Goal: Task Accomplishment & Management: Use online tool/utility

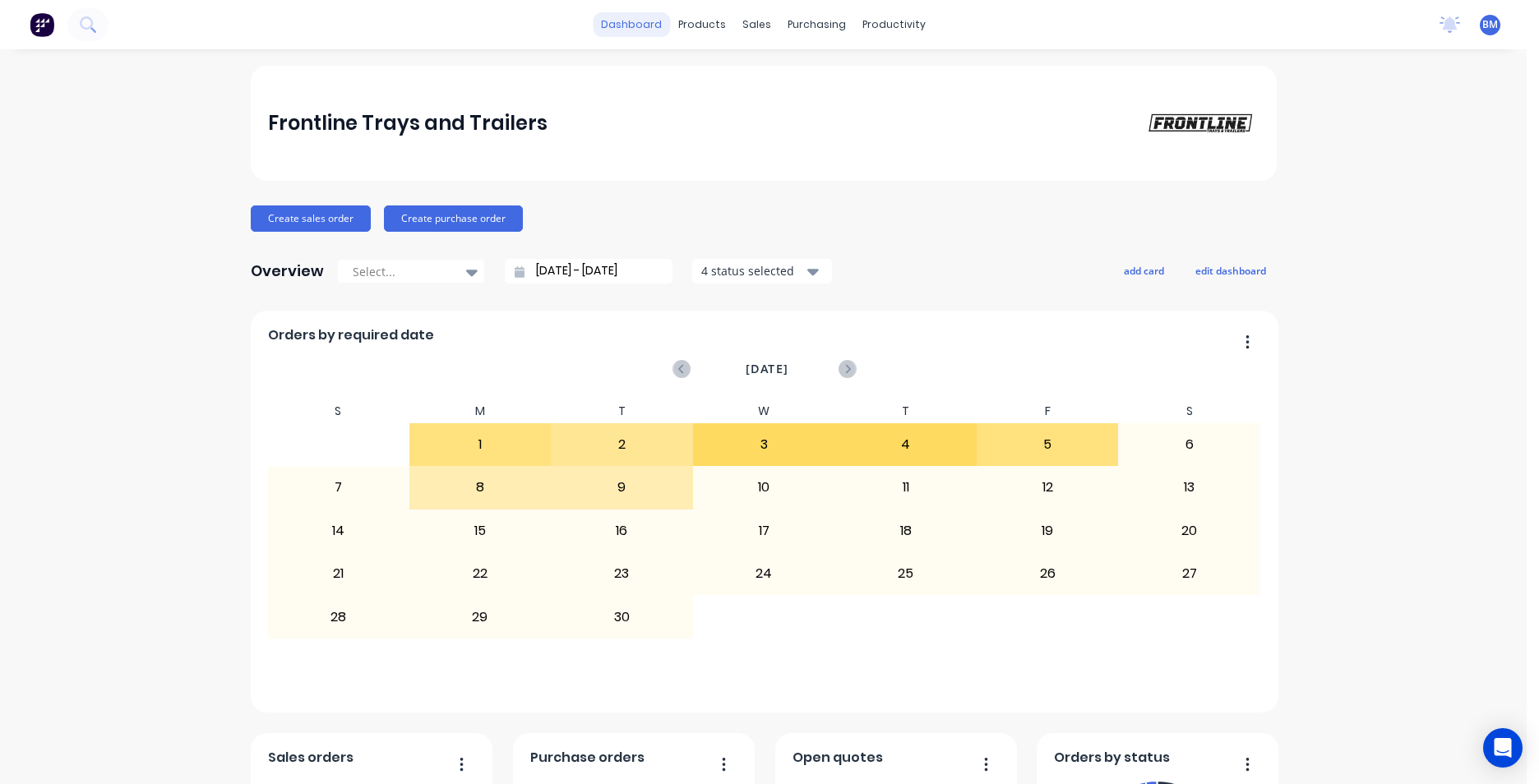
click at [620, 31] on link "dashboard" at bounding box center [631, 25] width 78 height 25
click at [625, 28] on link "dashboard" at bounding box center [631, 25] width 78 height 25
click at [46, 18] on img at bounding box center [42, 25] width 25 height 25
click at [890, 71] on link "Workflow" at bounding box center [952, 78] width 218 height 33
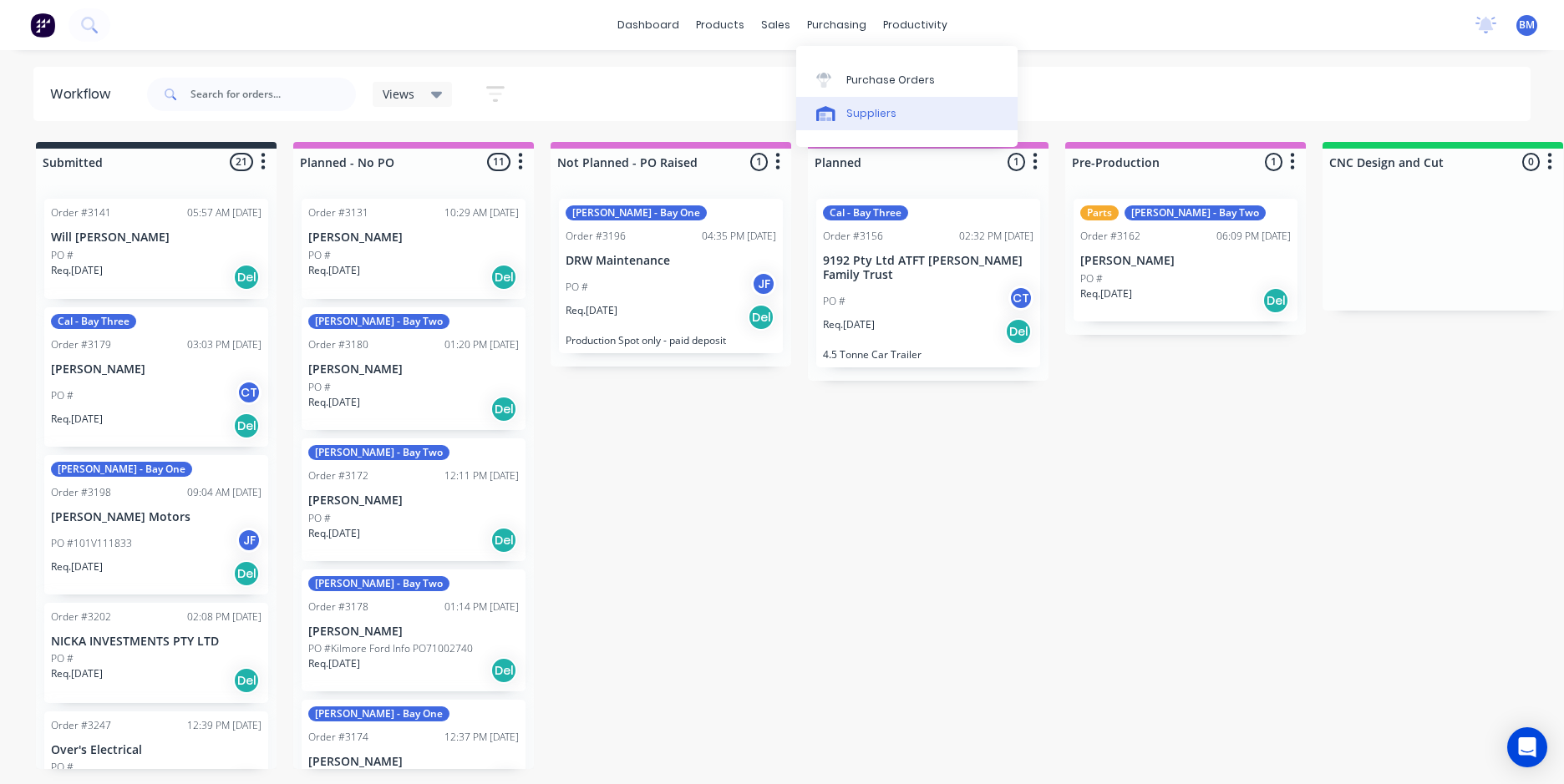
click at [870, 111] on div "Suppliers" at bounding box center [871, 113] width 50 height 15
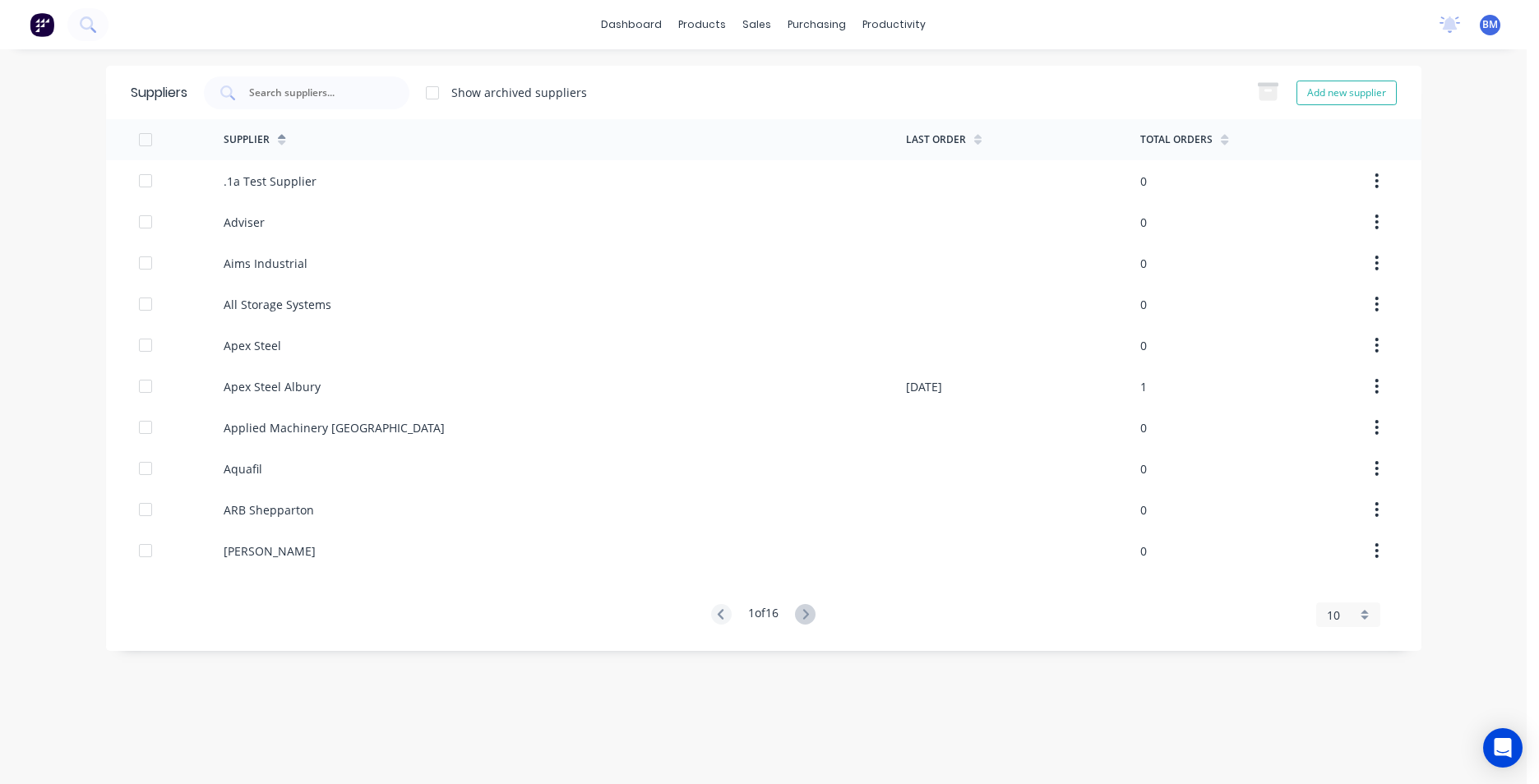
click at [354, 37] on div "dashboard products sales purchasing productivity dashboard products Product Cat…" at bounding box center [763, 24] width 1526 height 49
click at [86, 34] on button at bounding box center [88, 24] width 41 height 33
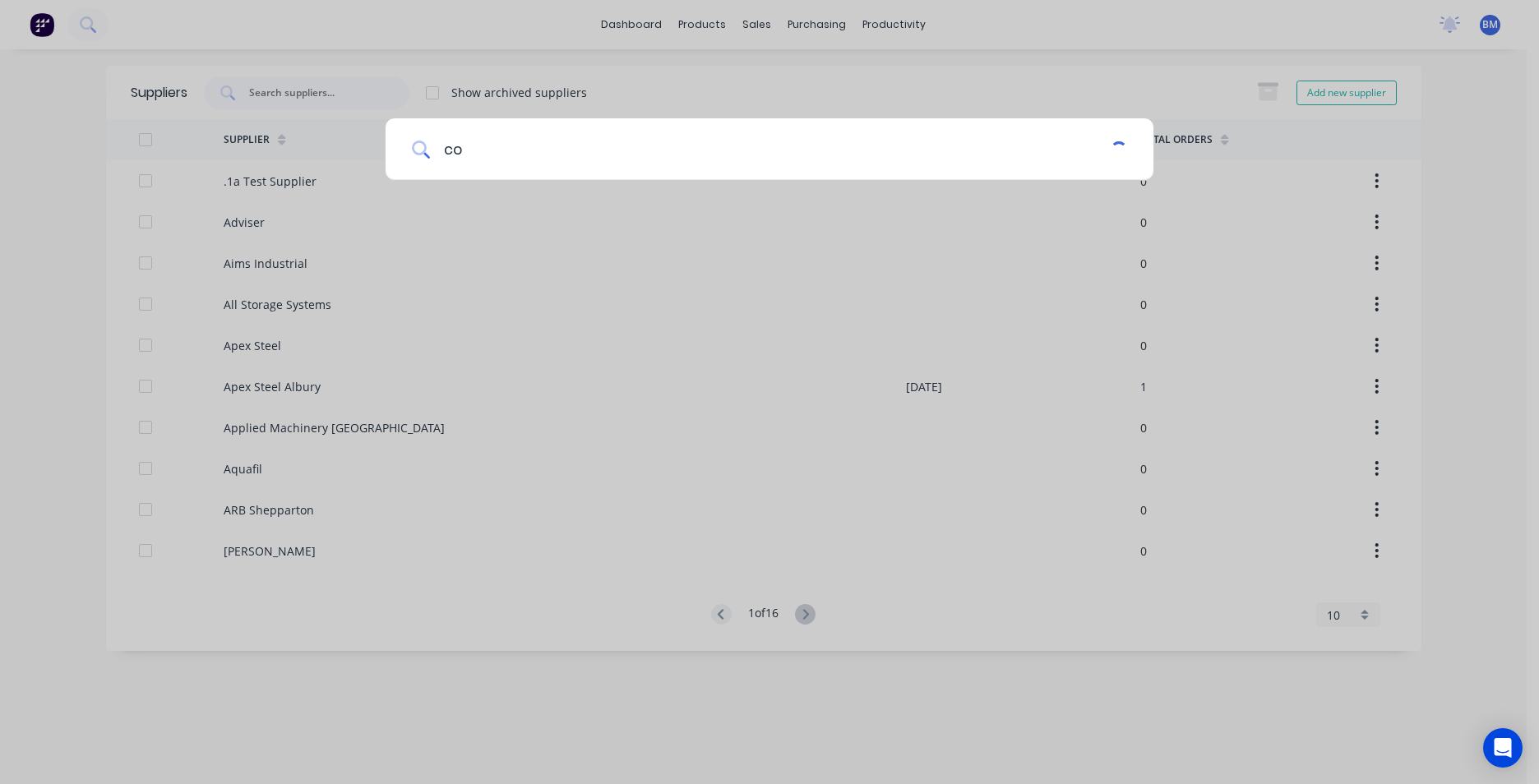
type input "c"
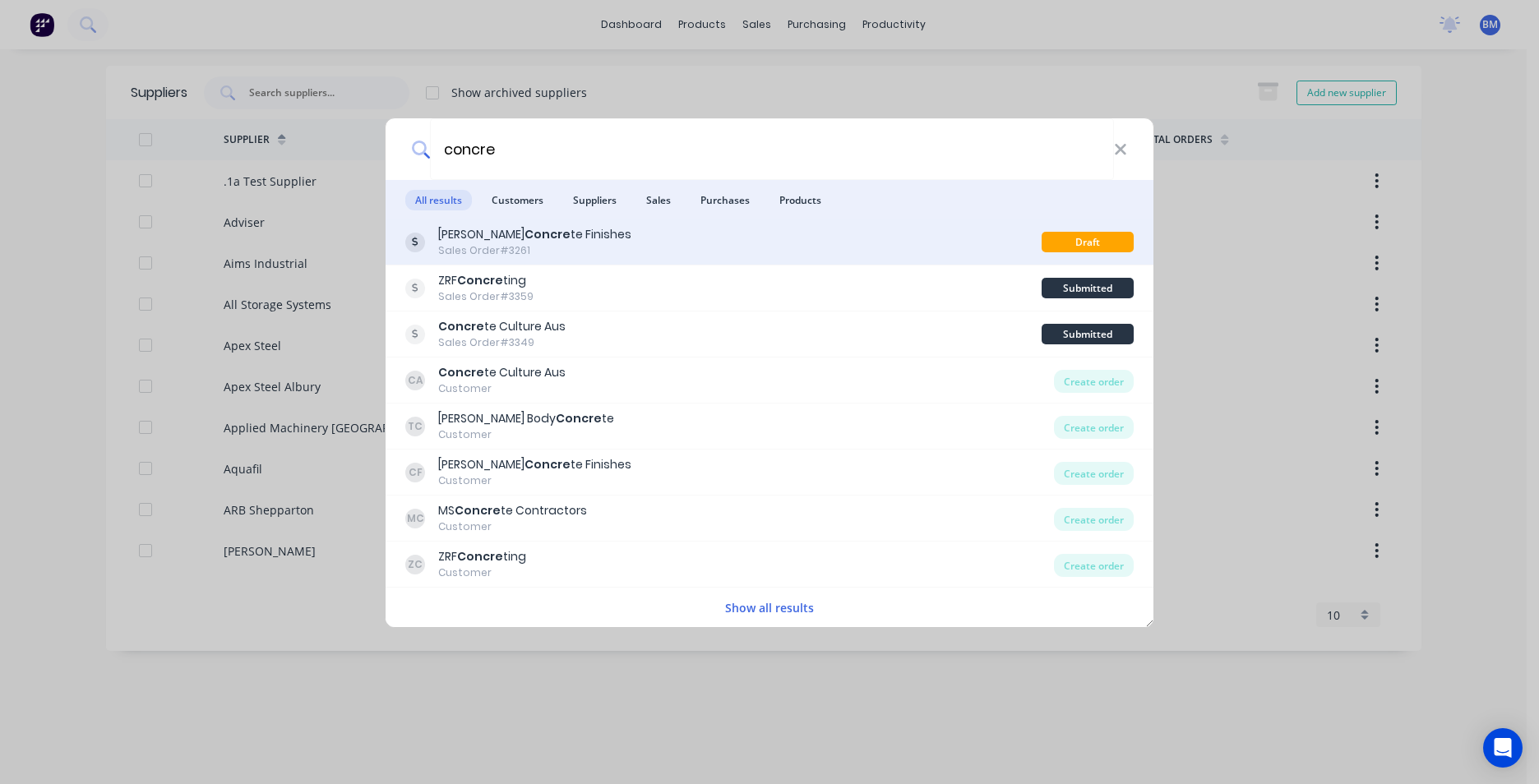
type input "concre"
click at [597, 235] on div "[PERSON_NAME] Concre te Finishes" at bounding box center [535, 234] width 193 height 17
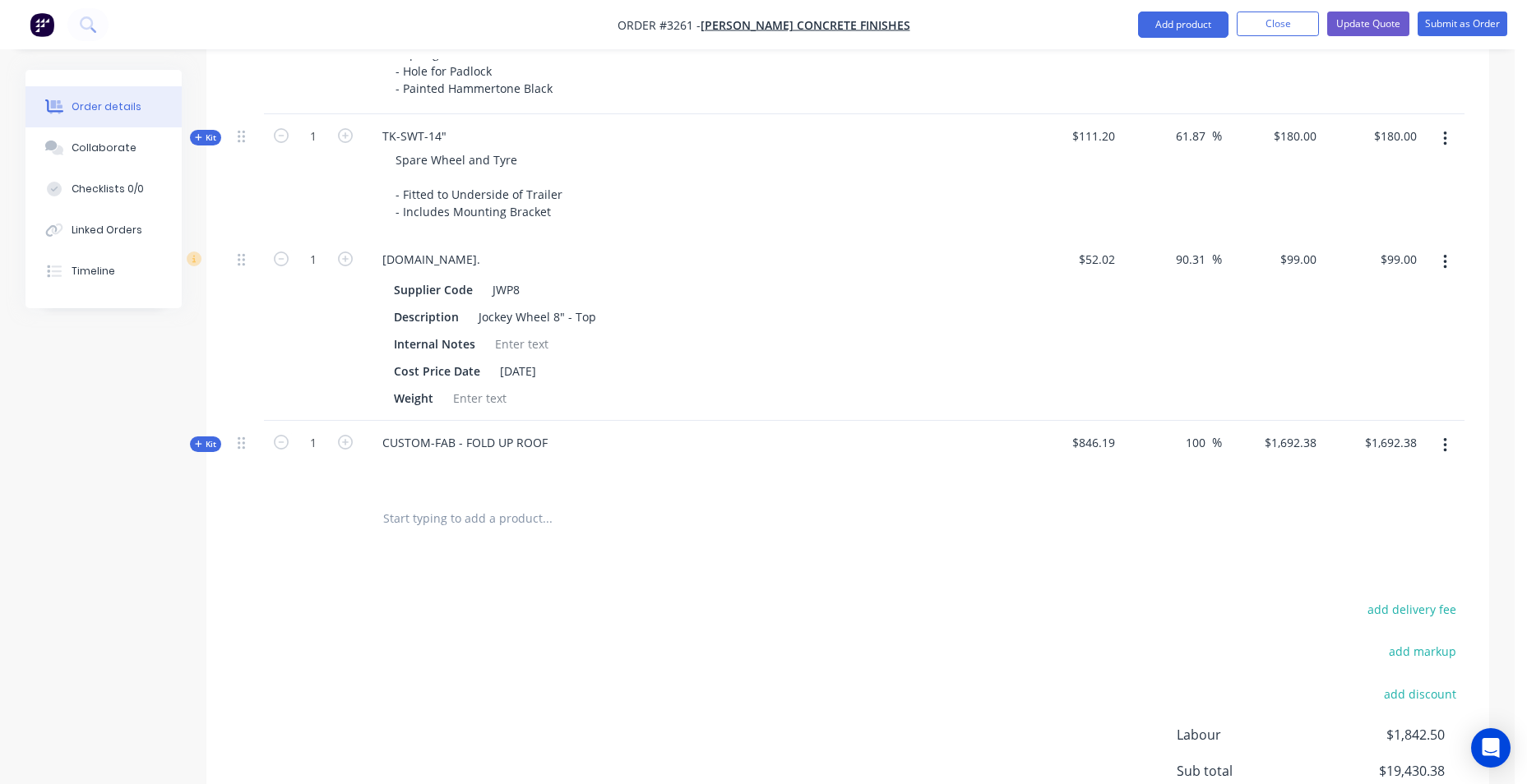
scroll to position [1918, 0]
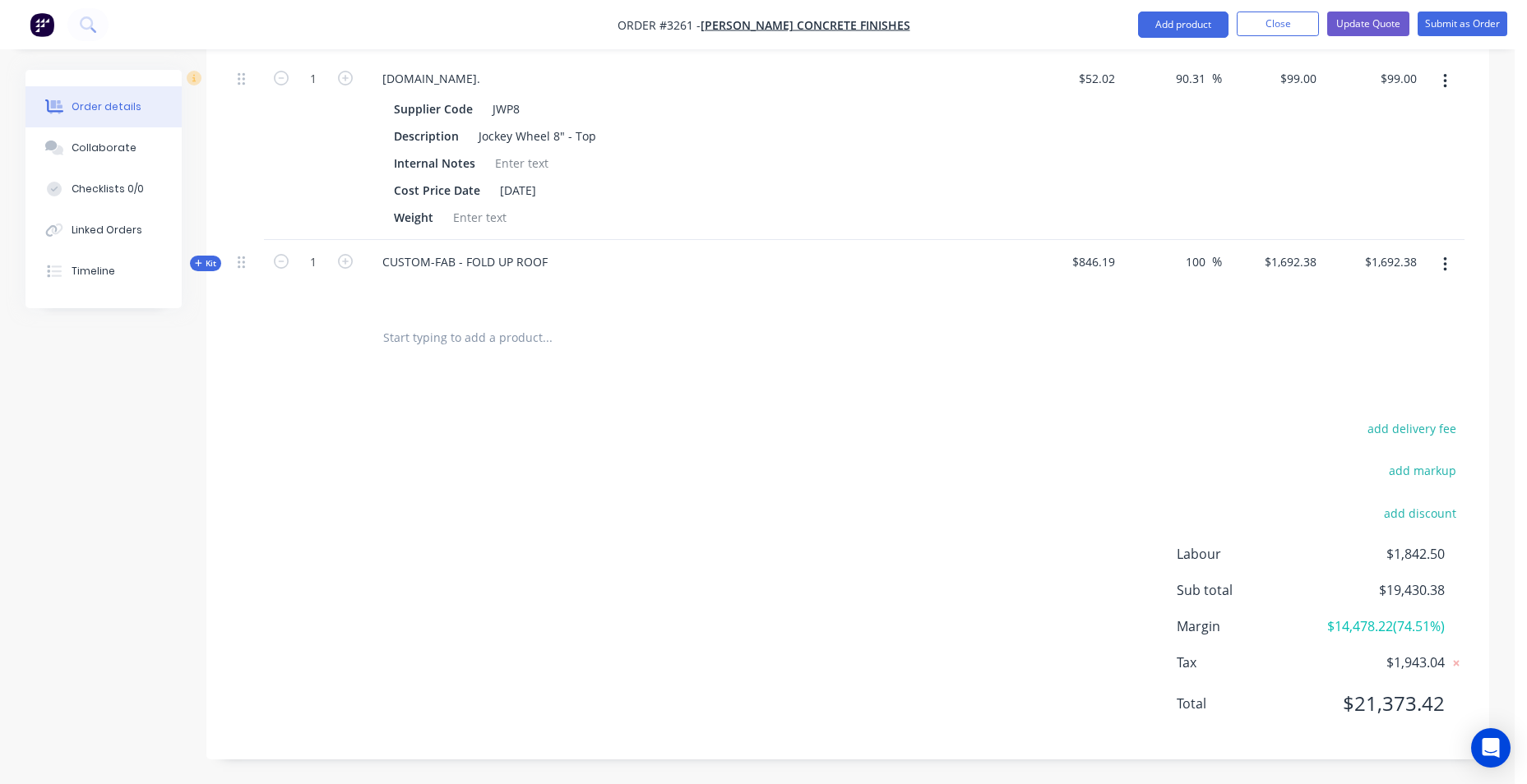
click at [206, 257] on span "Kit" at bounding box center [206, 263] width 21 height 13
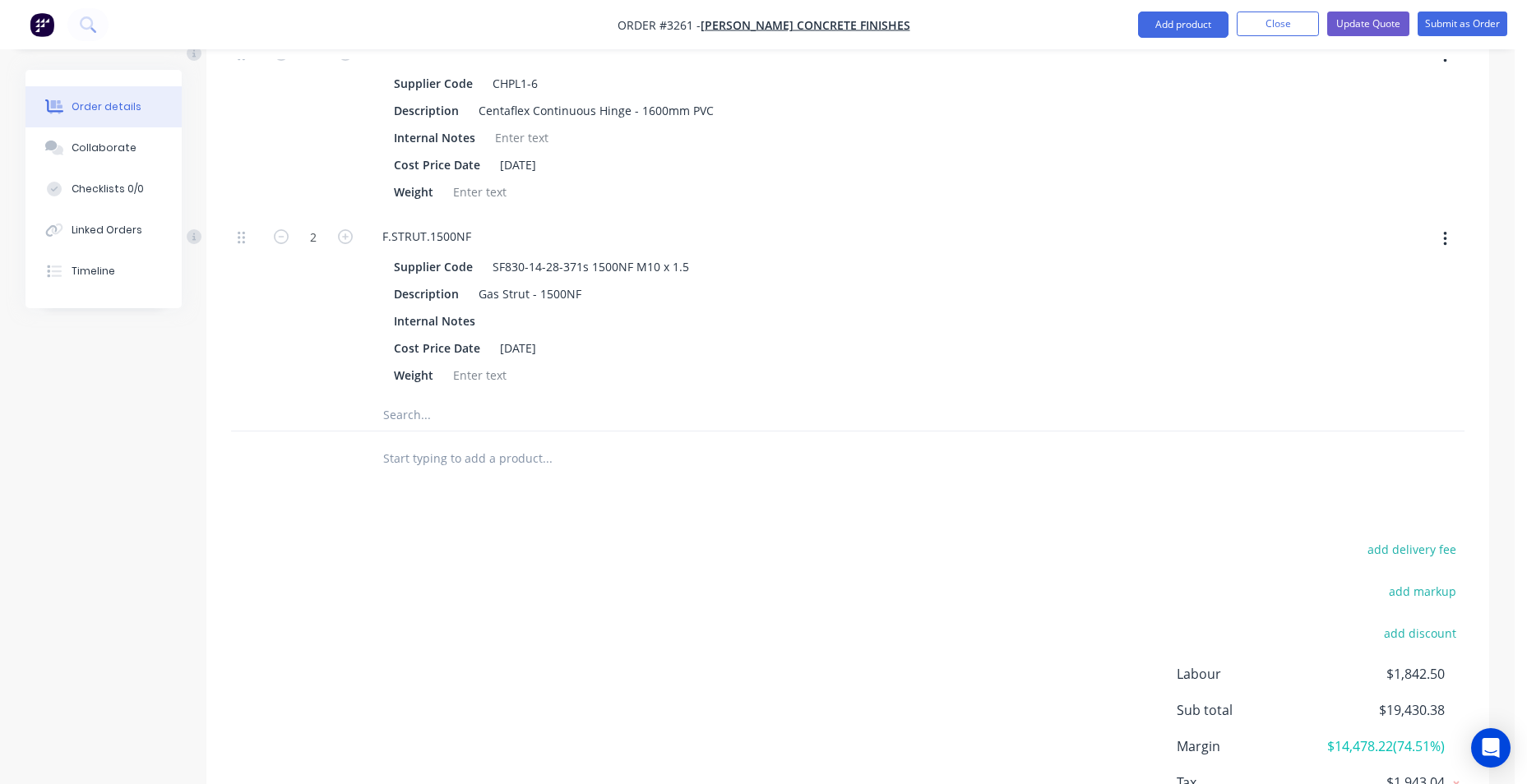
scroll to position [2000, 0]
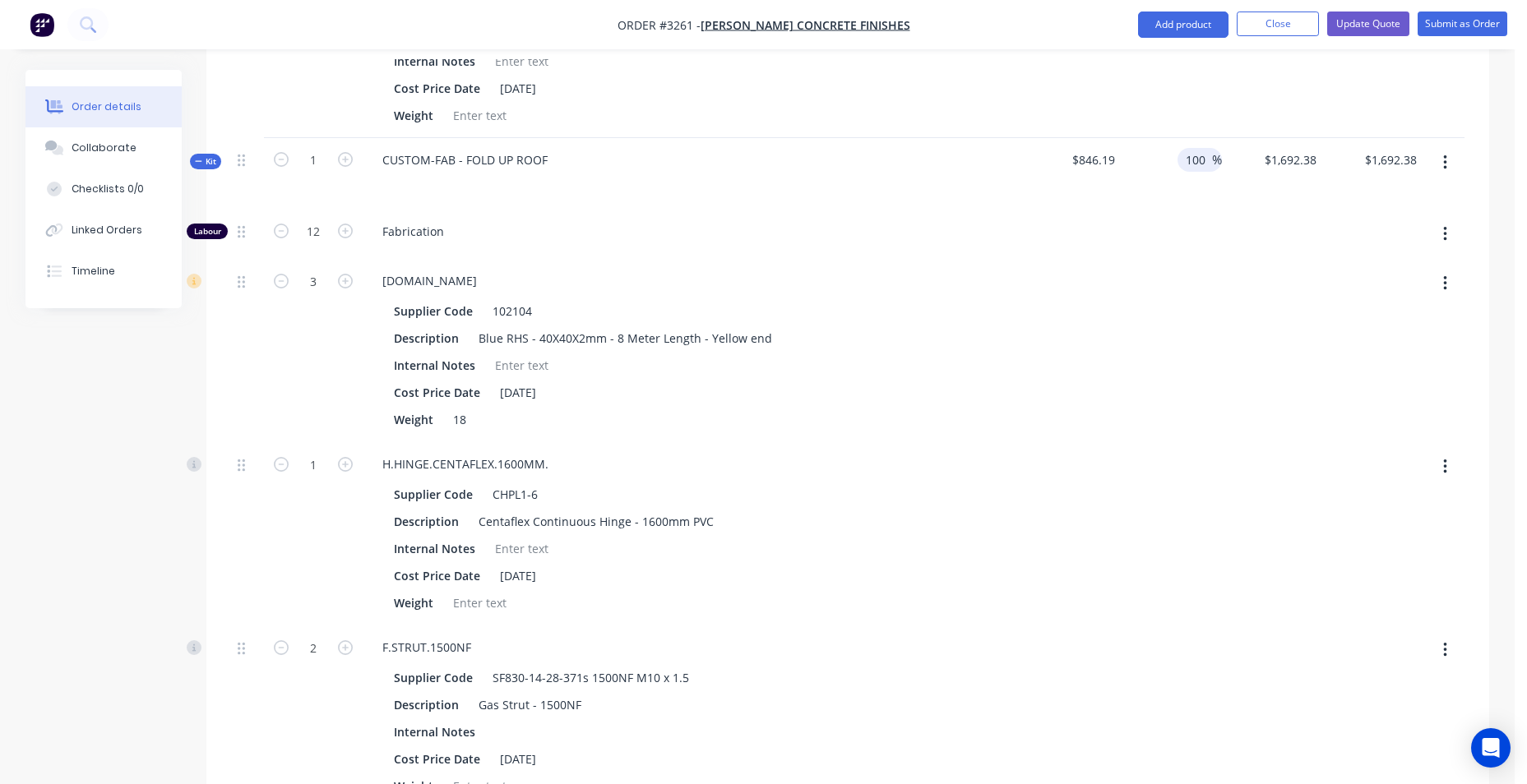
click at [1196, 168] on input "100" at bounding box center [1198, 160] width 28 height 24
drag, startPoint x: 1207, startPoint y: 161, endPoint x: 1169, endPoint y: 164, distance: 38.1
click at [1169, 164] on div "100 100 %" at bounding box center [1172, 174] width 101 height 71
type input "200"
click at [1110, 257] on div "Labour 12 Fabrication 3 [DOMAIN_NAME] Supplier Code 102104 Description Blue RHS…" at bounding box center [848, 510] width 1234 height 600
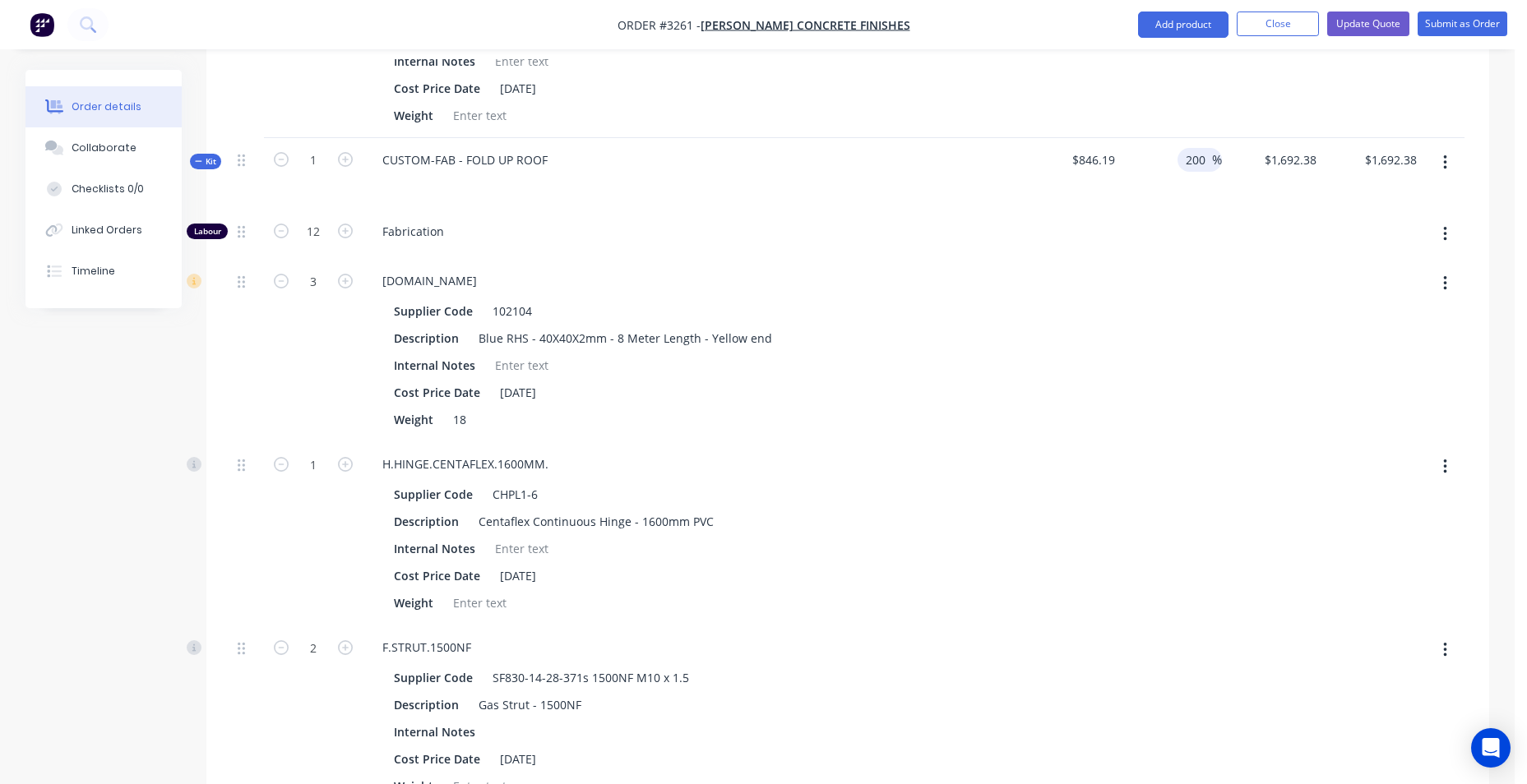
type input "$2,538.57"
drag, startPoint x: 1110, startPoint y: 255, endPoint x: 1204, endPoint y: 163, distance: 131.5
click at [1204, 163] on input "200" at bounding box center [1198, 160] width 28 height 24
type input "2"
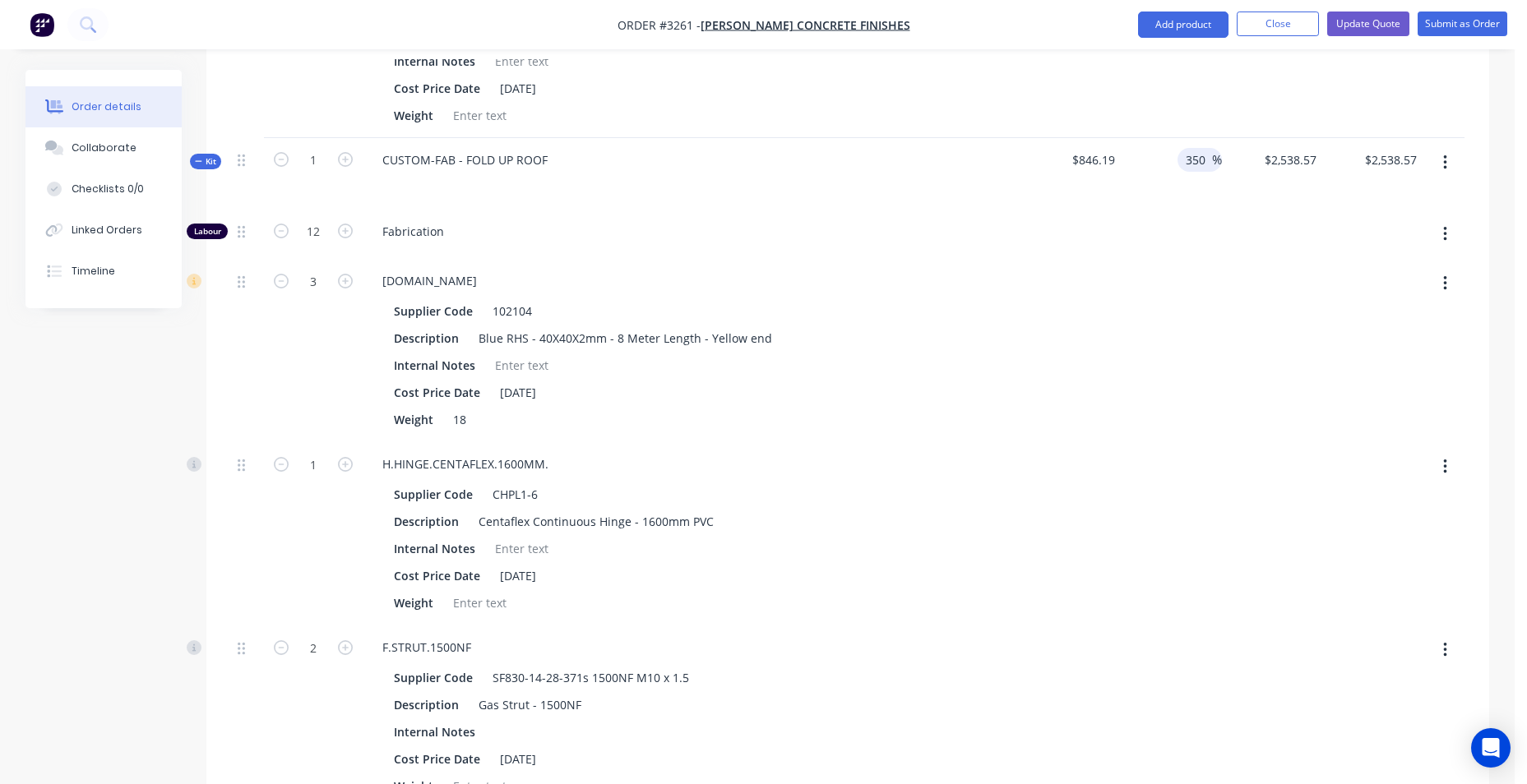
type input "350"
type input "$3,807.855"
type input "$3,807.86"
click at [1206, 124] on div "90.31 90.31 %" at bounding box center [1172, 46] width 101 height 183
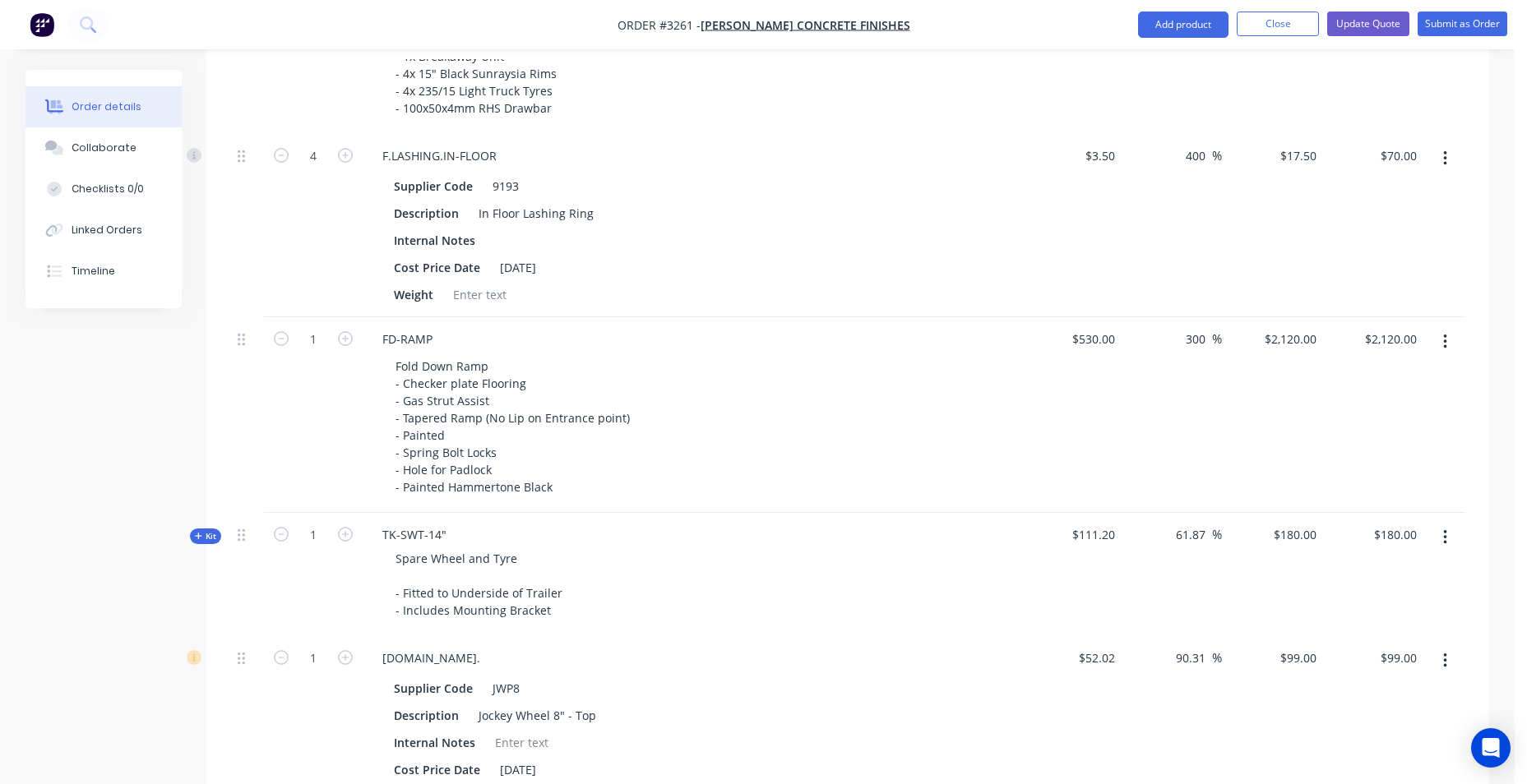
scroll to position [1318, 0]
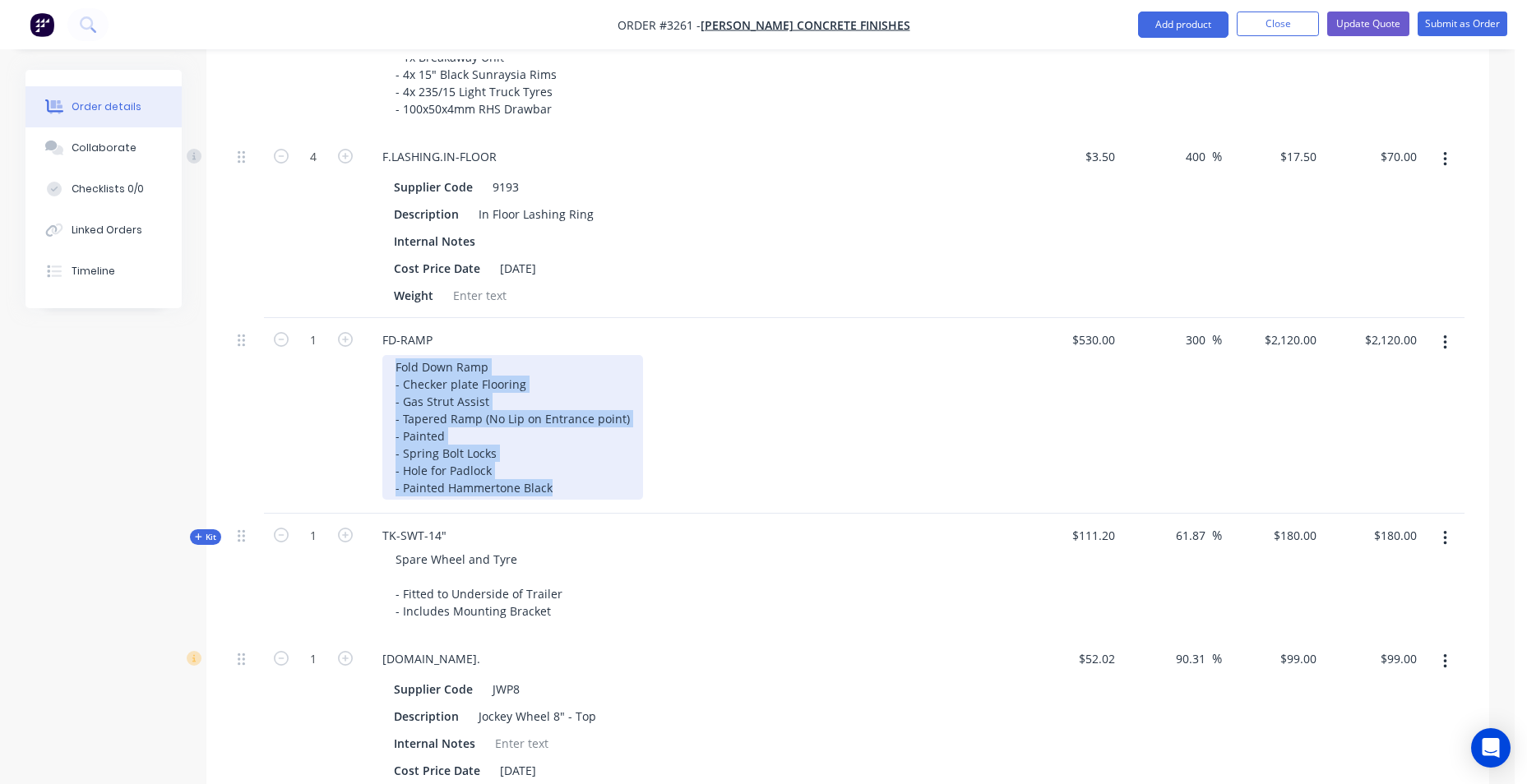
drag, startPoint x: 576, startPoint y: 482, endPoint x: 392, endPoint y: 363, distance: 219.1
click at [392, 363] on div "Fold Down Ramp - Checker plate Flooring - Gas Strut Assist - Tapered Ramp (No L…" at bounding box center [513, 428] width 261 height 145
drag, startPoint x: 409, startPoint y: 394, endPoint x: 611, endPoint y: 385, distance: 202.2
click at [611, 385] on div "Fold Down Ramp - Checker plate Flooring - Gas Strut Assist - Tapered Ramp (No L…" at bounding box center [513, 428] width 261 height 145
drag, startPoint x: 396, startPoint y: 368, endPoint x: 554, endPoint y: 495, distance: 202.7
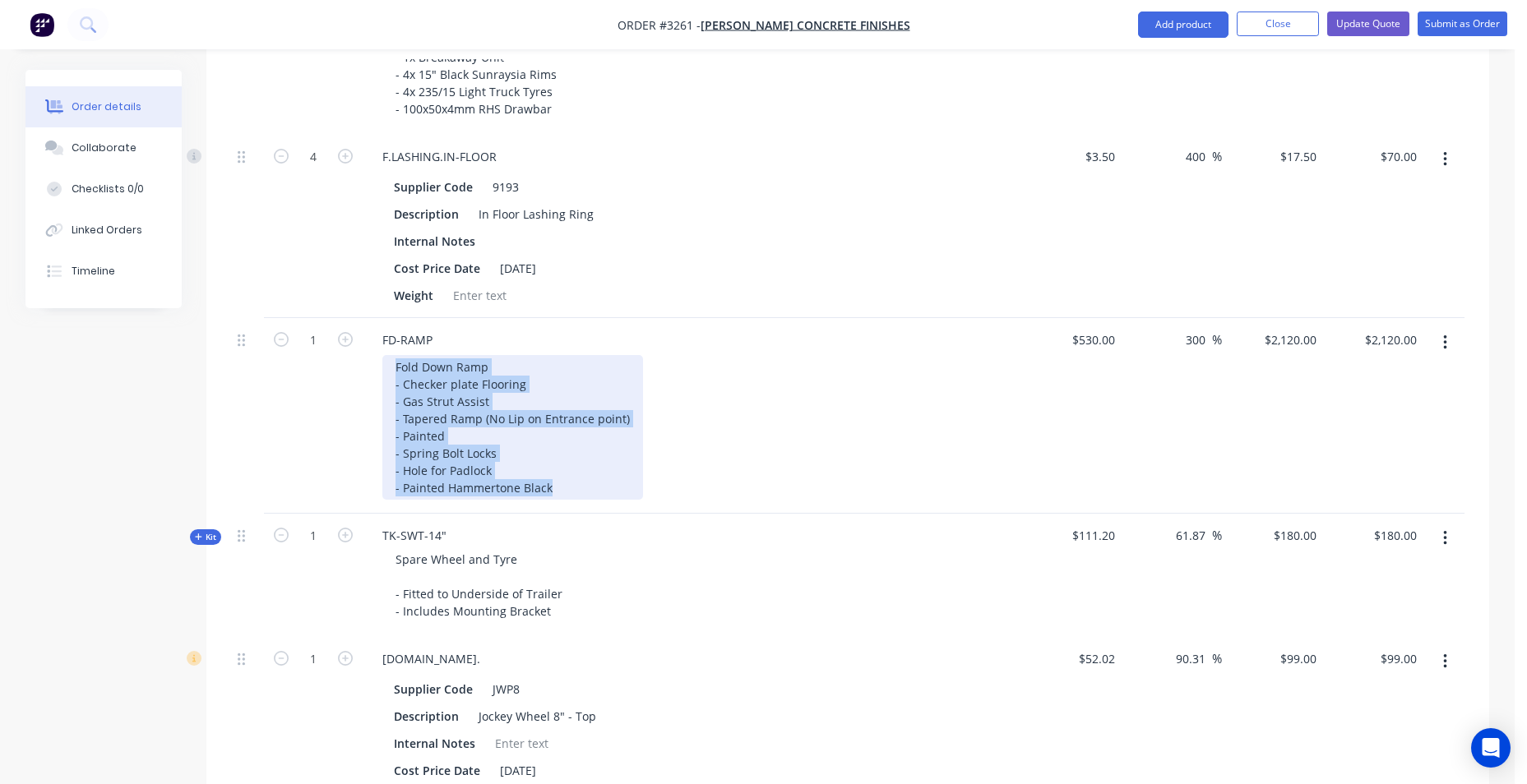
click at [554, 495] on div "Fold Down Ramp - Checker plate Flooring - Gas Strut Assist - Tapered Ramp (No L…" at bounding box center [513, 428] width 261 height 145
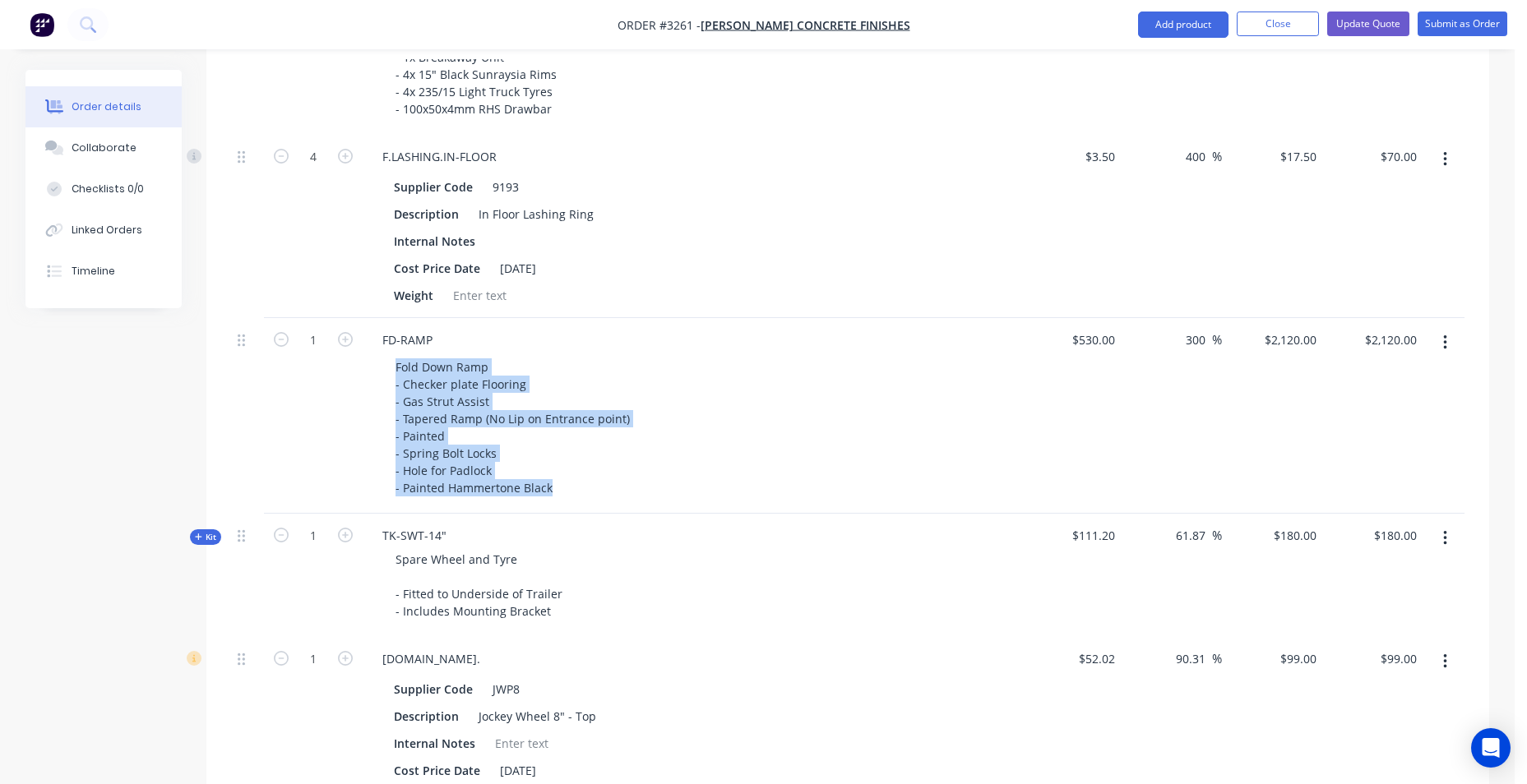
click at [1449, 341] on button "button" at bounding box center [1445, 342] width 38 height 29
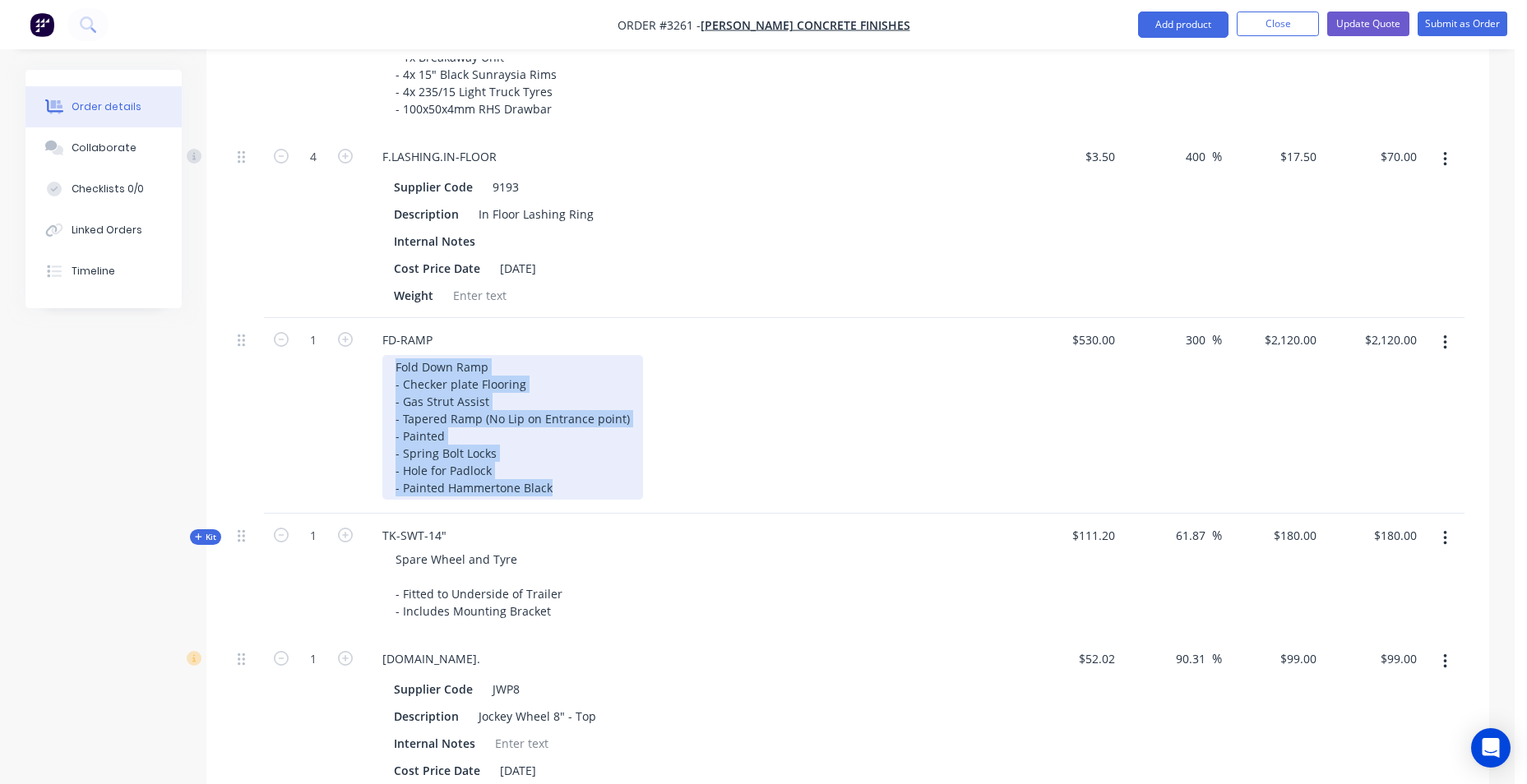
click at [555, 452] on div "Fold Down Ramp - Checker plate Flooring - Gas Strut Assist - Tapered Ramp (No L…" at bounding box center [513, 428] width 261 height 145
drag, startPoint x: 542, startPoint y: 484, endPoint x: 397, endPoint y: 370, distance: 184.4
click at [397, 370] on div "Fold Down Ramp - Checker plate Flooring - Gas Strut Assist - Tapered Ramp (No L…" at bounding box center [513, 428] width 261 height 145
copy div "Fold Down Ramp - Checker plate Flooring - Gas Strut Assist - Tapered Ramp (No L…"
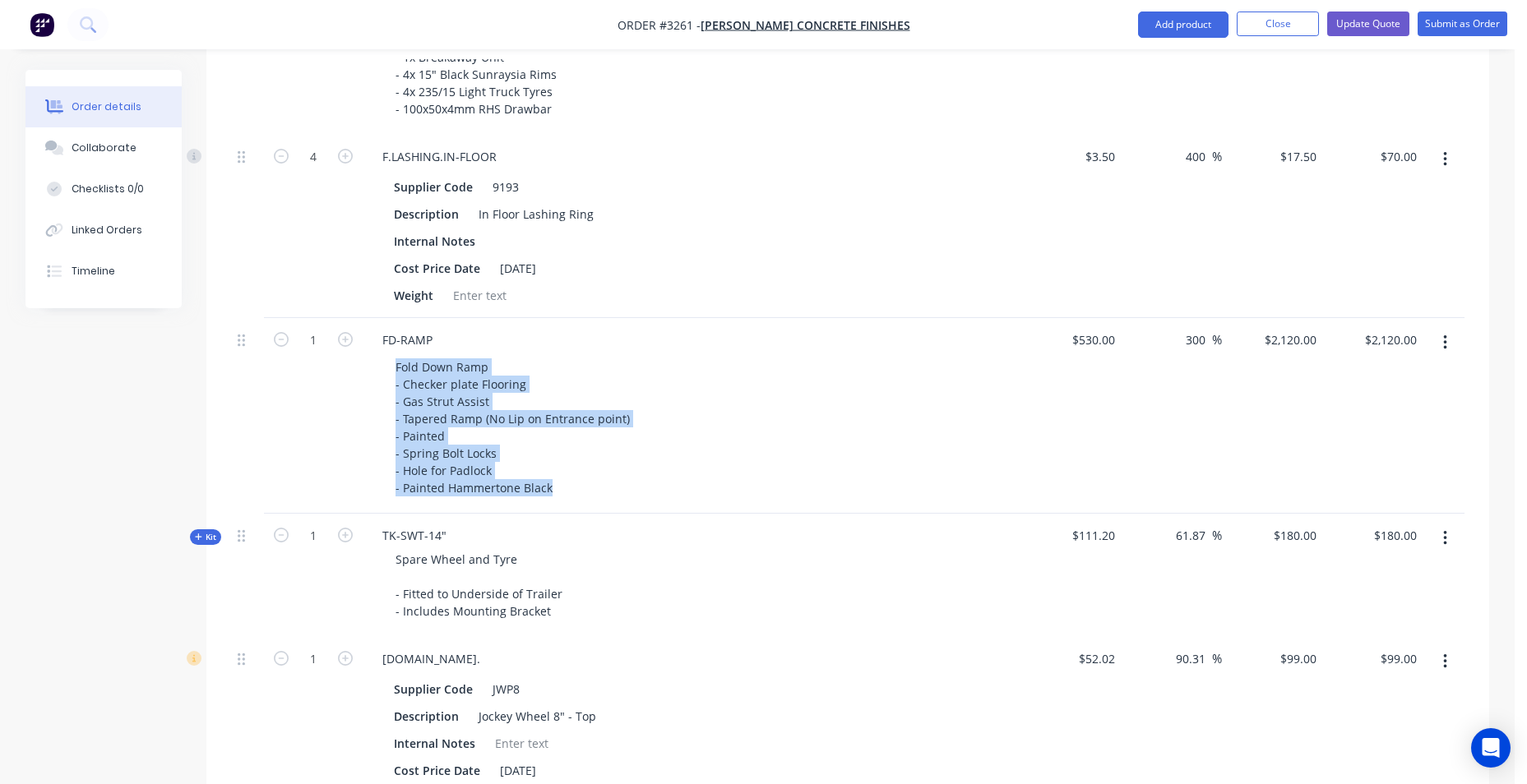
click at [1444, 336] on icon "button" at bounding box center [1446, 343] width 4 height 18
click at [1397, 463] on button "Delete" at bounding box center [1387, 451] width 156 height 33
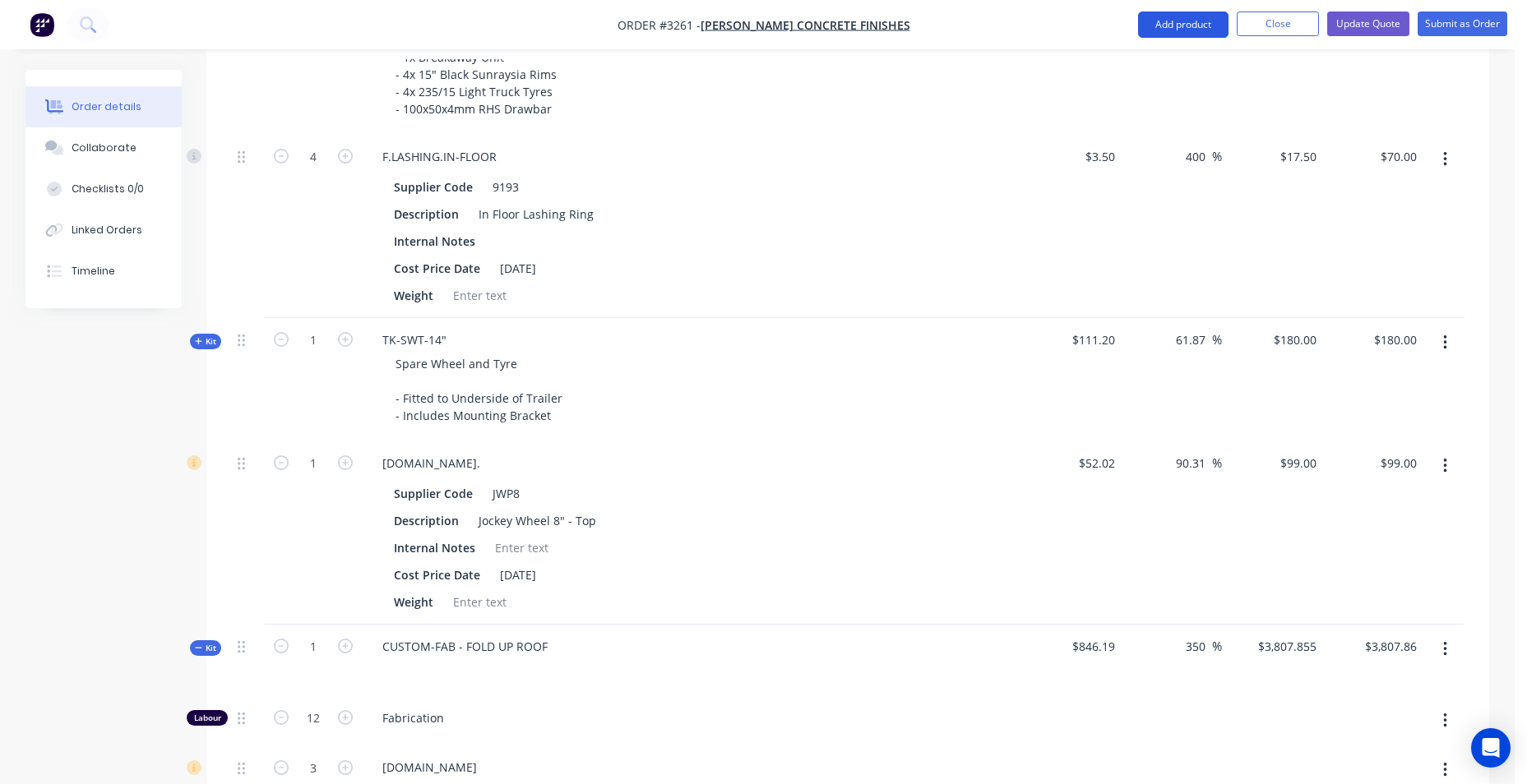
click at [1203, 30] on button "Add product" at bounding box center [1183, 24] width 90 height 26
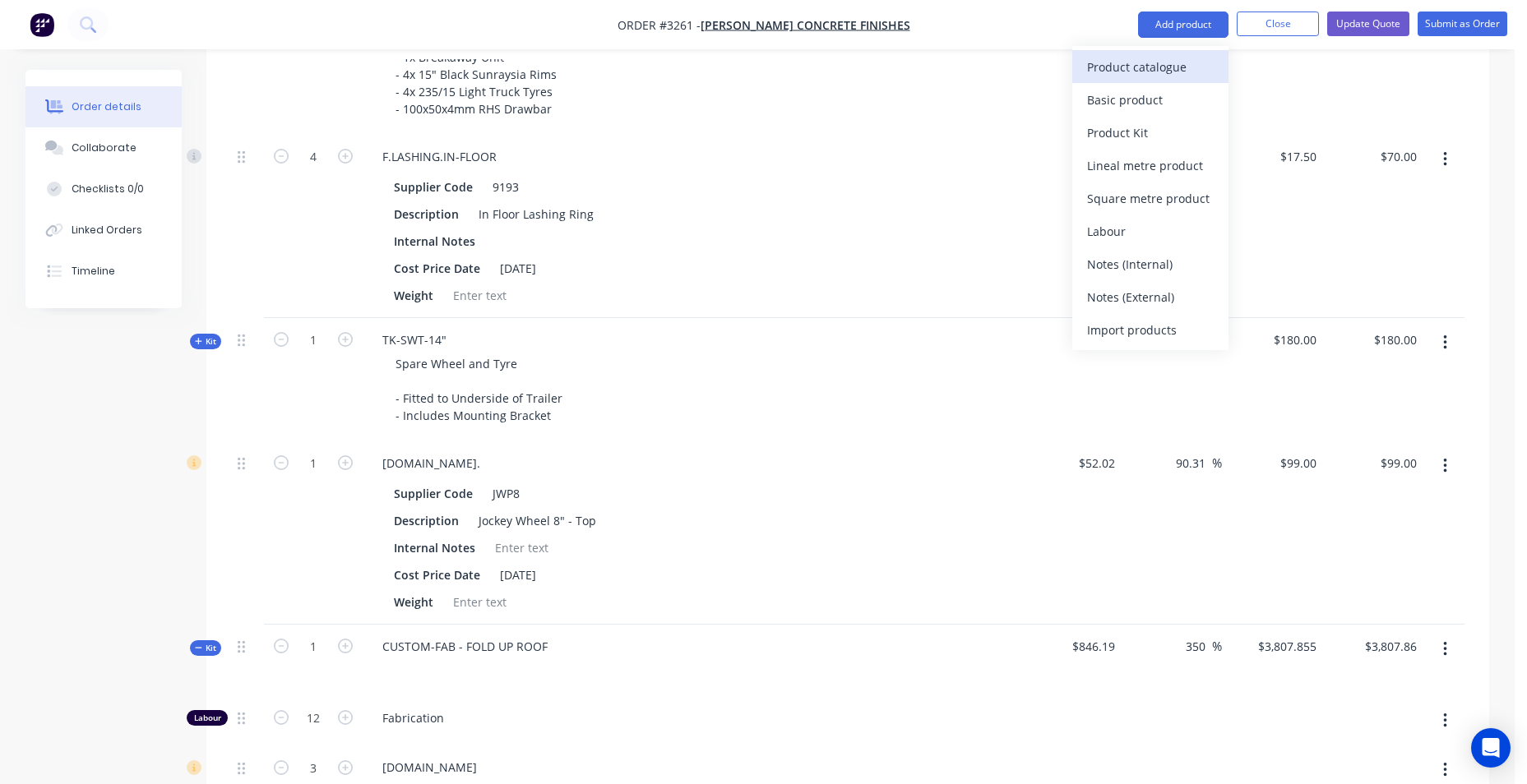
click at [1164, 73] on div "Product catalogue" at bounding box center [1151, 67] width 127 height 24
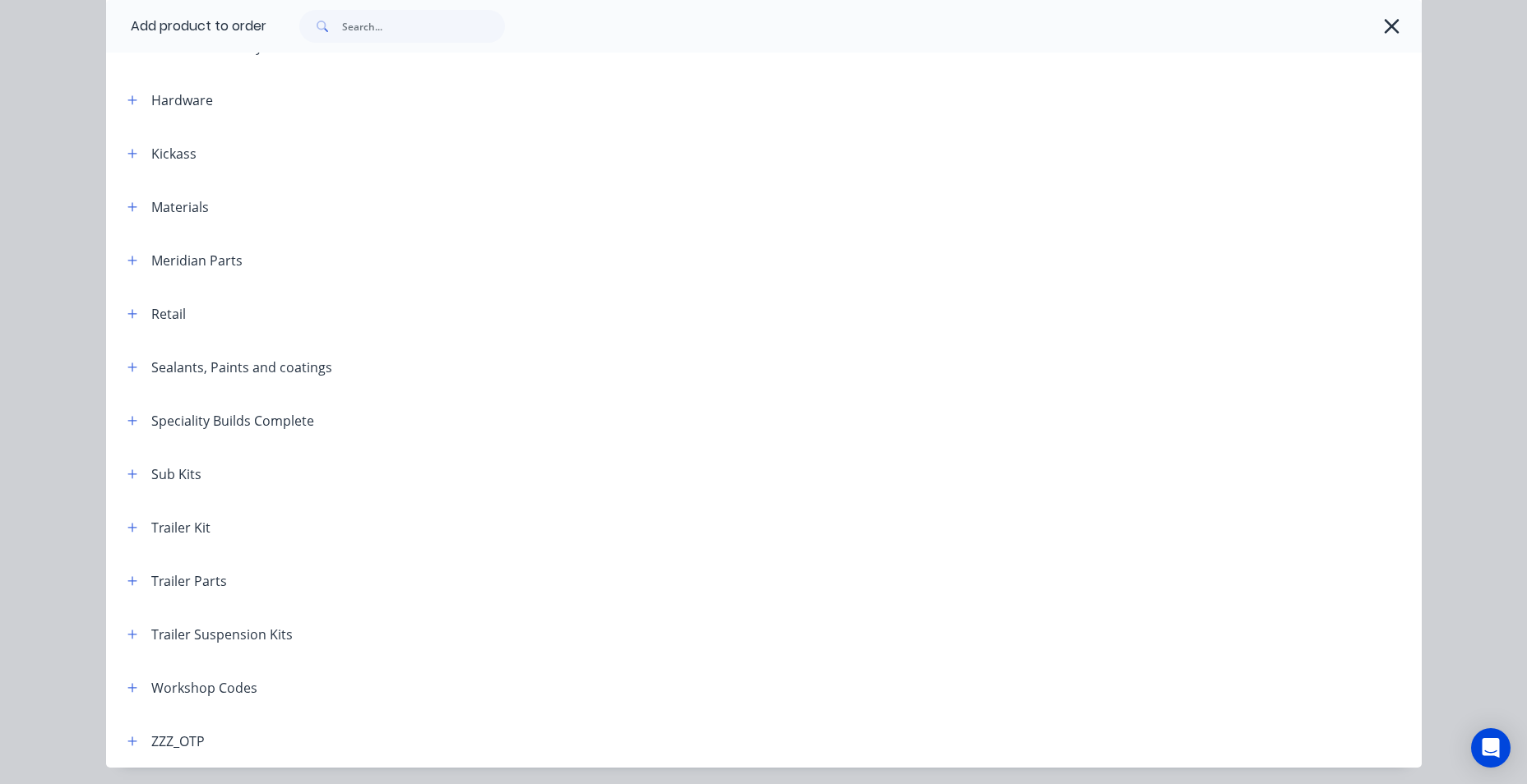
scroll to position [590, 0]
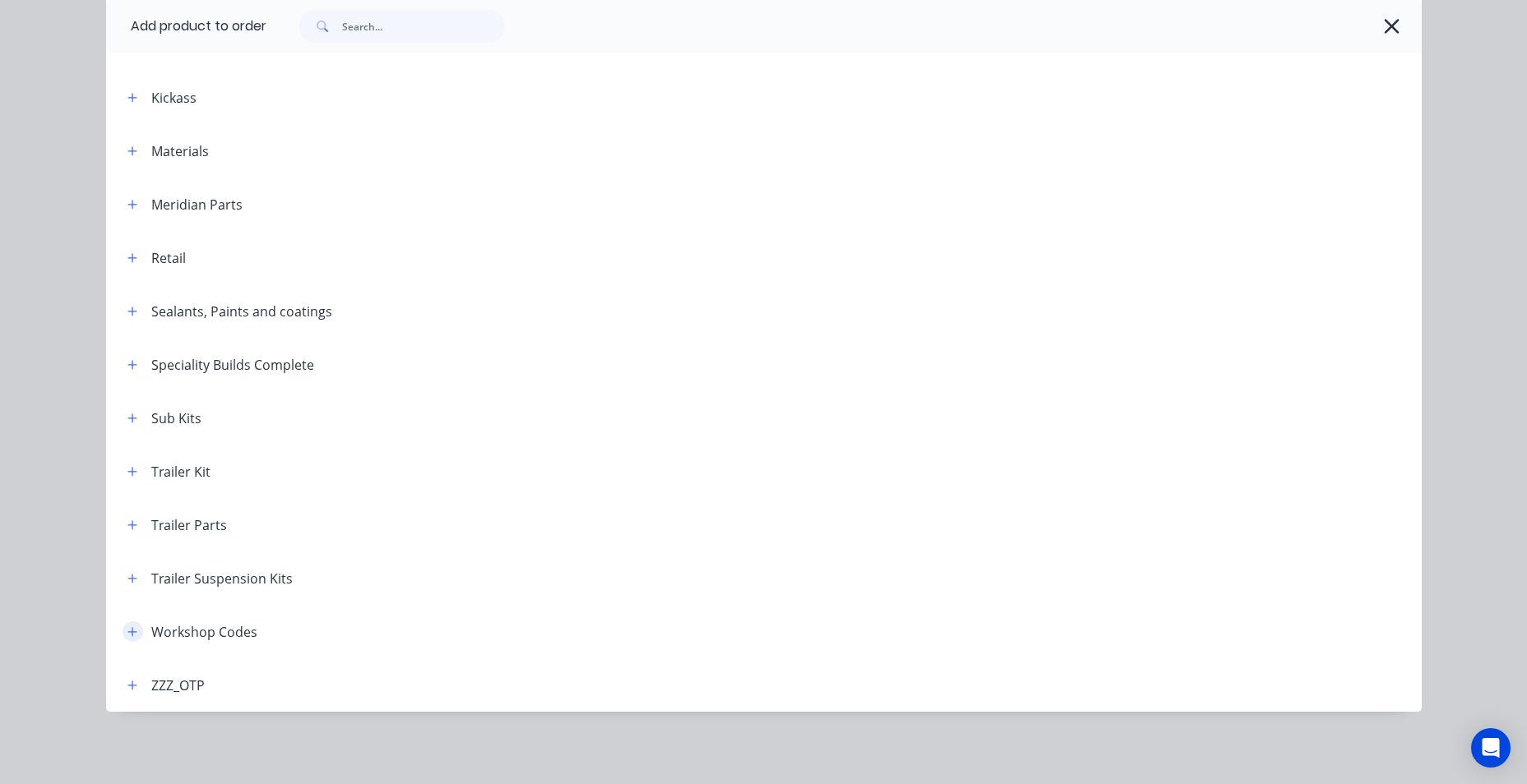
click at [128, 630] on icon "button" at bounding box center [132, 631] width 10 height 12
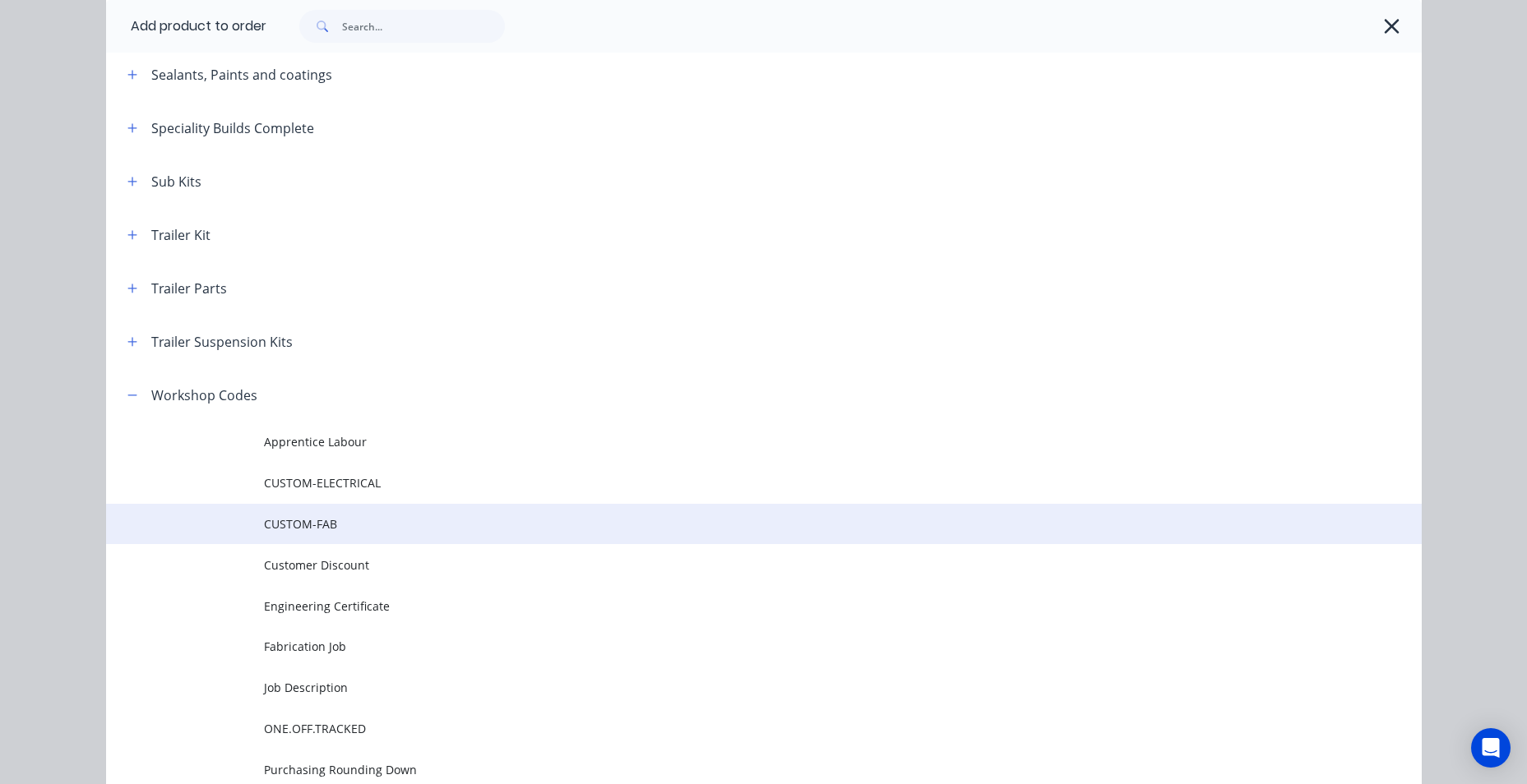
scroll to position [837, 0]
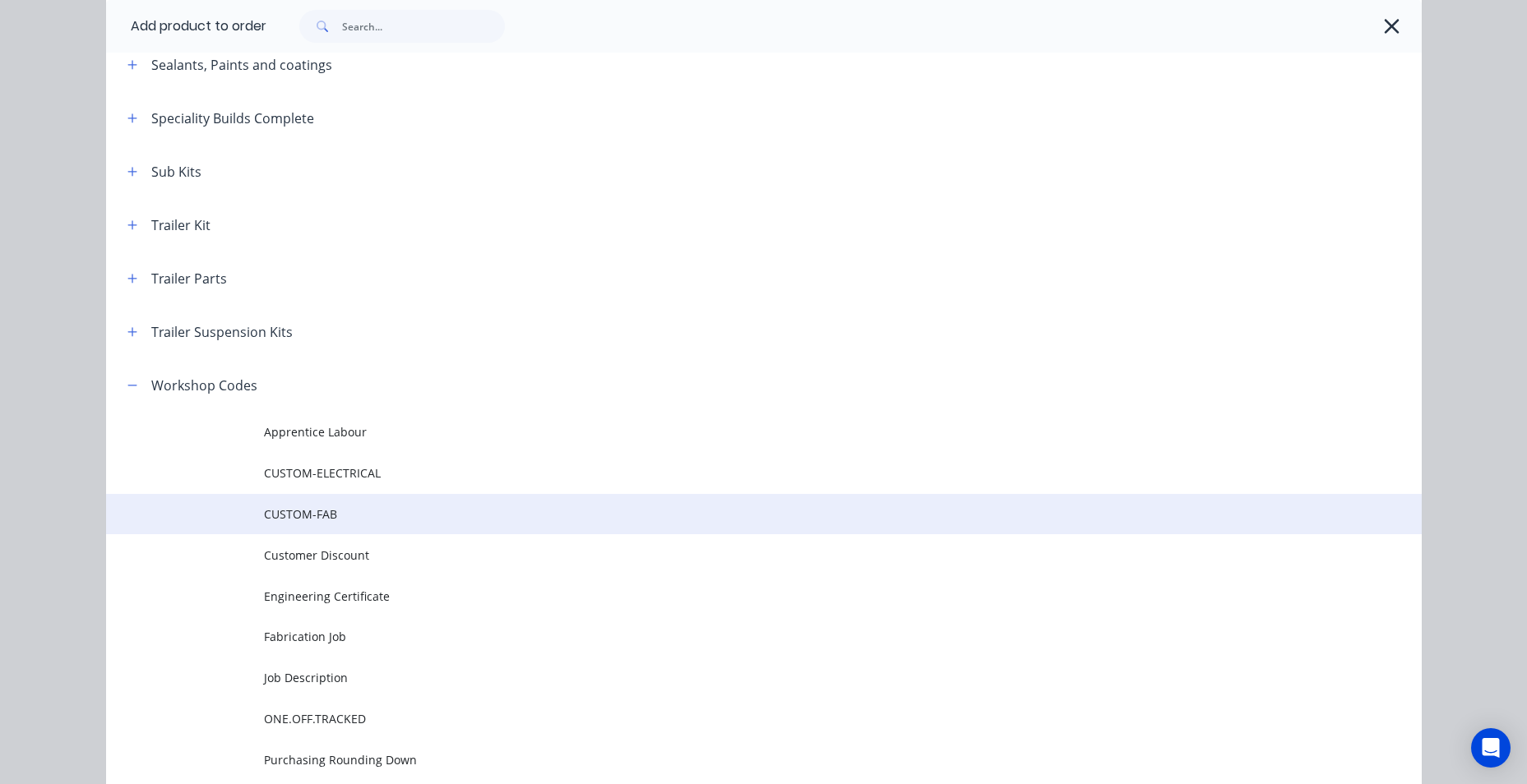
click at [317, 517] on span "CUSTOM-FAB" at bounding box center [726, 513] width 927 height 17
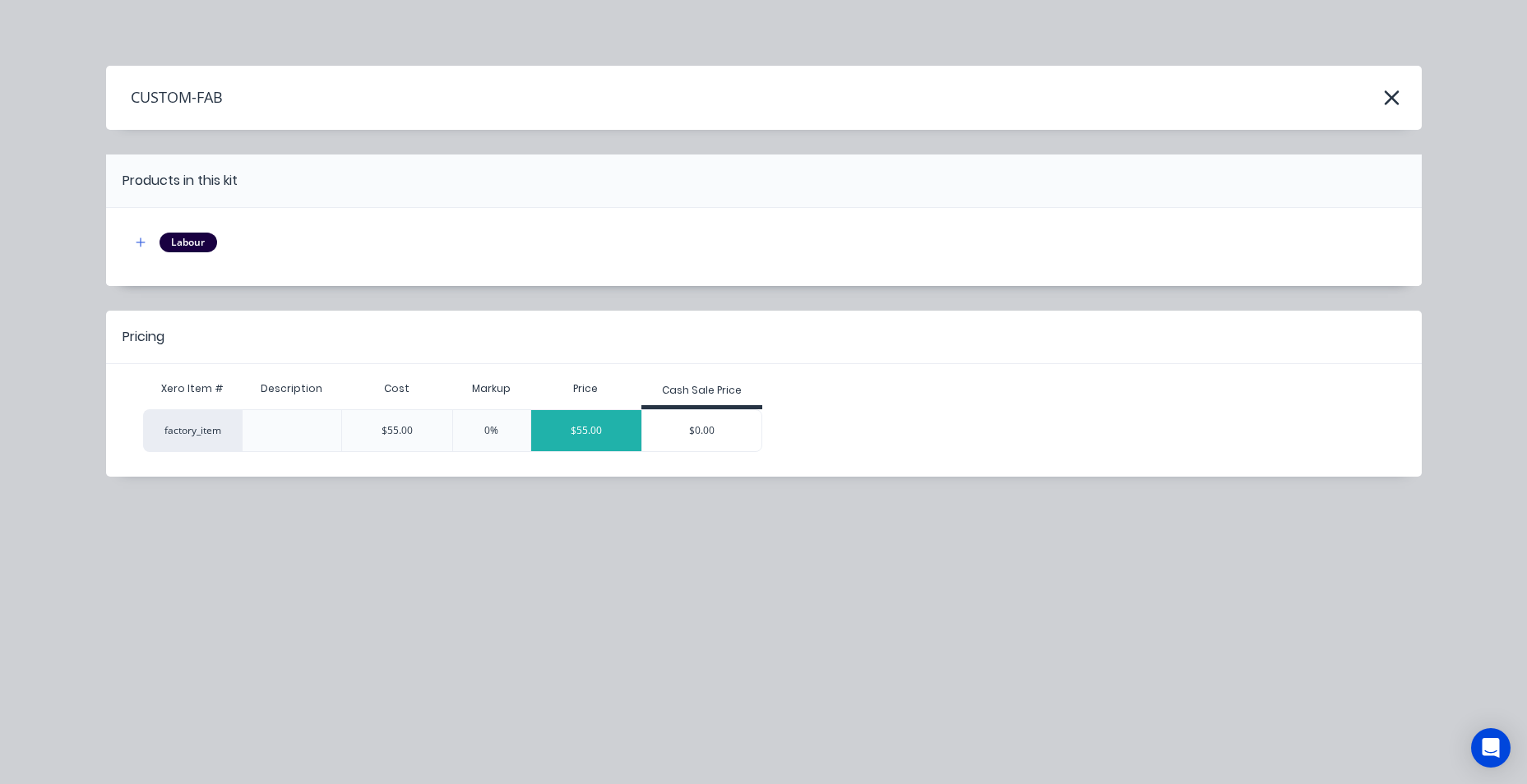
click at [602, 438] on div "$55.00" at bounding box center [586, 430] width 110 height 41
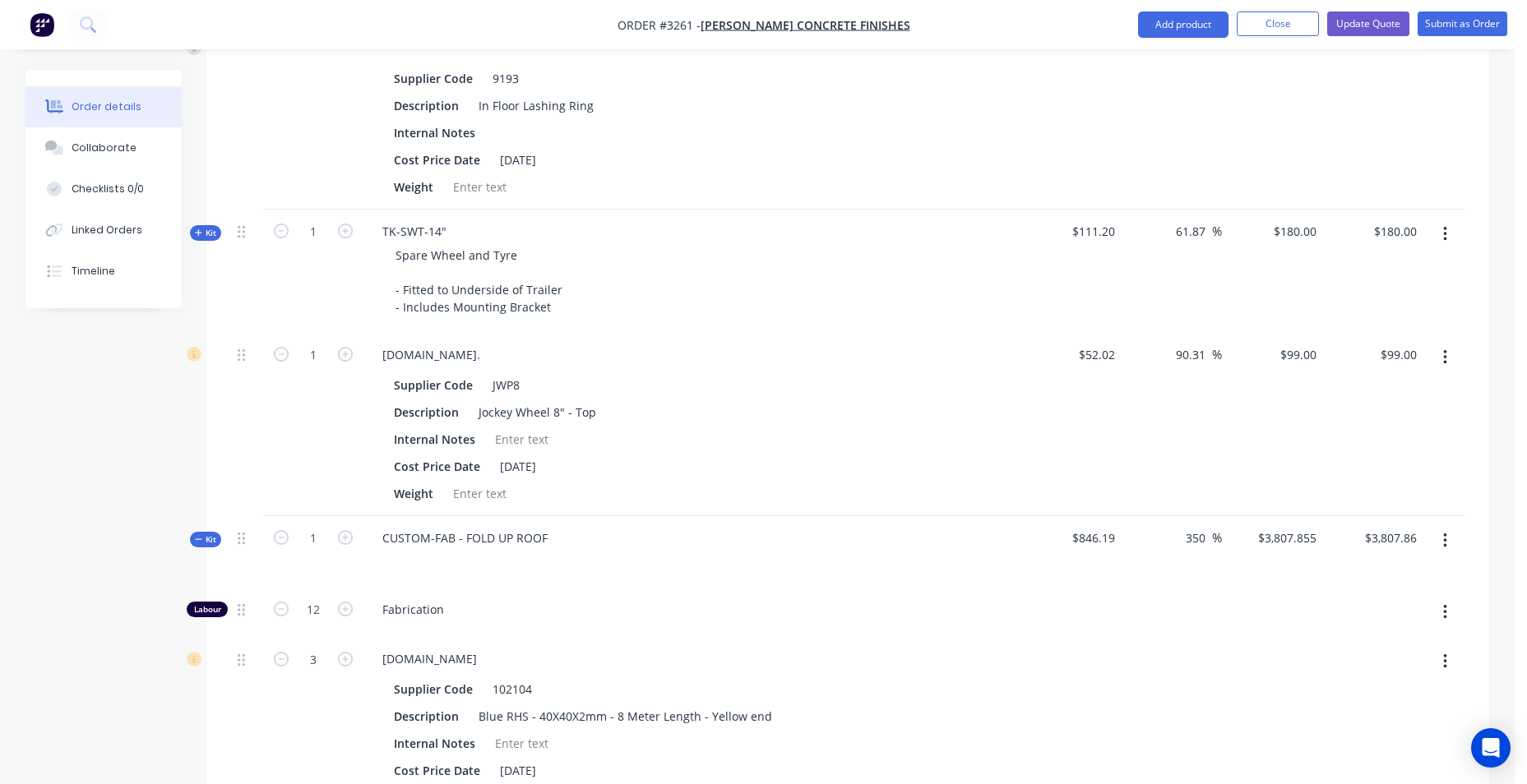
scroll to position [1729, 0]
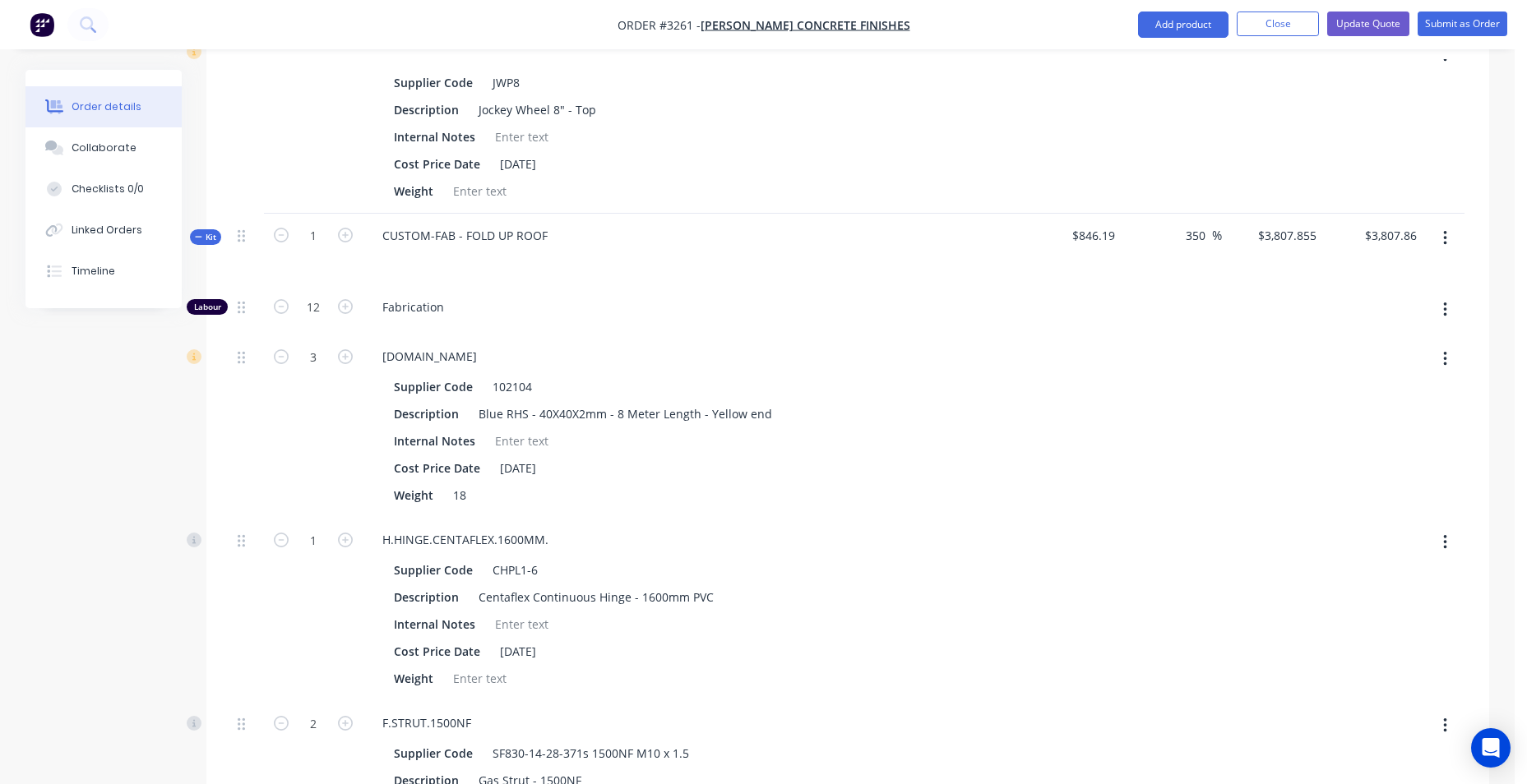
click at [197, 236] on icon at bounding box center [198, 237] width 7 height 8
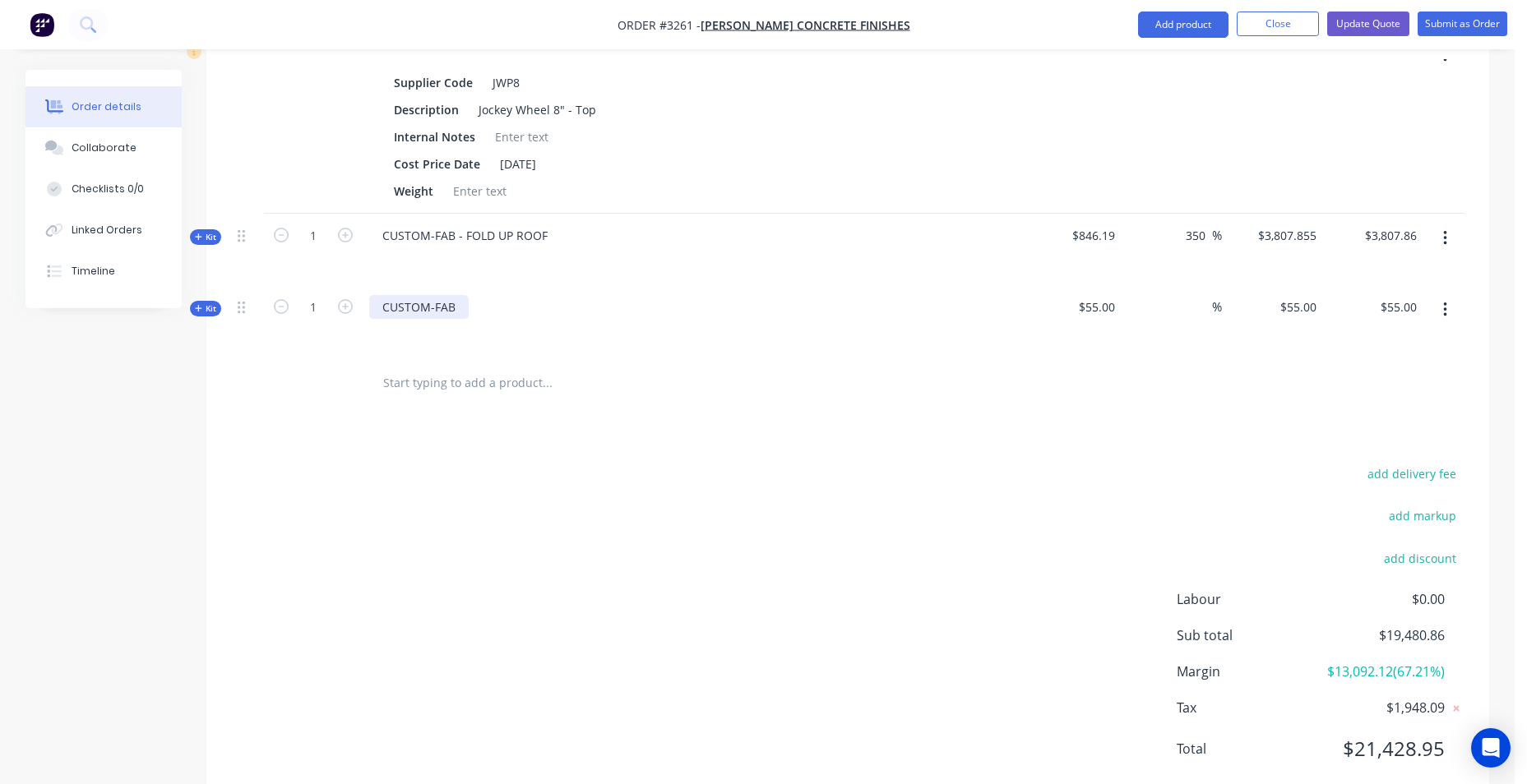
click at [462, 300] on div "CUSTOM-FAB" at bounding box center [418, 306] width 99 height 24
click at [1444, 315] on icon "button" at bounding box center [1446, 310] width 4 height 15
click at [203, 305] on span "Kit" at bounding box center [206, 309] width 21 height 13
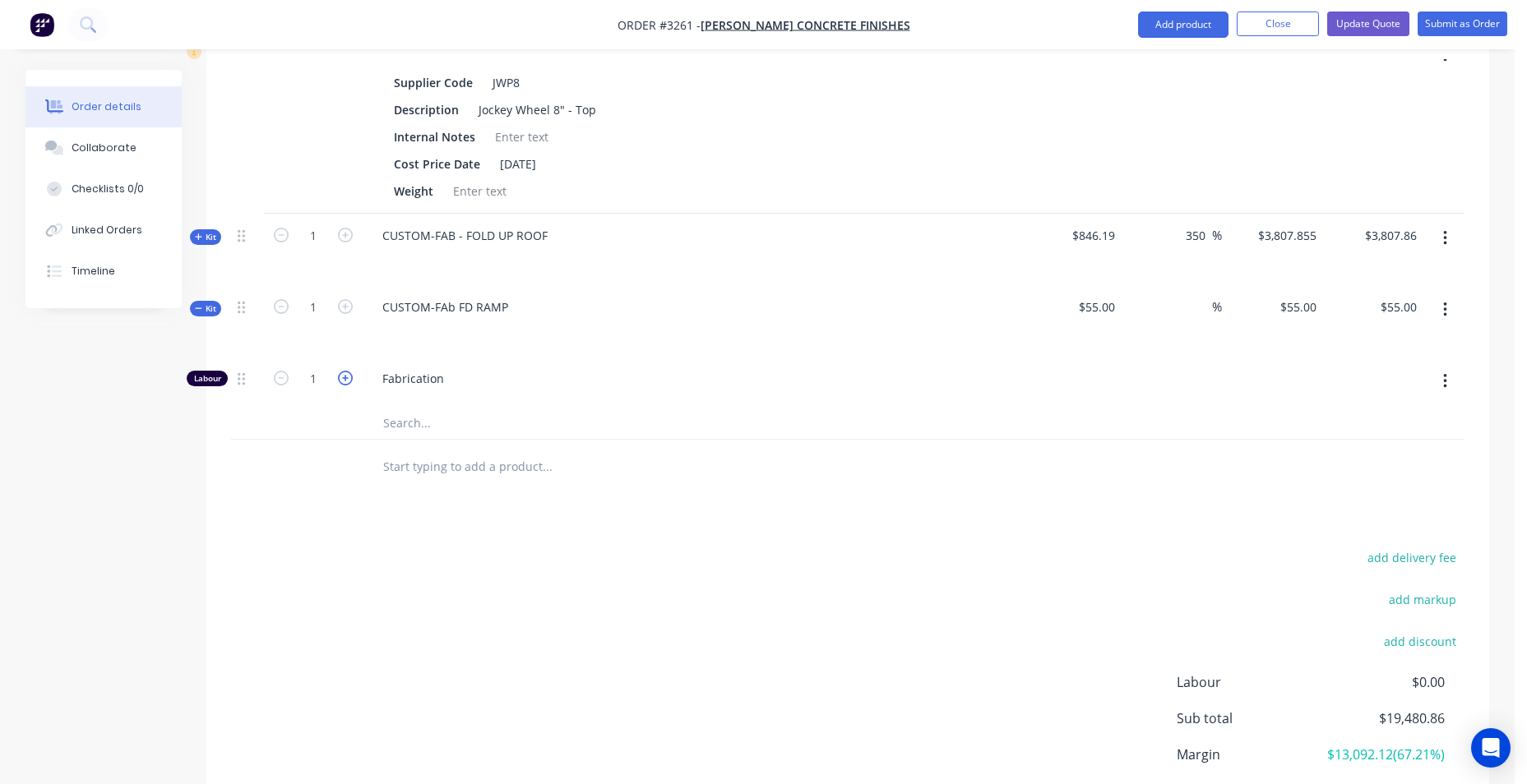
click at [351, 380] on icon "button" at bounding box center [345, 378] width 15 height 15
type input "$110.00"
type input "2"
click at [351, 380] on icon "button" at bounding box center [345, 378] width 15 height 15
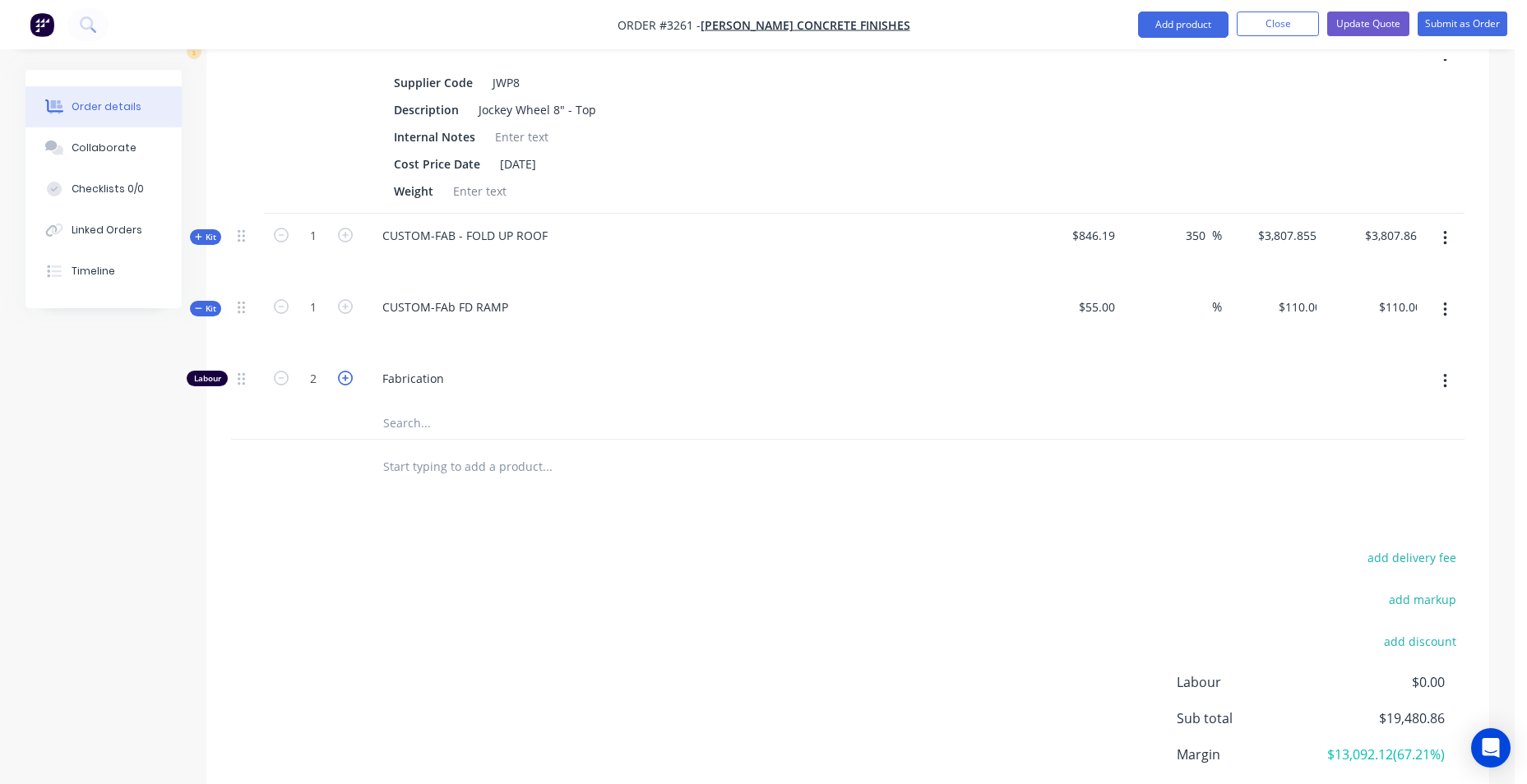
type input "$165.00"
type input "3"
click at [351, 380] on icon "button" at bounding box center [345, 378] width 15 height 15
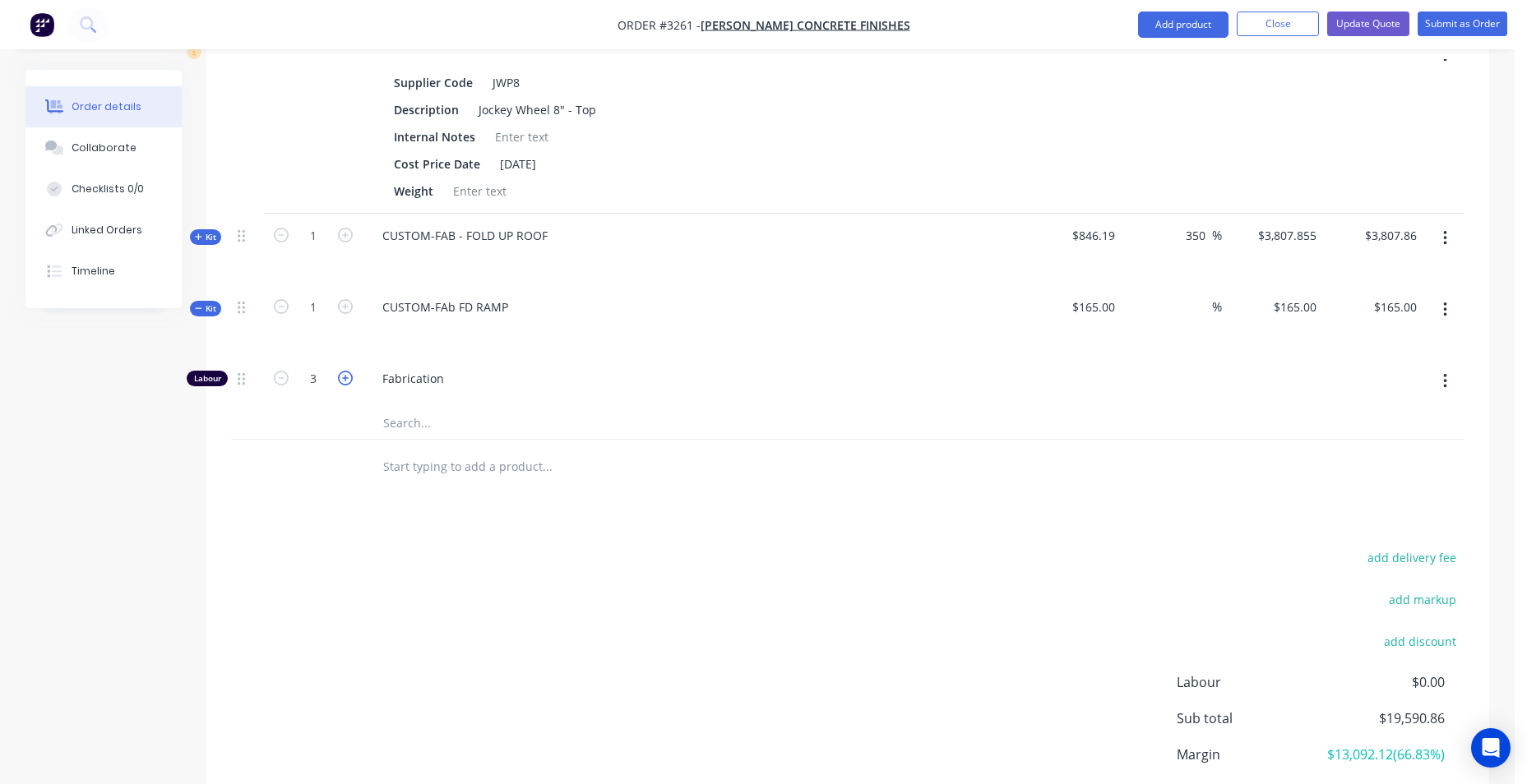
type input "$220.00"
type input "5"
type input "$275.00"
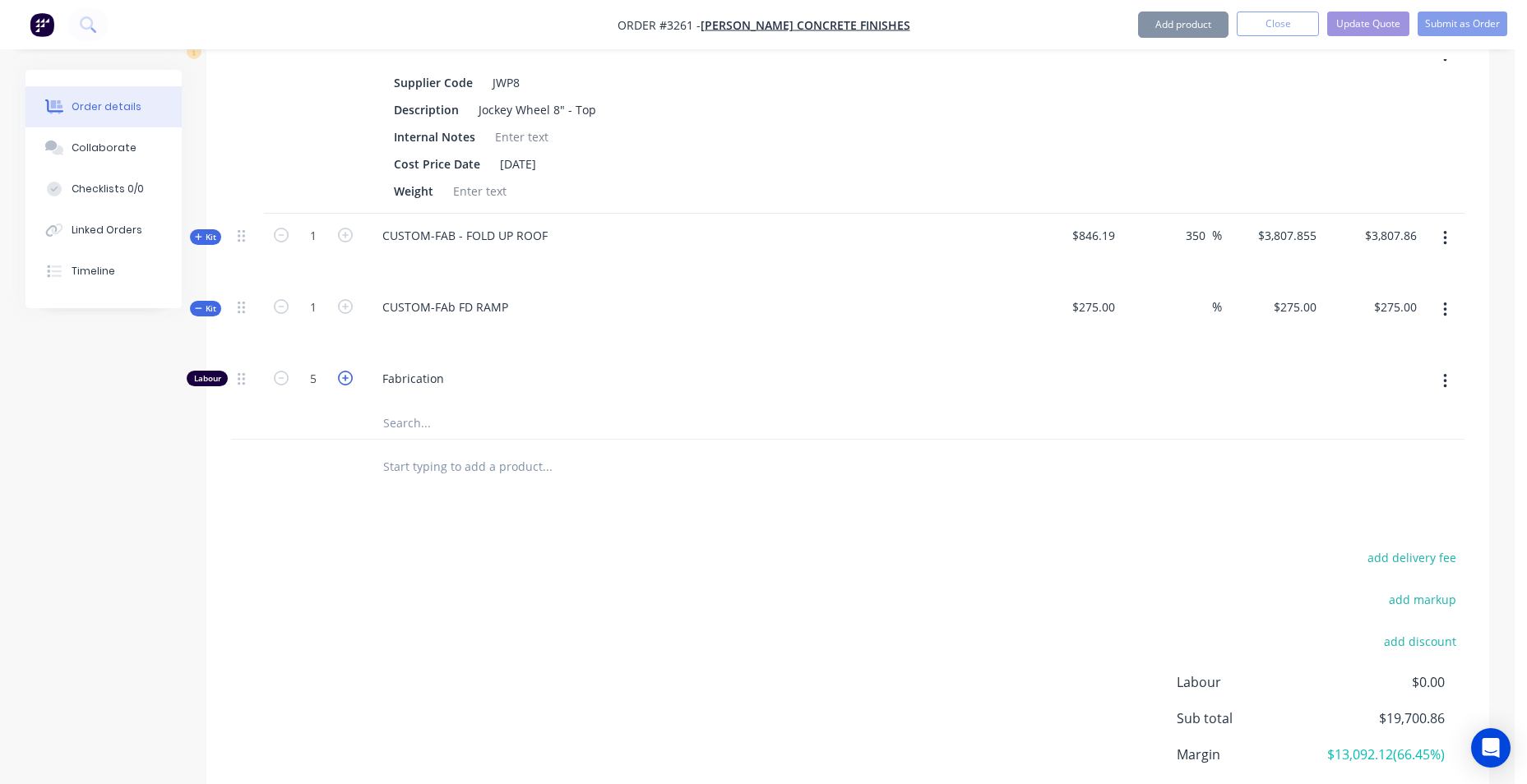
click at [351, 380] on icon "button" at bounding box center [345, 378] width 15 height 15
type input "$330.00"
type input "6"
click at [351, 380] on icon "button" at bounding box center [345, 378] width 15 height 15
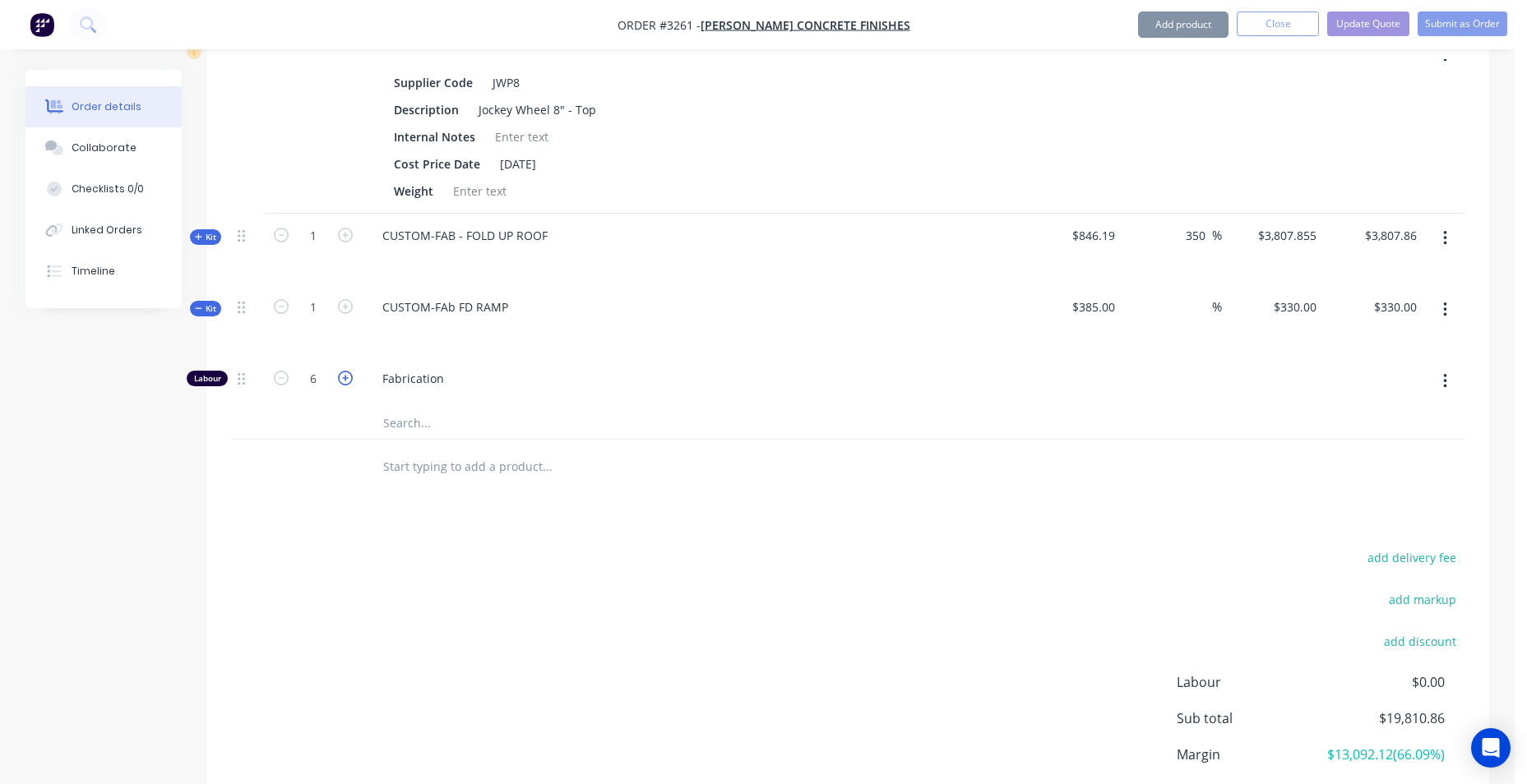
type input "$385.00"
type input "7"
click at [276, 376] on icon "button" at bounding box center [281, 378] width 15 height 15
type input "$330.00"
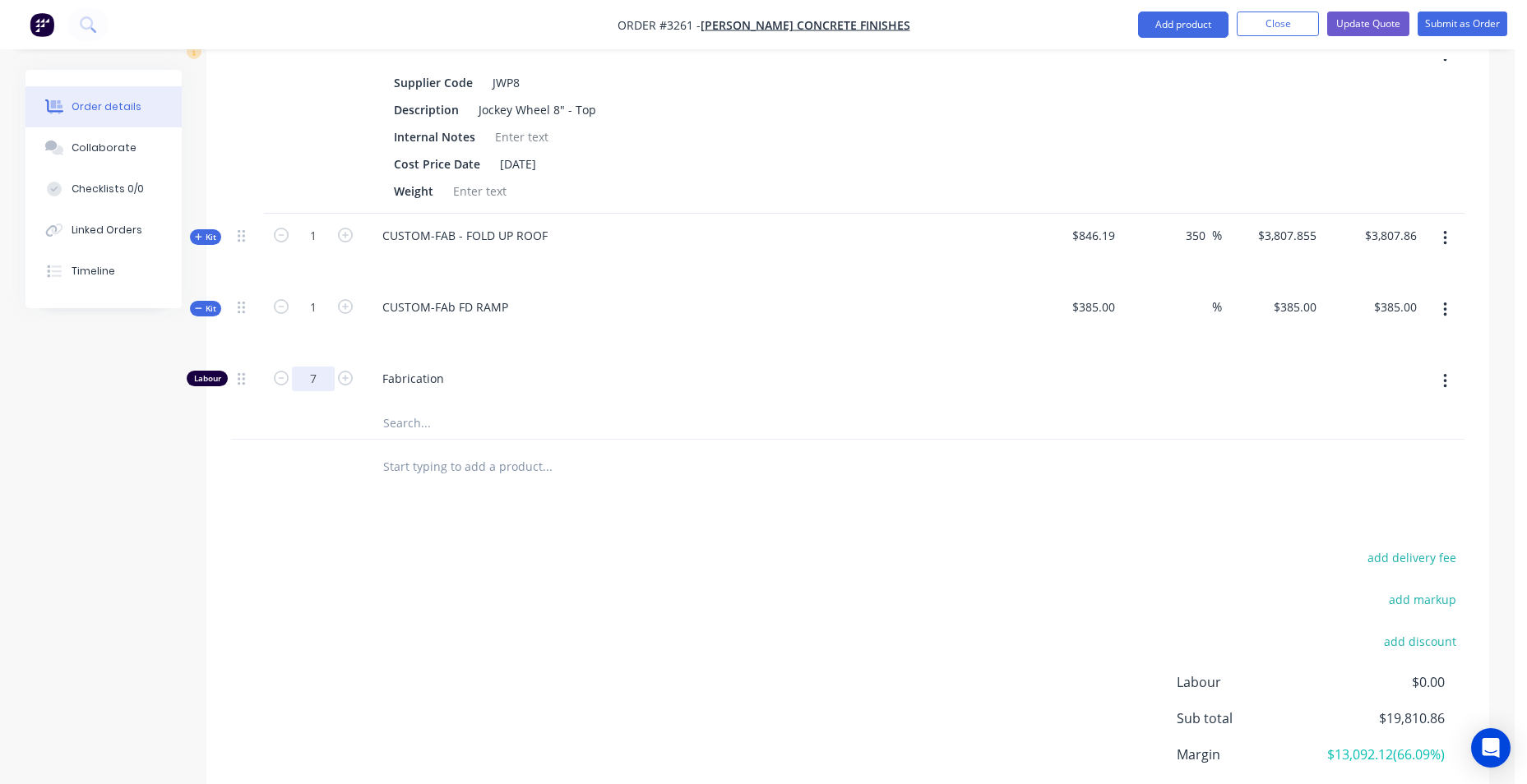
type input "$330.00"
type input "6"
click at [83, 264] on div "Timeline" at bounding box center [93, 271] width 44 height 15
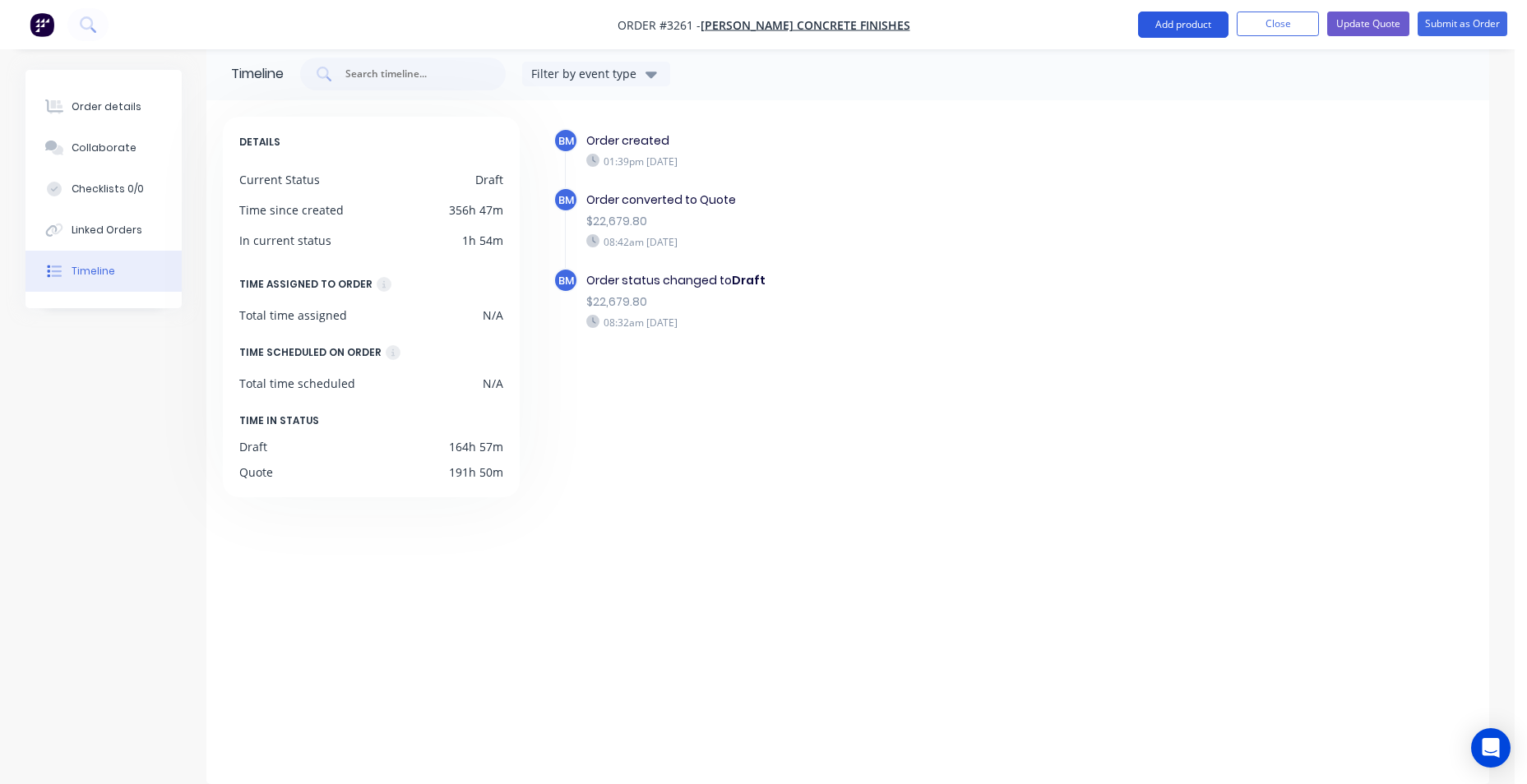
click at [1189, 26] on button "Add product" at bounding box center [1183, 24] width 90 height 26
click at [1048, 26] on nav "Order #3261 - [PERSON_NAME] Concrete Finishes Add product Product catalogue Bas…" at bounding box center [763, 24] width 1527 height 49
click at [1279, 44] on nav "Order #3261 - [PERSON_NAME] Concrete Finishes Add product Close Update Quote Su…" at bounding box center [763, 24] width 1527 height 49
click at [1282, 34] on button "Close" at bounding box center [1279, 24] width 82 height 25
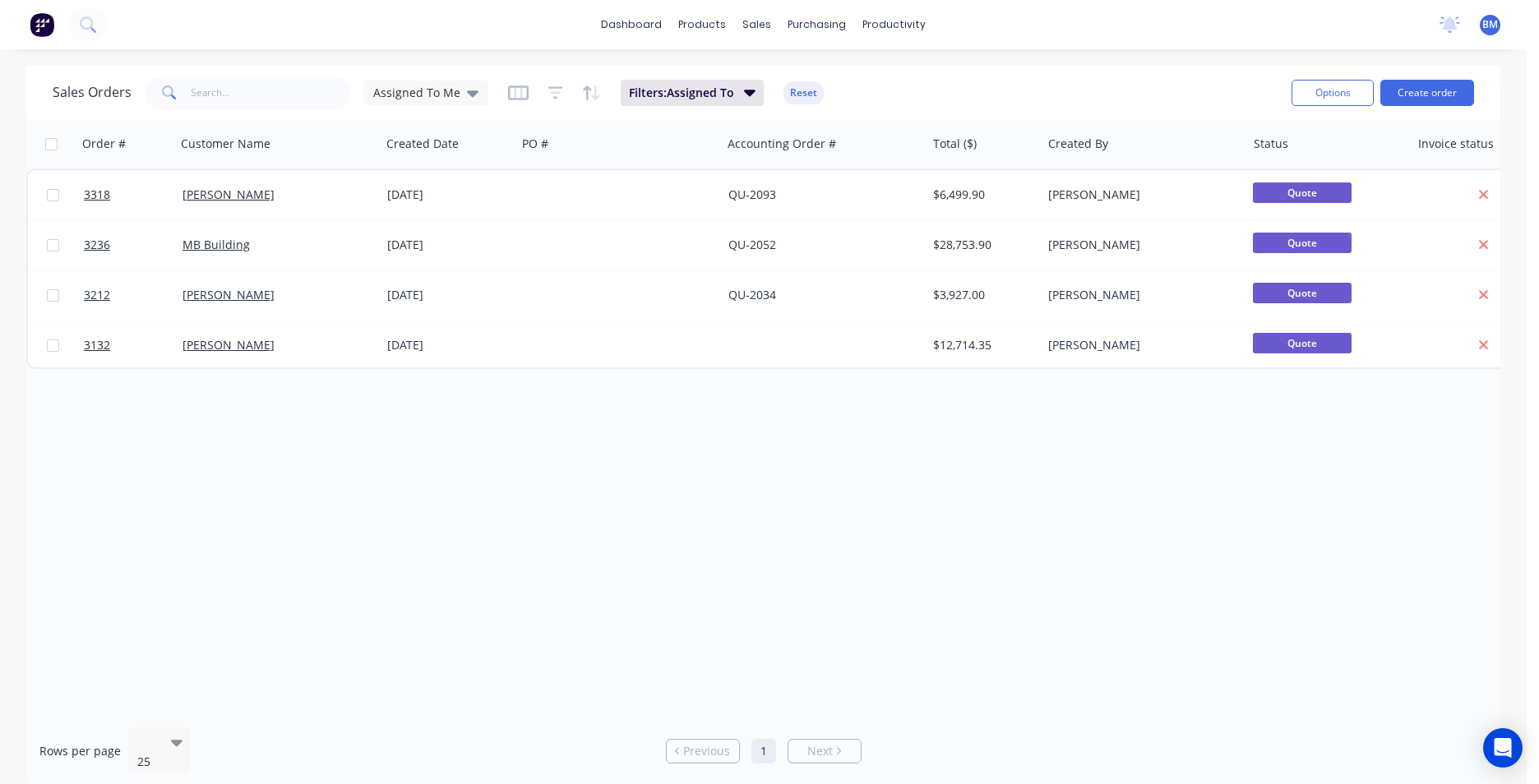
click at [432, 106] on div "Sales Orders Assigned To Me" at bounding box center [271, 93] width 436 height 33
click at [439, 96] on span "Assigned To Me" at bounding box center [417, 92] width 88 height 17
click at [429, 337] on button "Open Quotes" at bounding box center [462, 331] width 188 height 19
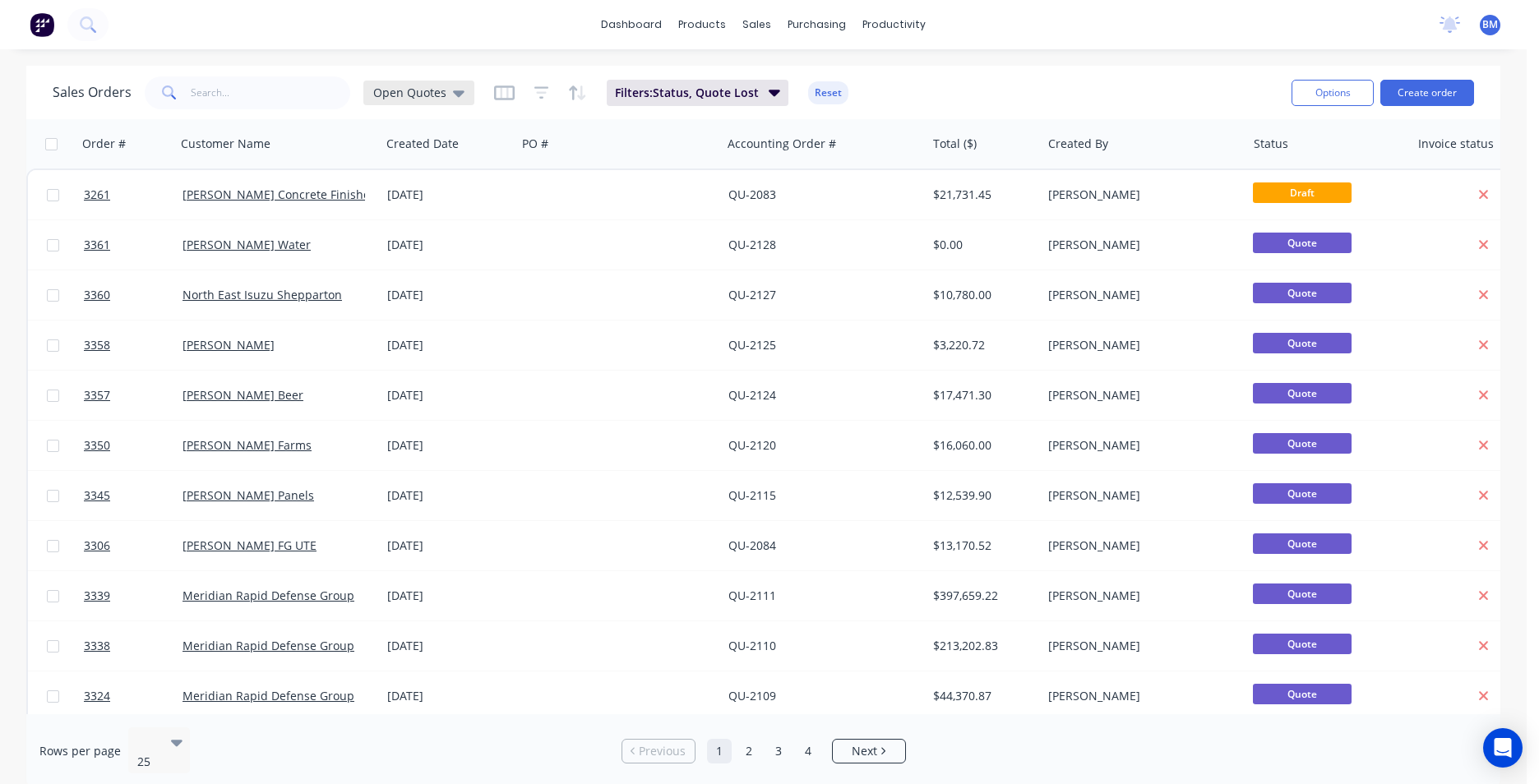
click at [439, 93] on span "Open Quotes" at bounding box center [410, 92] width 73 height 17
click at [442, 80] on div "Open Quotes" at bounding box center [419, 93] width 111 height 25
click at [440, 85] on span "Open Quotes" at bounding box center [410, 92] width 73 height 17
click at [424, 98] on span "Open Quotes" at bounding box center [410, 92] width 73 height 17
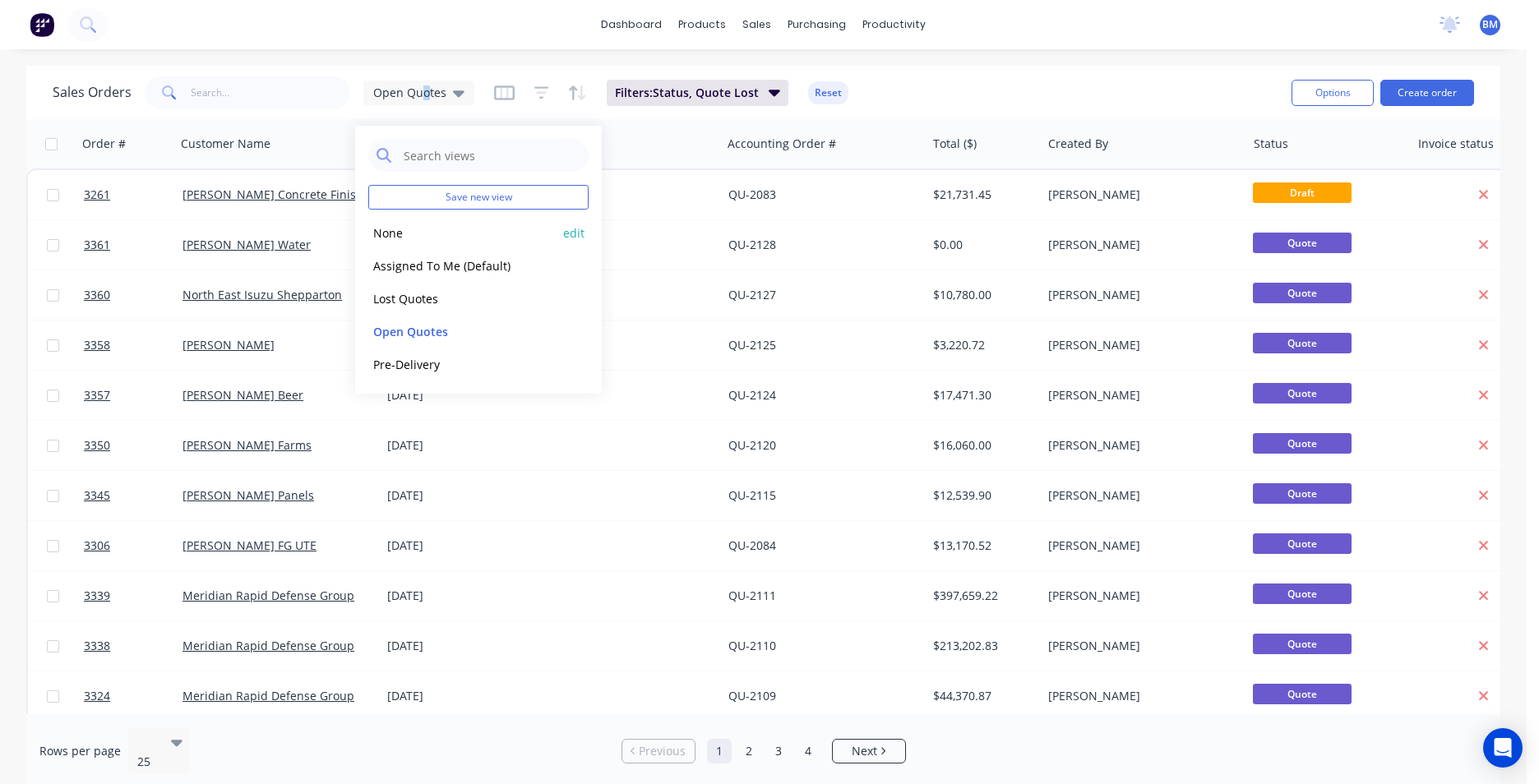
drag, startPoint x: 424, startPoint y: 98, endPoint x: 396, endPoint y: 231, distance: 135.9
click at [396, 231] on button "None" at bounding box center [462, 232] width 188 height 19
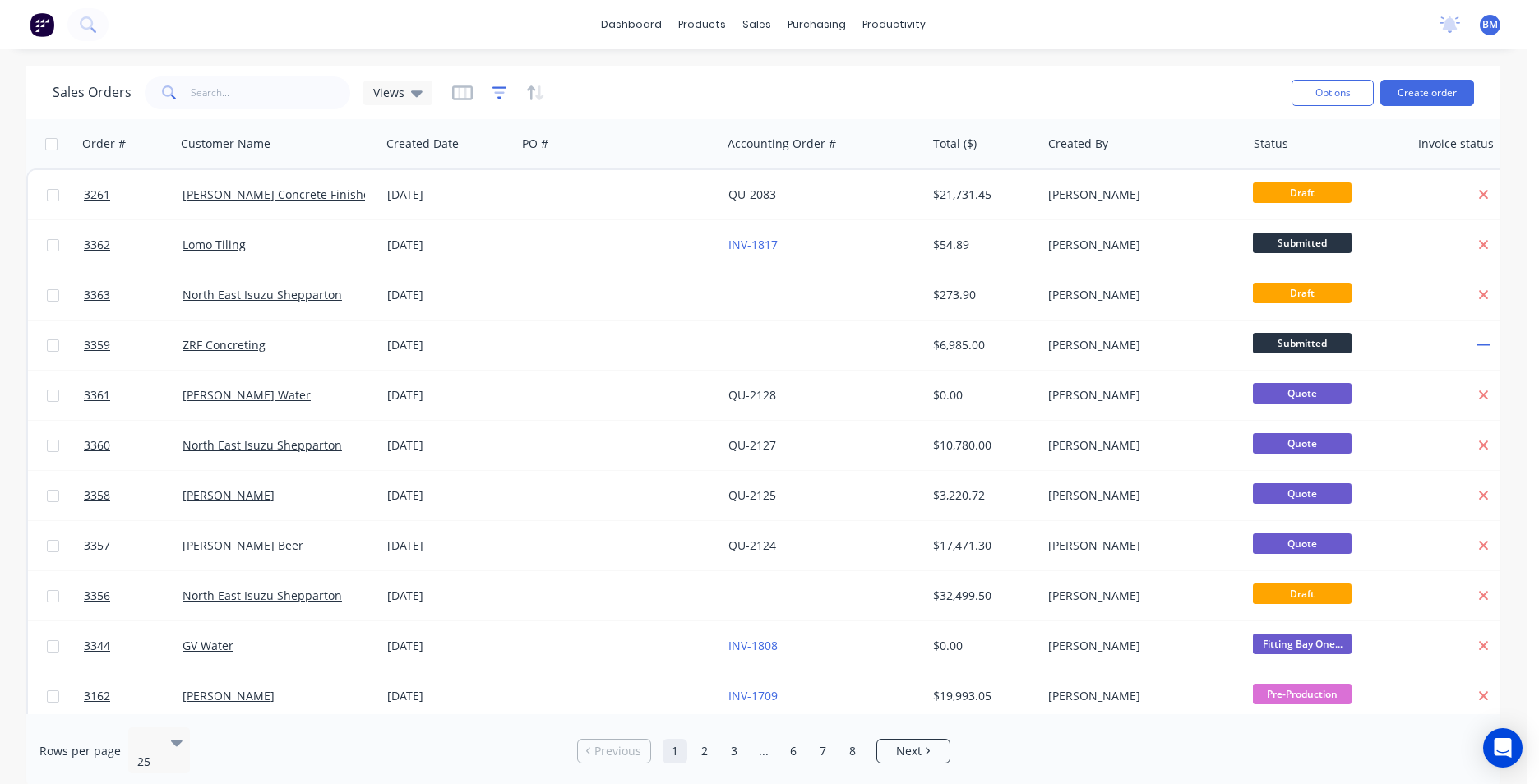
click at [495, 97] on icon "button" at bounding box center [499, 93] width 15 height 16
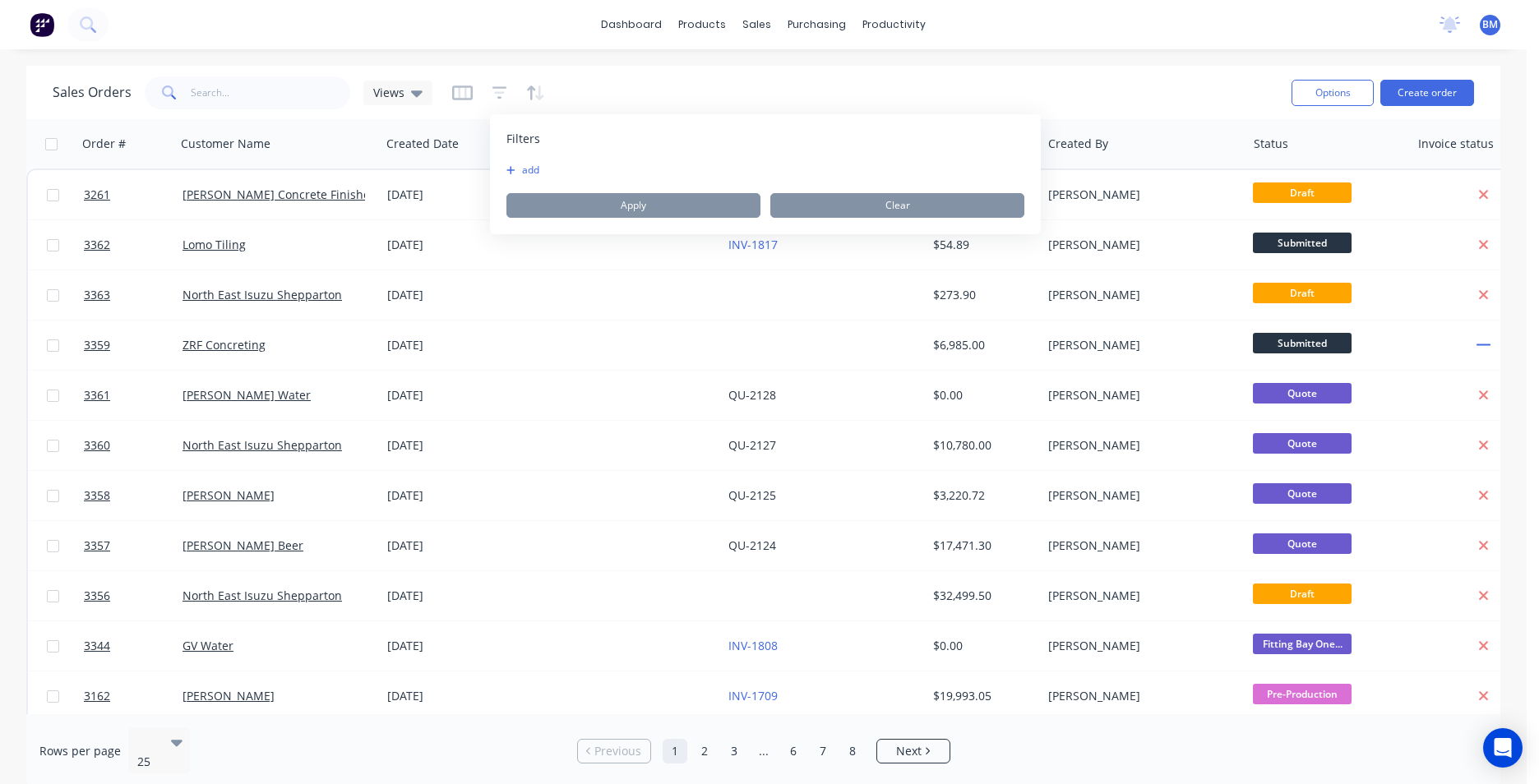
click at [526, 172] on button "add" at bounding box center [527, 170] width 41 height 13
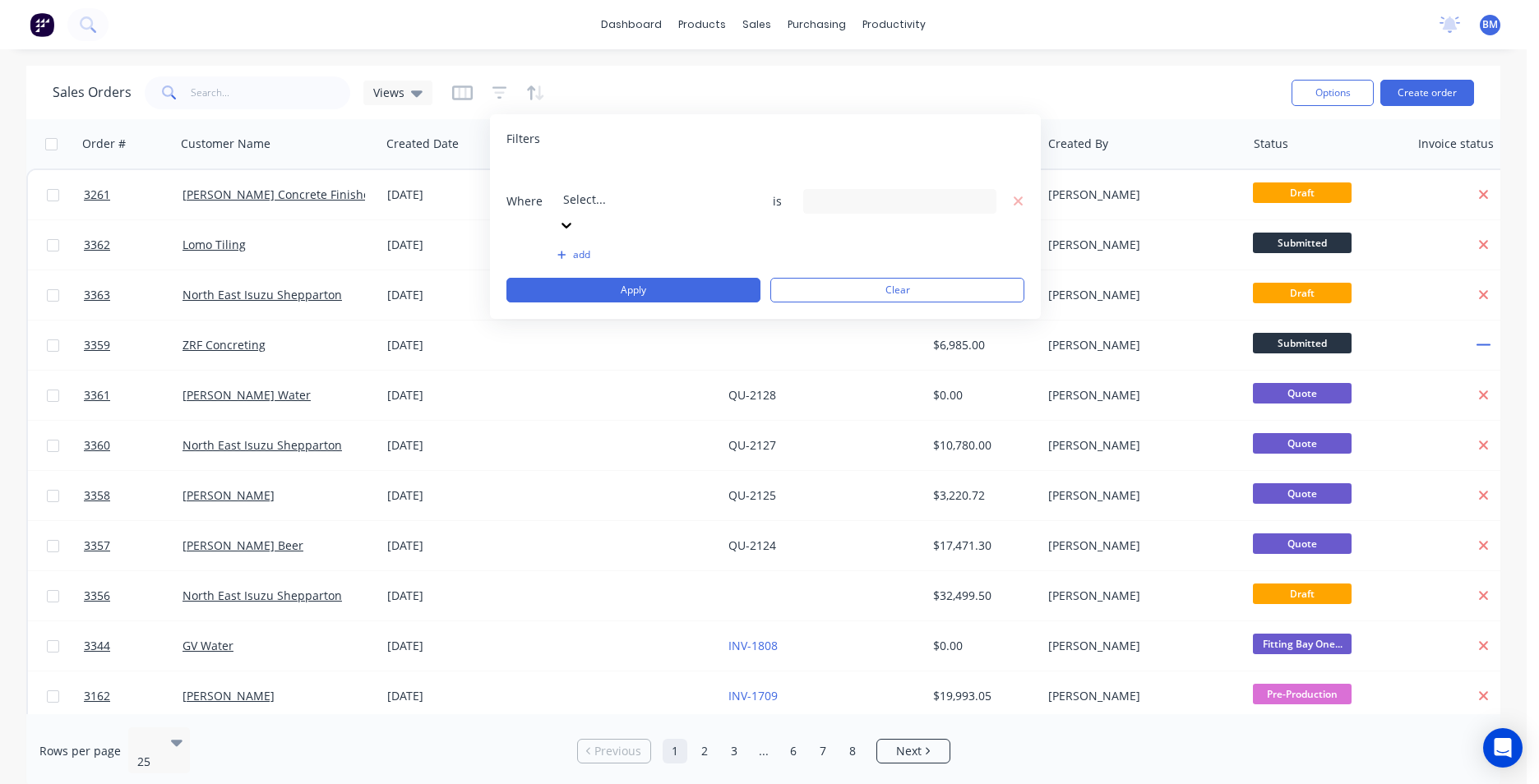
click at [715, 167] on div "Select..." at bounding box center [682, 188] width 247 height 46
click at [867, 192] on div "23 Status selected" at bounding box center [887, 200] width 149 height 17
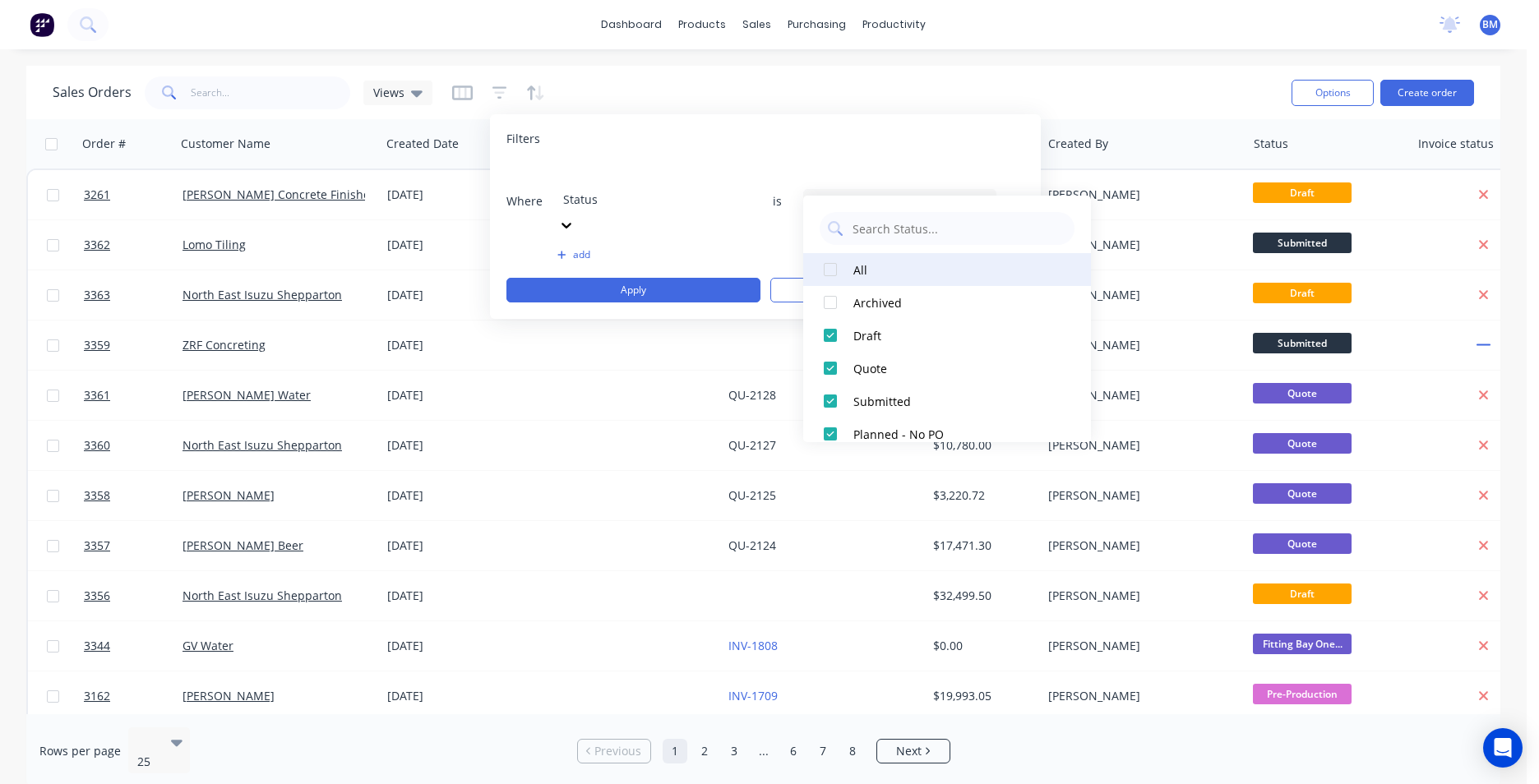
click at [833, 266] on div at bounding box center [830, 270] width 33 height 33
click at [833, 267] on div at bounding box center [830, 270] width 33 height 33
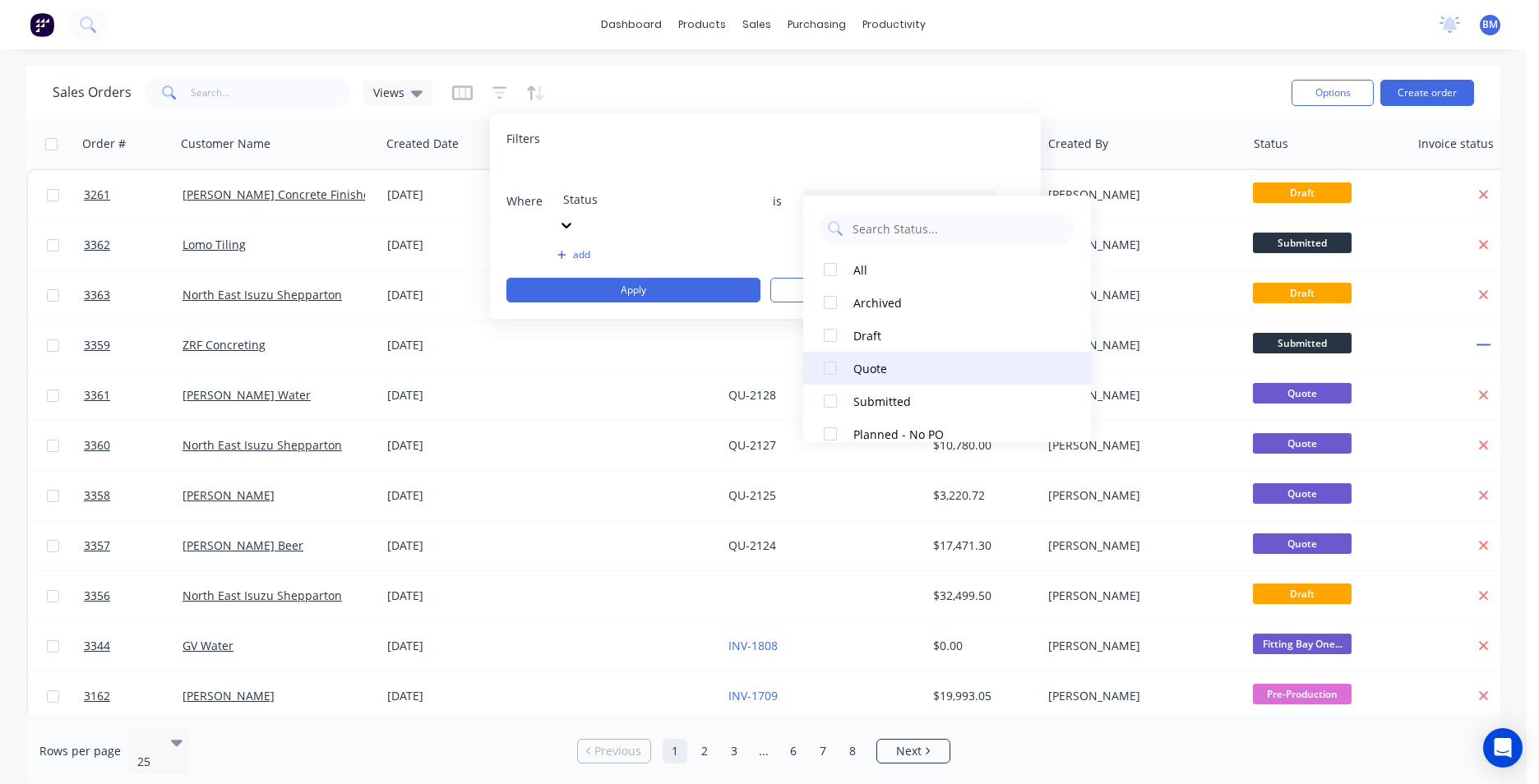
click at [826, 363] on div at bounding box center [830, 368] width 33 height 33
drag, startPoint x: 831, startPoint y: 367, endPoint x: 830, endPoint y: 352, distance: 15.0
click at [831, 363] on div at bounding box center [830, 368] width 33 height 33
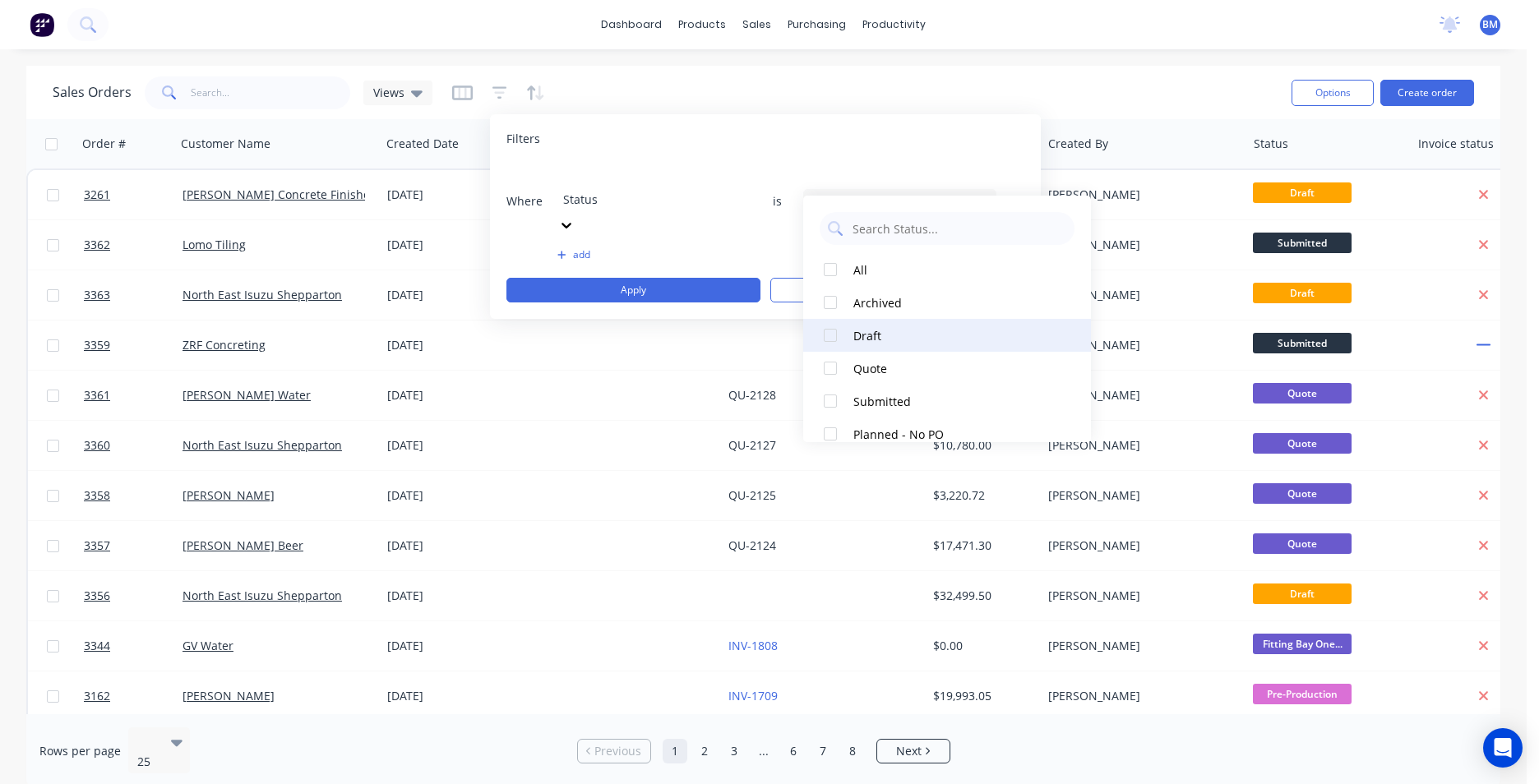
click at [828, 334] on div at bounding box center [830, 335] width 33 height 33
click at [666, 278] on button "Apply" at bounding box center [633, 290] width 254 height 25
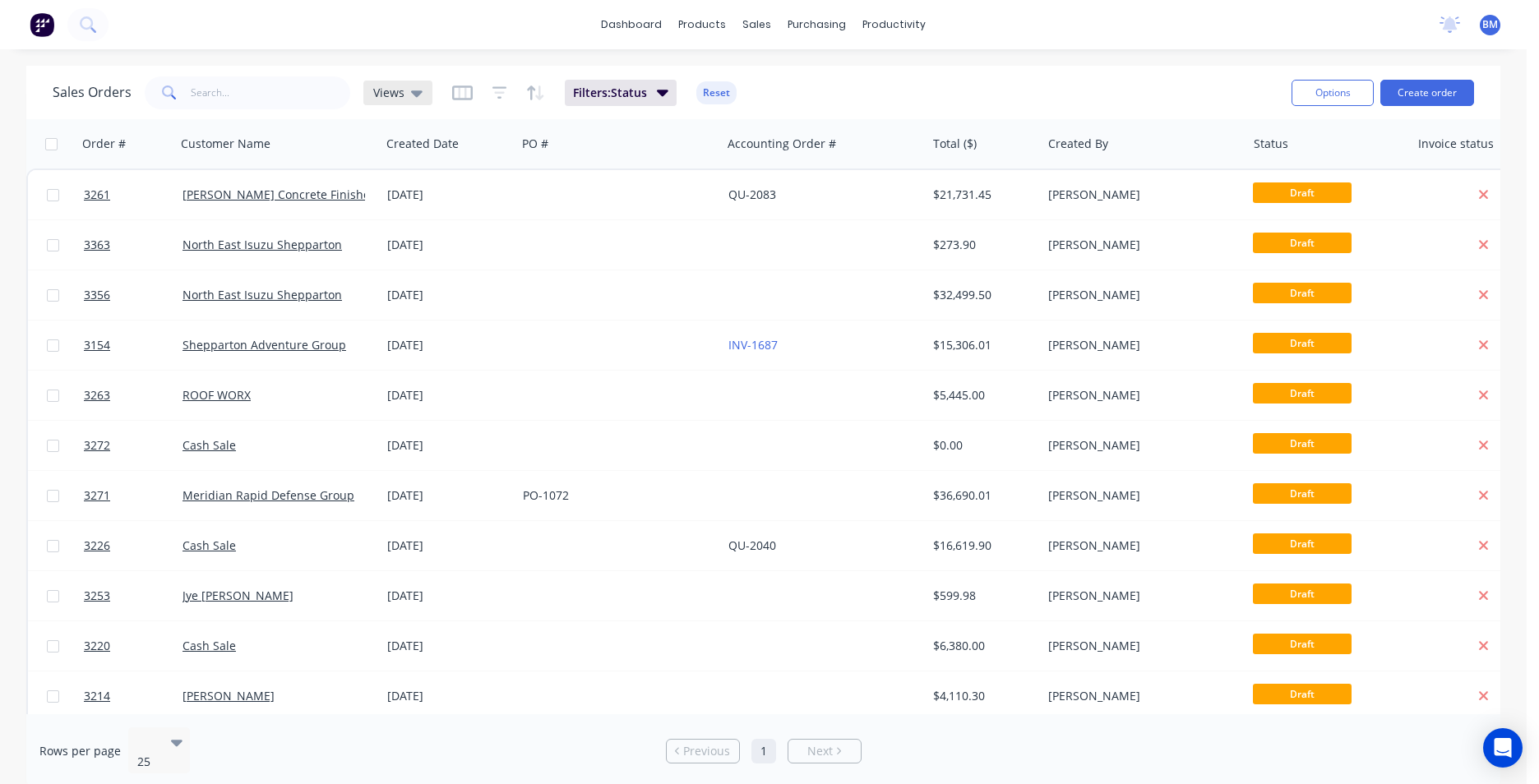
click at [405, 98] on div "Views" at bounding box center [397, 93] width 49 height 15
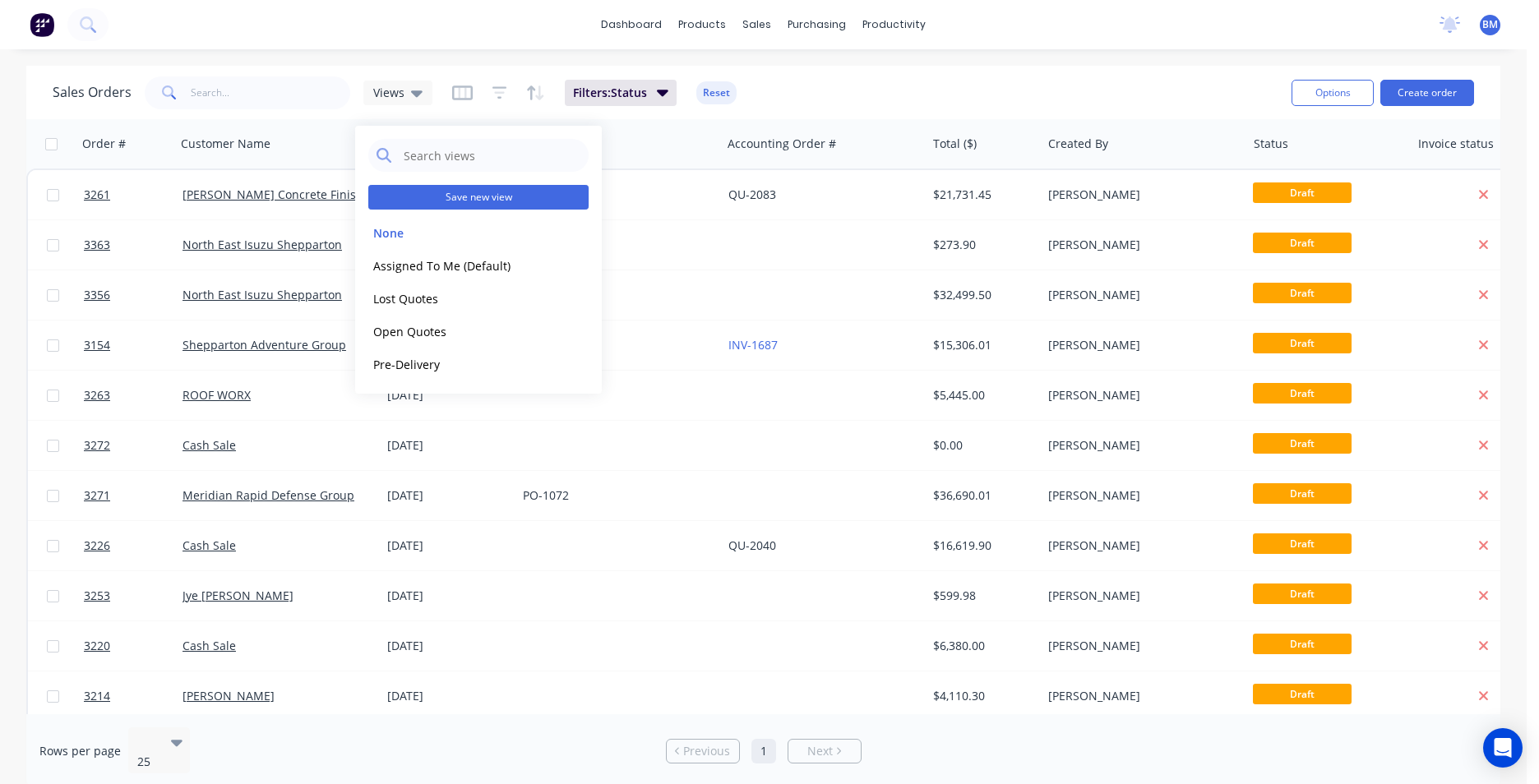
click at [503, 194] on button "Save new view" at bounding box center [478, 197] width 221 height 25
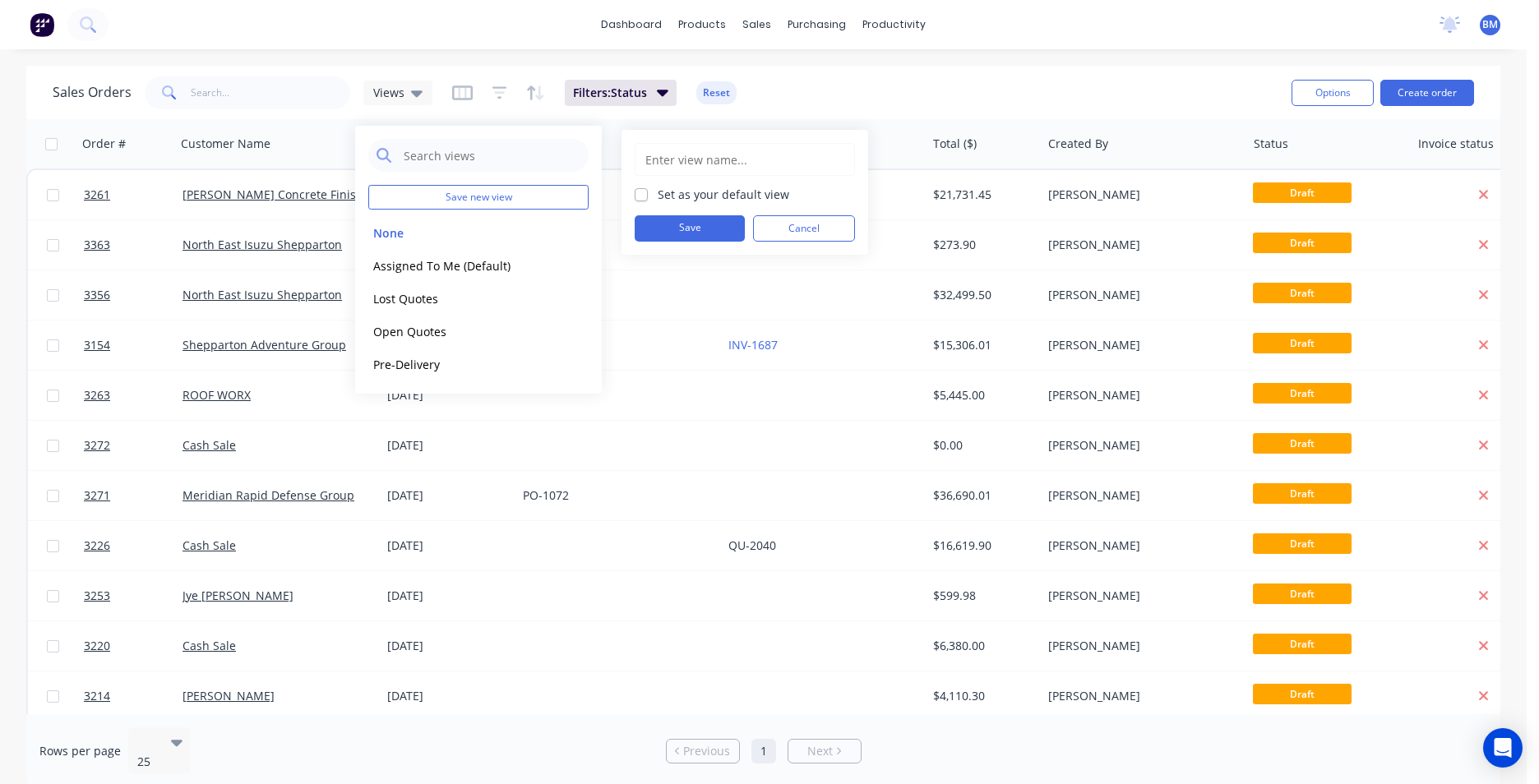
click at [707, 160] on input "text" at bounding box center [745, 159] width 202 height 31
type input "q"
type input "Quotes to complete"
click at [685, 229] on button "Save" at bounding box center [690, 228] width 110 height 26
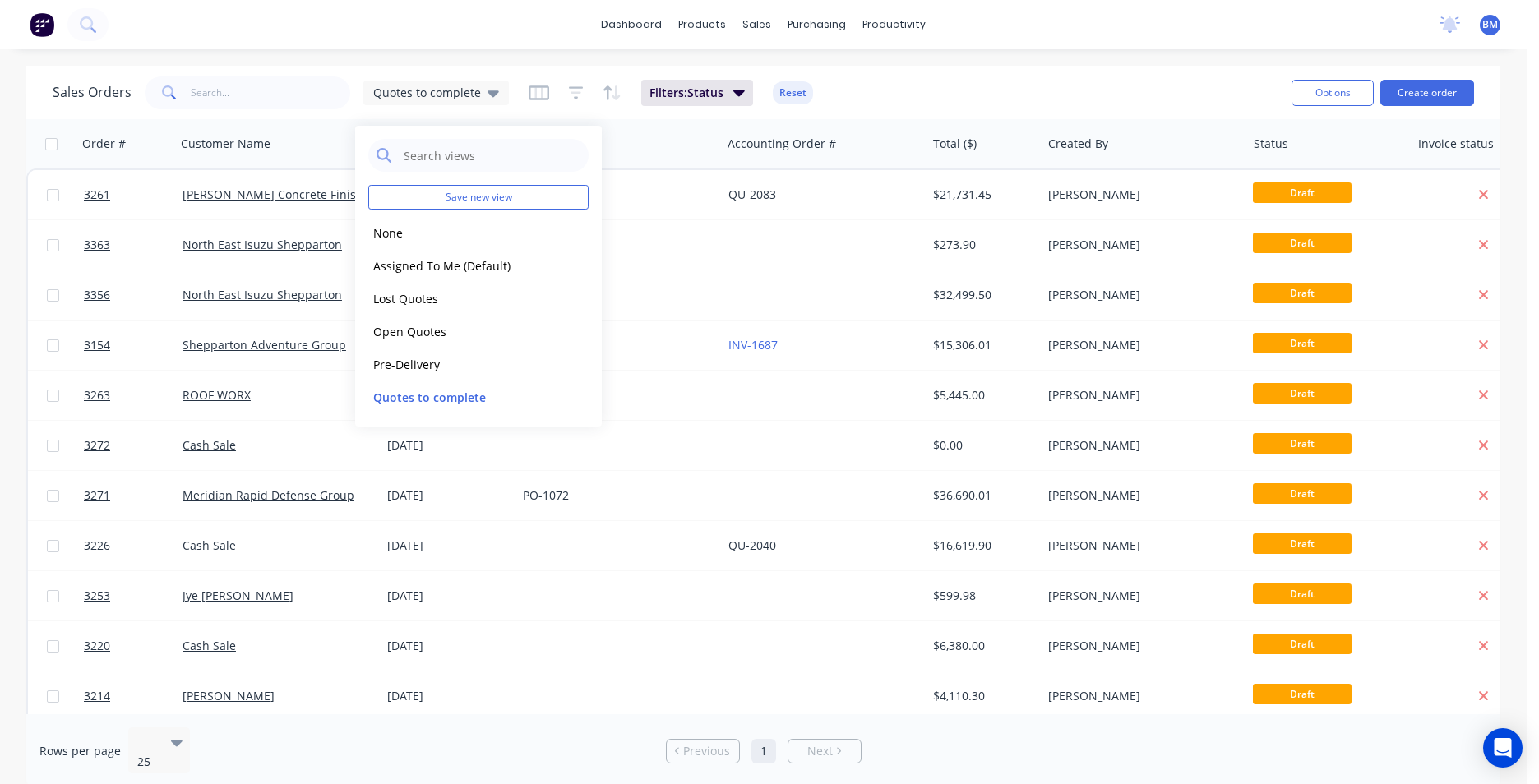
click at [898, 94] on div "Sales Orders Quotes to complete Filters: Status Reset" at bounding box center [665, 92] width 1226 height 40
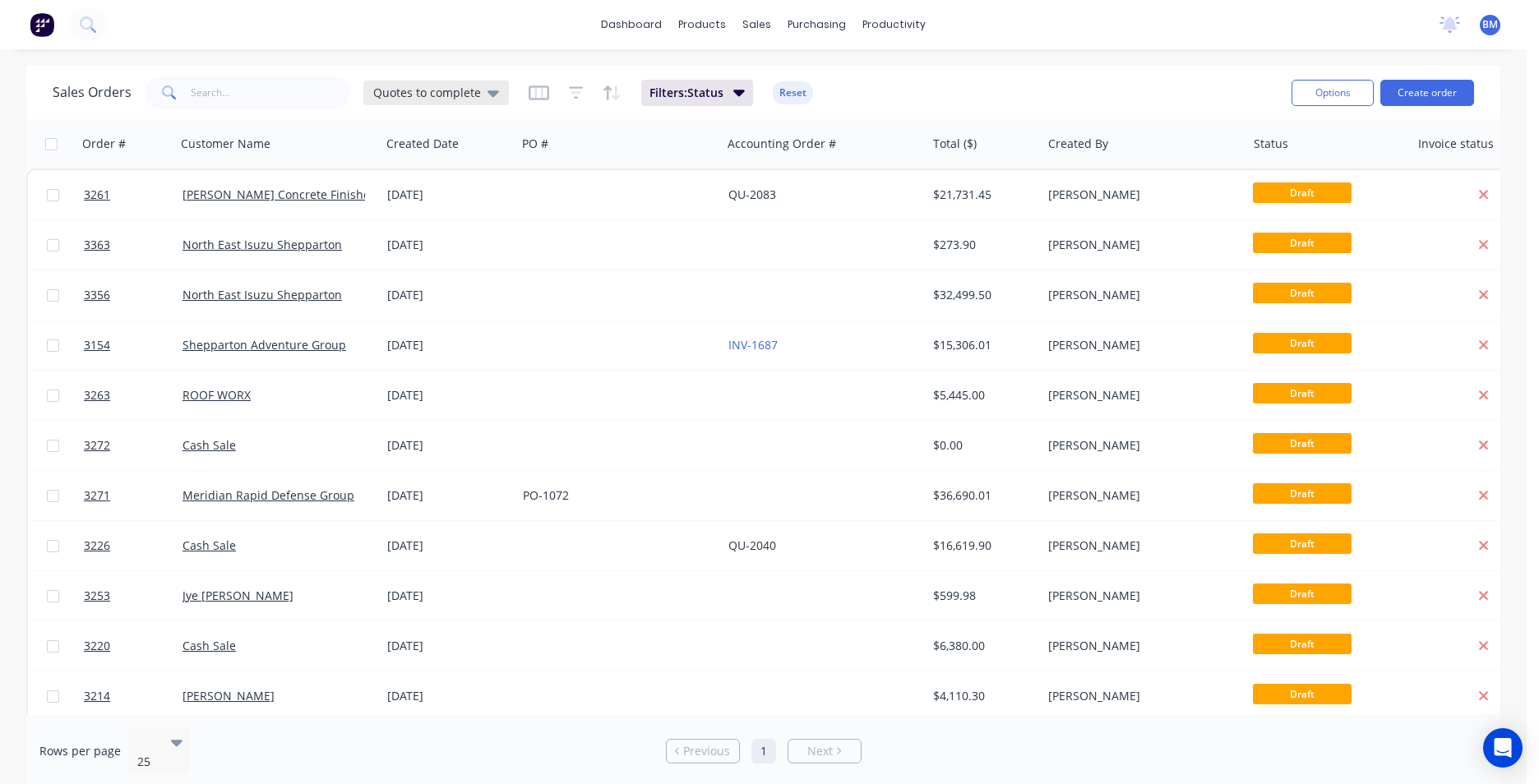
click at [471, 94] on span "Quotes to complete" at bounding box center [427, 92] width 108 height 17
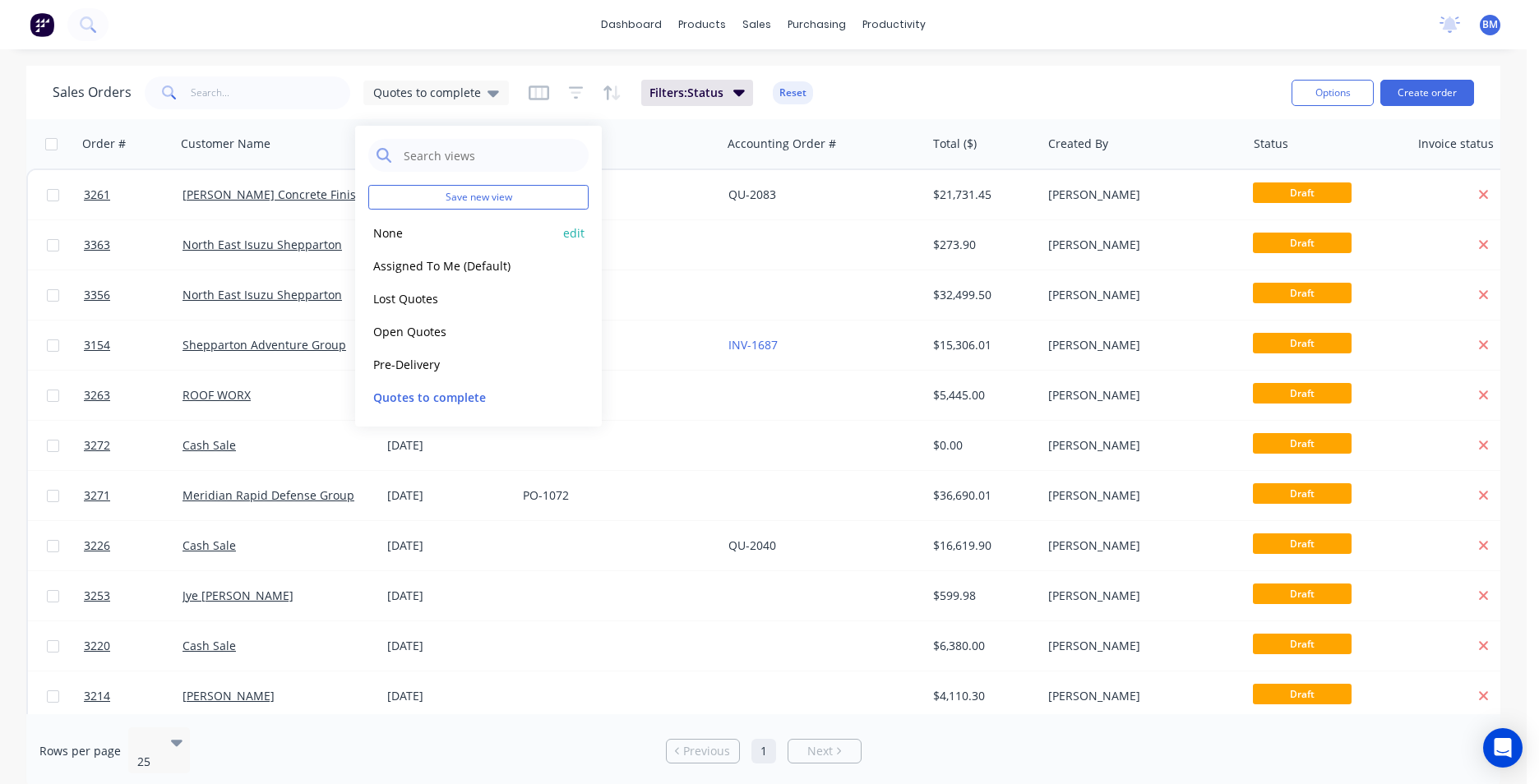
click at [403, 222] on div "None edit" at bounding box center [478, 232] width 221 height 33
click at [395, 237] on button "None" at bounding box center [462, 232] width 188 height 19
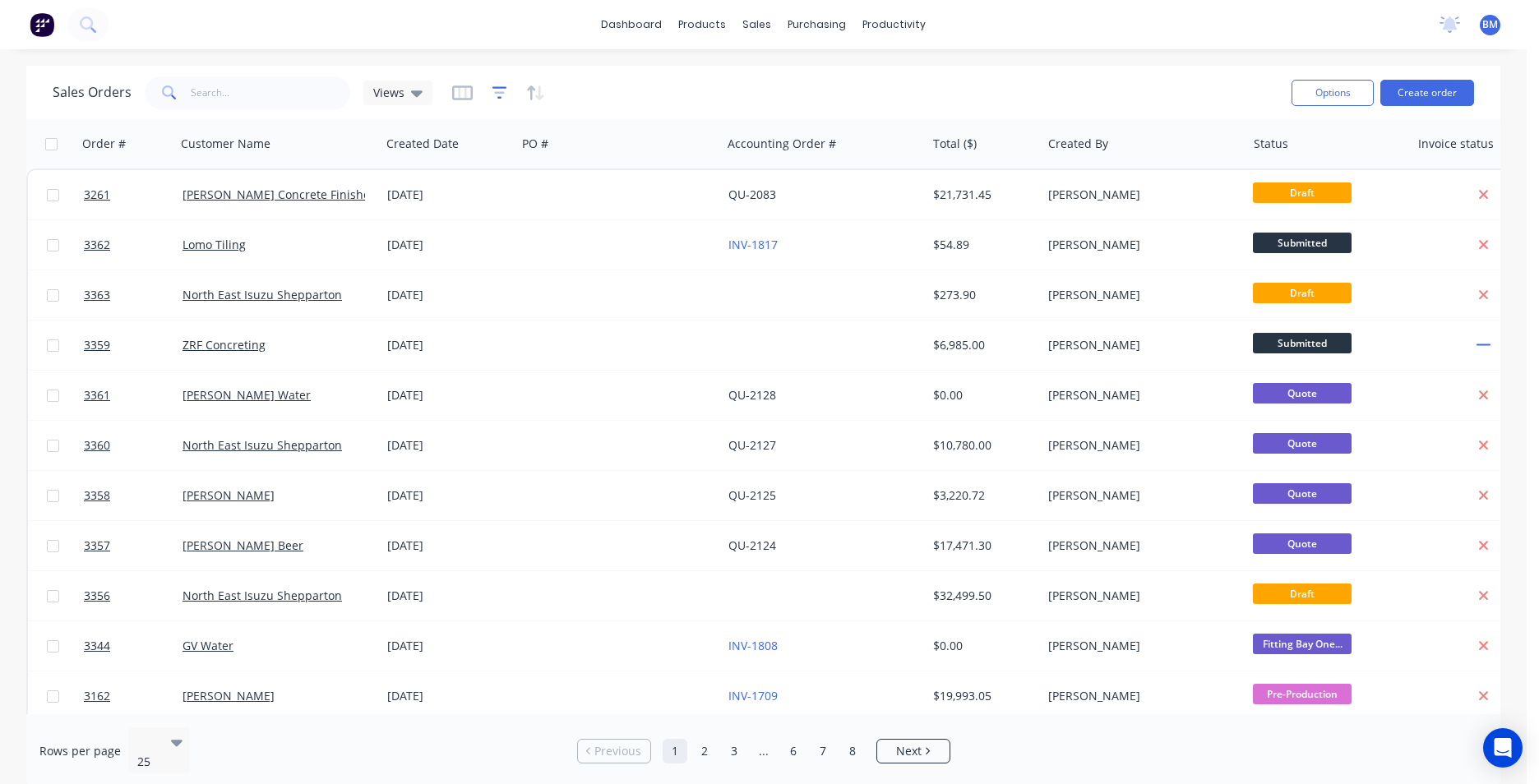
click at [494, 94] on icon "button" at bounding box center [499, 93] width 15 height 16
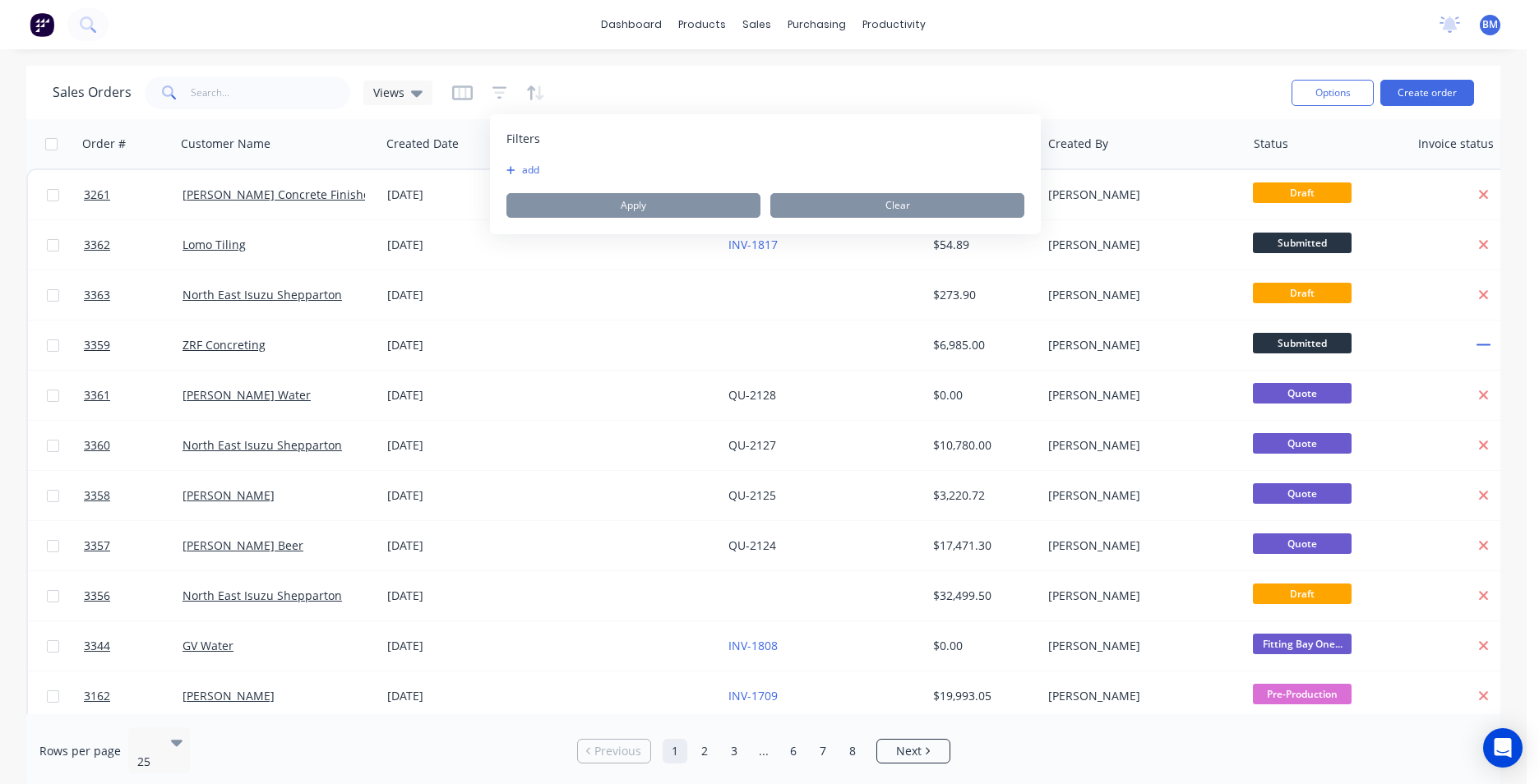
click at [534, 167] on button "add" at bounding box center [527, 170] width 41 height 13
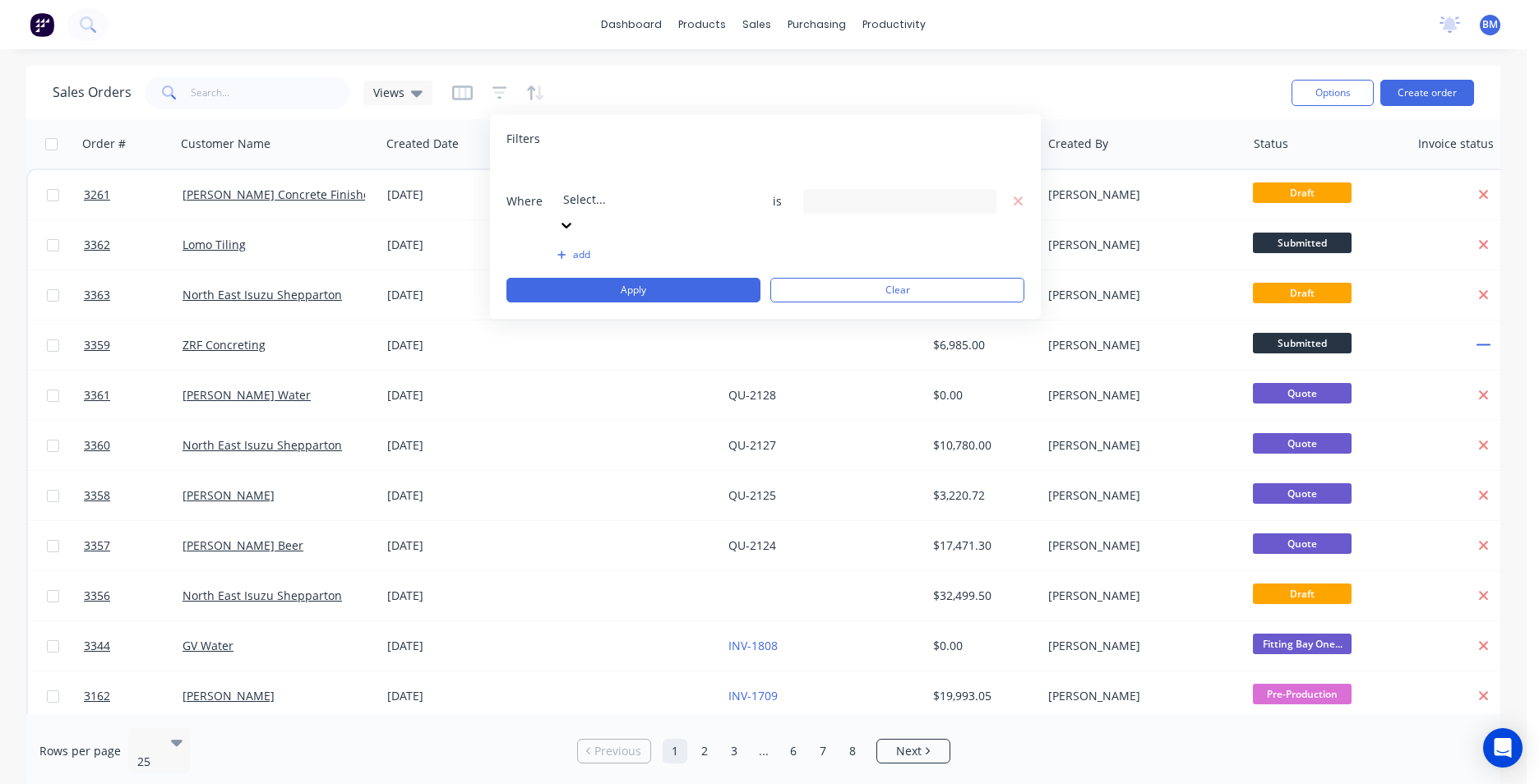
click at [598, 185] on div at bounding box center [682, 177] width 237 height 21
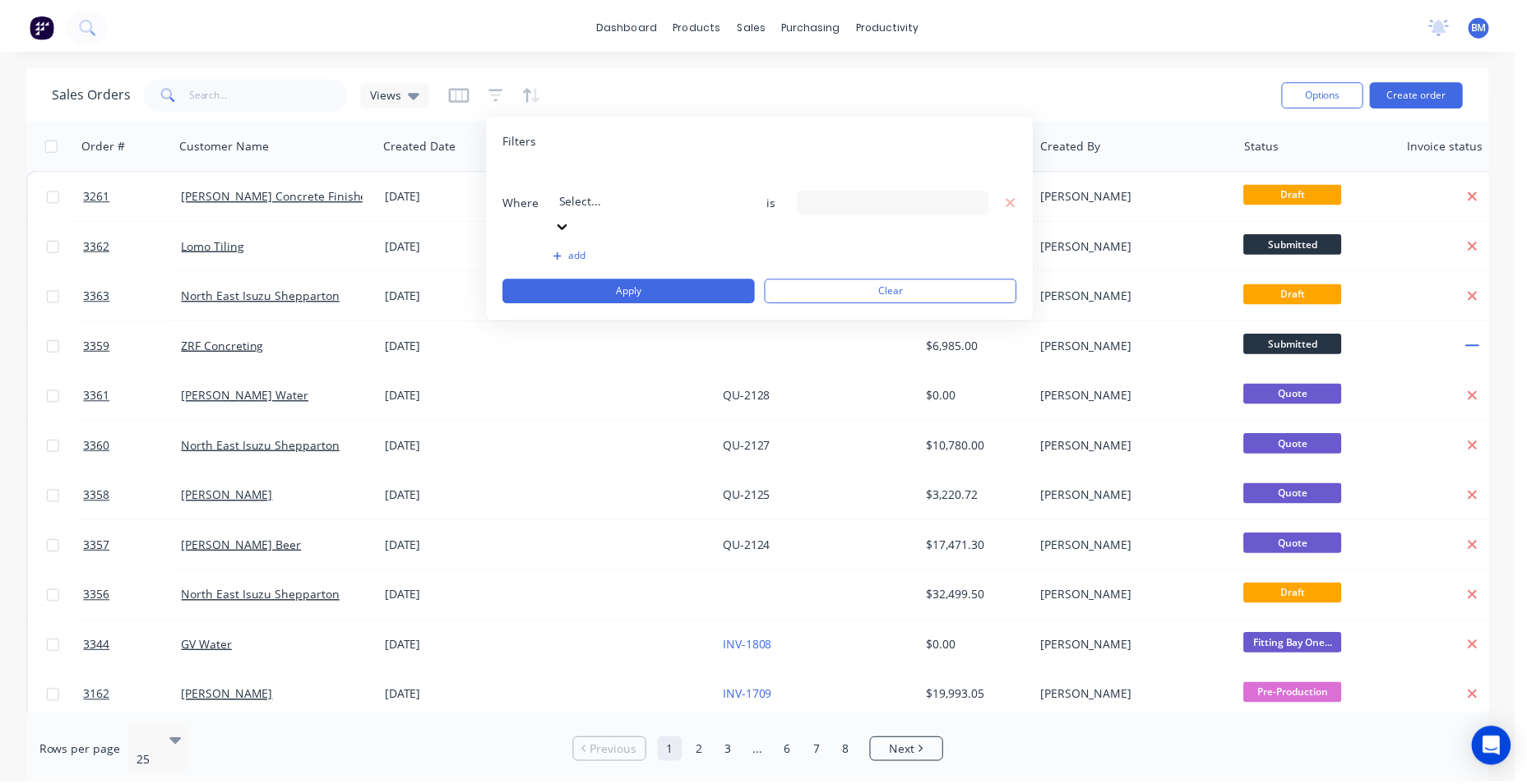
scroll to position [246, 0]
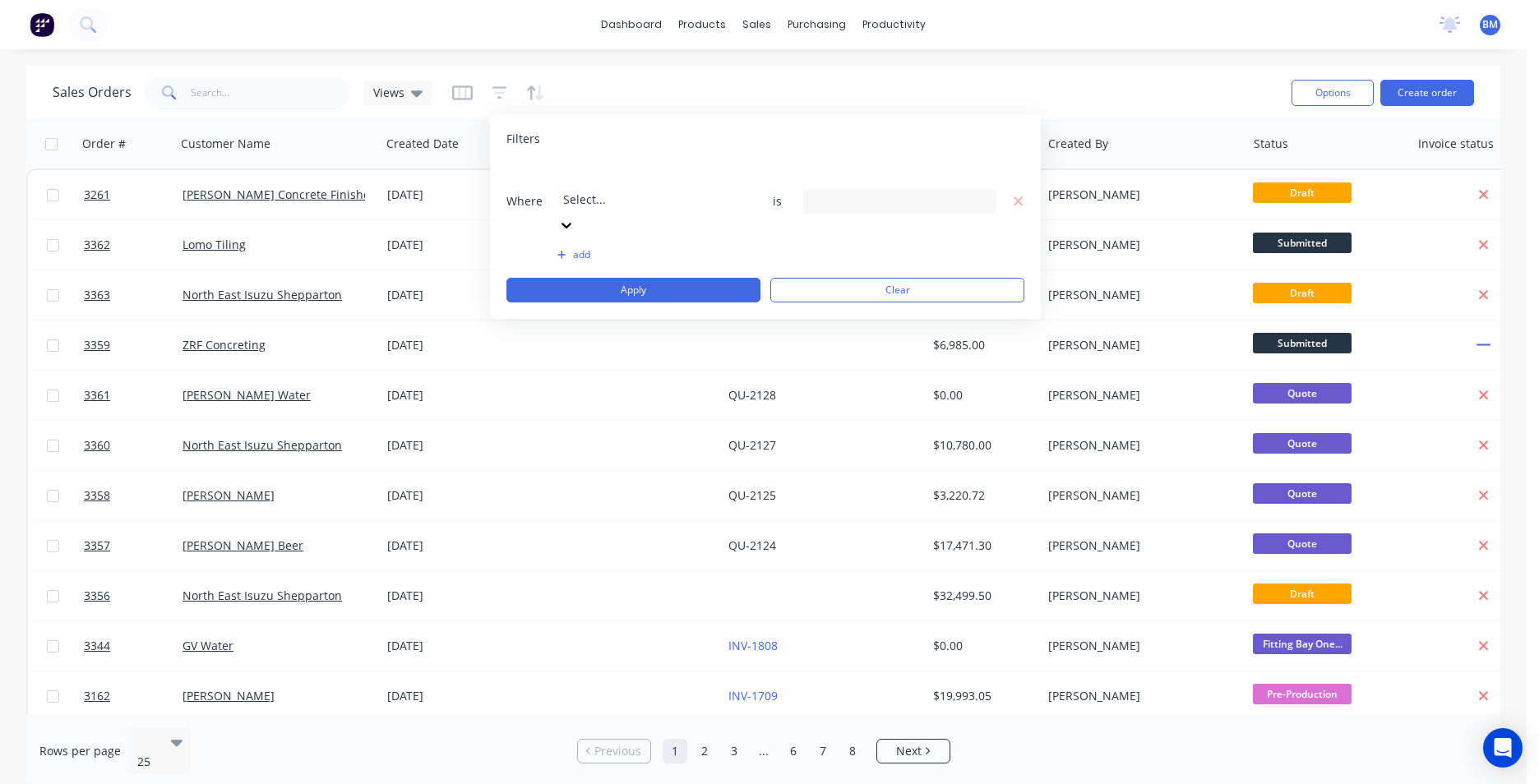
click at [916, 189] on input at bounding box center [899, 202] width 191 height 25
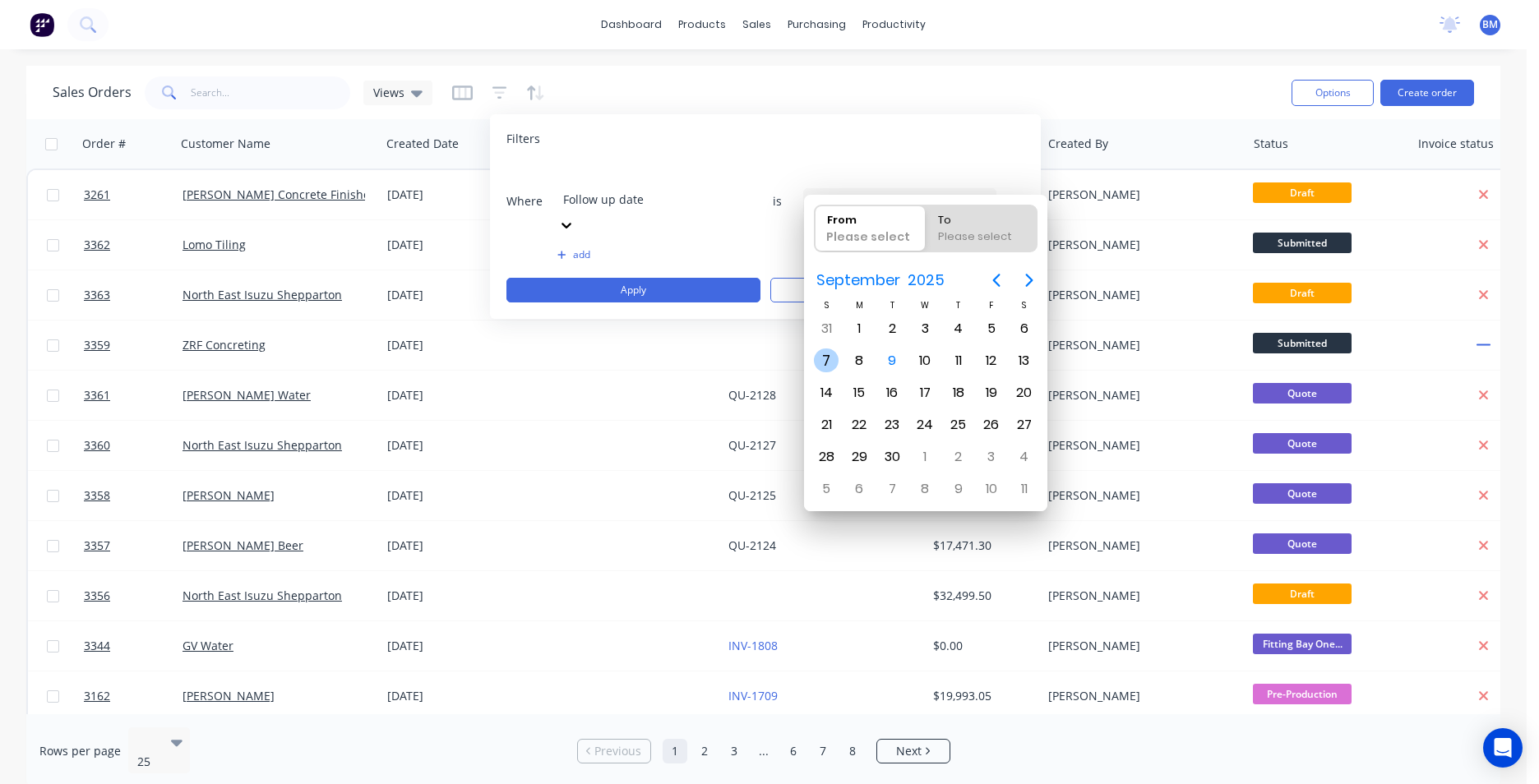
click at [825, 362] on div "7" at bounding box center [826, 361] width 25 height 25
type input "[DATE]"
radio input "false"
radio input "true"
click at [984, 354] on div "12" at bounding box center [991, 361] width 25 height 25
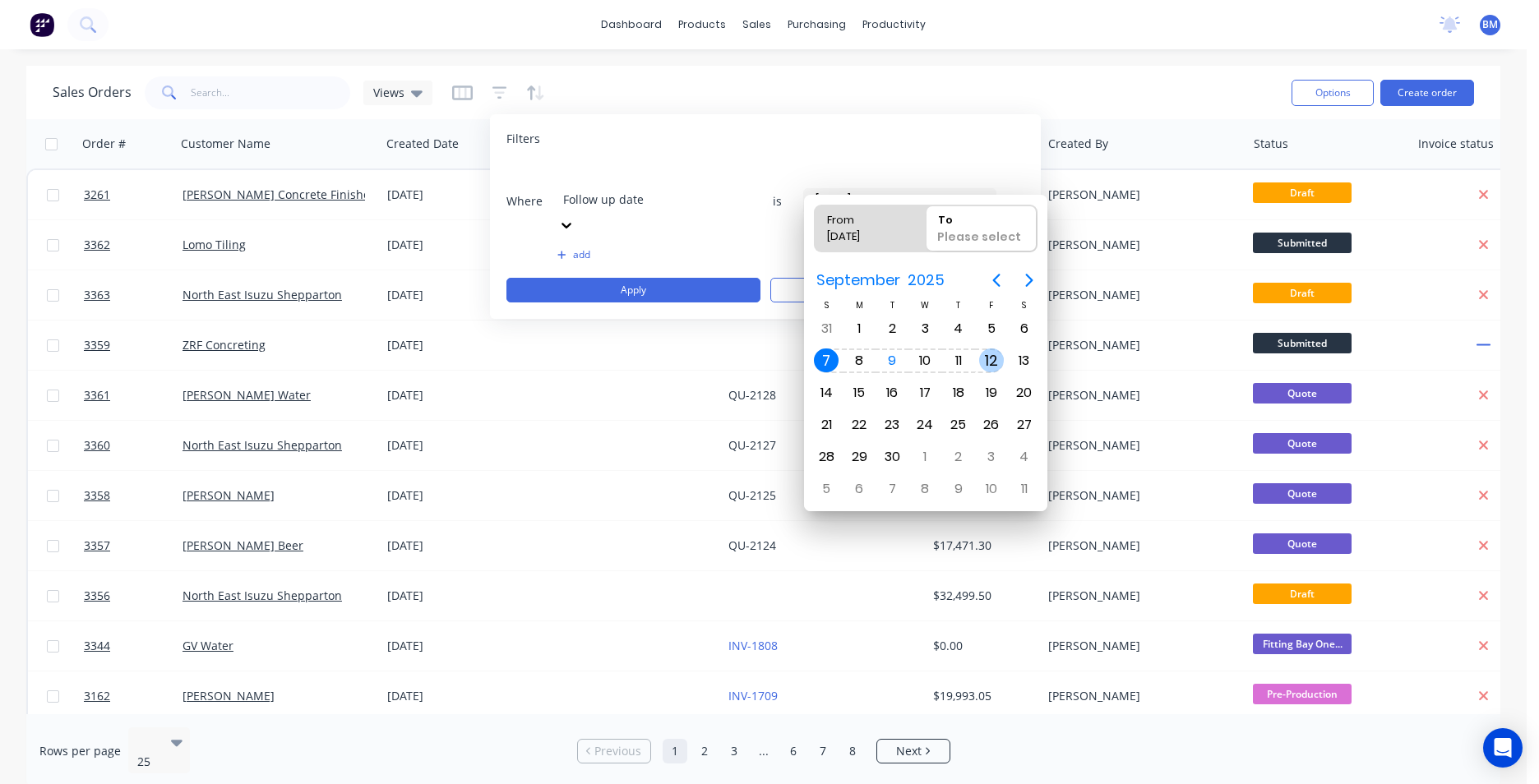
type input "[DATE] - [DATE]"
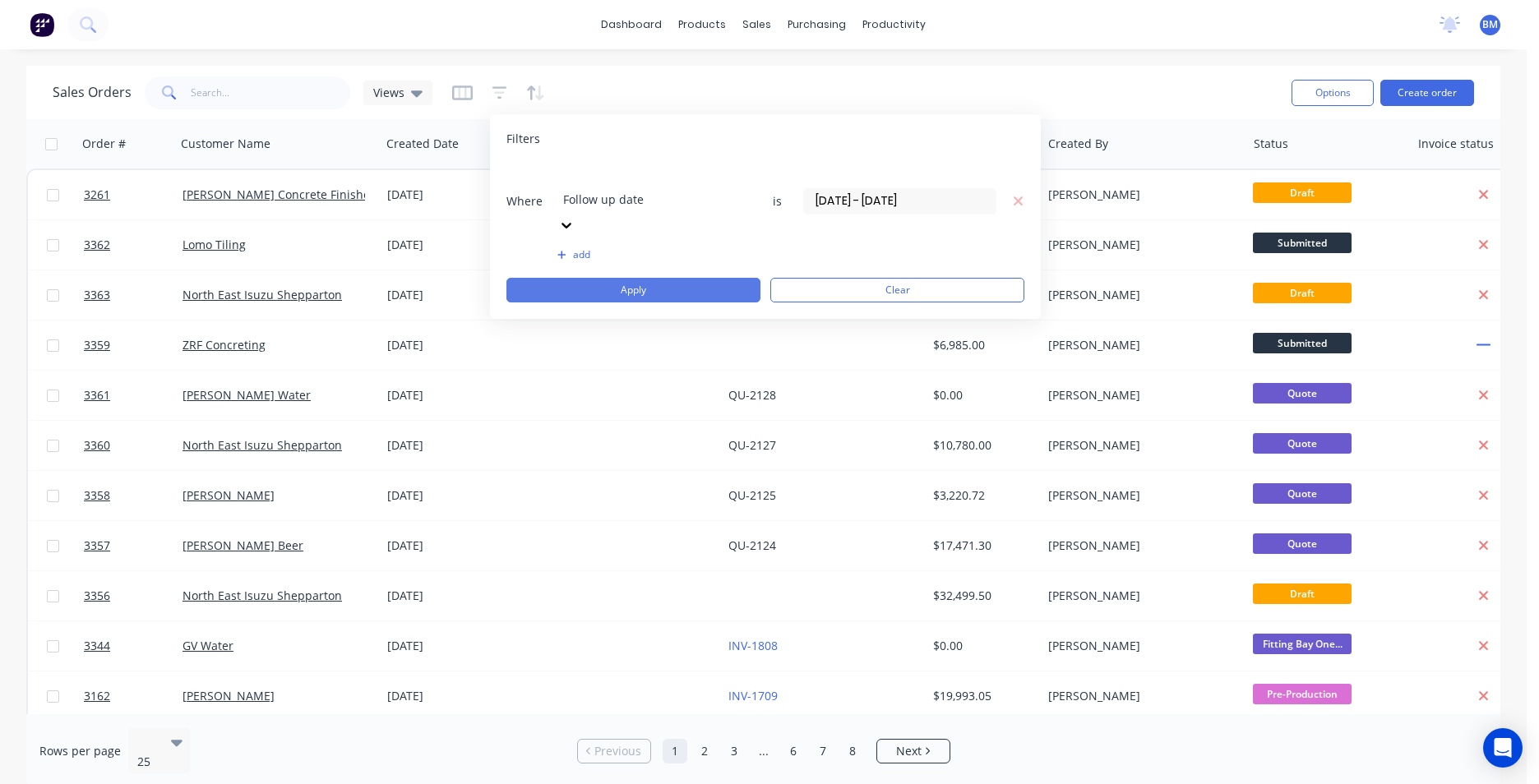
click at [721, 278] on button "Apply" at bounding box center [633, 290] width 254 height 25
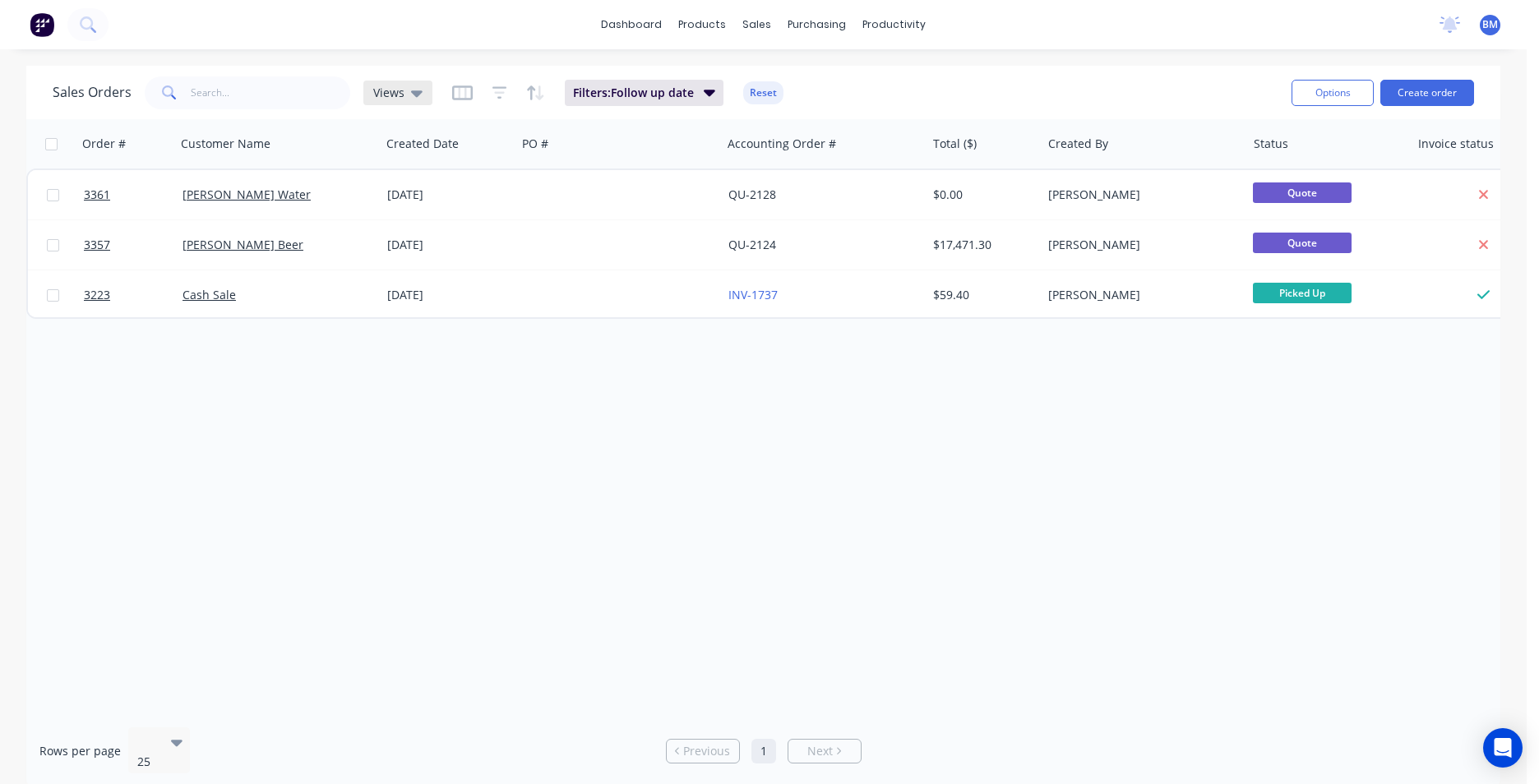
click at [397, 96] on span "Views" at bounding box center [389, 92] width 31 height 17
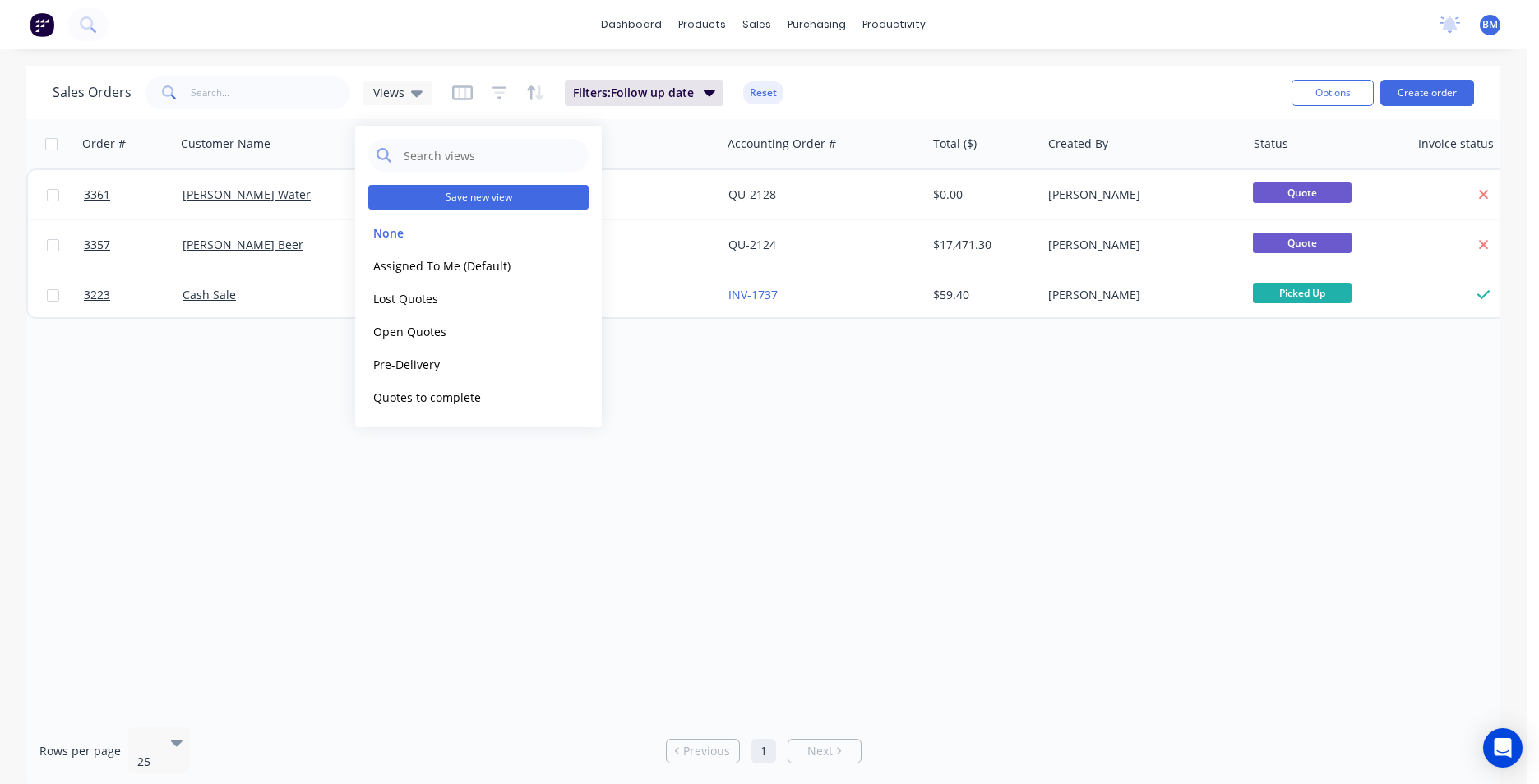
click at [520, 203] on button "Save new view" at bounding box center [478, 197] width 221 height 25
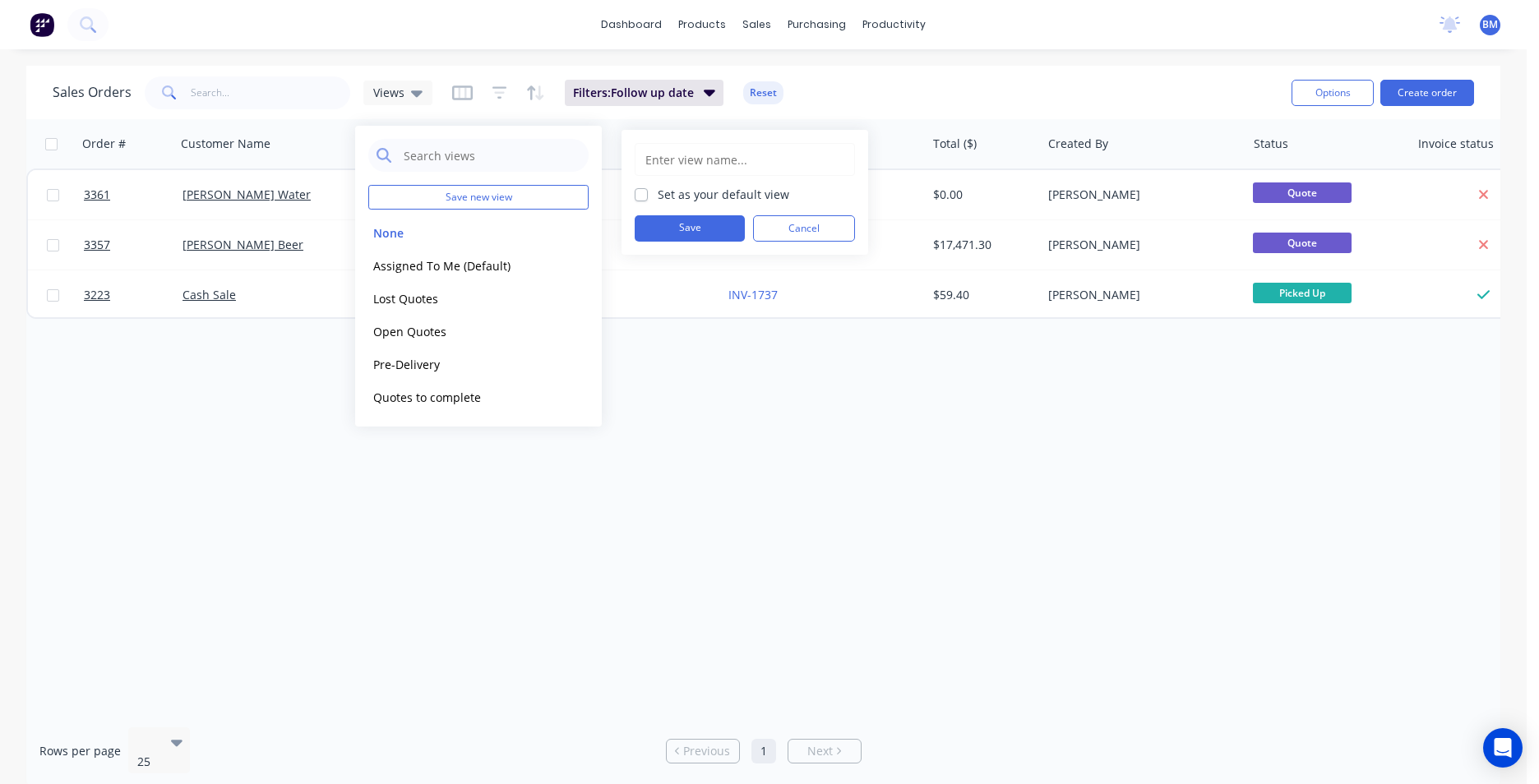
click at [774, 161] on input "text" at bounding box center [745, 159] width 202 height 31
type input "To Follow Up"
click at [706, 226] on button "Save" at bounding box center [690, 228] width 110 height 26
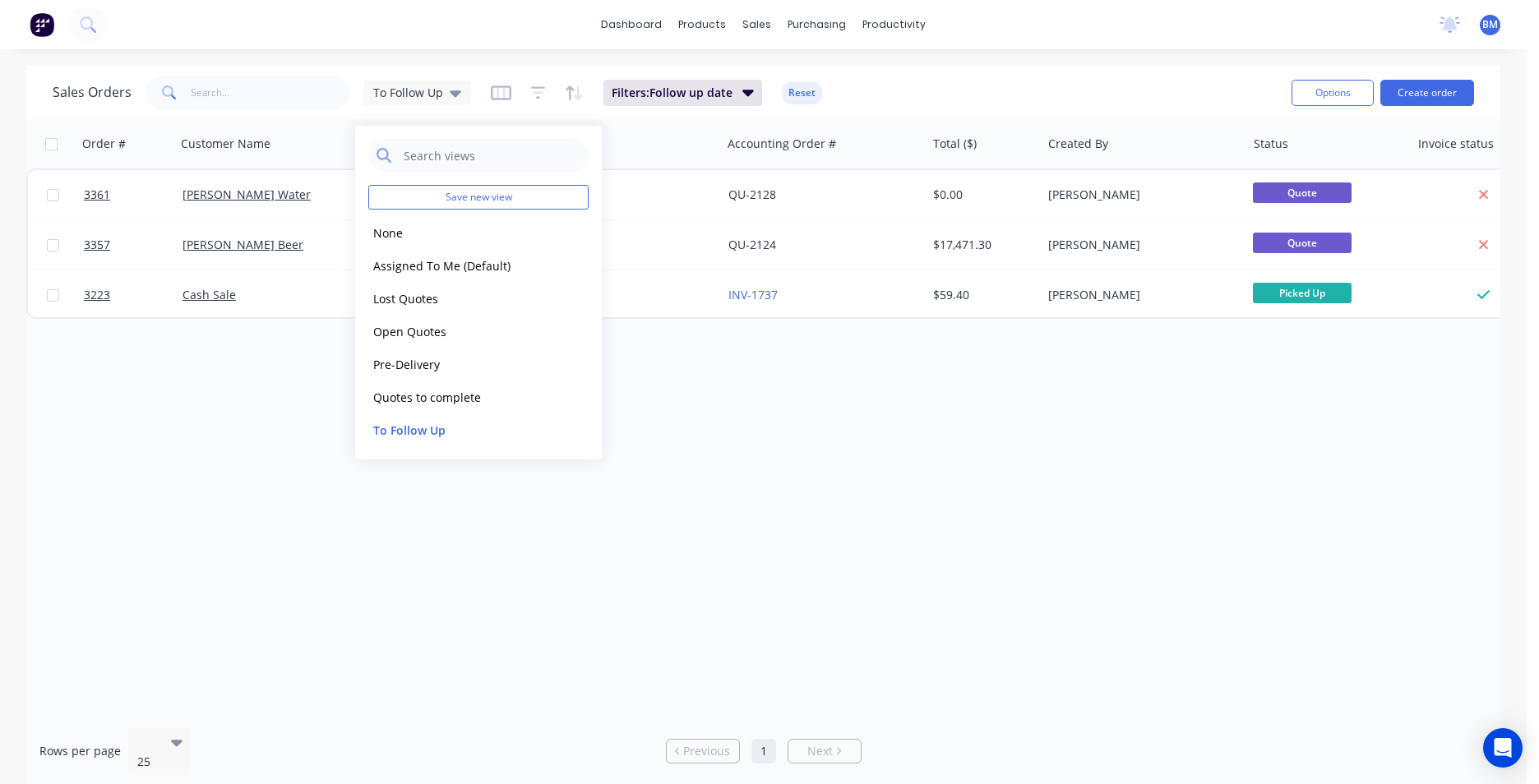
click at [937, 490] on div "Order # Customer Name Created Date PO # Accounting Order # Total ($) Created By…" at bounding box center [763, 416] width 1475 height 595
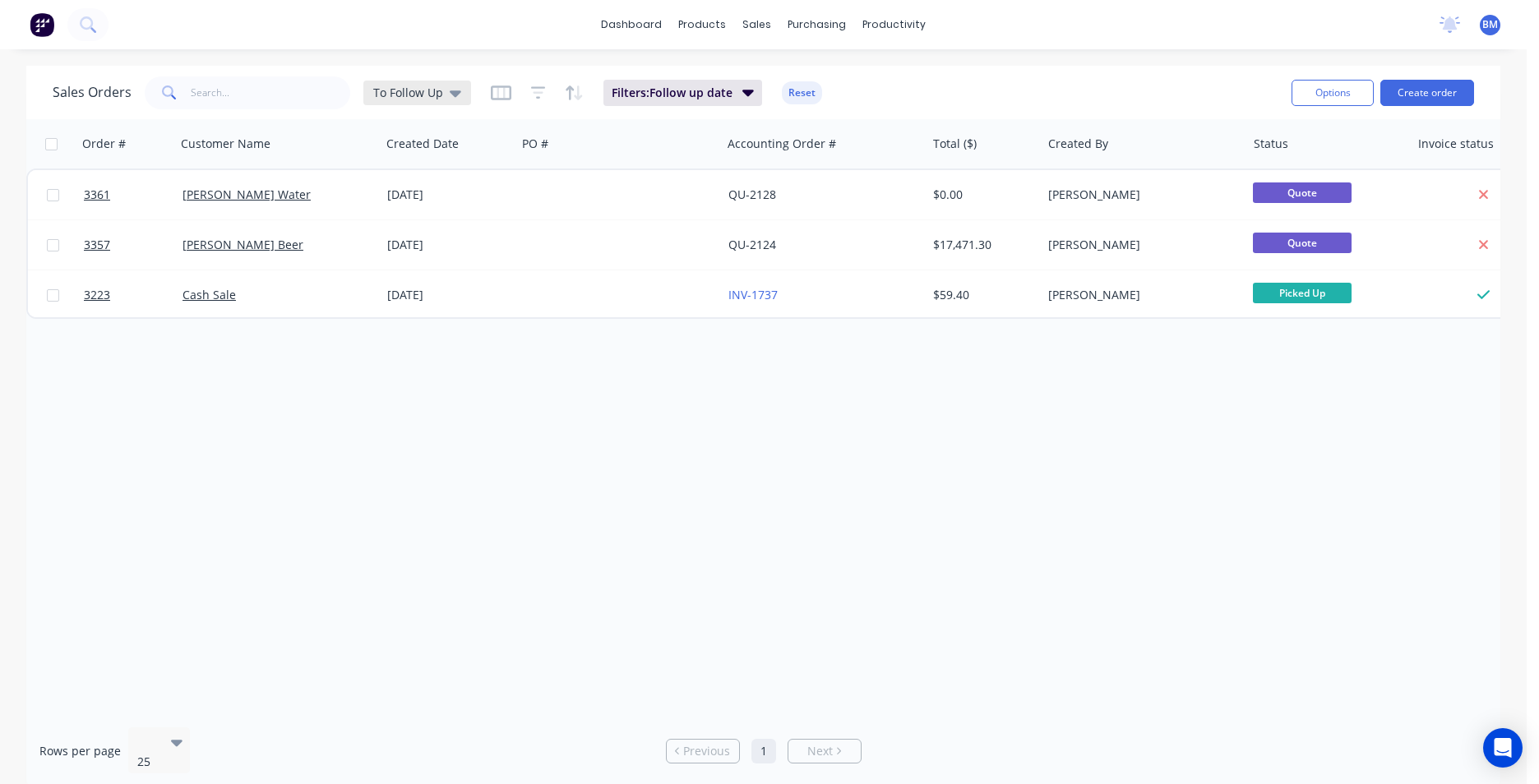
click at [431, 97] on span "To Follow Up" at bounding box center [408, 92] width 70 height 17
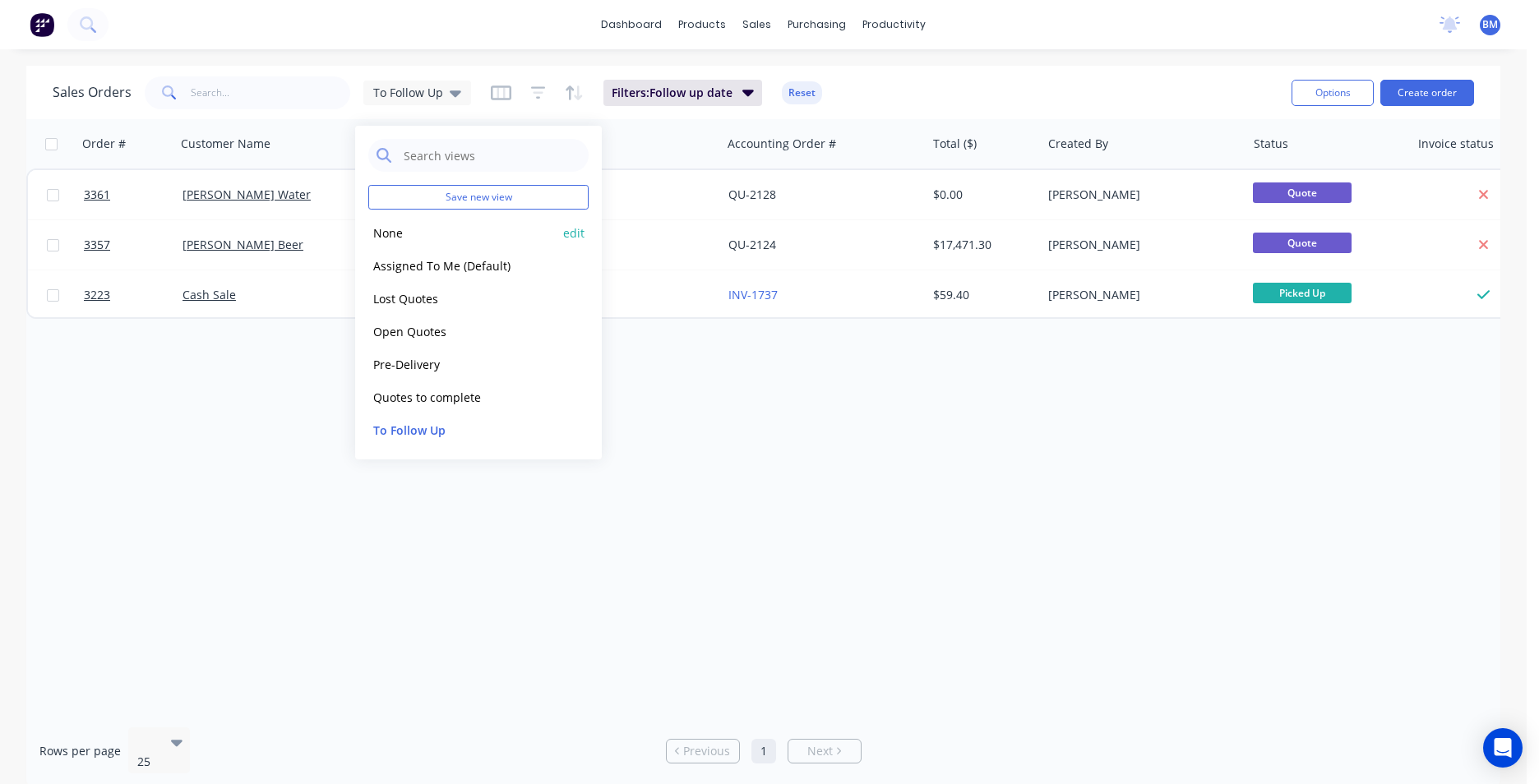
click at [381, 245] on div "None edit" at bounding box center [478, 232] width 221 height 33
click at [427, 328] on button "Open Quotes" at bounding box center [462, 331] width 188 height 19
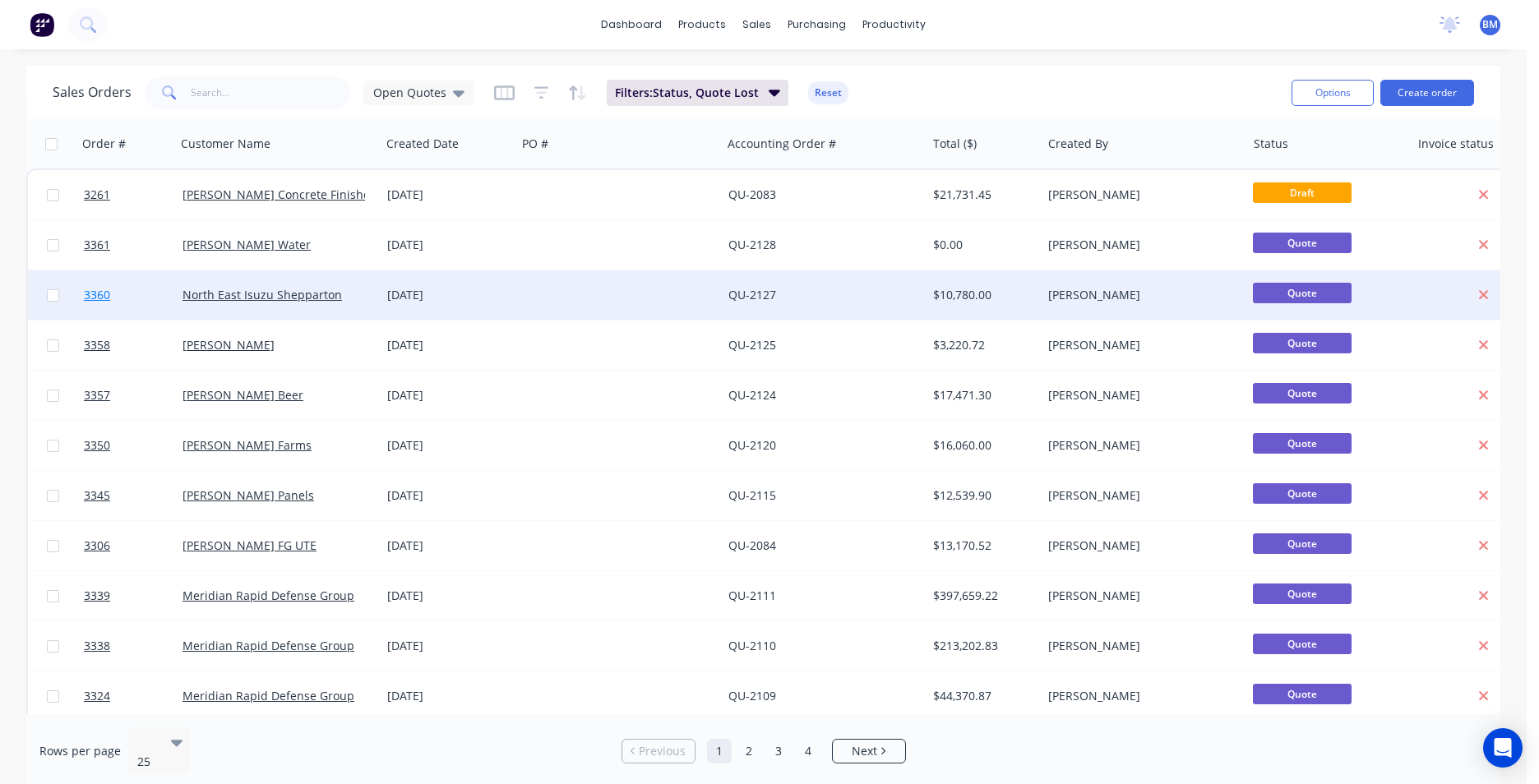
click at [105, 295] on span "3360" at bounding box center [96, 295] width 26 height 16
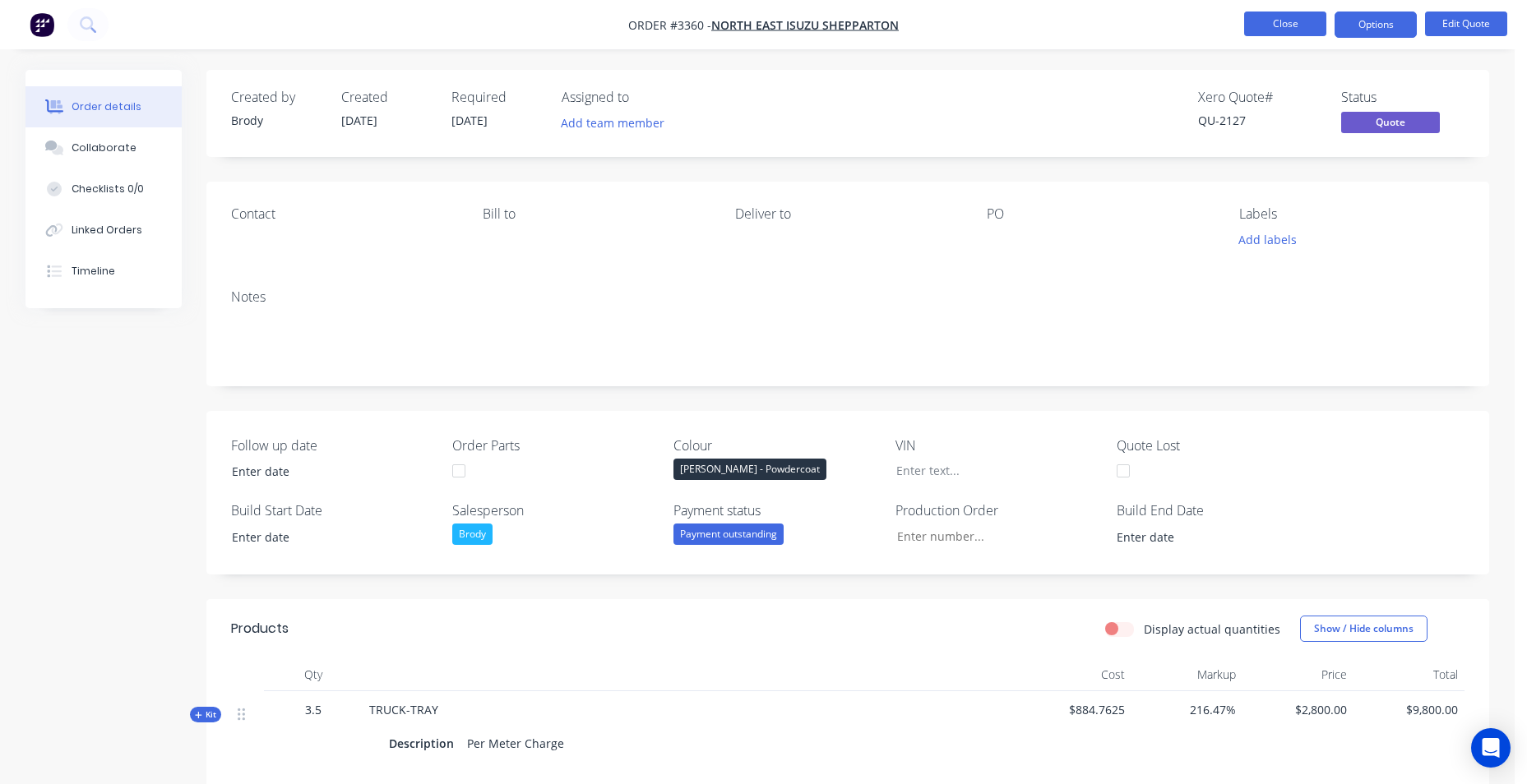
click at [1308, 25] on button "Close" at bounding box center [1286, 24] width 82 height 25
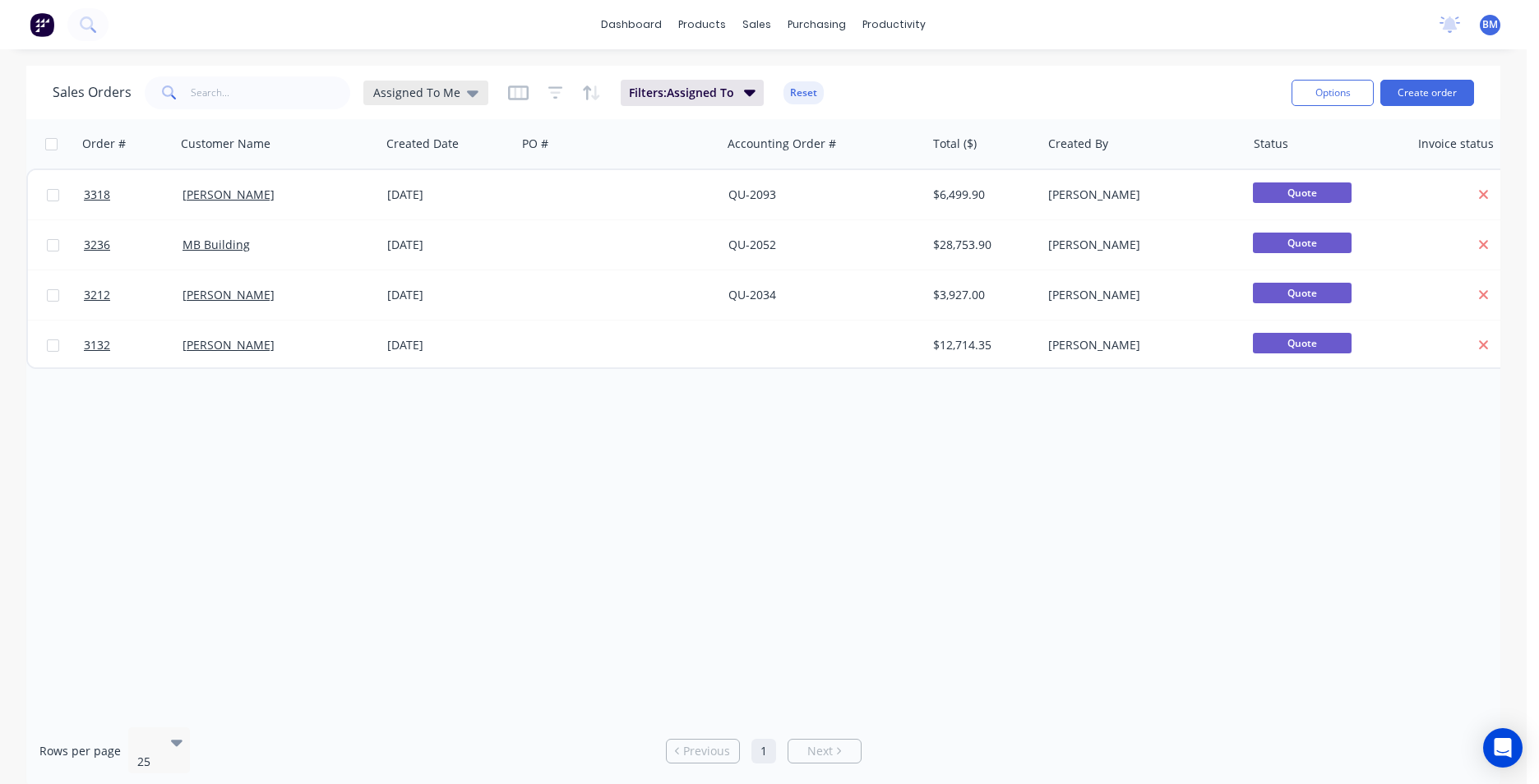
click at [455, 88] on span "Assigned To Me" at bounding box center [417, 92] width 88 height 17
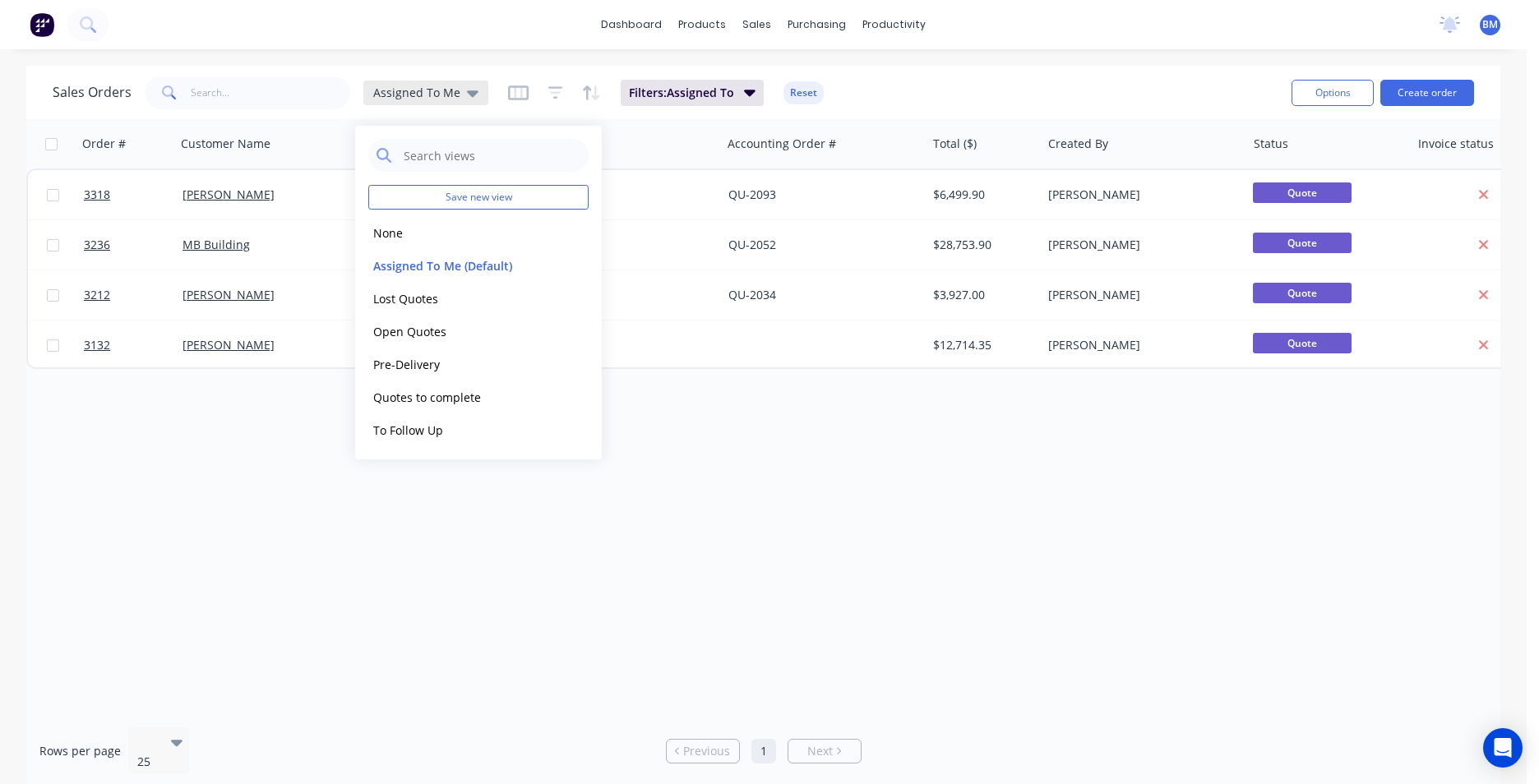
click at [455, 88] on span "Assigned To Me" at bounding box center [417, 92] width 88 height 17
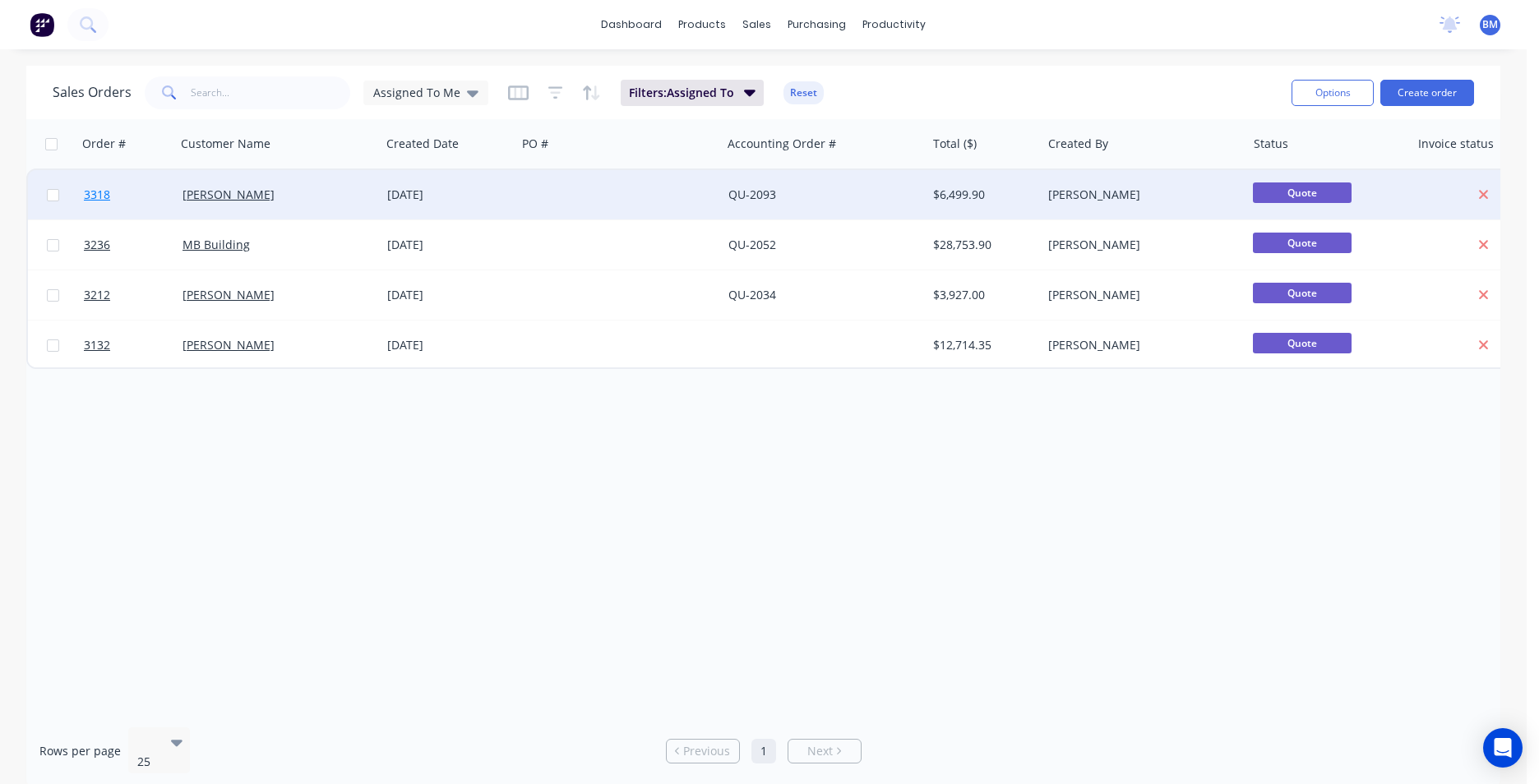
click at [103, 186] on link "3318" at bounding box center [133, 195] width 98 height 49
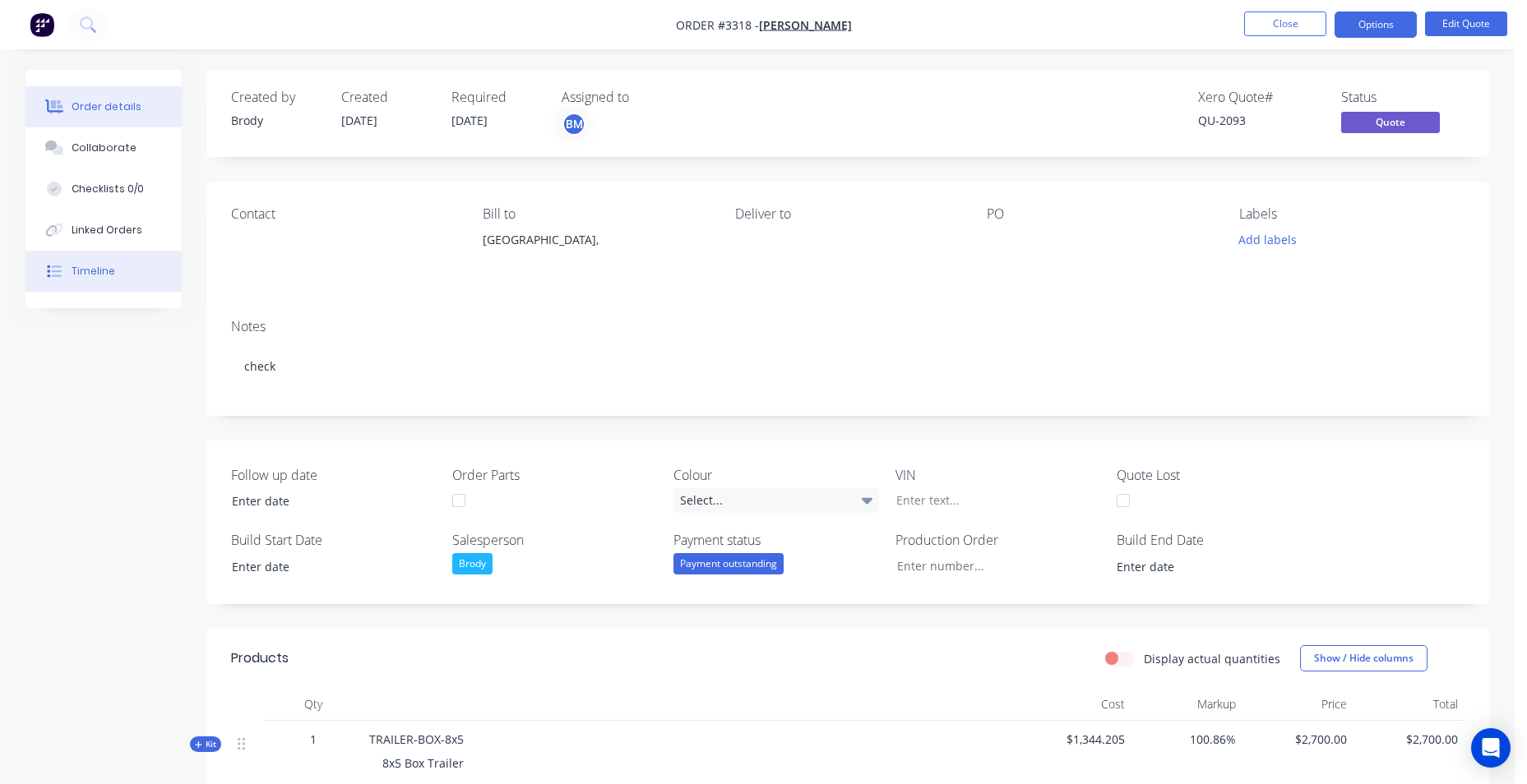
click at [102, 280] on button "Timeline" at bounding box center [104, 271] width 156 height 41
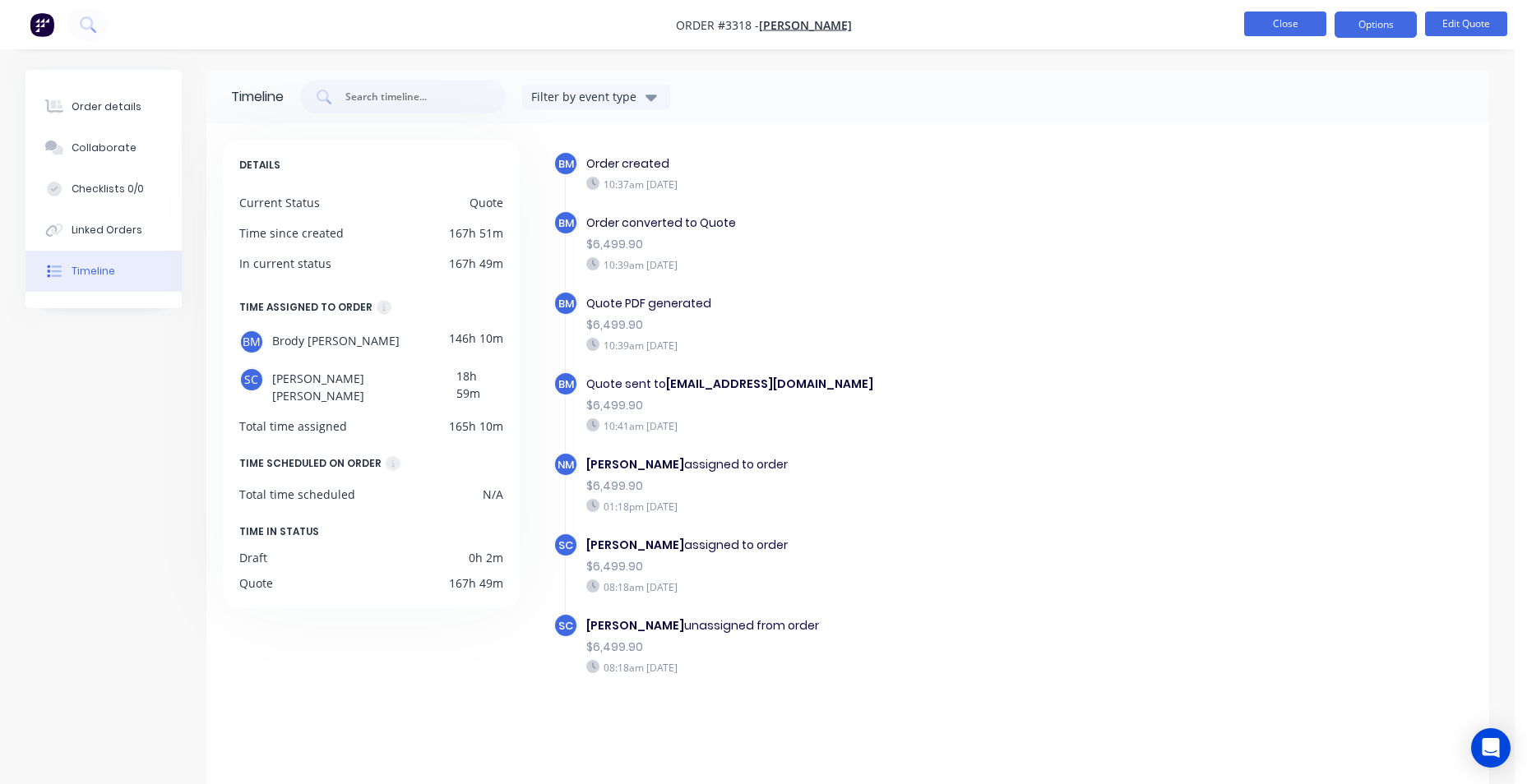
click at [1313, 16] on button "Close" at bounding box center [1286, 24] width 82 height 25
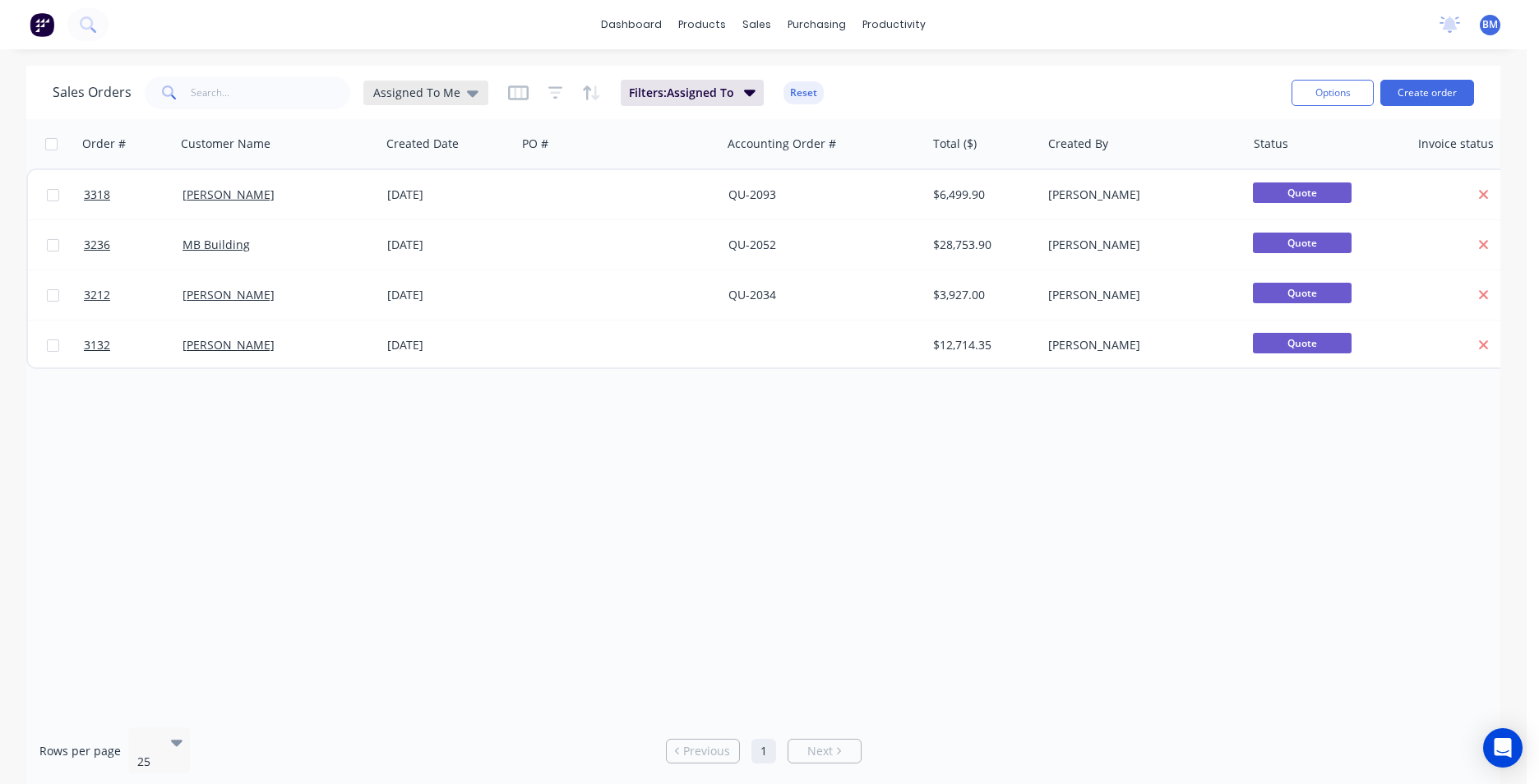
click at [467, 90] on icon at bounding box center [473, 93] width 12 height 6
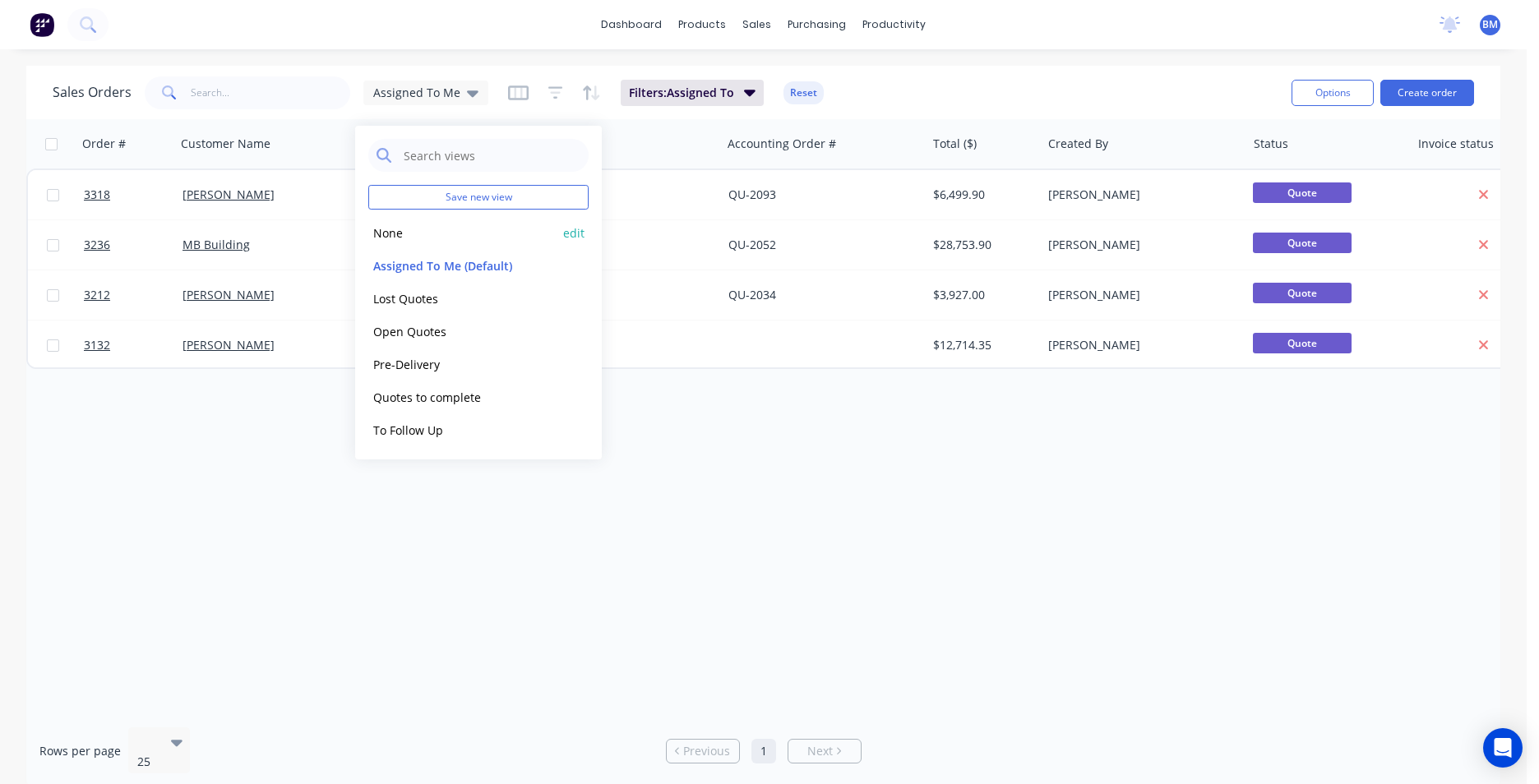
click at [418, 232] on button "None" at bounding box center [462, 232] width 188 height 19
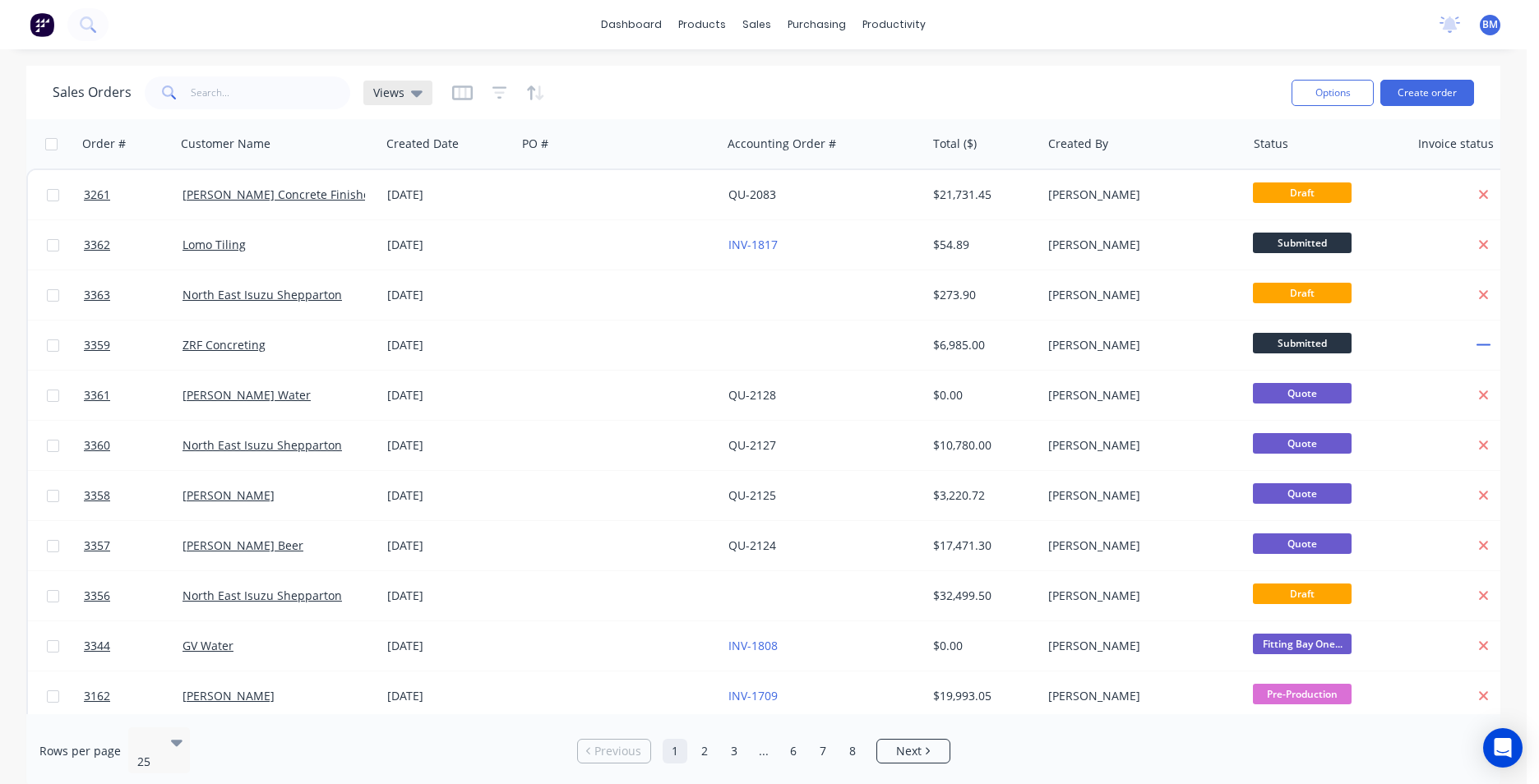
click at [400, 100] on div "Views" at bounding box center [397, 93] width 69 height 25
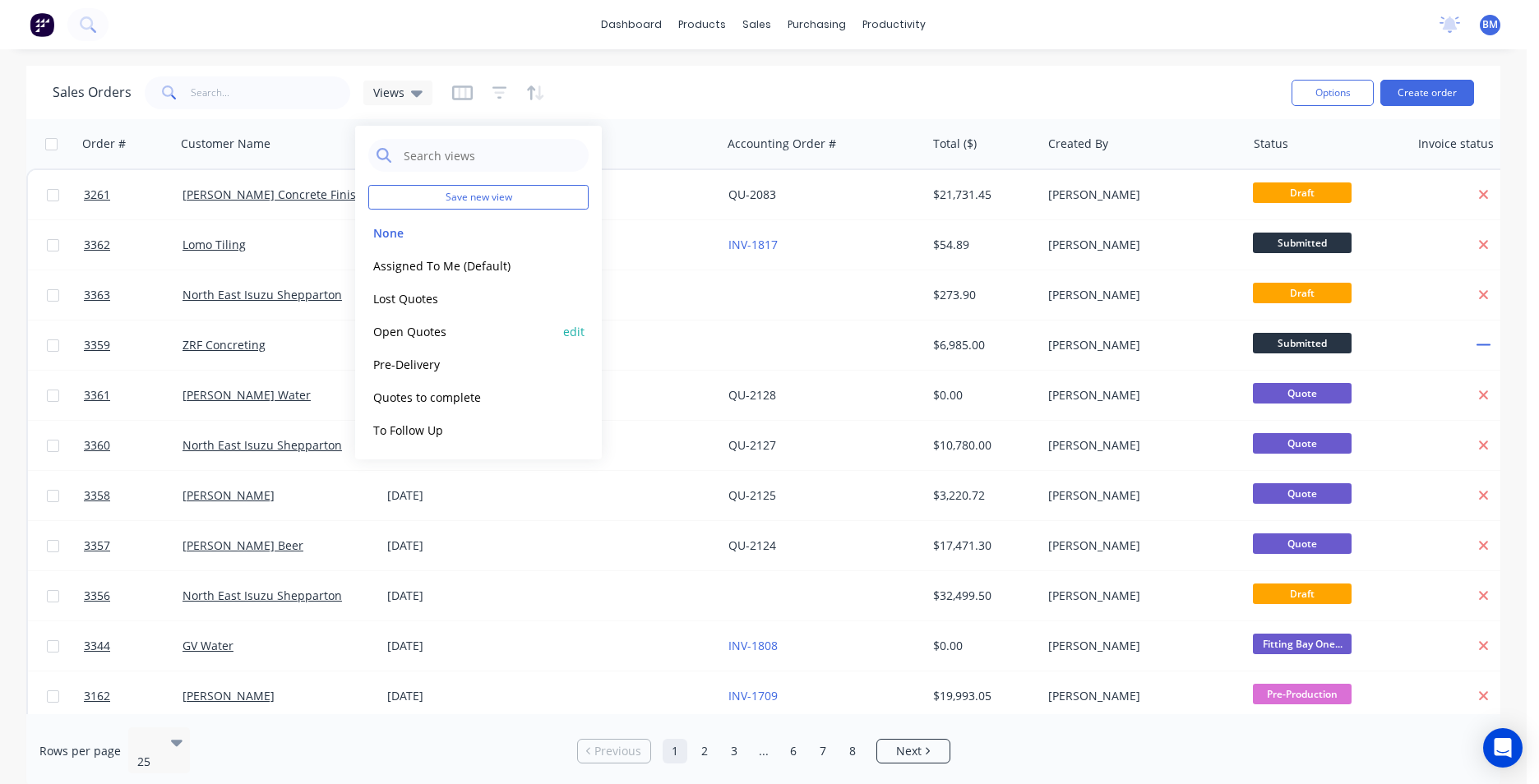
click at [428, 329] on button "Open Quotes" at bounding box center [462, 331] width 188 height 19
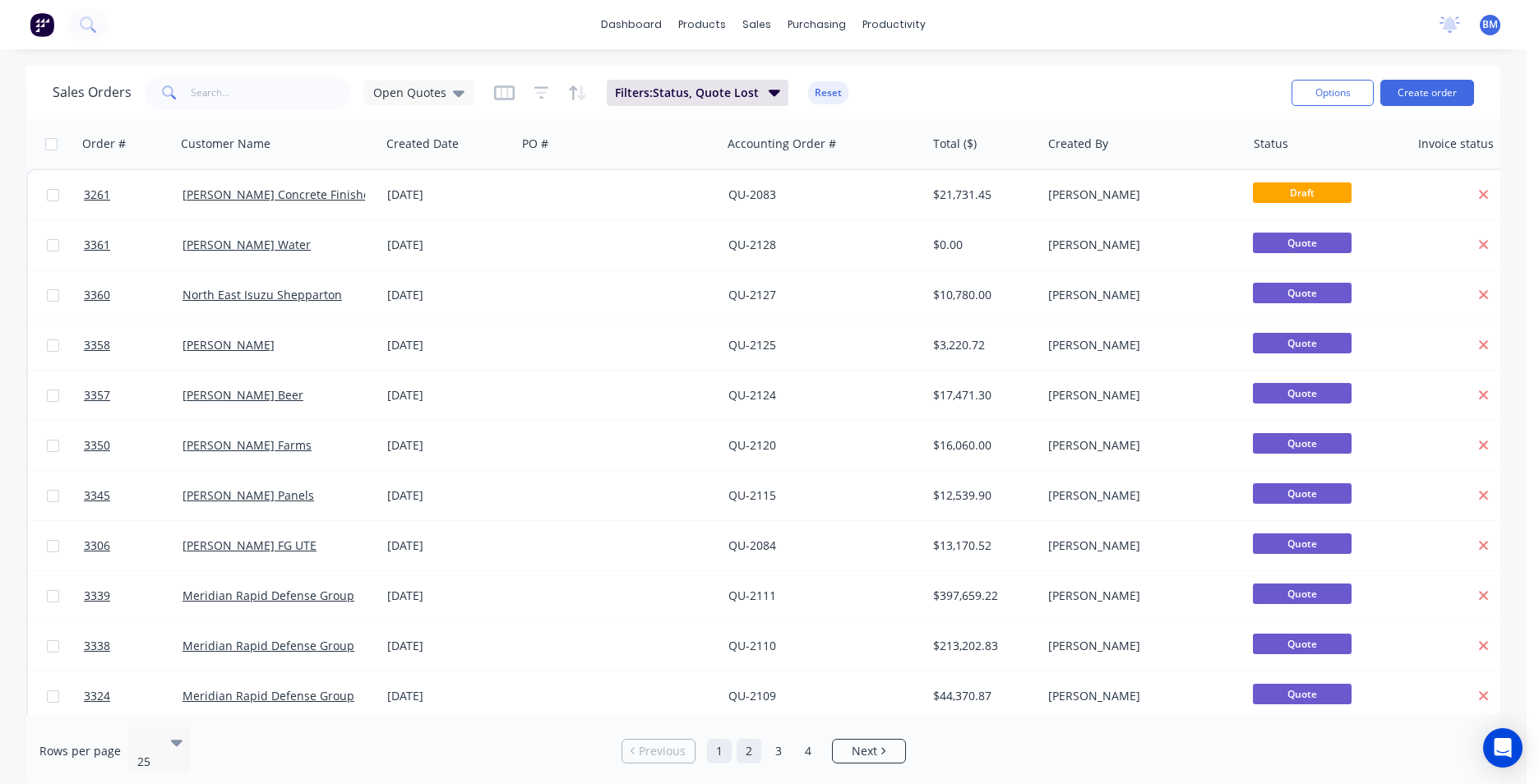
click at [756, 740] on link "2" at bounding box center [749, 752] width 25 height 25
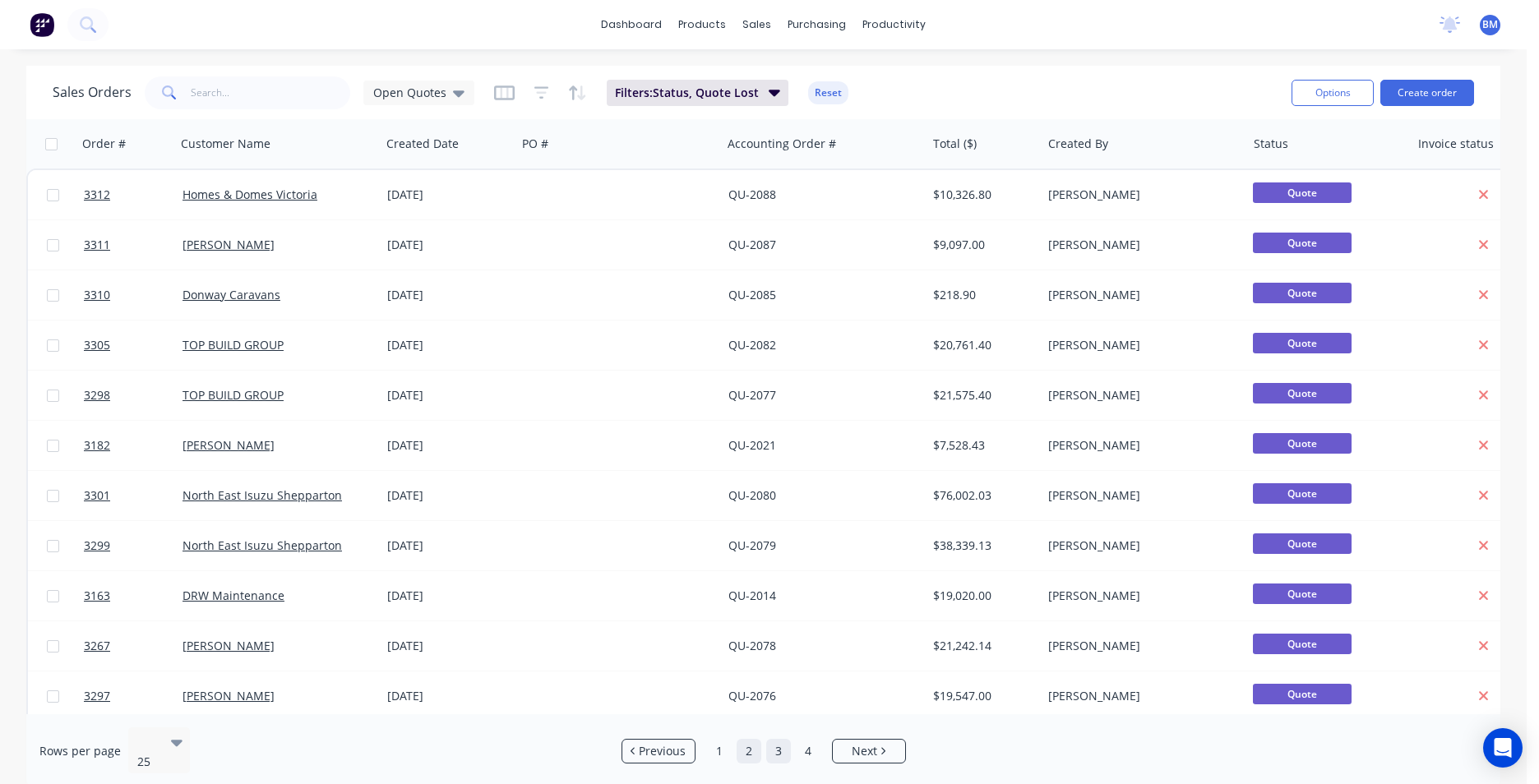
click at [771, 750] on link "3" at bounding box center [779, 752] width 25 height 25
click at [810, 739] on link "4" at bounding box center [808, 752] width 25 height 25
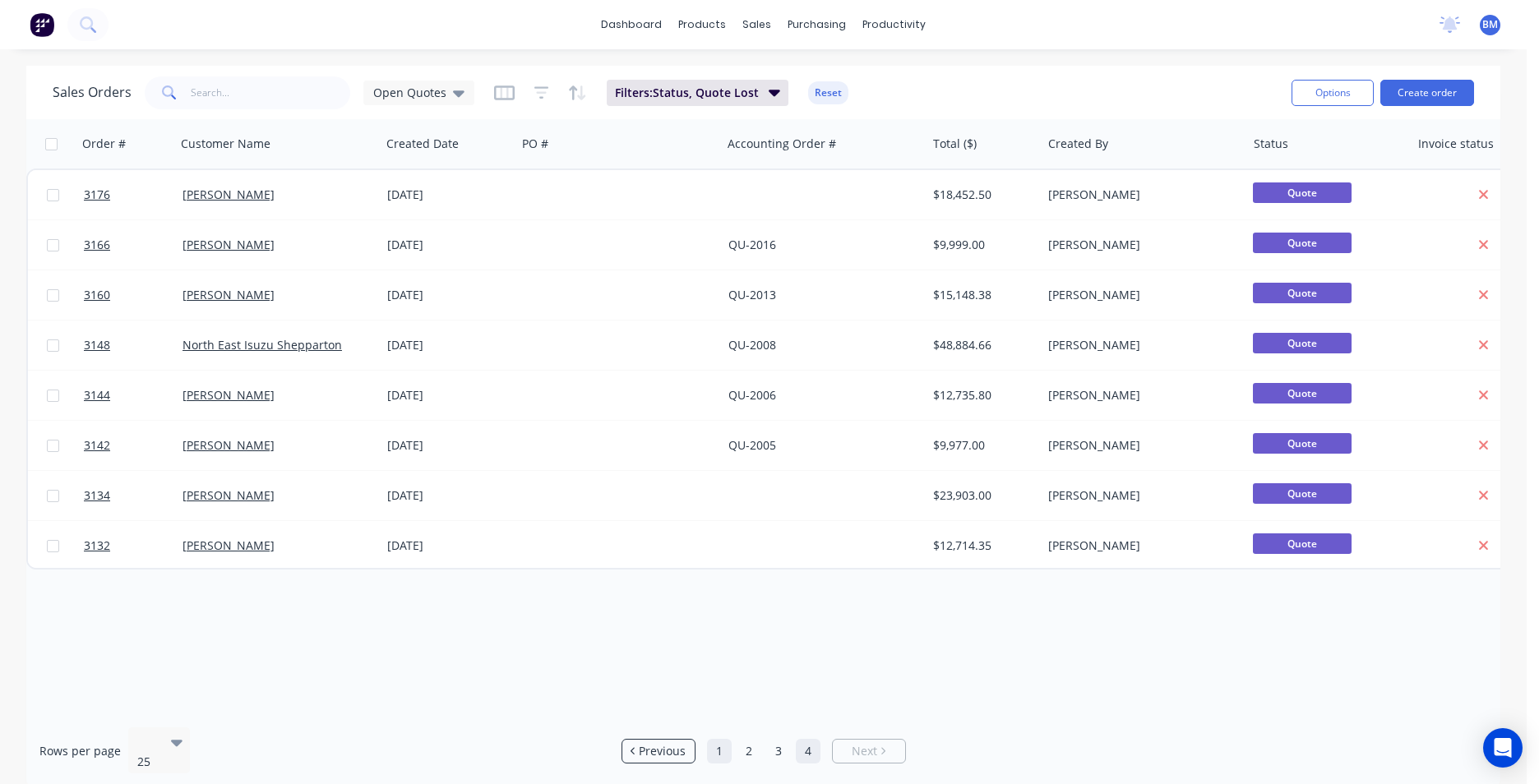
click at [715, 749] on link "1" at bounding box center [720, 752] width 25 height 25
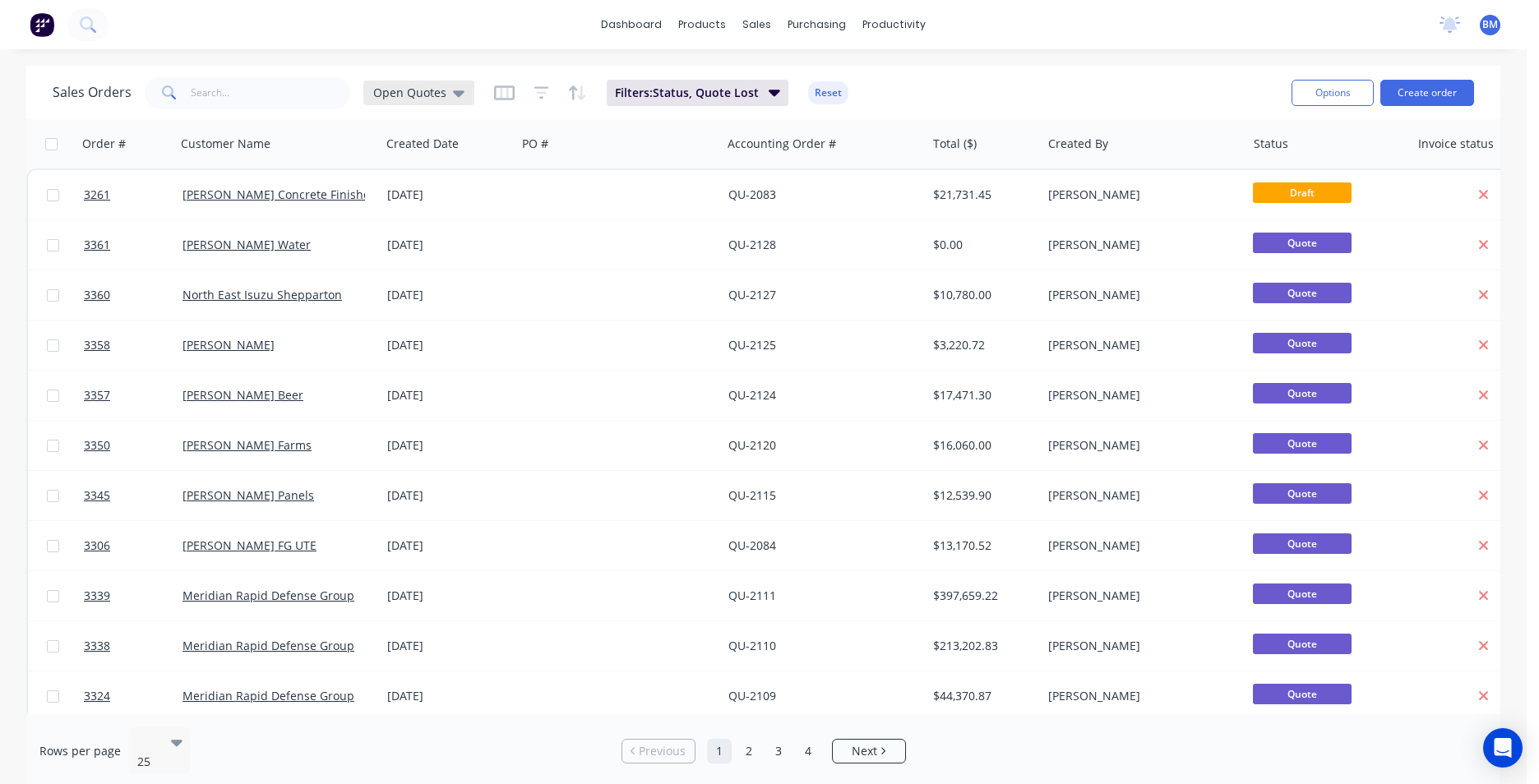
click at [453, 94] on icon at bounding box center [458, 93] width 12 height 6
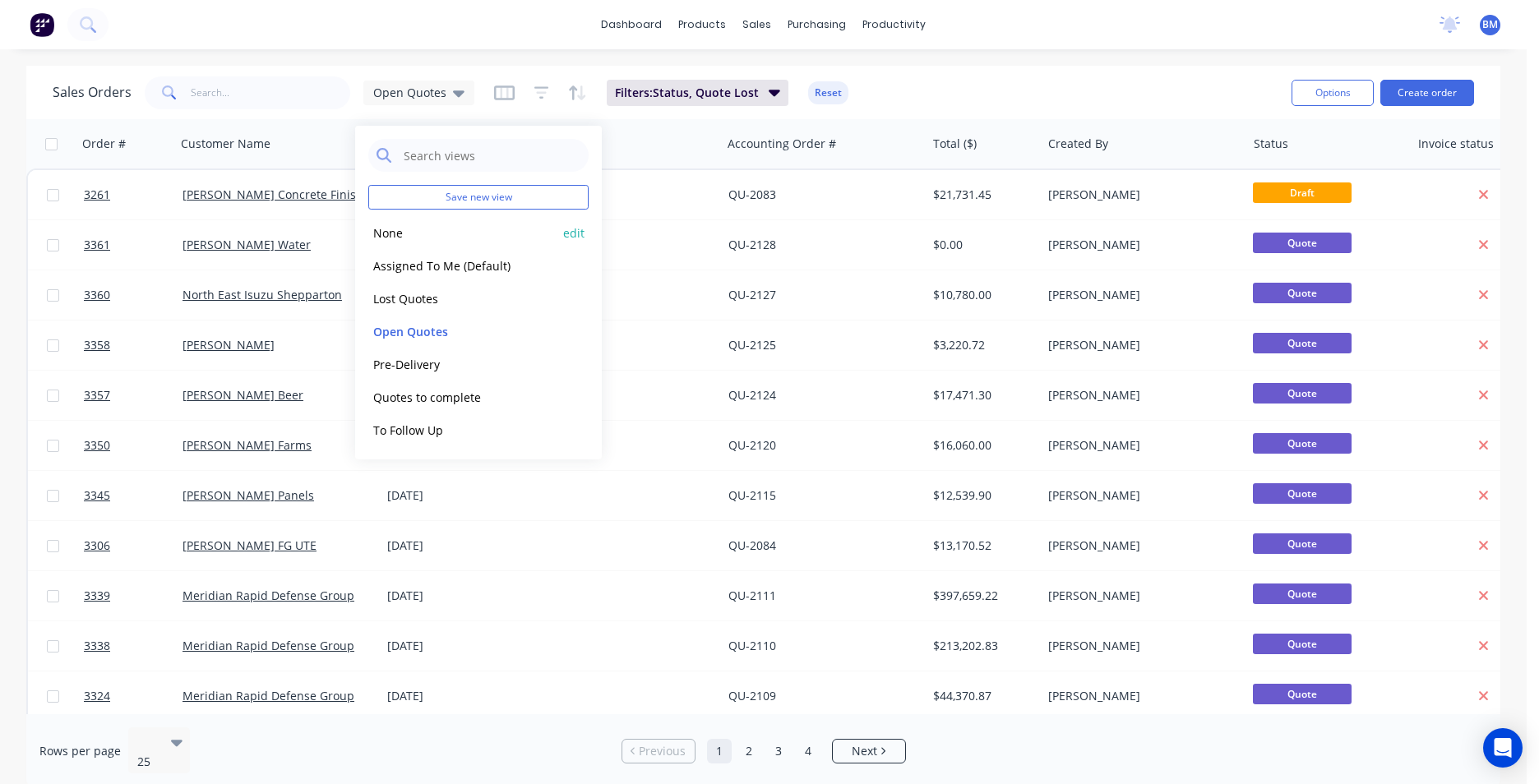
click at [388, 234] on button "None" at bounding box center [462, 232] width 188 height 19
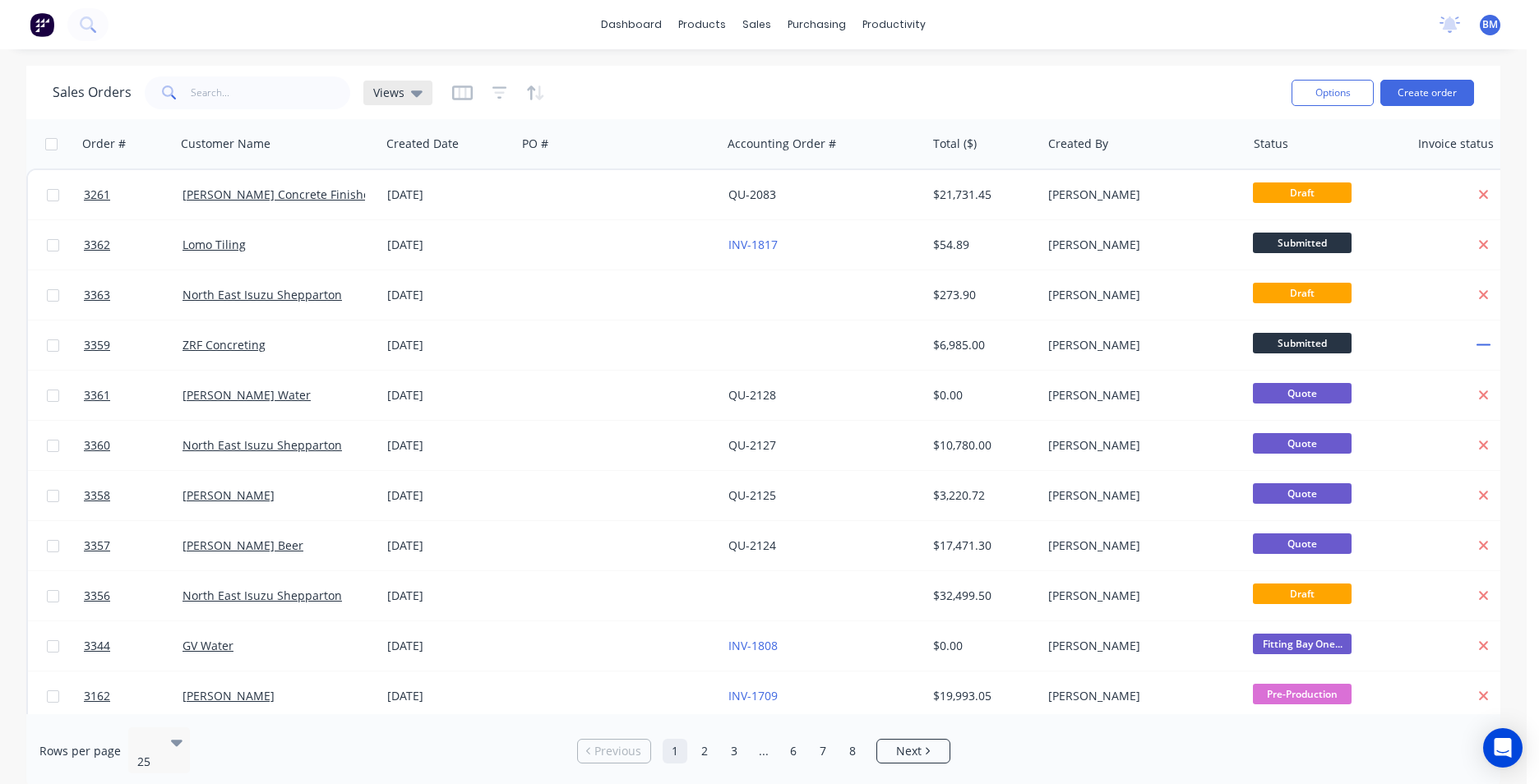
click at [415, 95] on icon at bounding box center [416, 93] width 12 height 6
click at [498, 82] on button "button" at bounding box center [499, 92] width 15 height 26
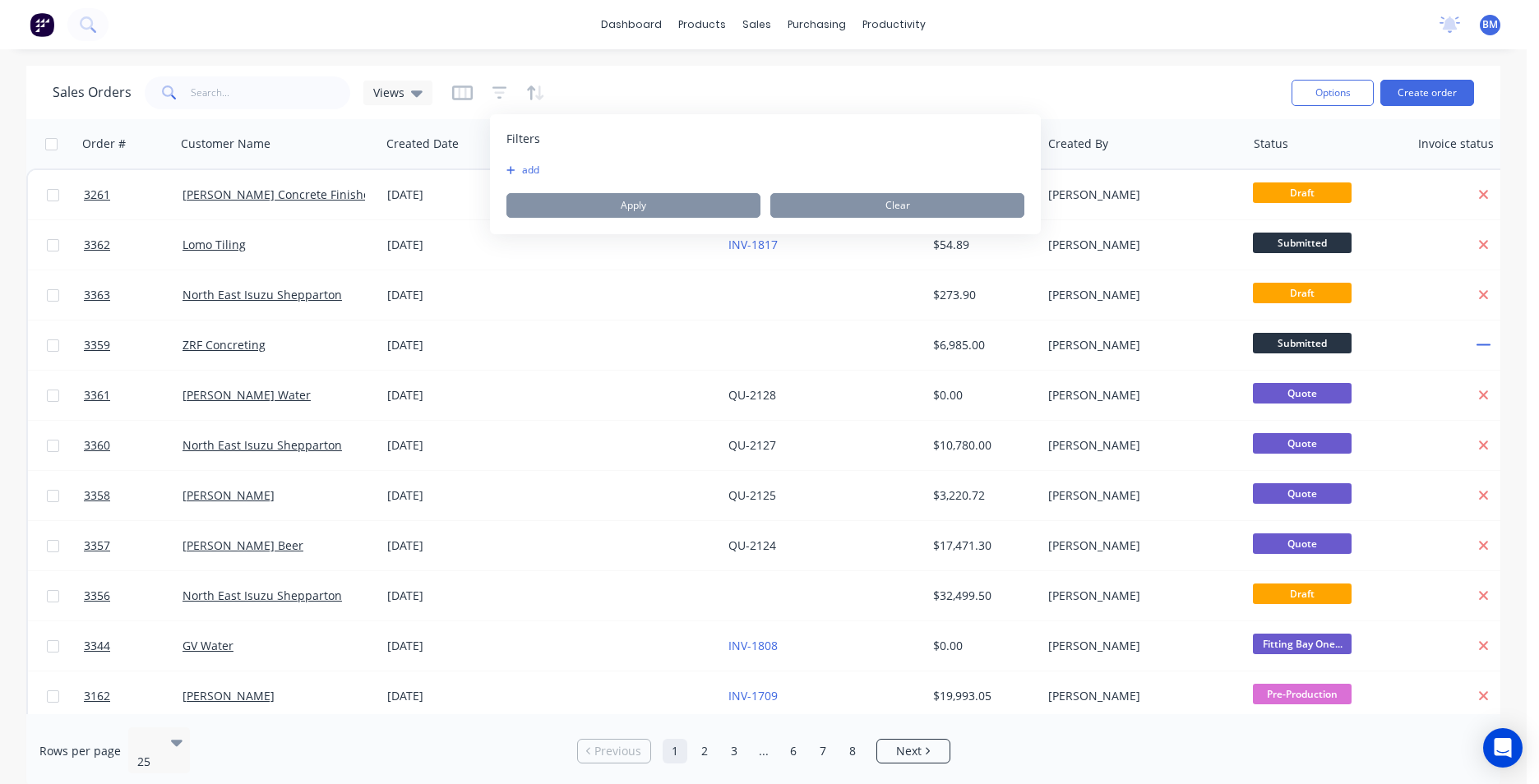
drag, startPoint x: 533, startPoint y: 171, endPoint x: 557, endPoint y: 204, distance: 40.8
click at [532, 171] on button "add" at bounding box center [527, 170] width 41 height 13
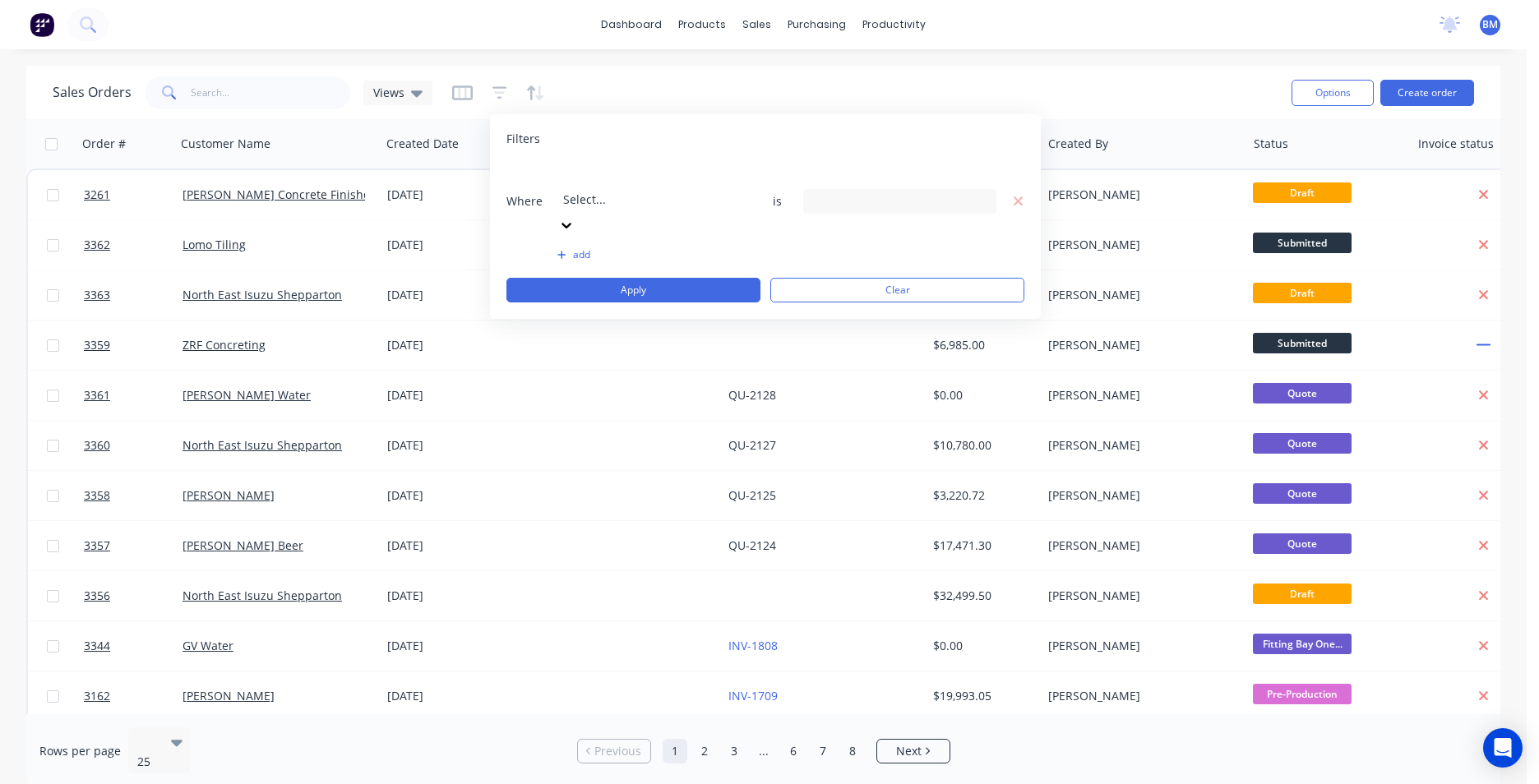
click at [598, 187] on div at bounding box center [682, 177] width 237 height 21
click at [924, 192] on div "23 Status selected" at bounding box center [887, 200] width 149 height 17
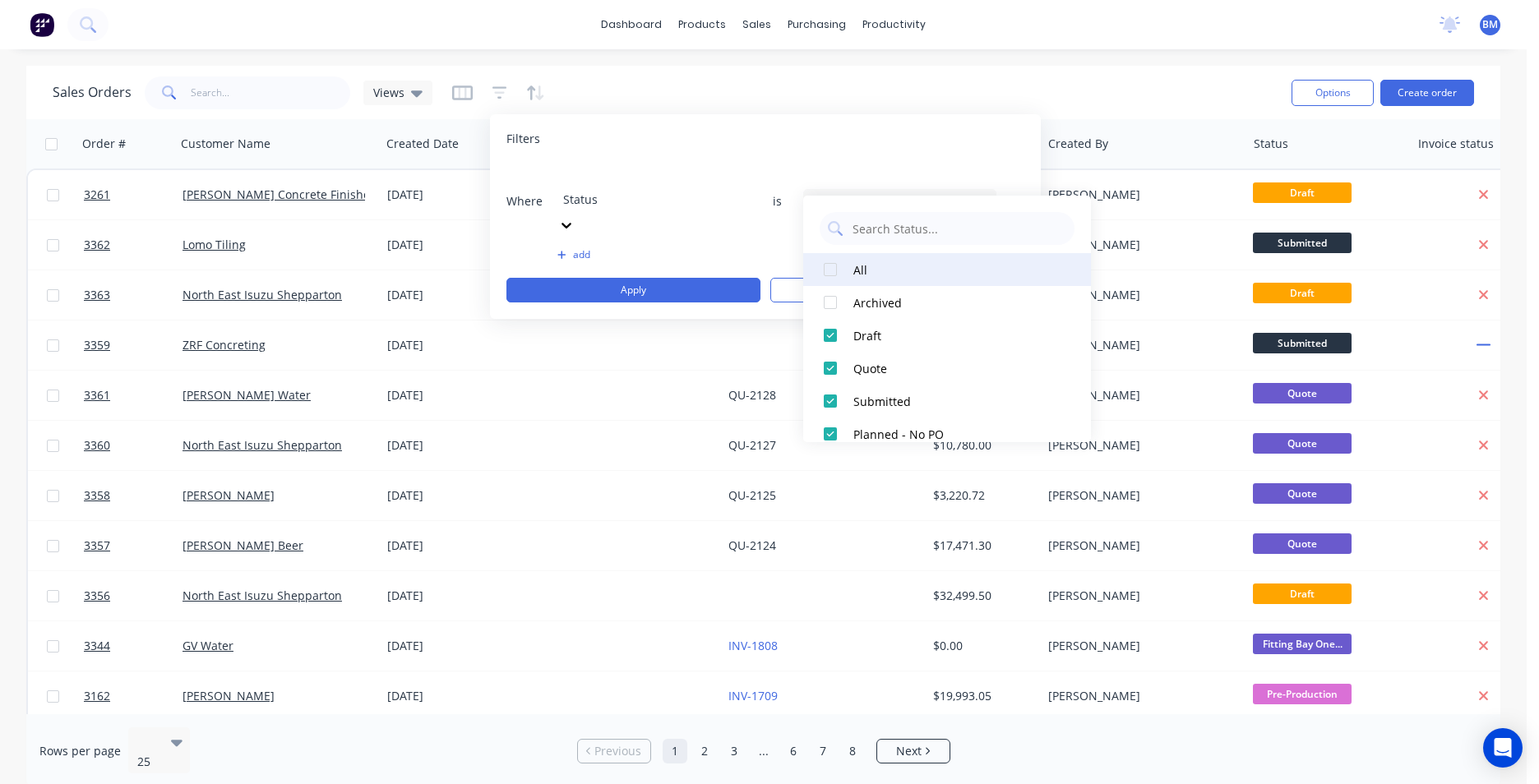
drag, startPoint x: 822, startPoint y: 271, endPoint x: 832, endPoint y: 272, distance: 10.0
click at [823, 271] on div at bounding box center [830, 270] width 33 height 33
click at [830, 270] on div at bounding box center [830, 270] width 33 height 33
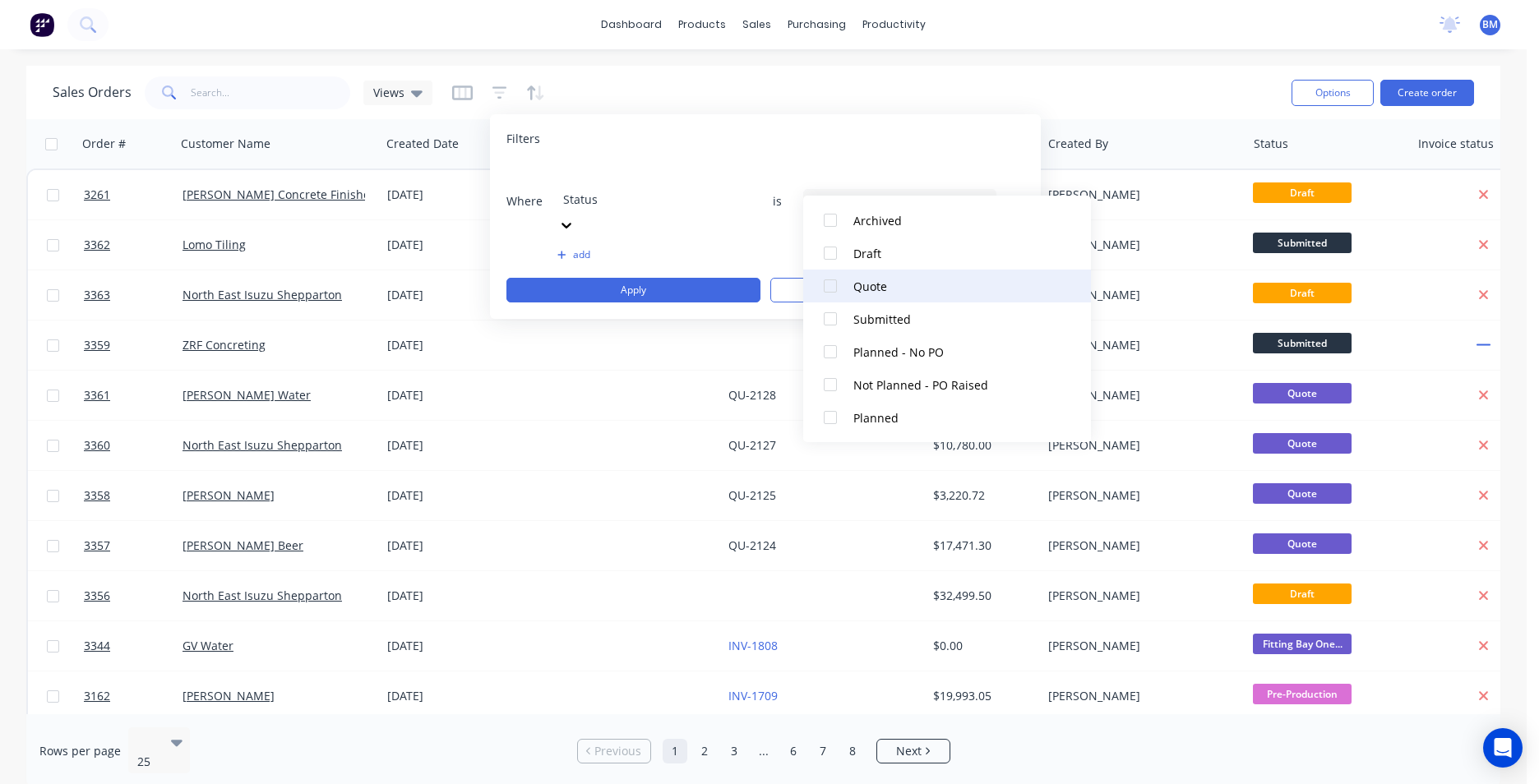
click at [832, 289] on div at bounding box center [830, 286] width 33 height 33
click at [581, 248] on button "add" at bounding box center [654, 254] width 193 height 13
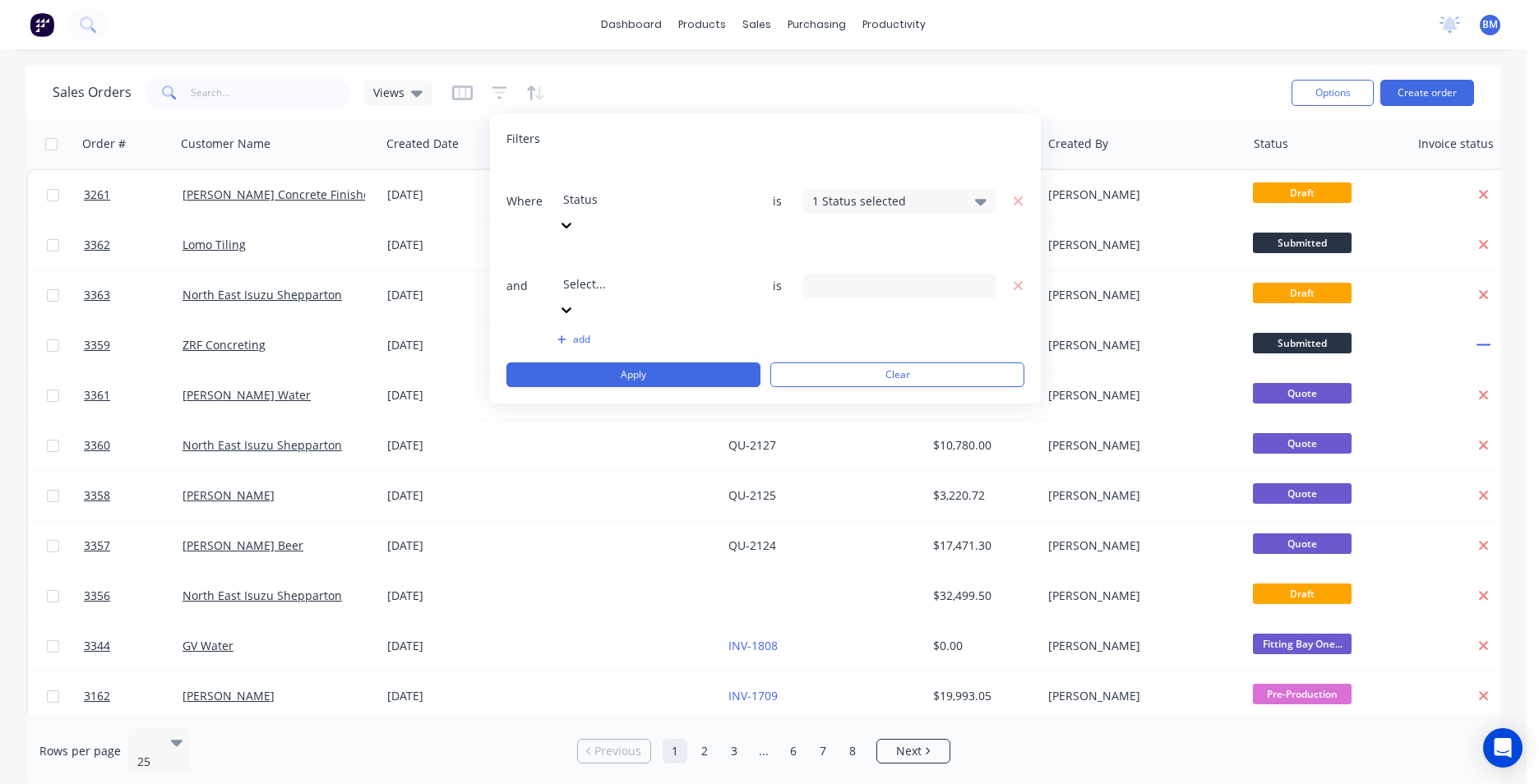
click at [647, 252] on div at bounding box center [682, 262] width 237 height 21
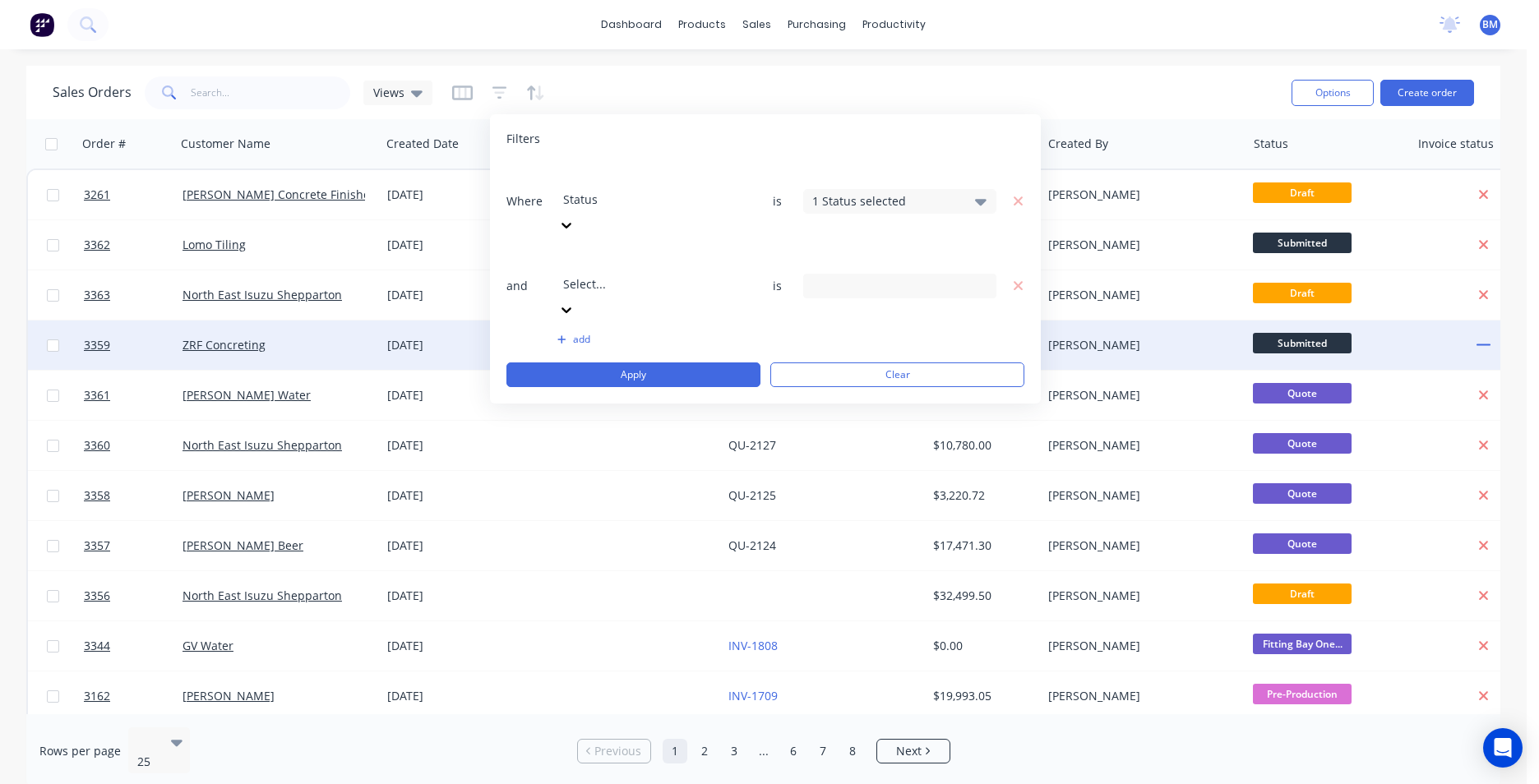
drag, startPoint x: 663, startPoint y: 388, endPoint x: 682, endPoint y: 363, distance: 31.4
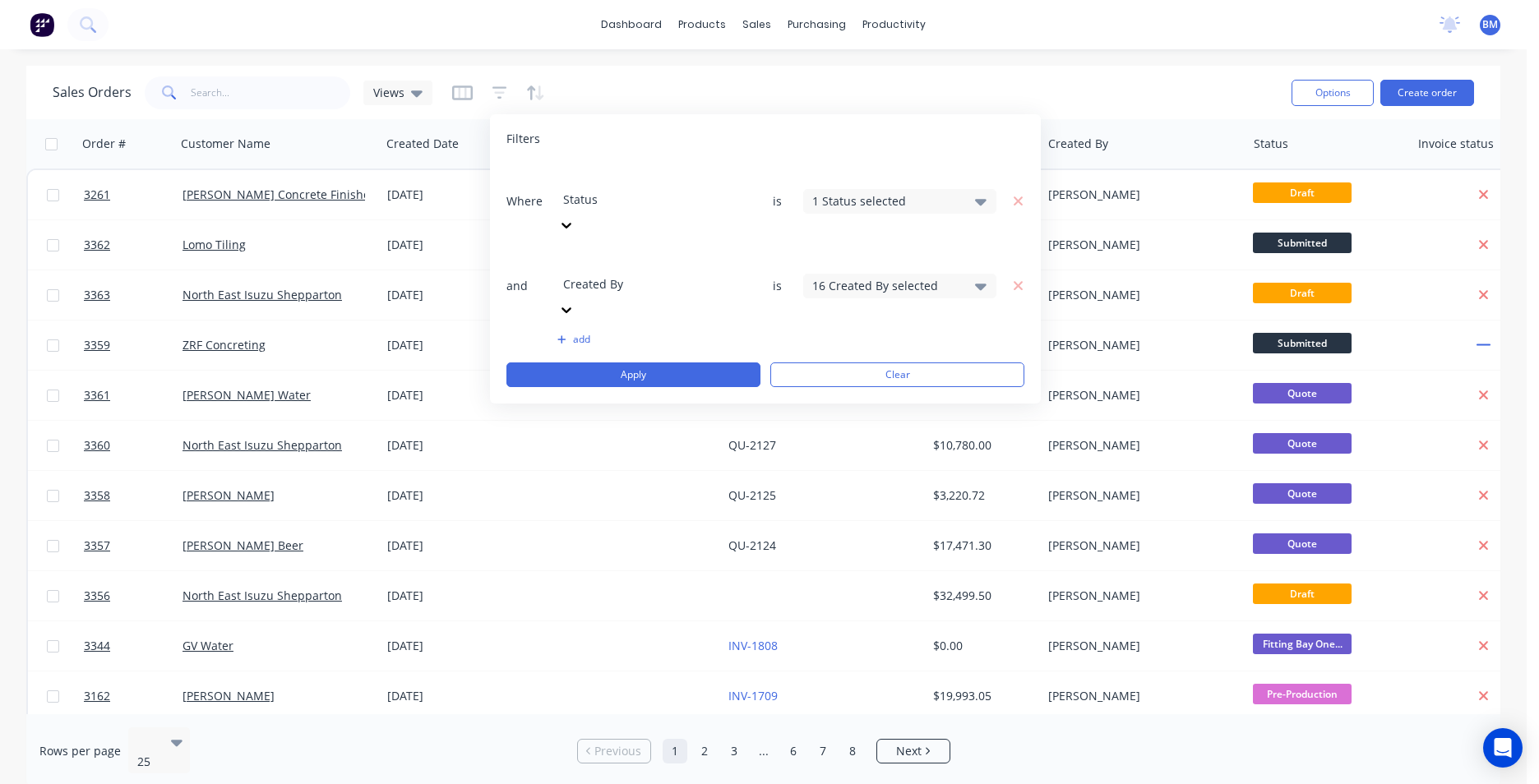
click at [965, 274] on div "16 Created By selected" at bounding box center [899, 287] width 193 height 25
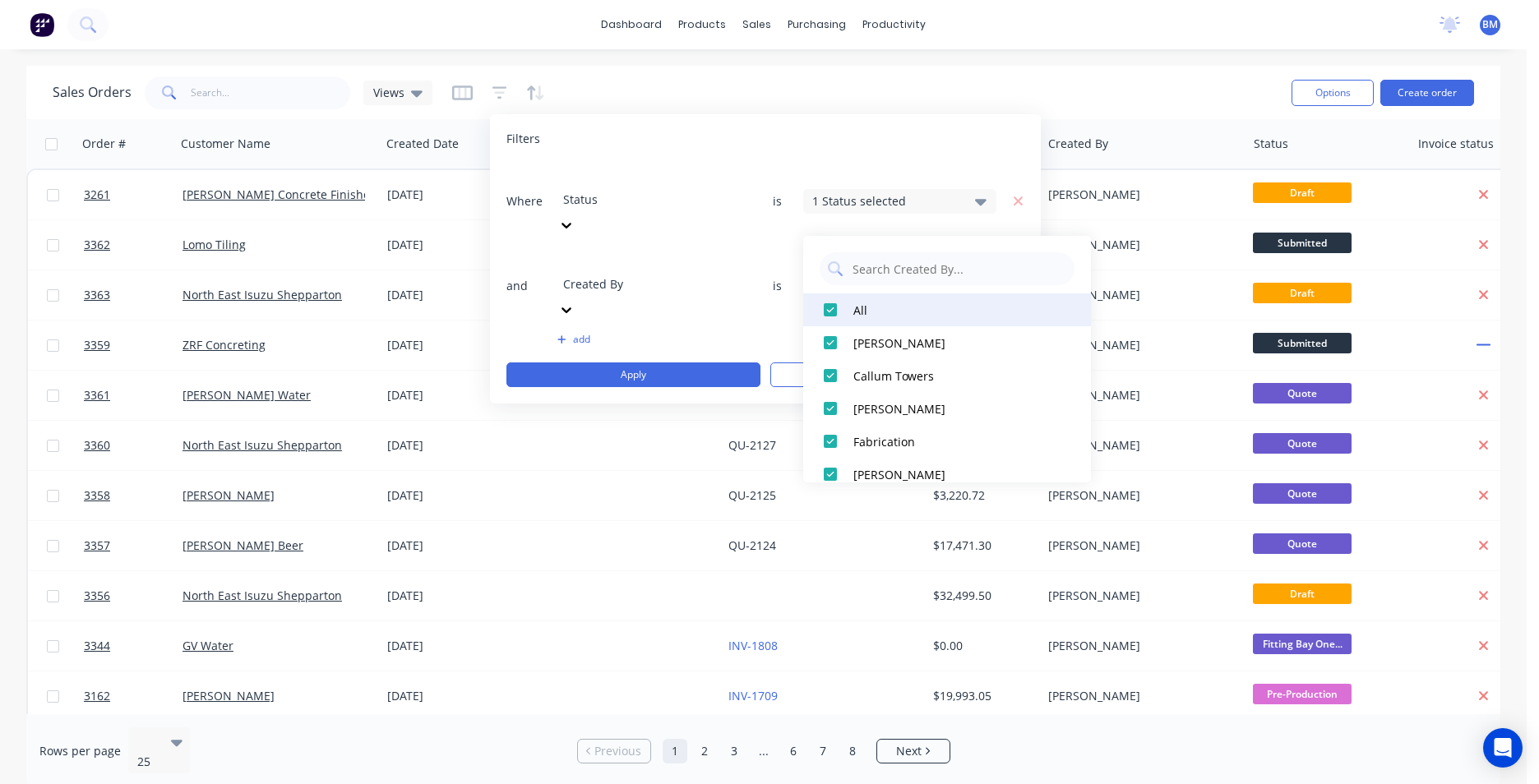
click at [832, 304] on div at bounding box center [830, 310] width 33 height 33
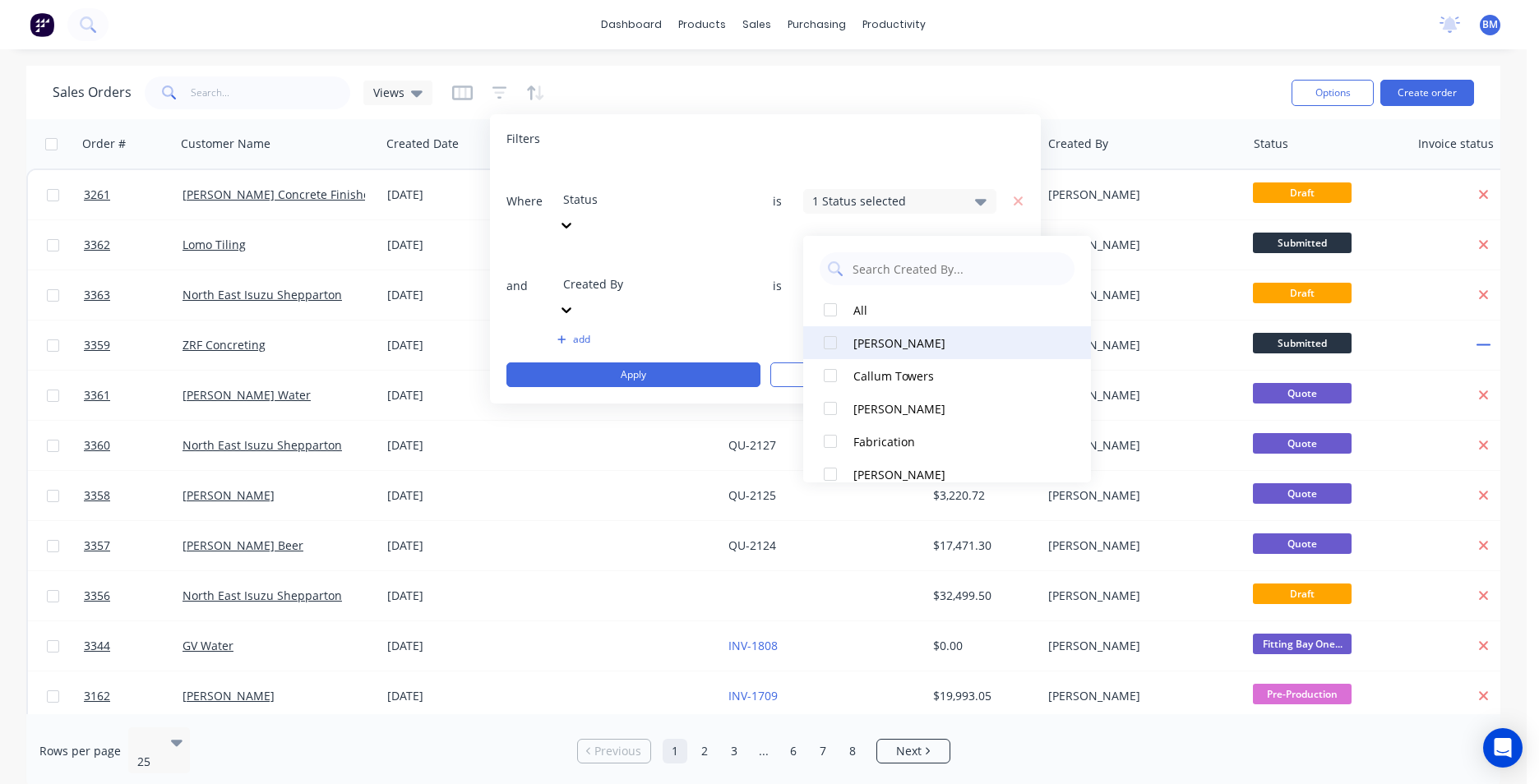
click at [837, 338] on div at bounding box center [830, 342] width 33 height 33
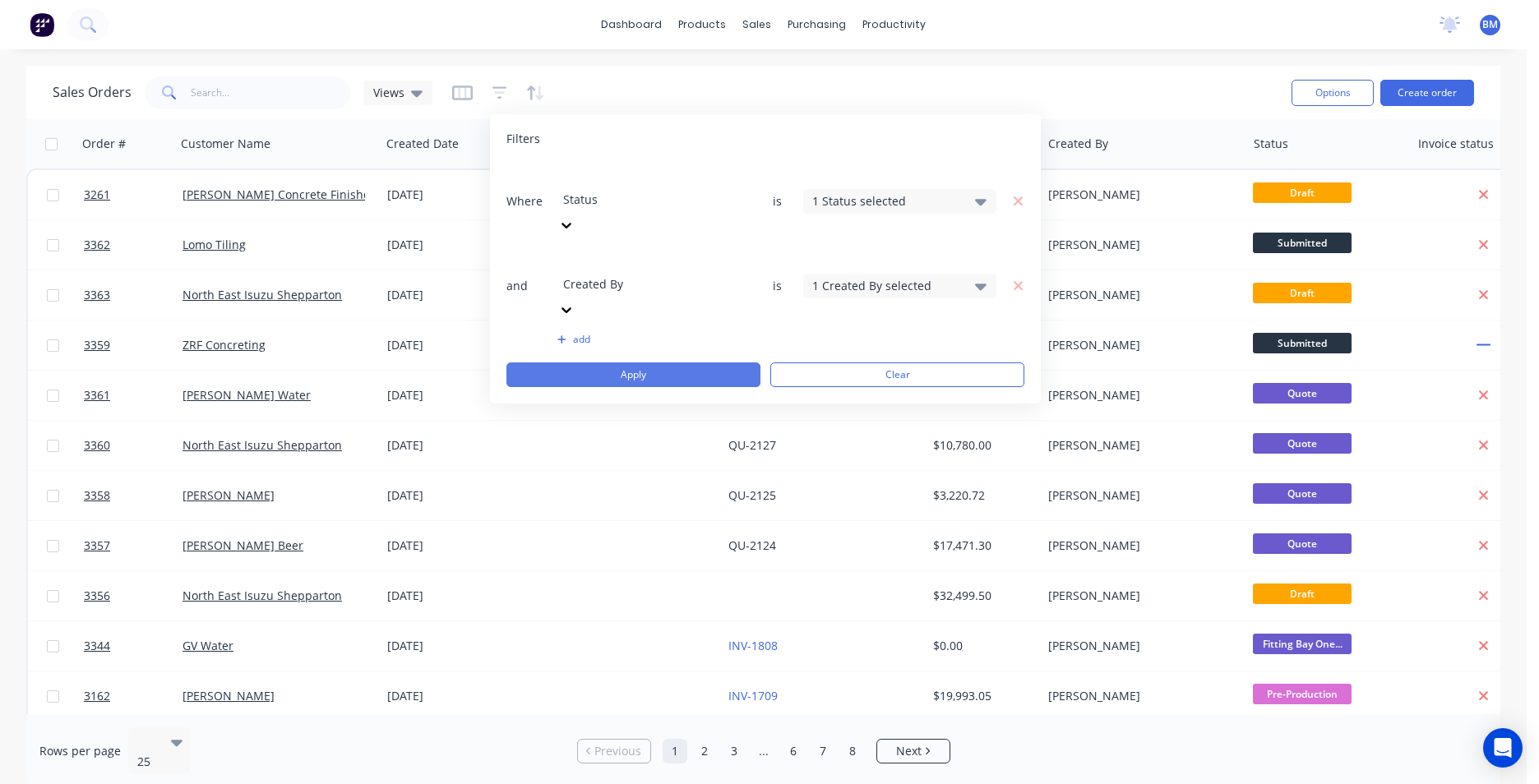
click at [678, 363] on button "Apply" at bounding box center [633, 375] width 254 height 25
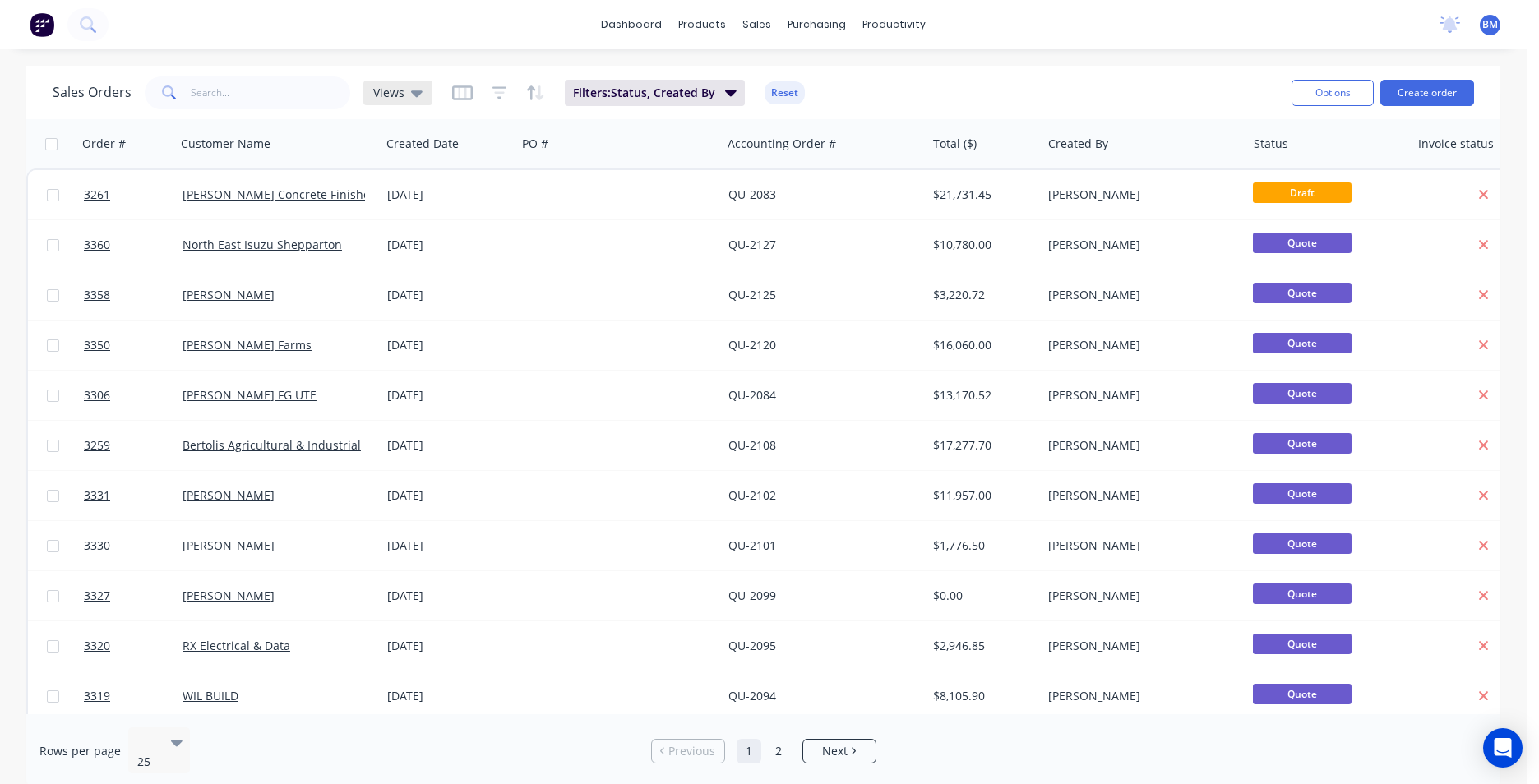
click at [397, 95] on span "Views" at bounding box center [389, 92] width 31 height 17
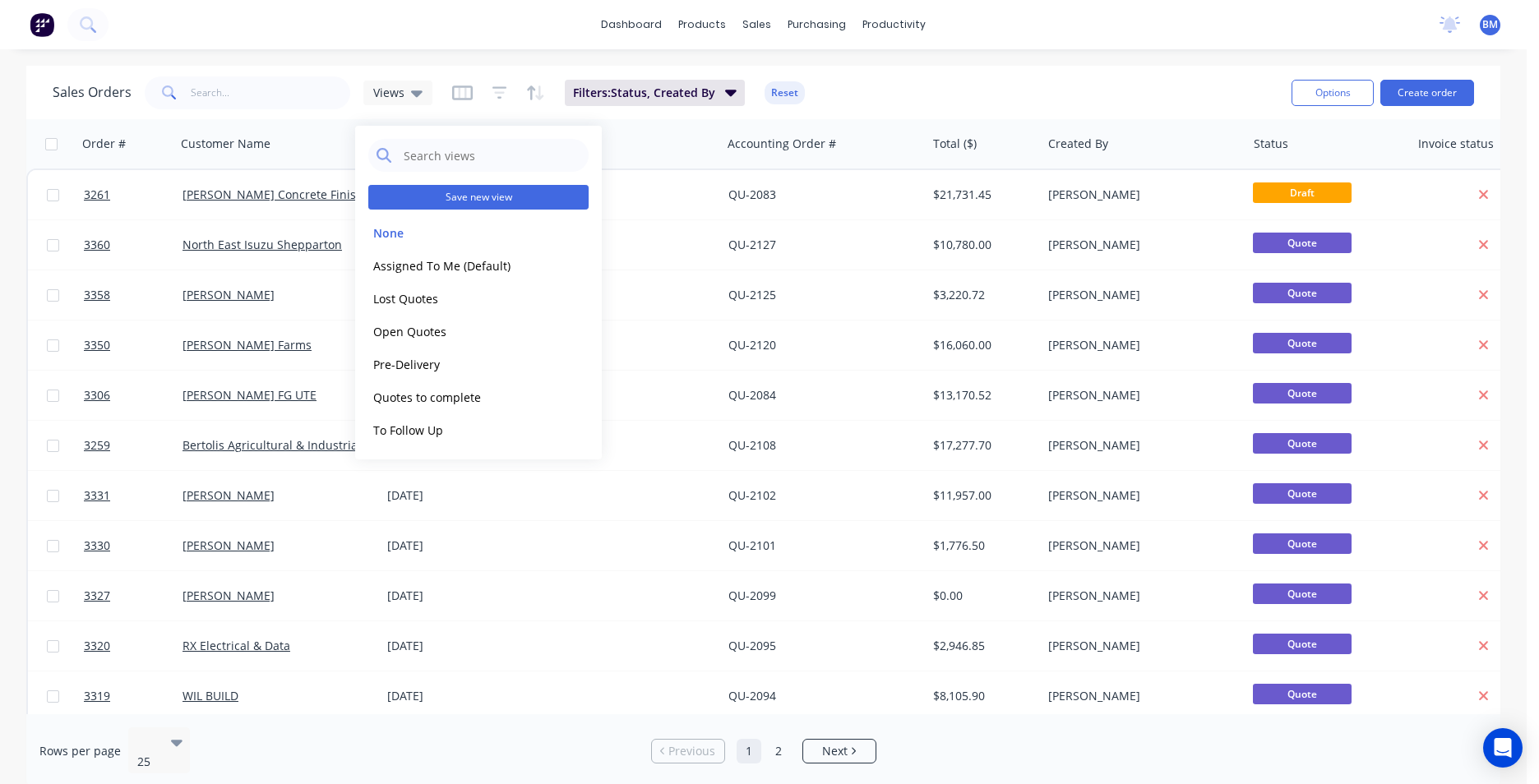
click at [490, 198] on button "Save new view" at bounding box center [478, 197] width 221 height 25
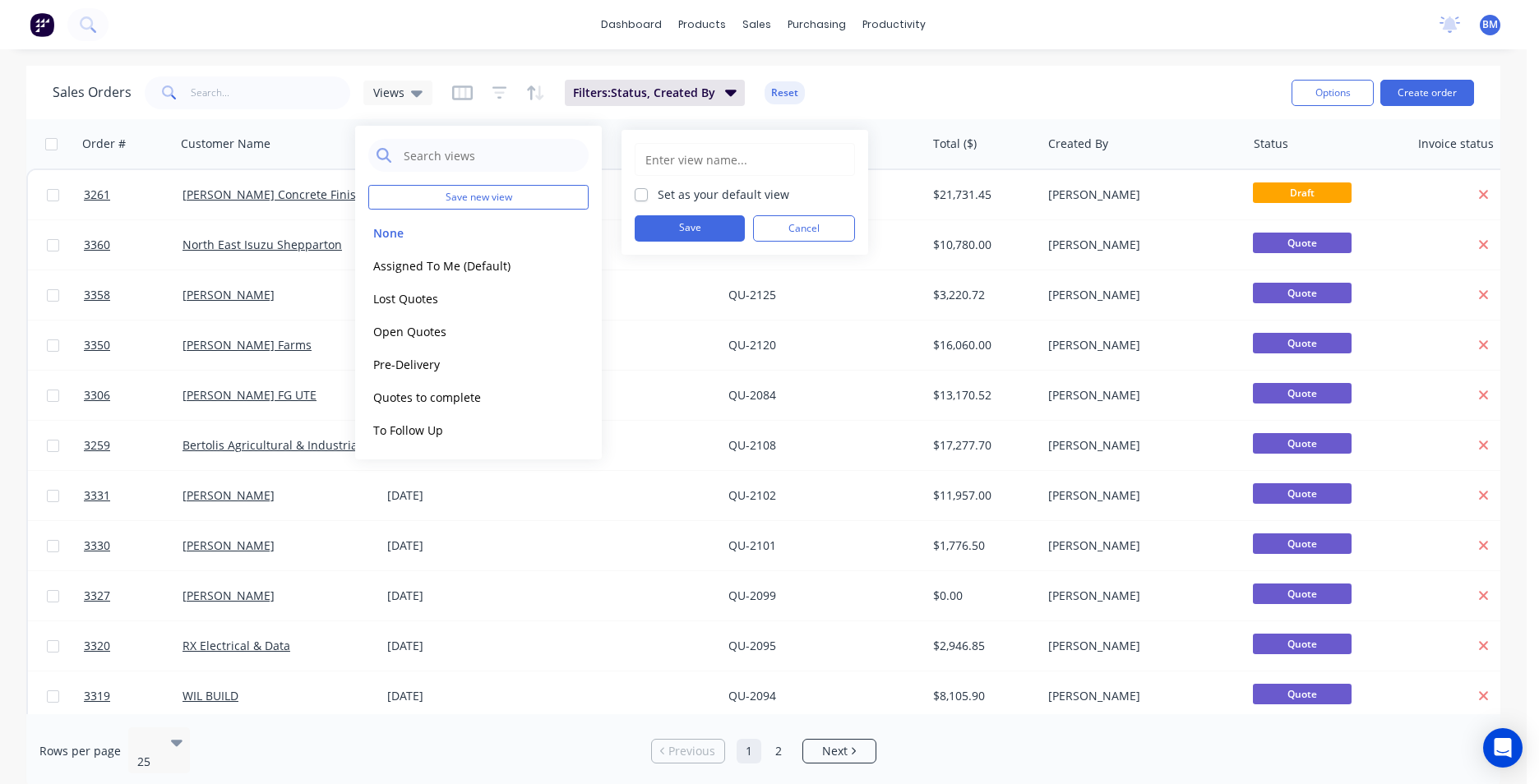
click at [728, 167] on input "text" at bounding box center [745, 159] width 202 height 31
click at [665, 155] on input "My Quotes" at bounding box center [745, 159] width 202 height 31
type input "My Open Quotes"
click at [722, 219] on button "Save" at bounding box center [690, 228] width 110 height 26
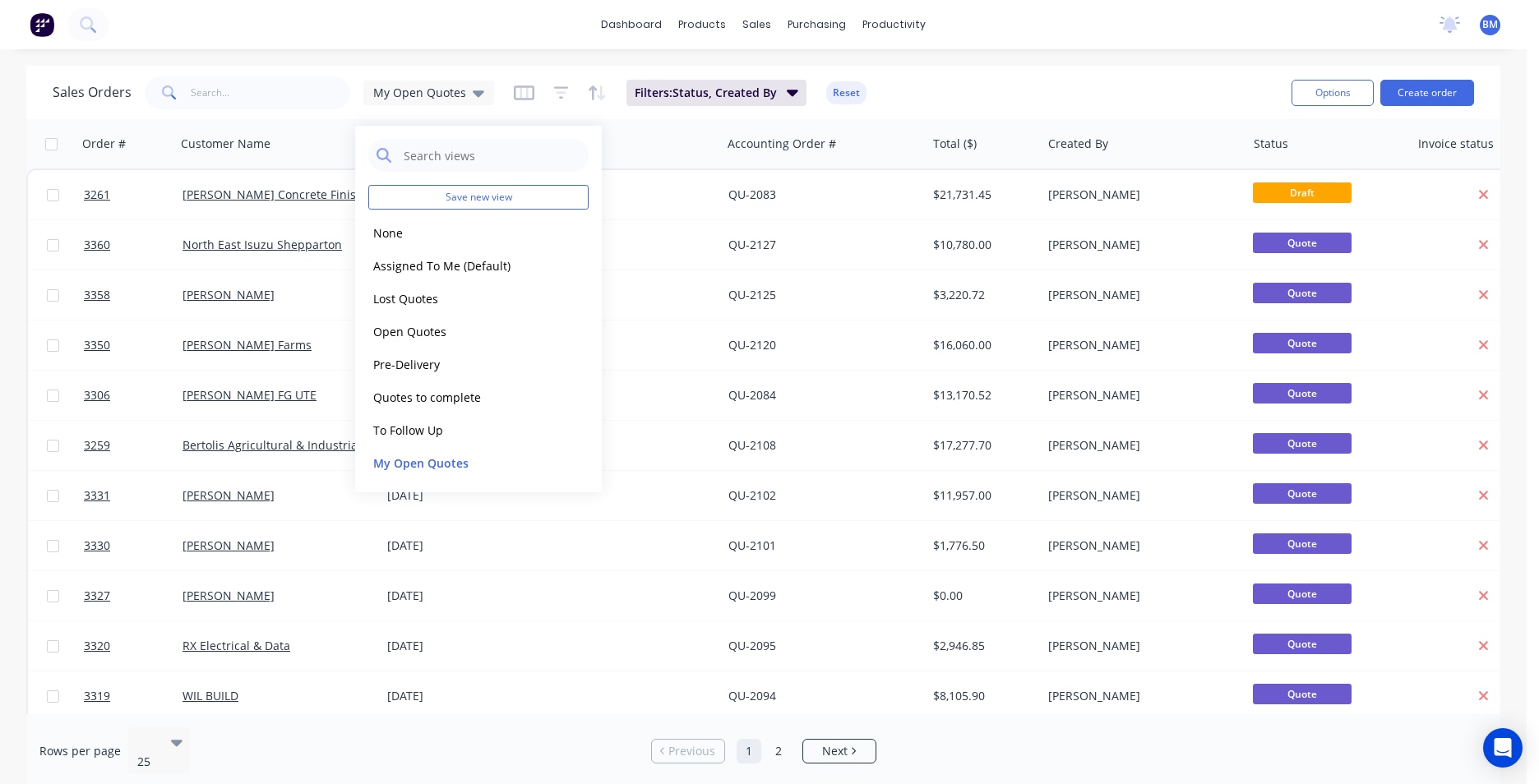
click at [949, 84] on div "Sales Orders My Open Quotes Filters: Status, Created By Reset" at bounding box center [665, 92] width 1226 height 40
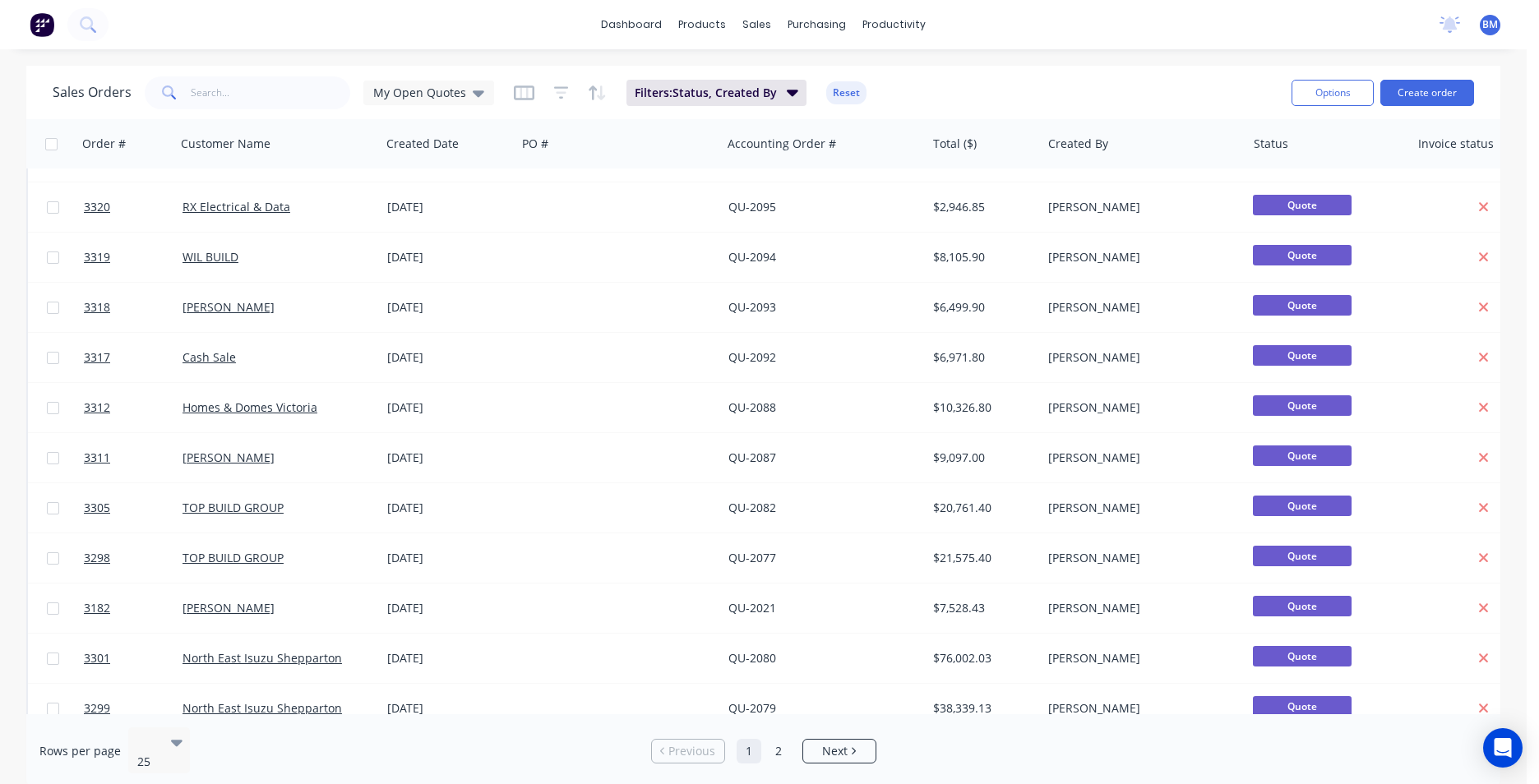
scroll to position [0, 0]
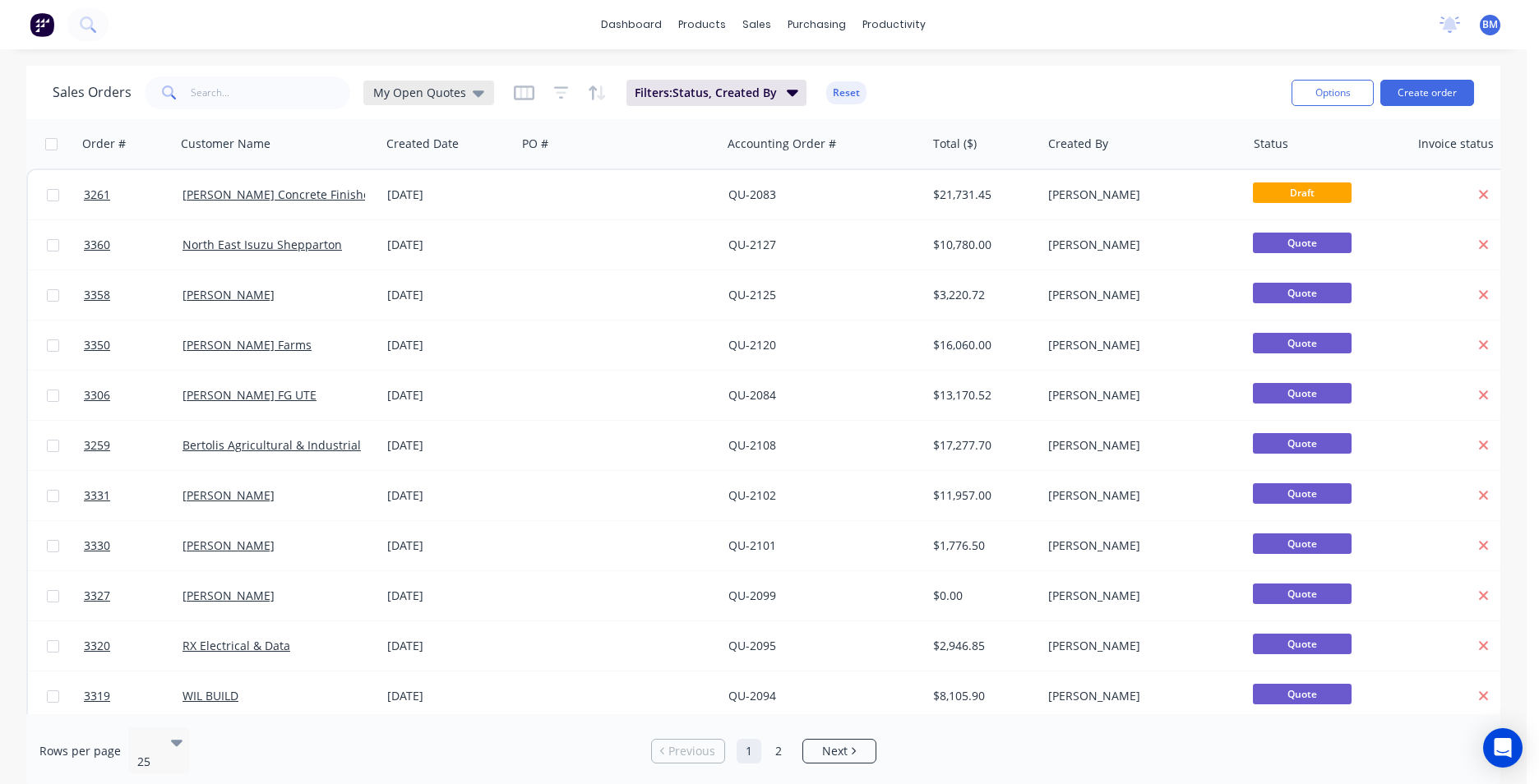
click at [468, 101] on div "My Open Quotes" at bounding box center [429, 93] width 130 height 25
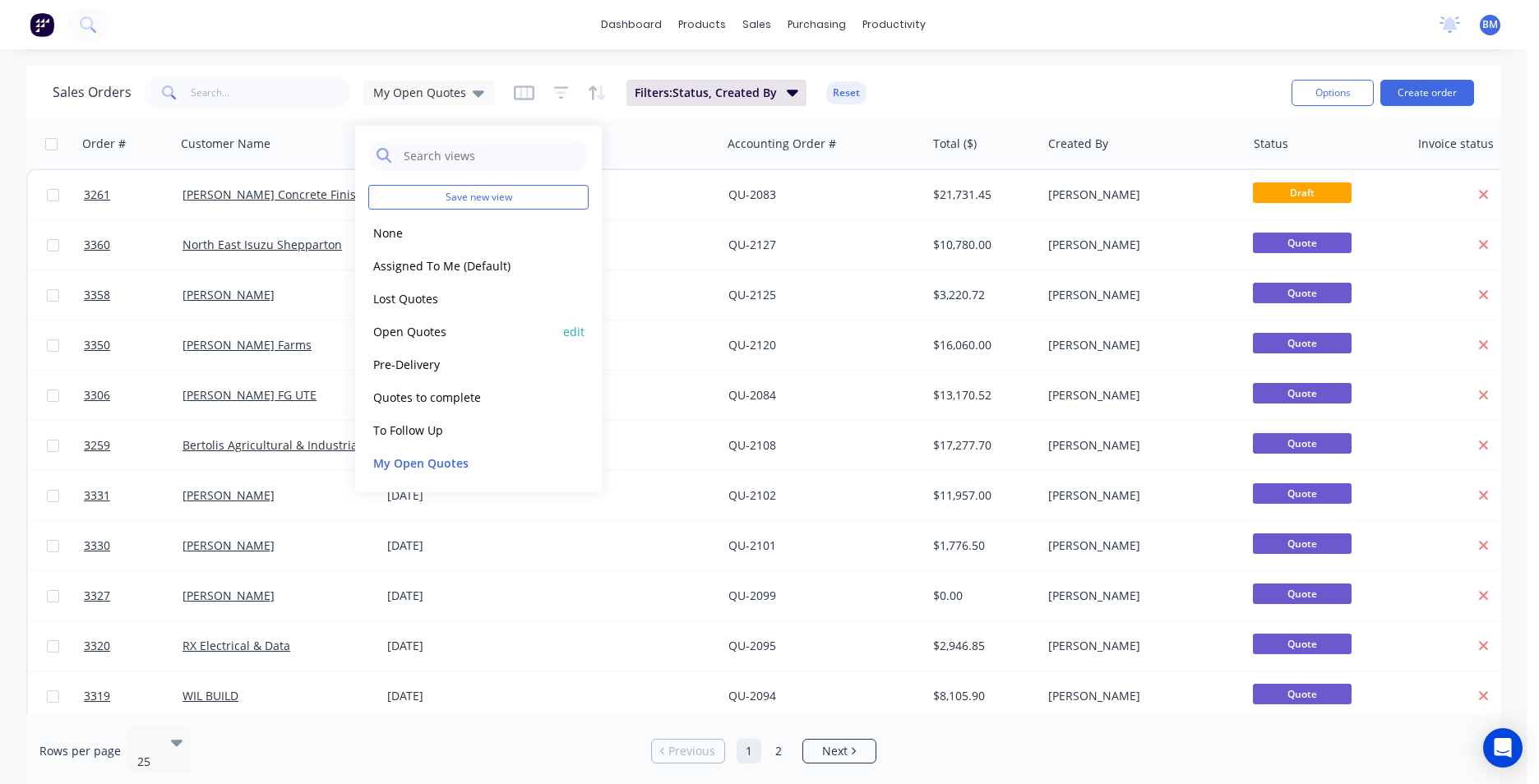
click at [453, 329] on button "Open Quotes" at bounding box center [462, 331] width 188 height 19
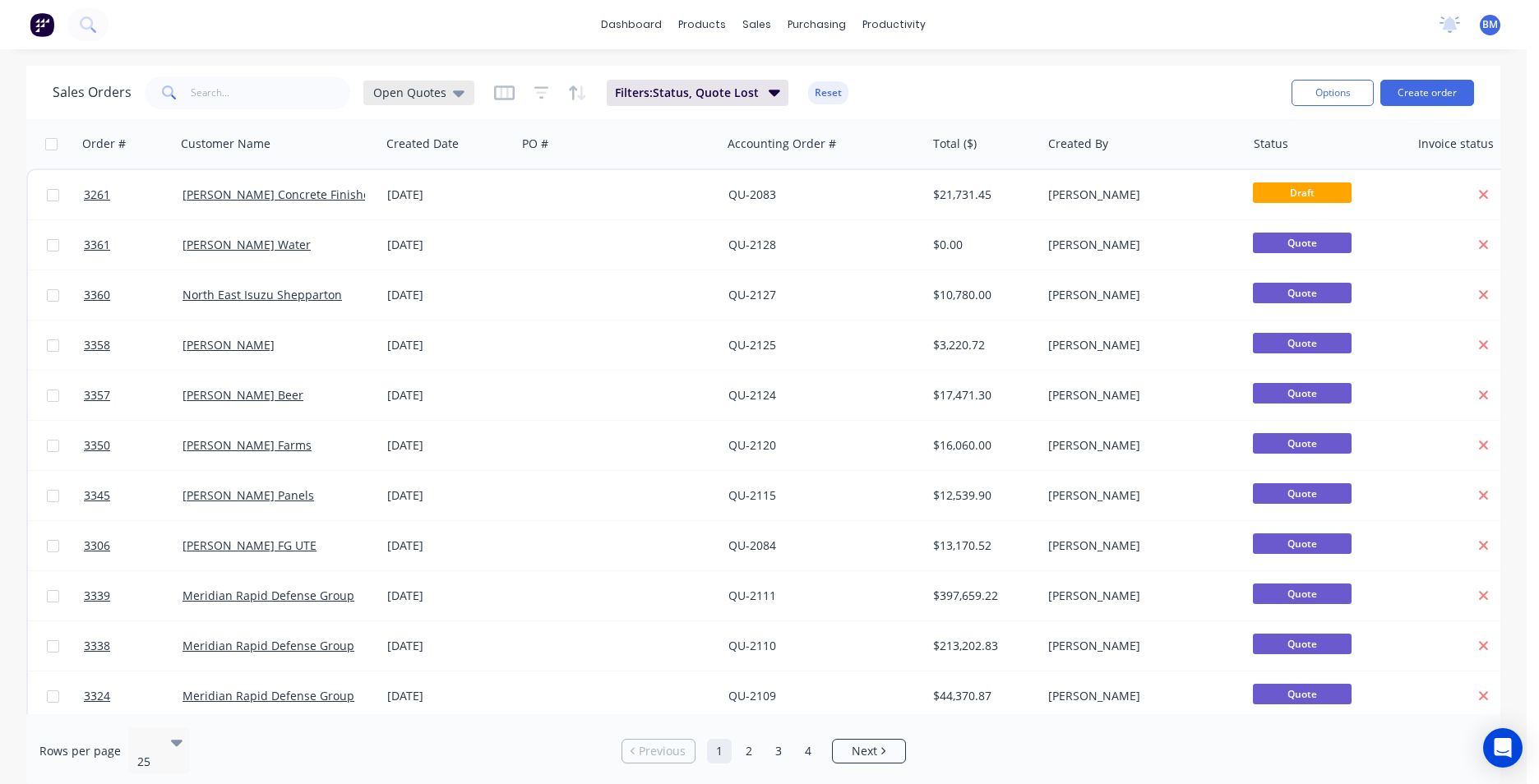
click at [424, 98] on span "Open Quotes" at bounding box center [410, 92] width 73 height 17
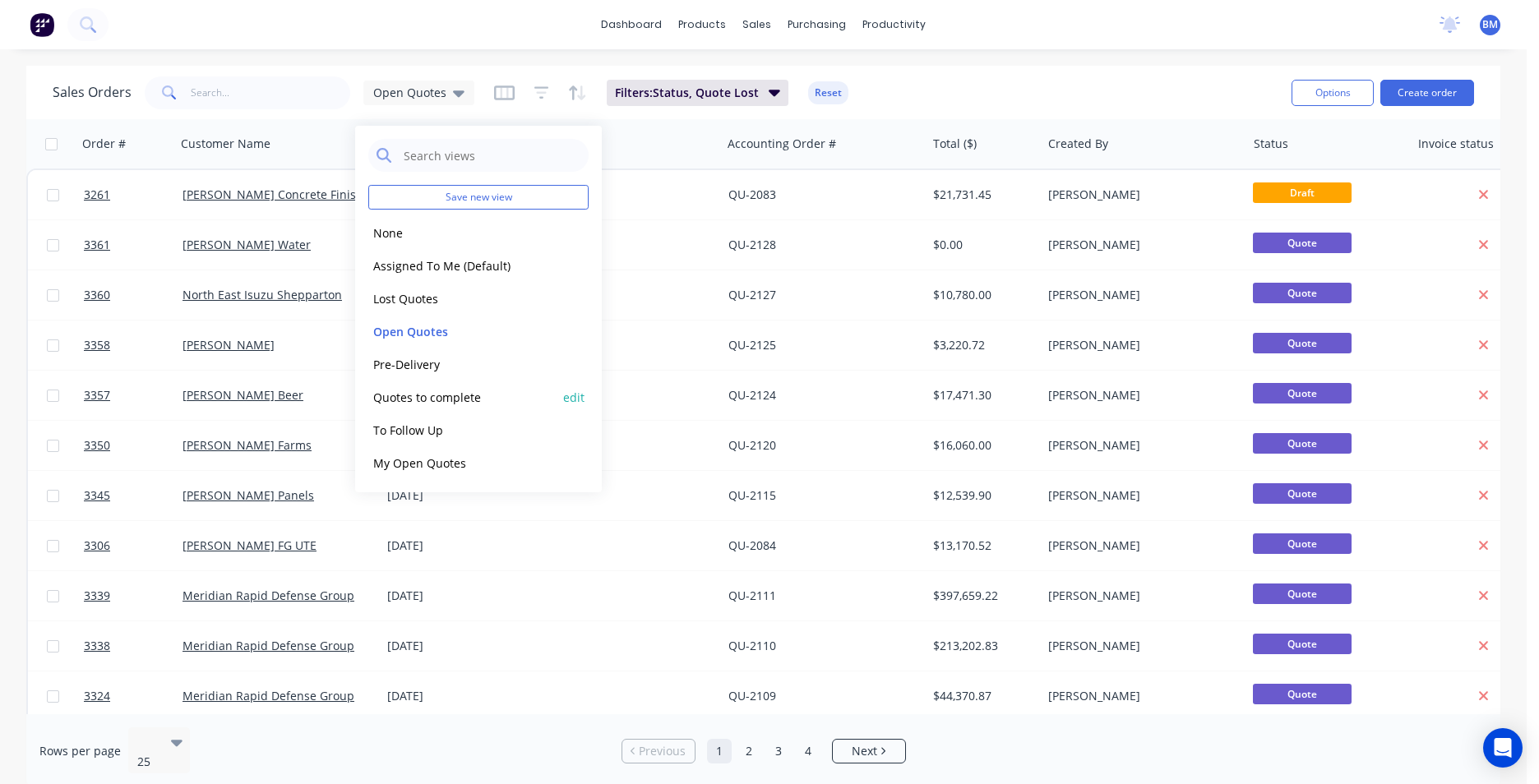
click at [447, 397] on button "Quotes to complete" at bounding box center [462, 396] width 188 height 19
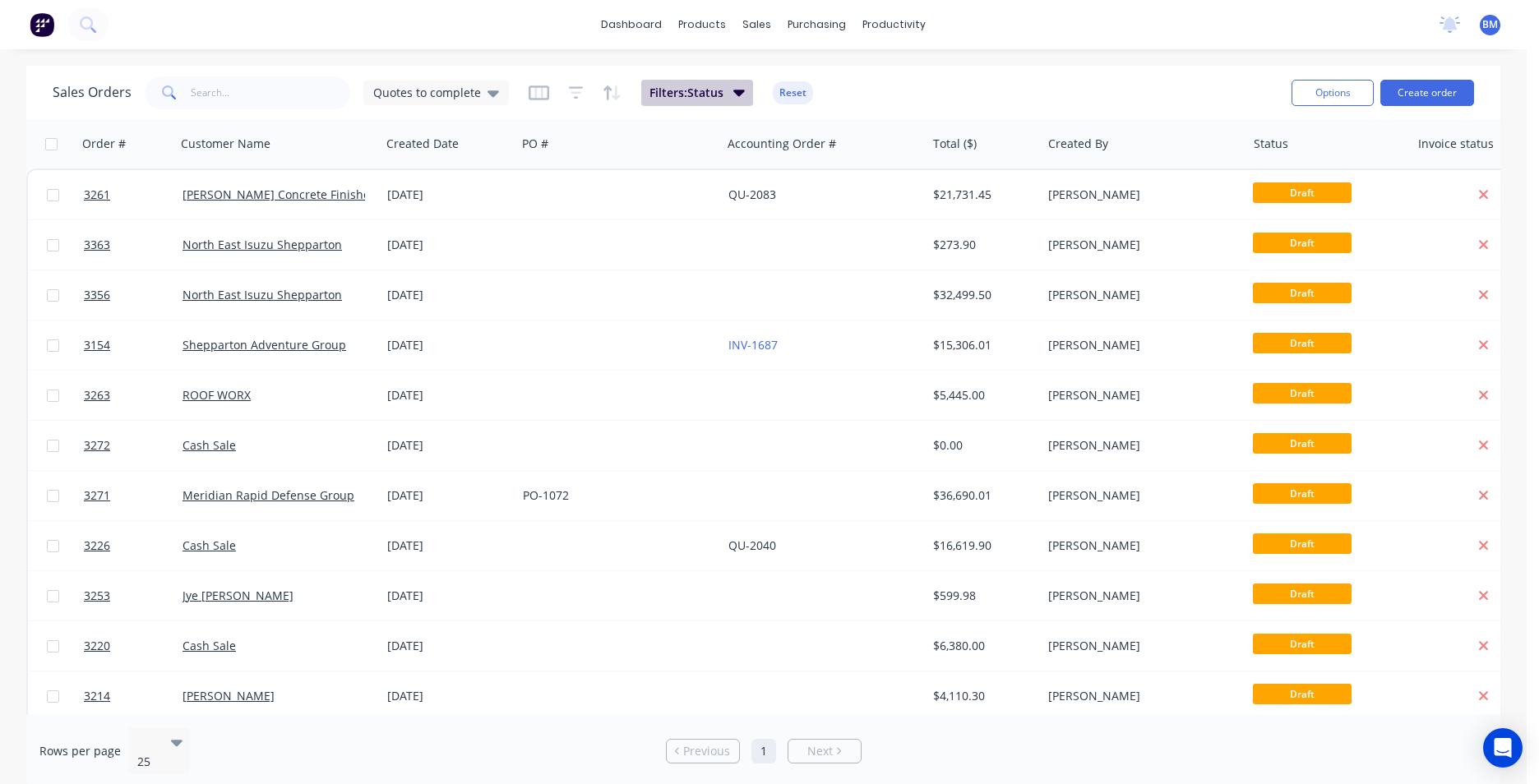
click at [728, 98] on button "Filters: Status" at bounding box center [697, 92] width 112 height 26
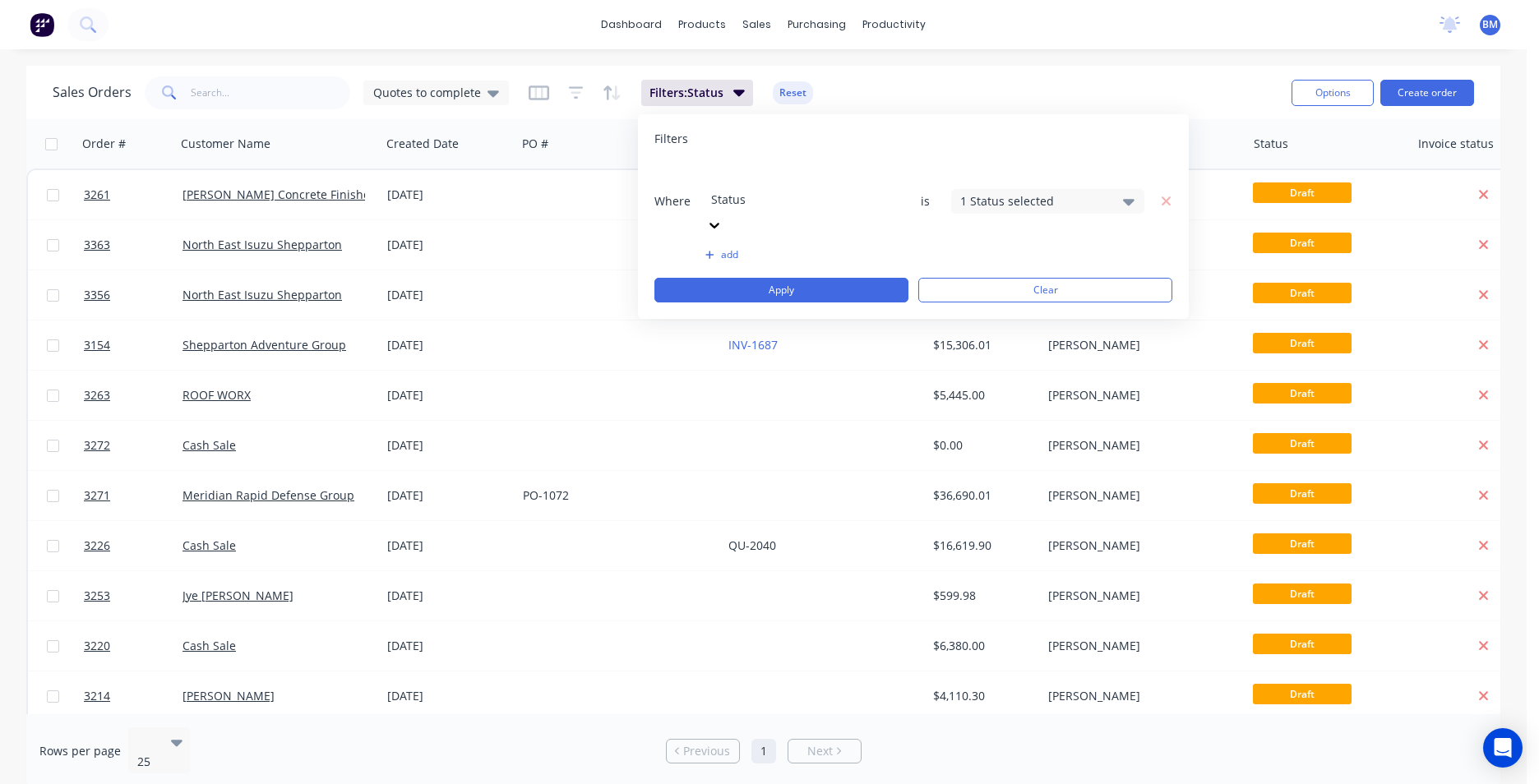
click at [719, 248] on button "add" at bounding box center [802, 254] width 193 height 13
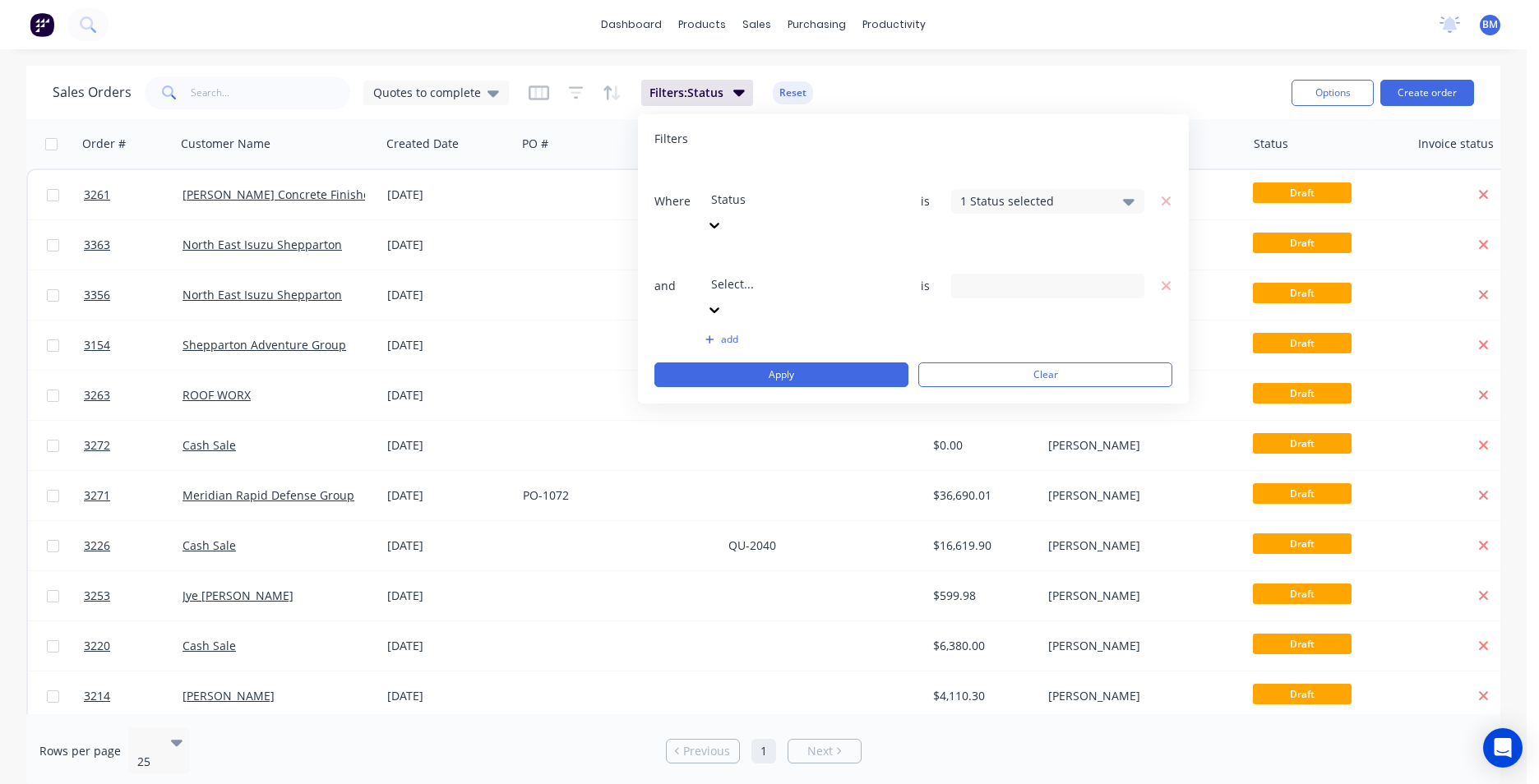
click at [791, 249] on div "Select..." at bounding box center [830, 272] width 247 height 46
click at [1083, 277] on div "16 Created By selected" at bounding box center [1034, 285] width 149 height 17
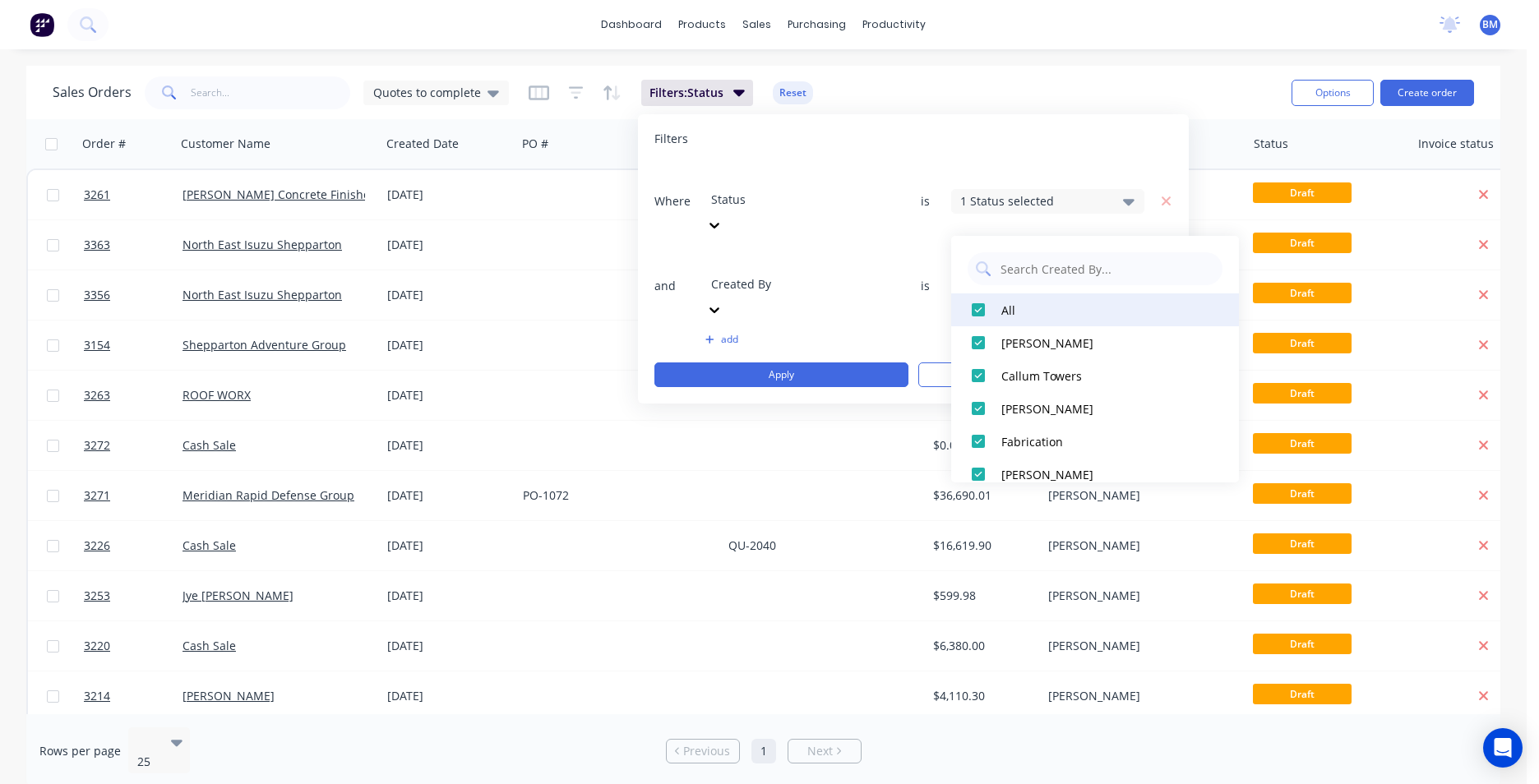
click at [978, 308] on div at bounding box center [978, 310] width 33 height 33
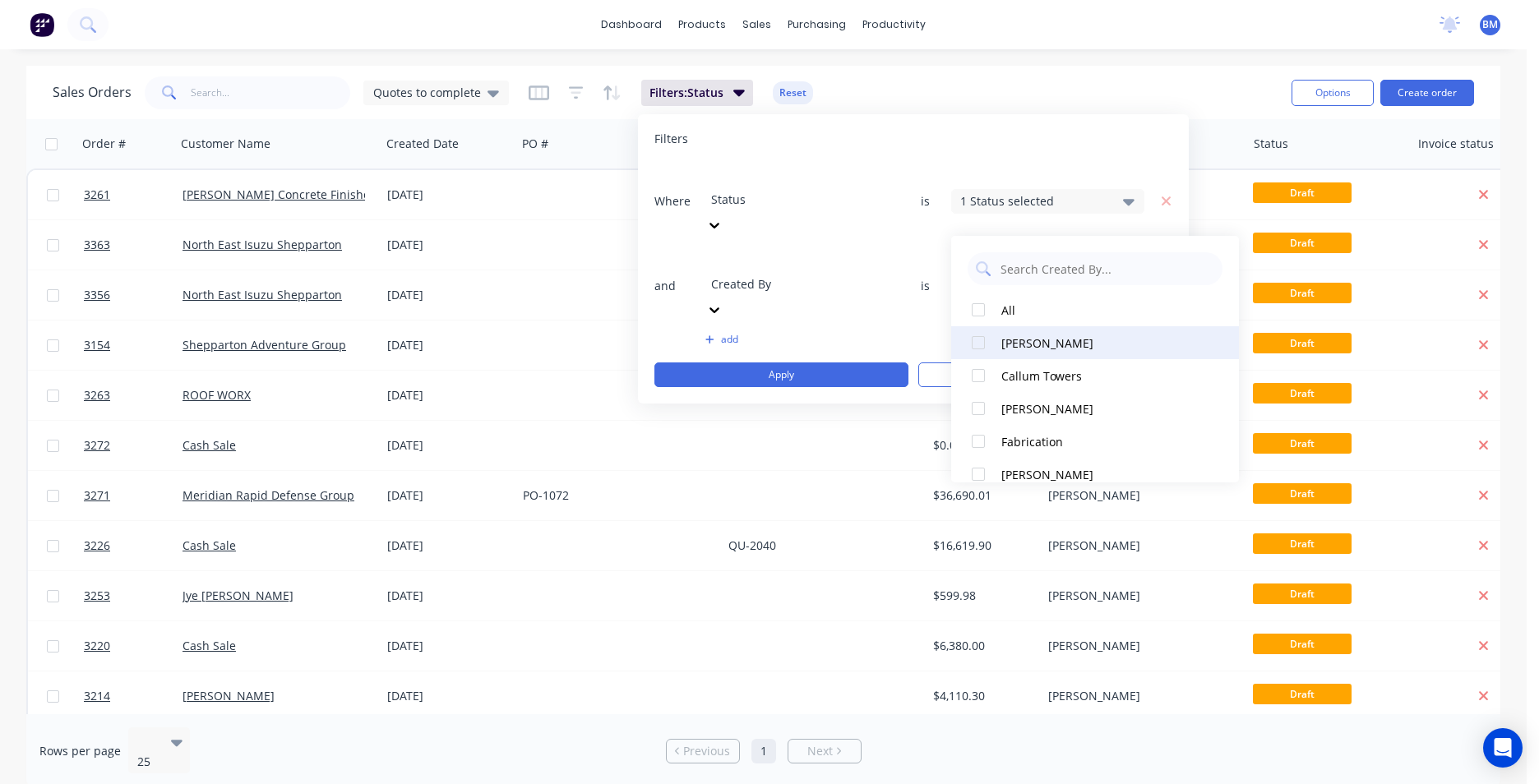
click at [976, 344] on div at bounding box center [978, 342] width 33 height 33
click at [823, 363] on button "Apply" at bounding box center [782, 375] width 254 height 25
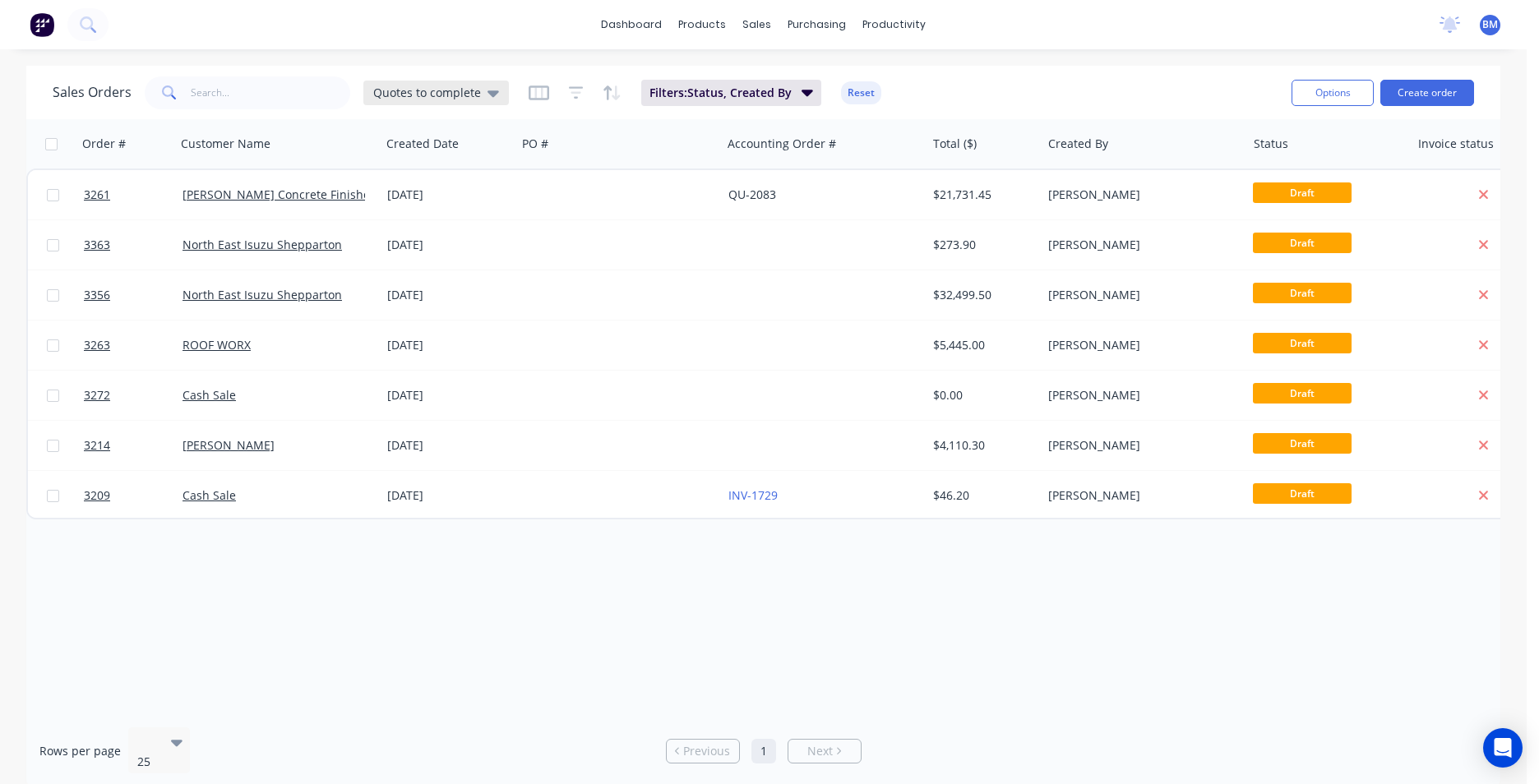
click at [489, 88] on icon at bounding box center [493, 93] width 12 height 18
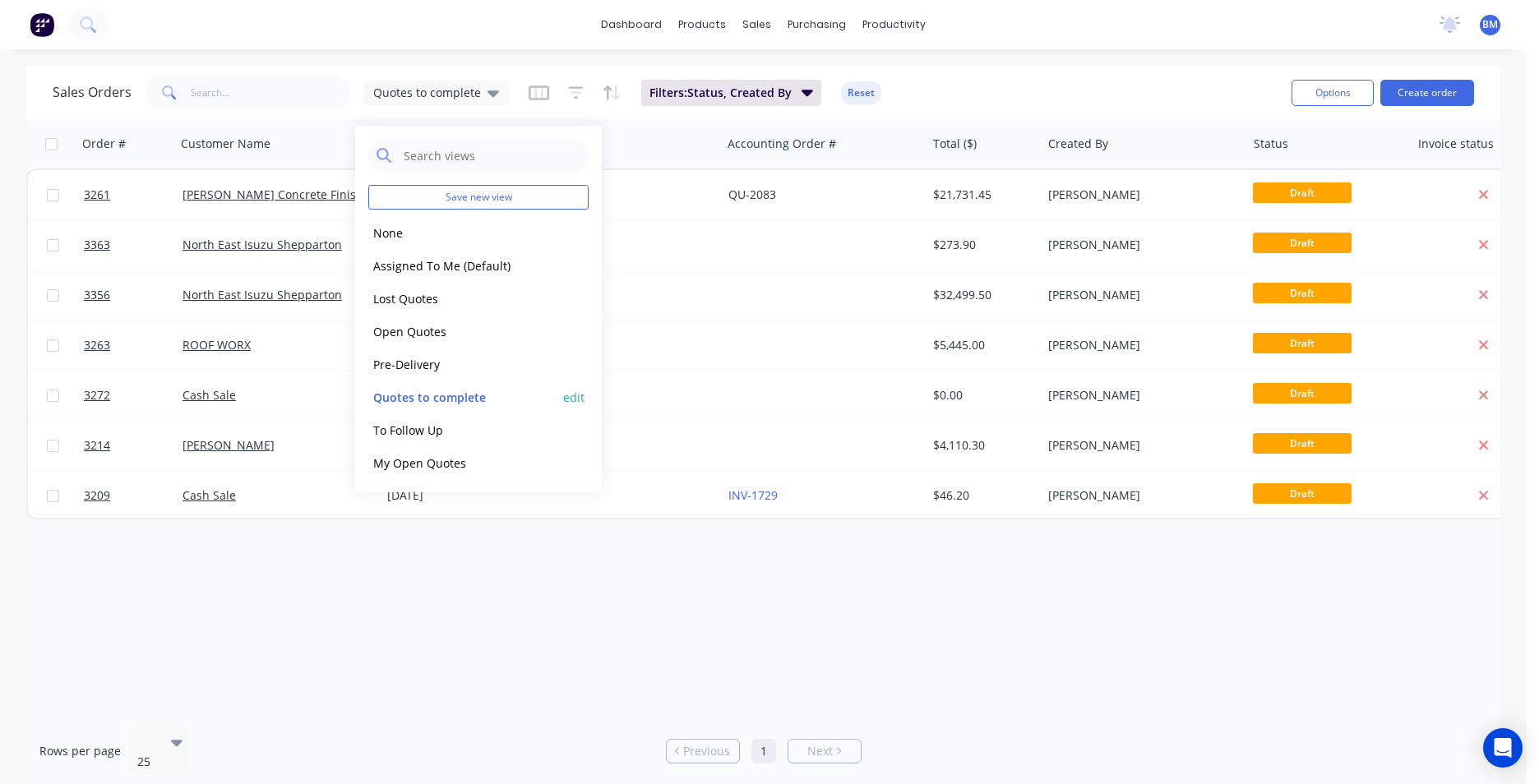
click at [578, 392] on button "edit" at bounding box center [574, 396] width 21 height 17
type input "Quotes to complete"
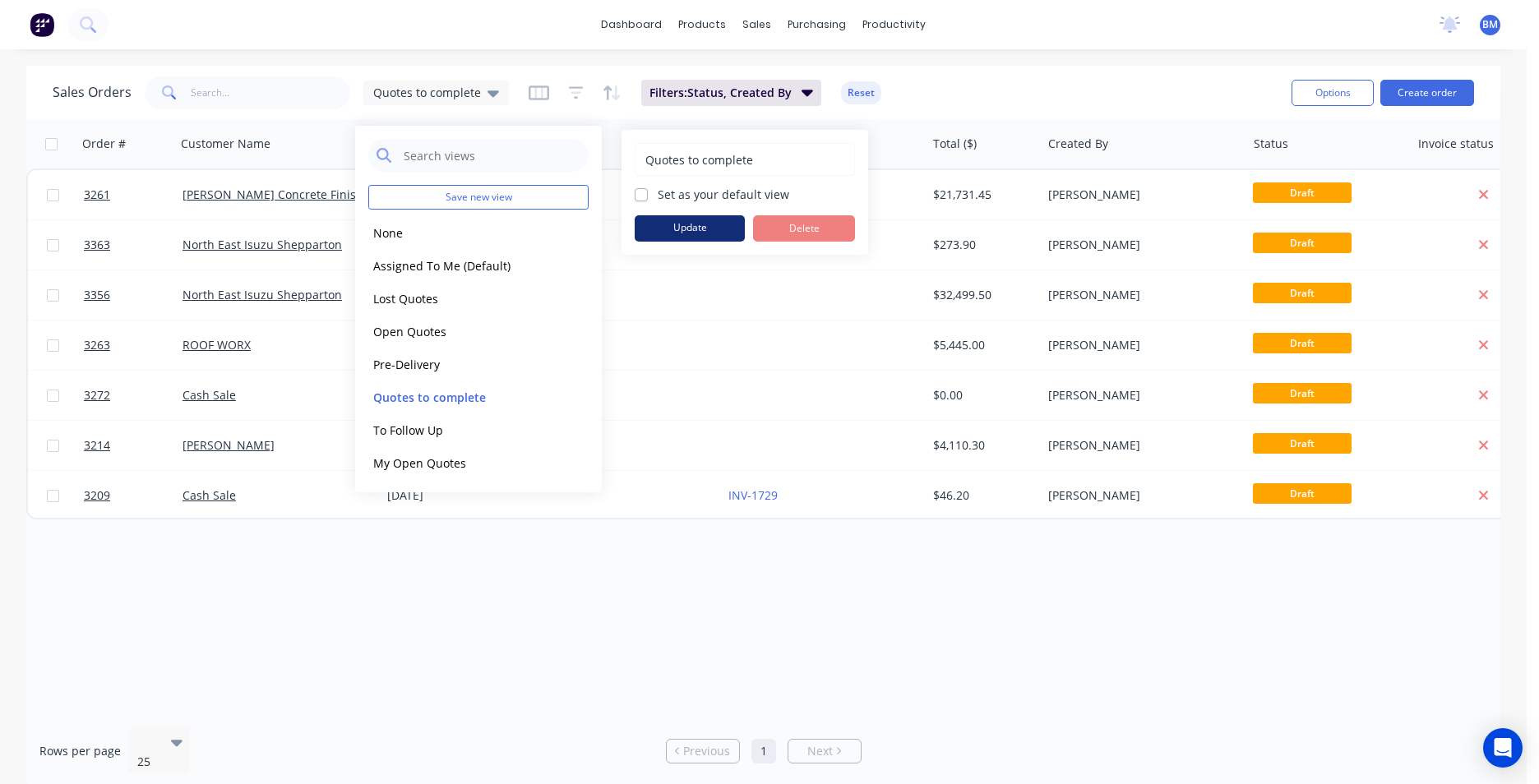
click at [682, 232] on button "Update" at bounding box center [690, 228] width 110 height 26
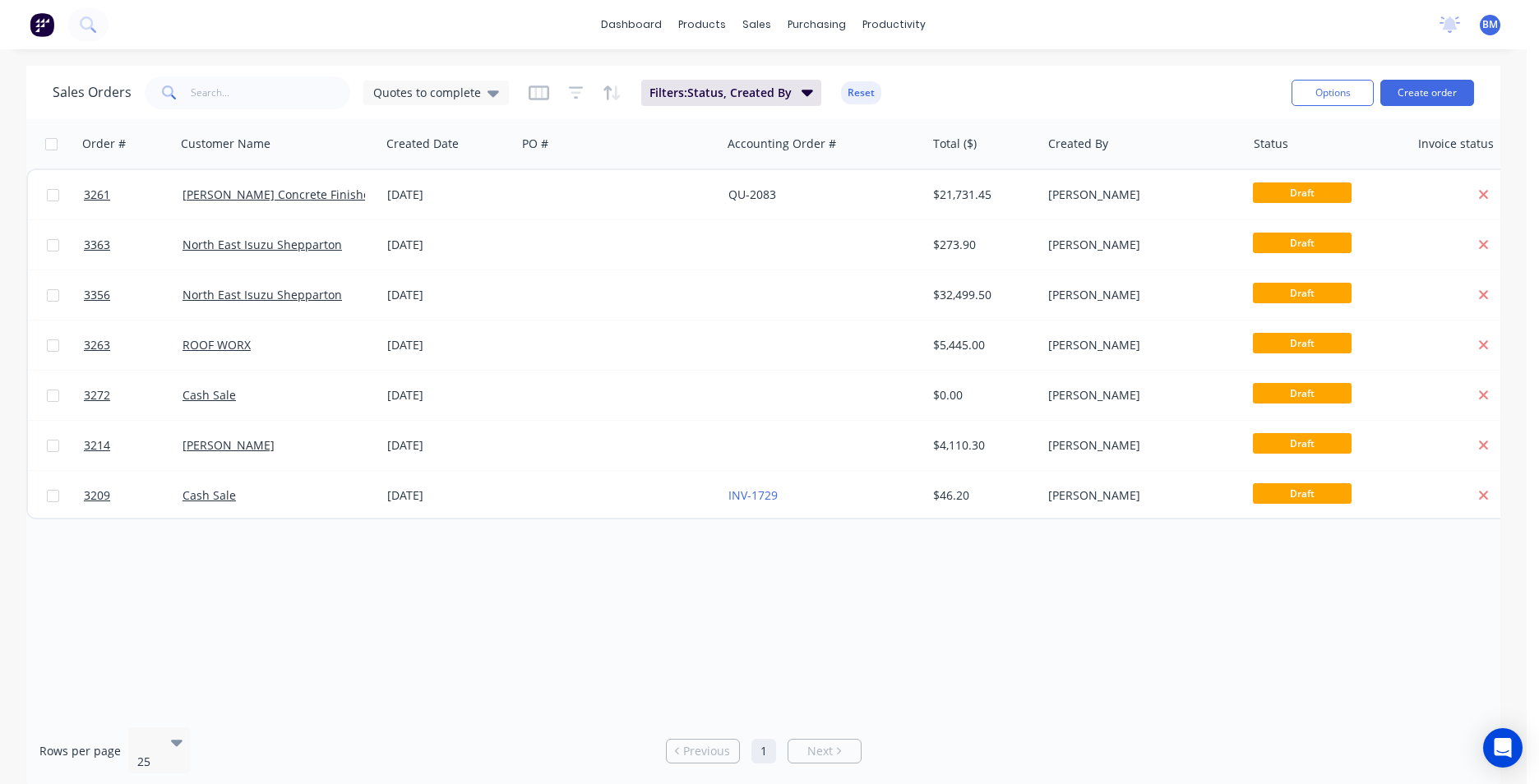
click at [802, 636] on div "Order # Customer Name Created Date PO # Accounting Order # Total ($) Created By…" at bounding box center [763, 416] width 1475 height 595
click at [479, 93] on div "Quotes to complete" at bounding box center [436, 93] width 126 height 15
click at [131, 633] on div "Order # Customer Name Created Date PO # Accounting Order # Total ($) Created By…" at bounding box center [763, 416] width 1475 height 595
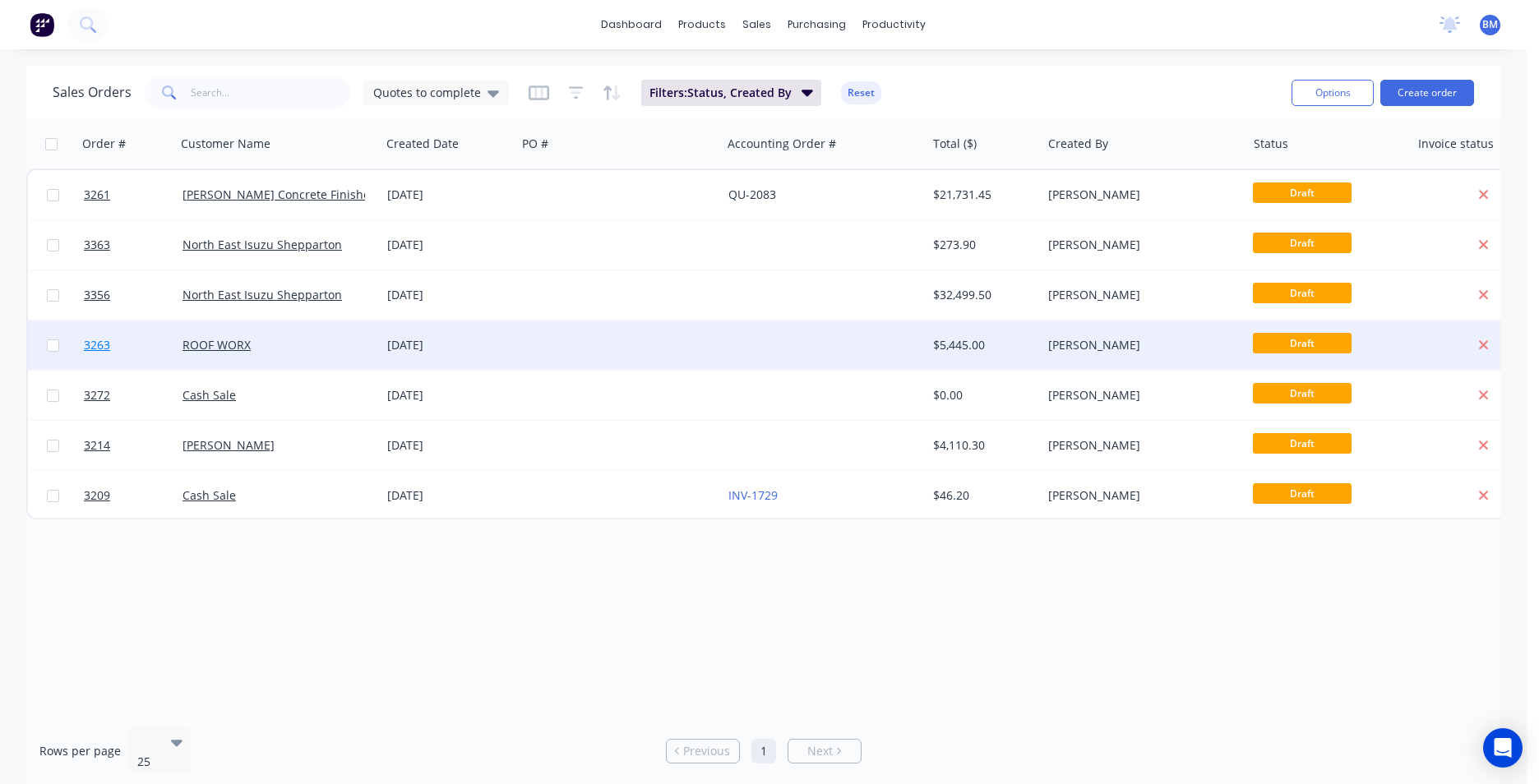
click at [93, 345] on span "3263" at bounding box center [96, 345] width 26 height 16
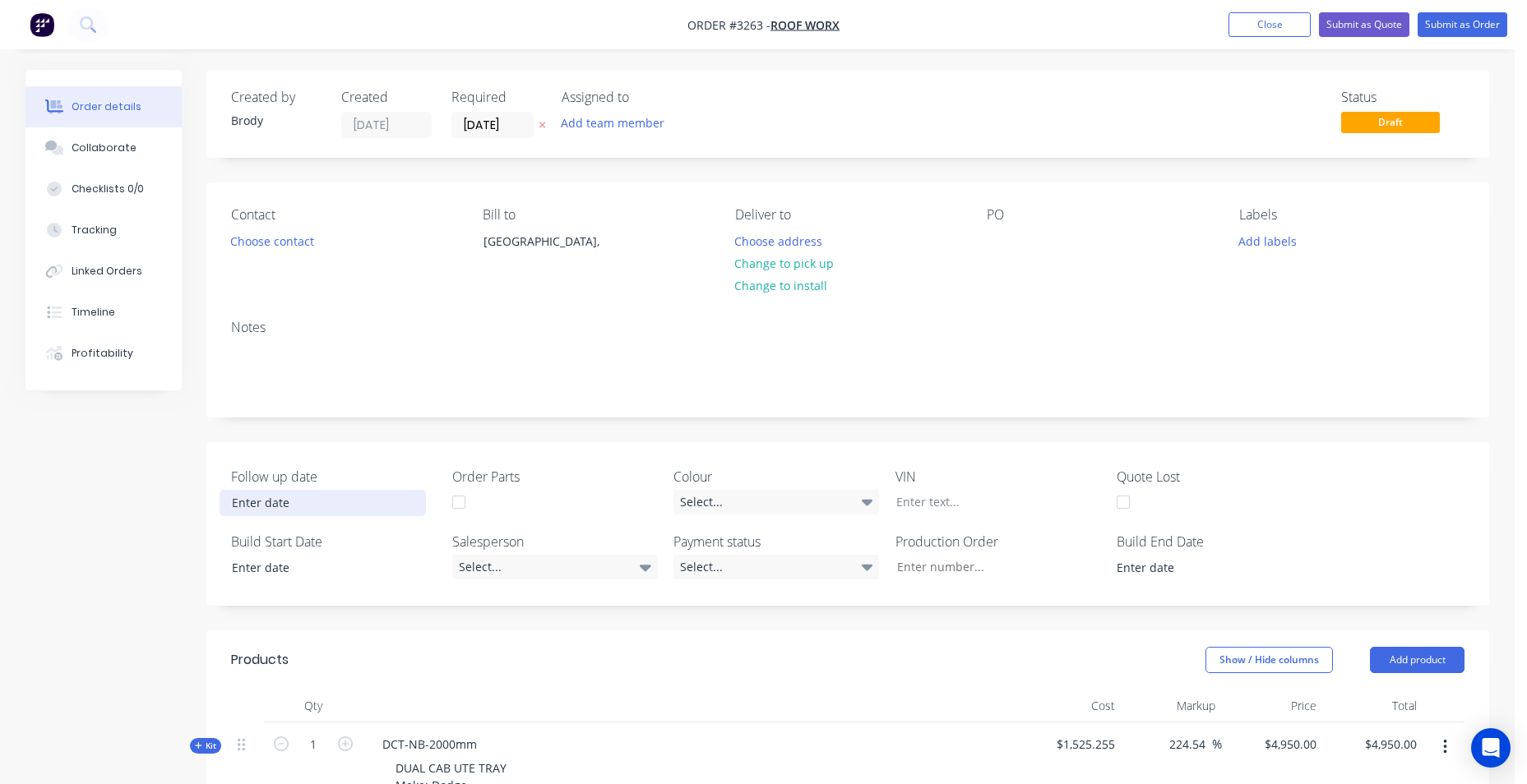
click at [315, 505] on input at bounding box center [323, 504] width 205 height 25
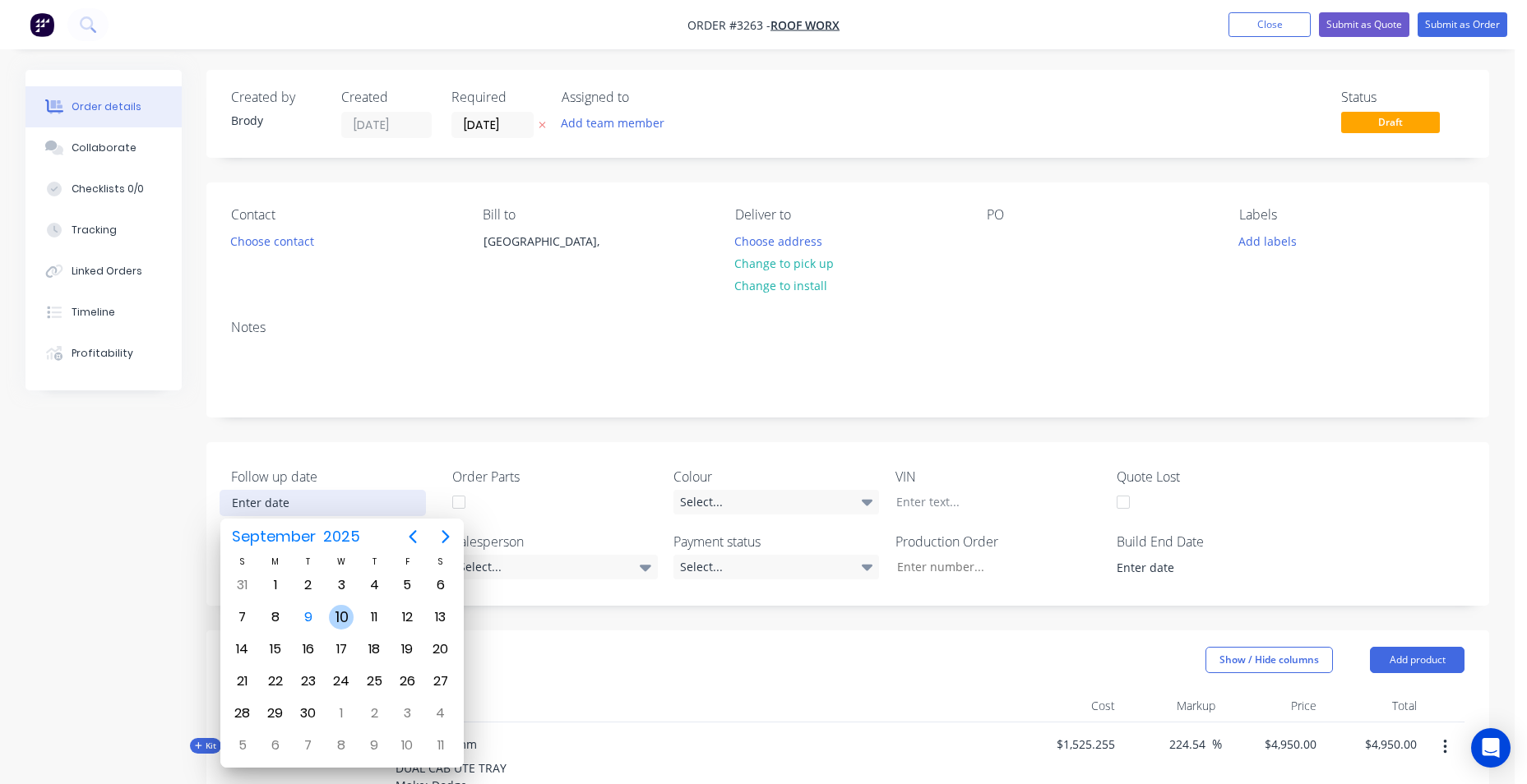
click at [351, 610] on div "10" at bounding box center [341, 618] width 25 height 25
type input "[DATE]"
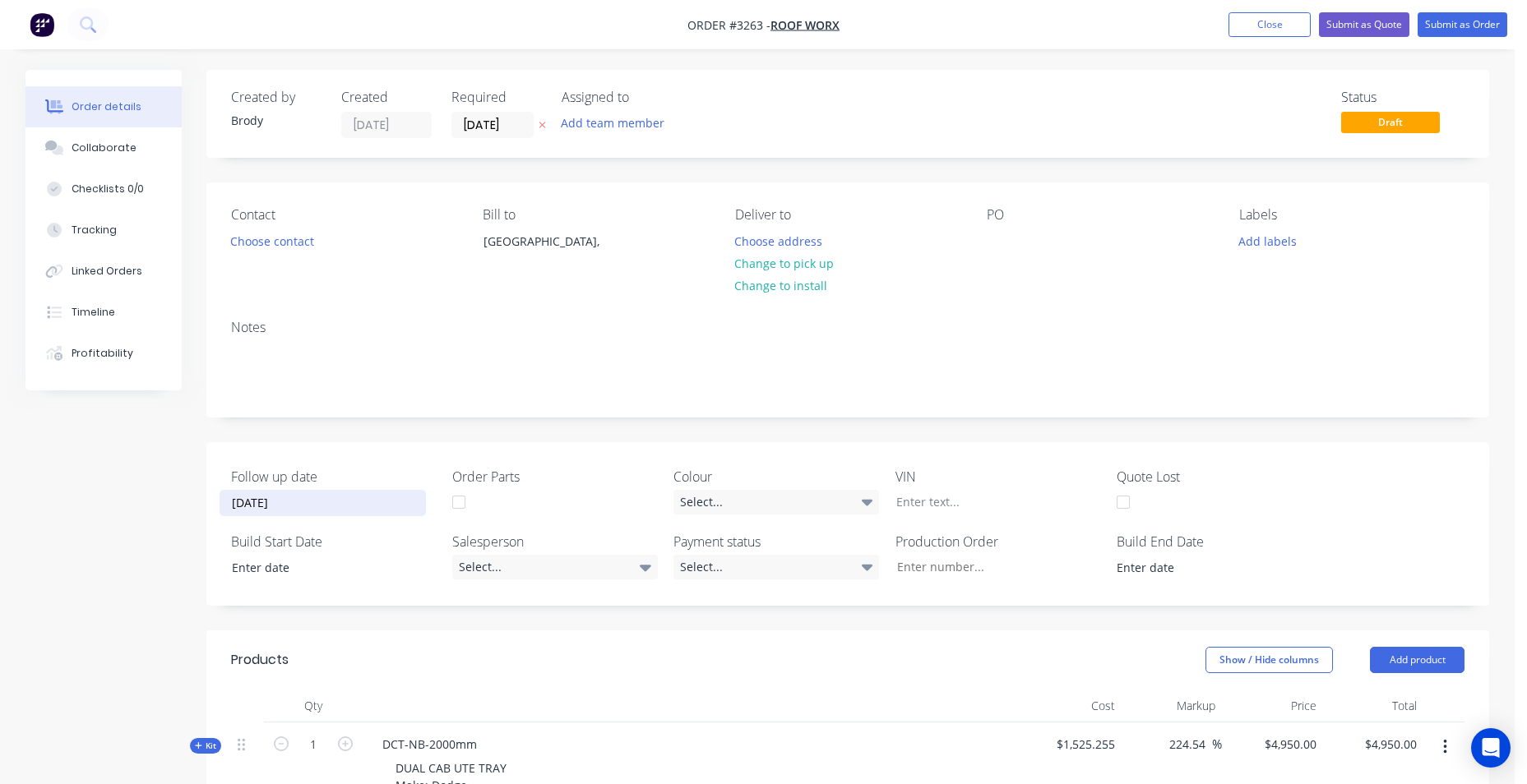
click at [398, 460] on div "Follow up date [DATE] Order Parts Colour Select... VIN Quote Lost Build Start D…" at bounding box center [848, 523] width 1283 height 163
click at [1272, 22] on button "Close" at bounding box center [1270, 25] width 82 height 25
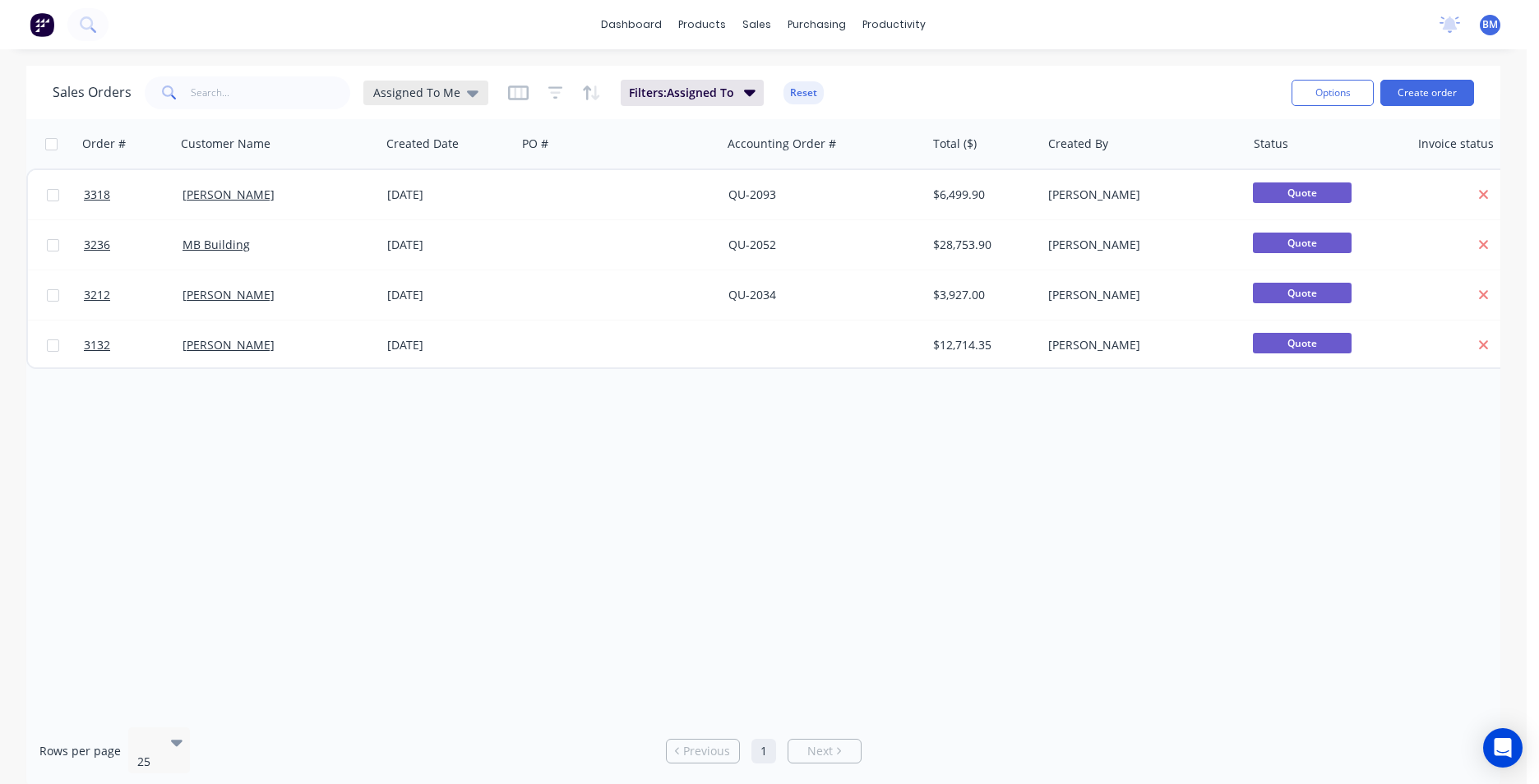
click at [447, 102] on div "Assigned To Me" at bounding box center [426, 93] width 125 height 25
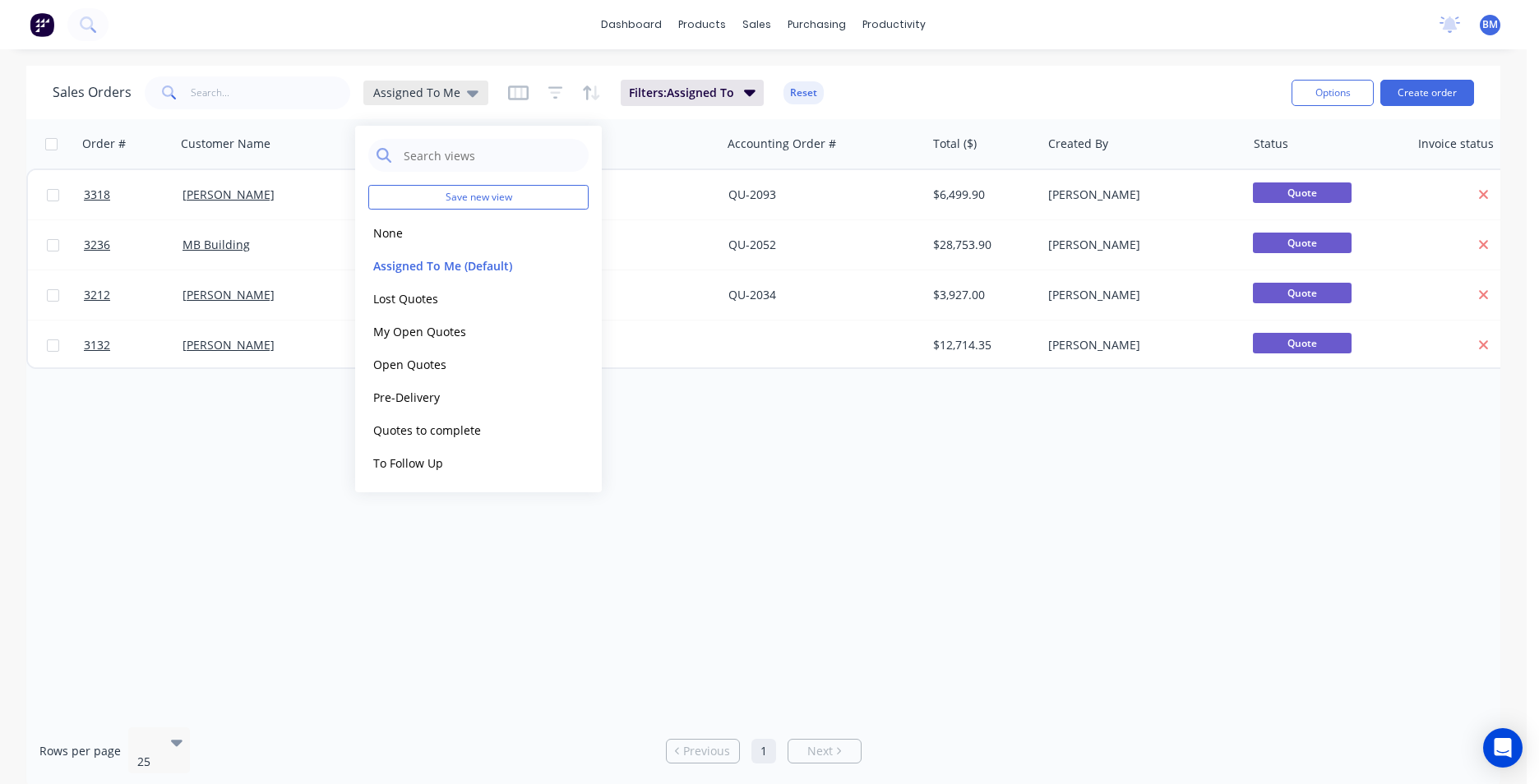
click at [467, 90] on icon at bounding box center [473, 93] width 12 height 6
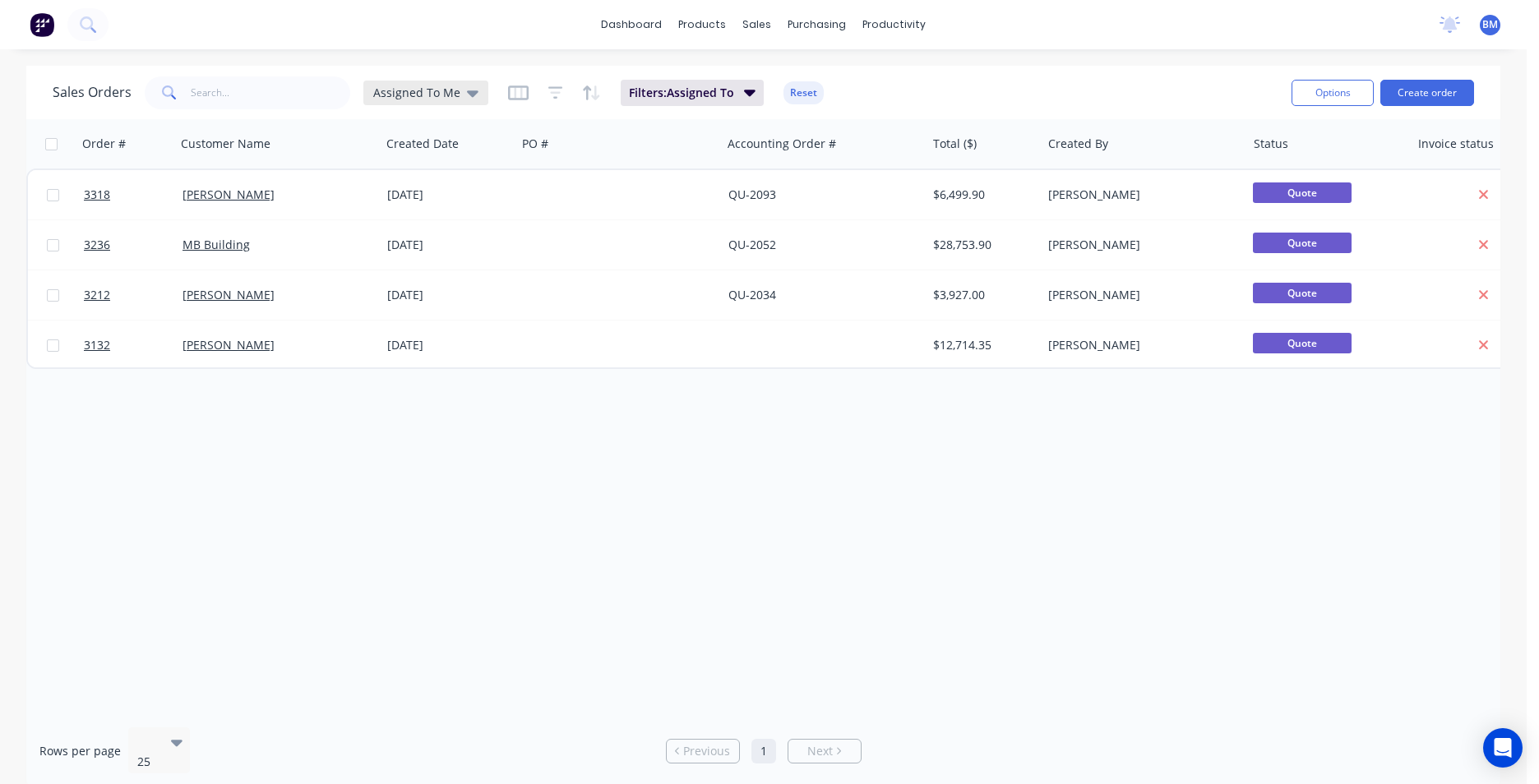
click at [467, 90] on icon at bounding box center [473, 93] width 12 height 18
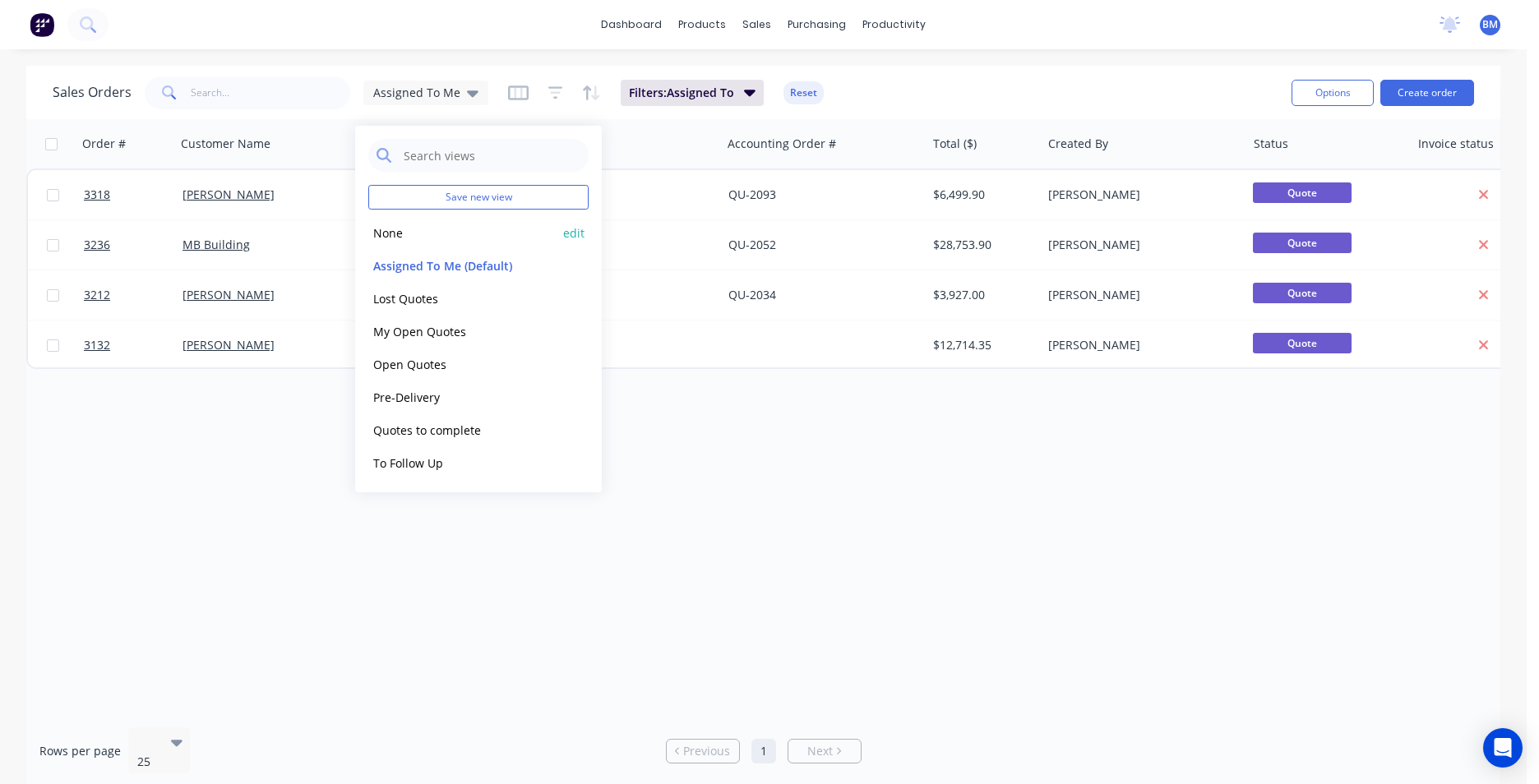
click at [400, 233] on button "None" at bounding box center [462, 232] width 188 height 19
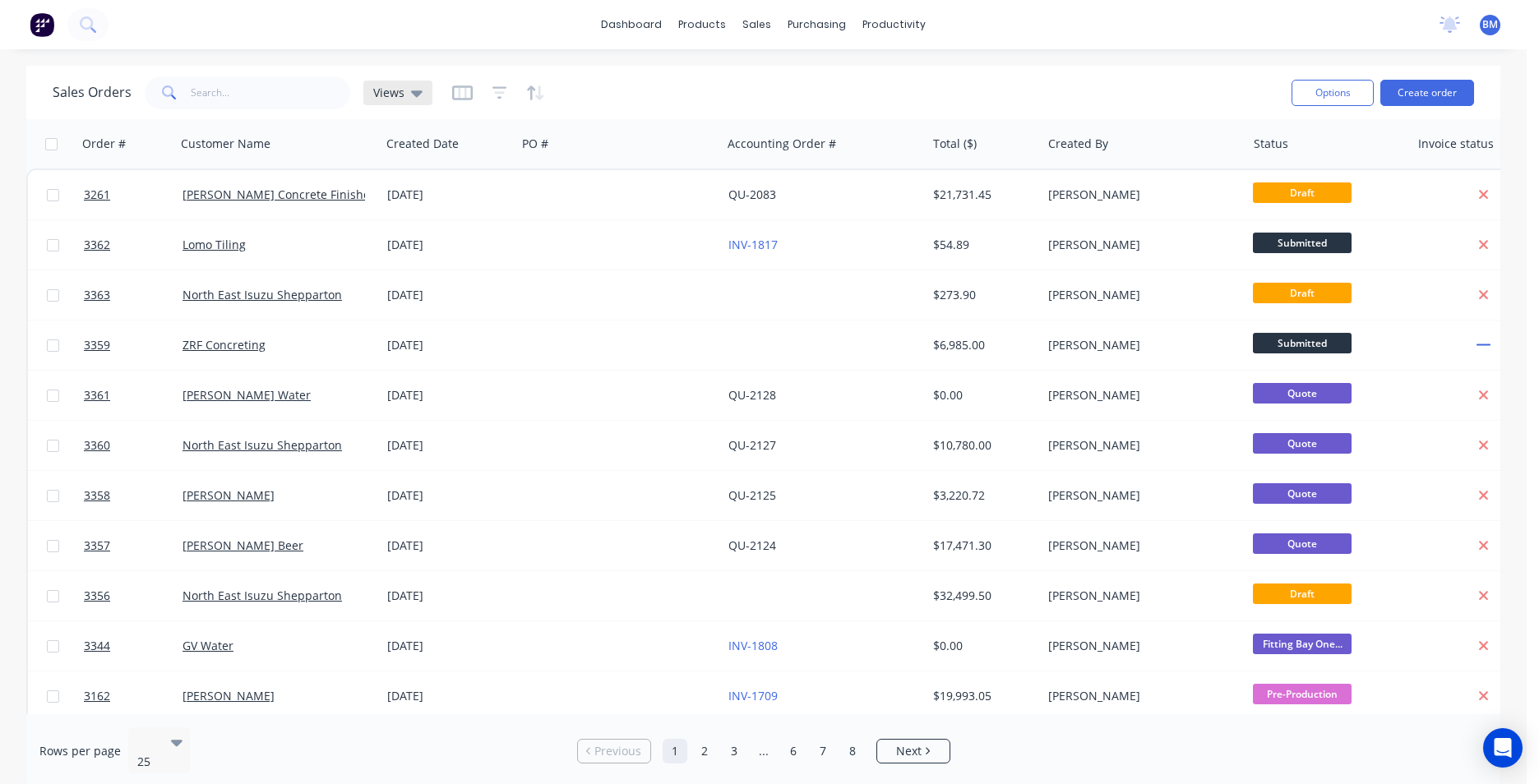
click at [408, 88] on div "Views" at bounding box center [397, 93] width 49 height 15
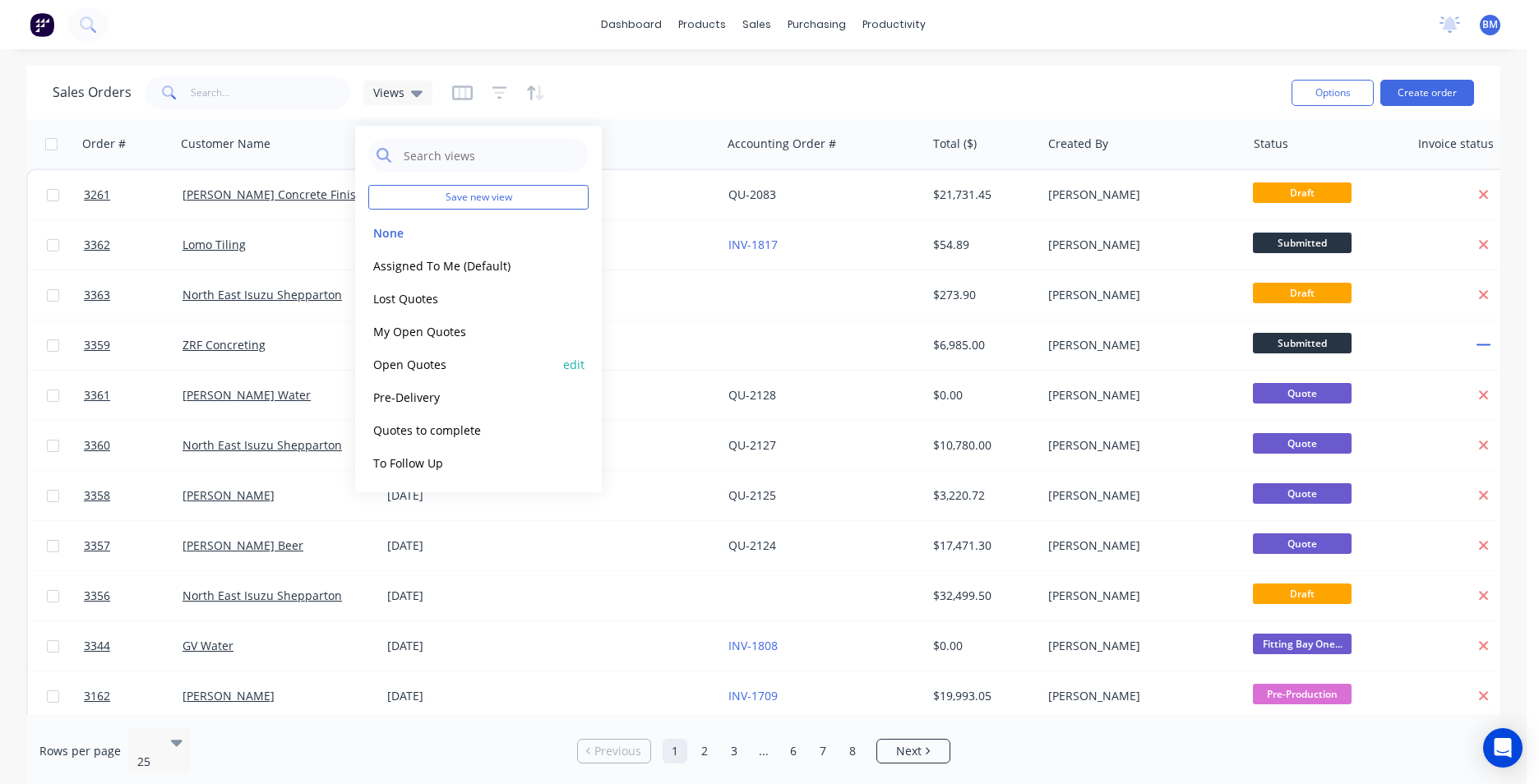
click at [425, 371] on button "Open Quotes" at bounding box center [462, 364] width 188 height 19
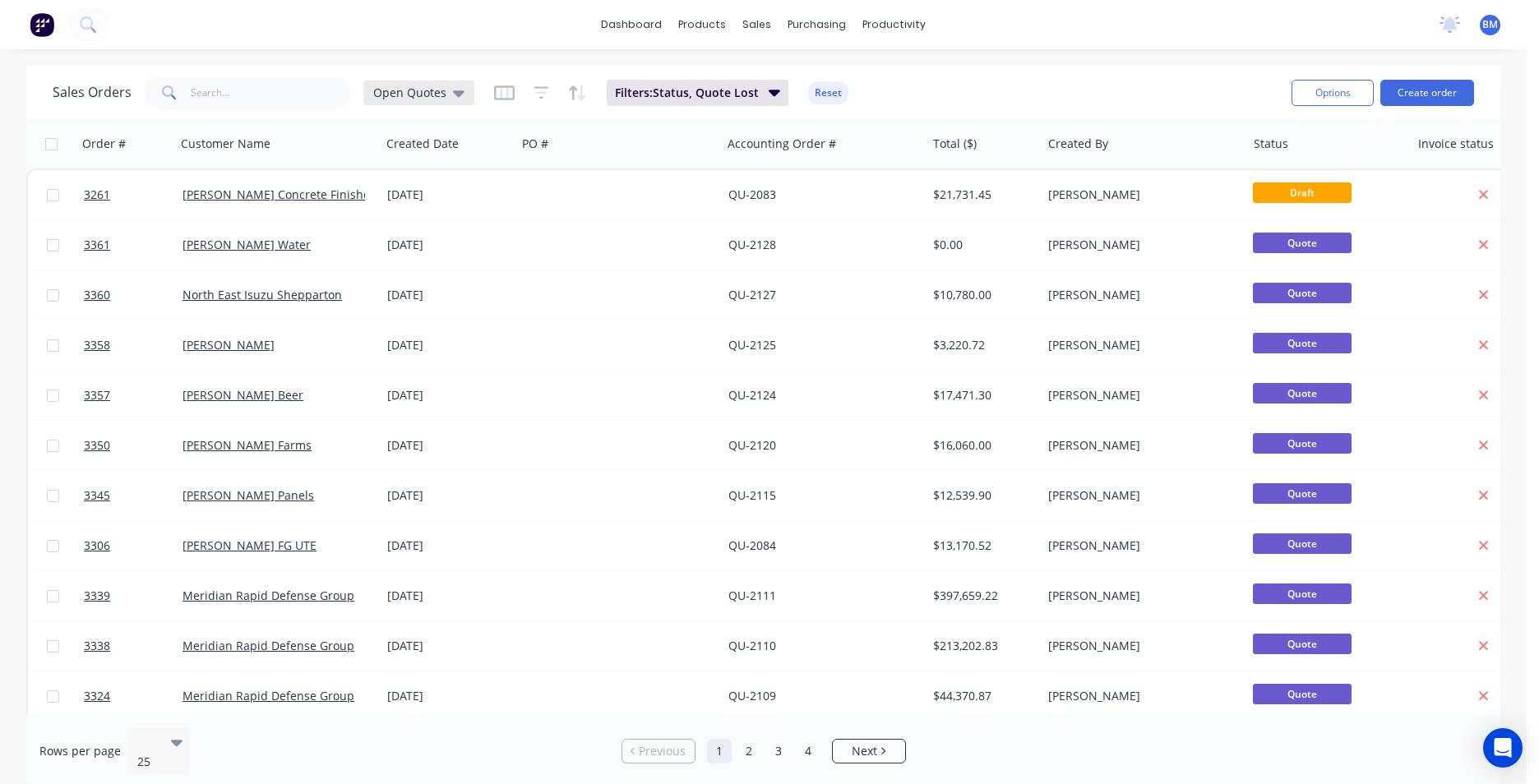
click at [431, 88] on span "Open Quotes" at bounding box center [410, 92] width 73 height 17
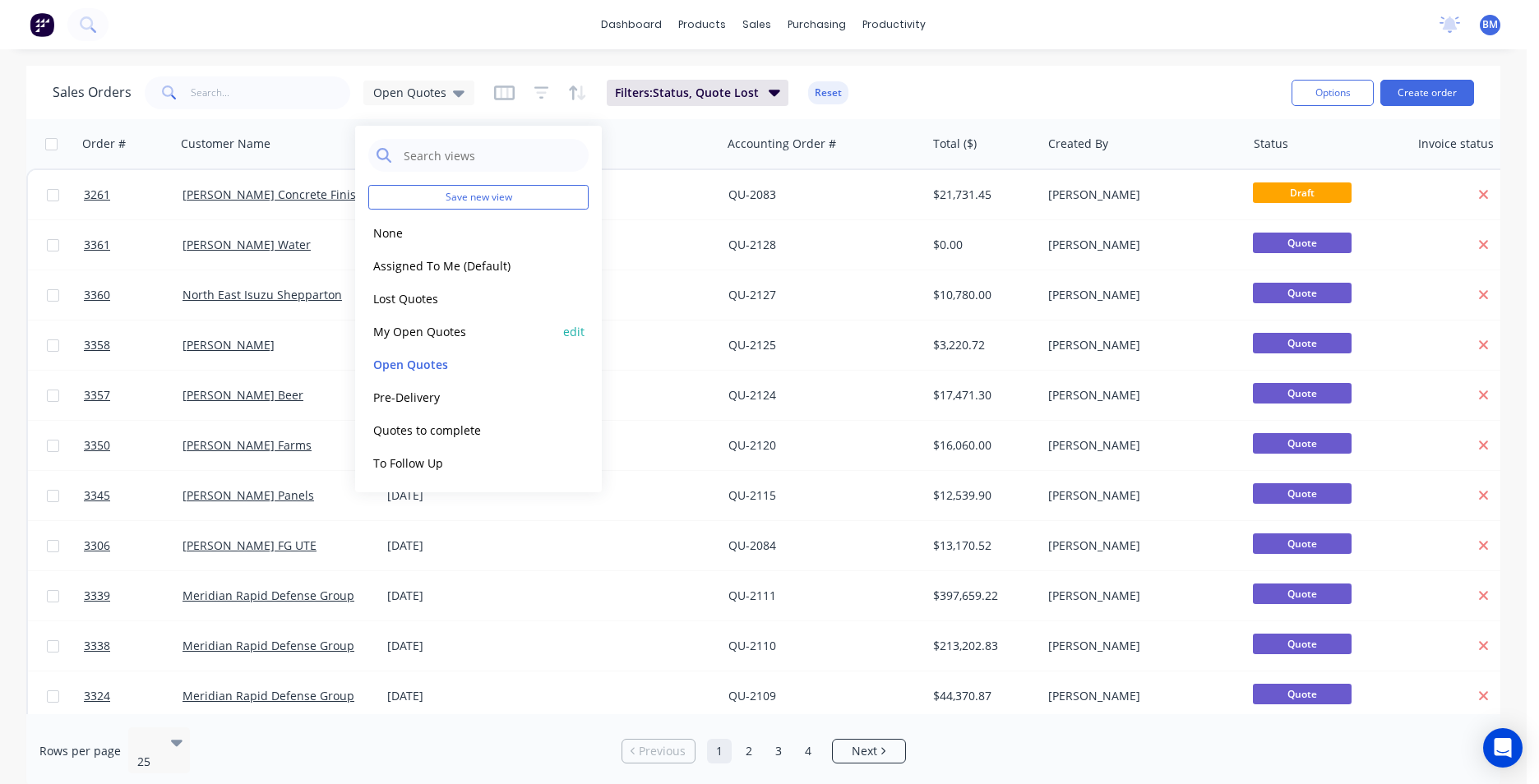
click at [441, 336] on button "My Open Quotes" at bounding box center [462, 331] width 188 height 19
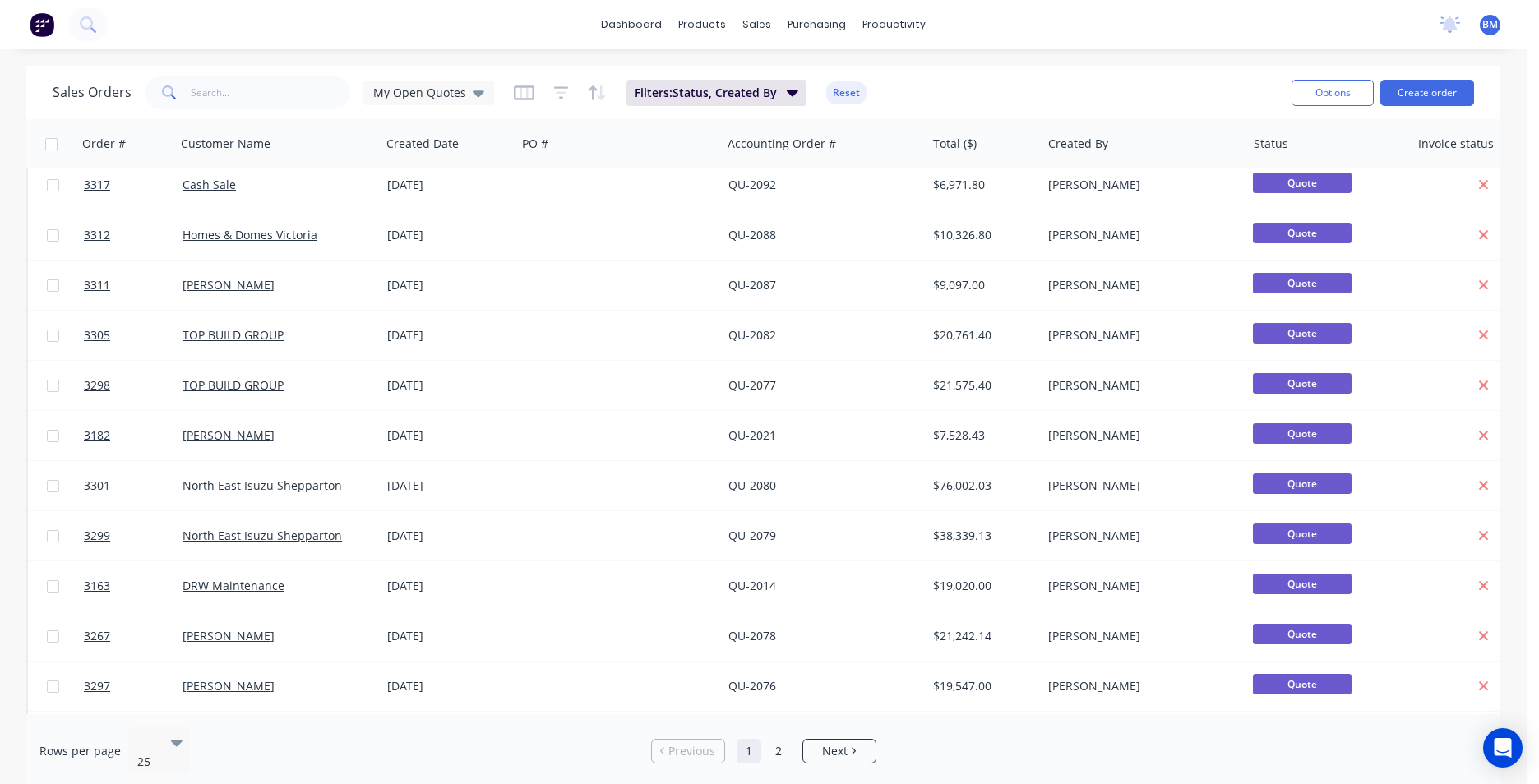
scroll to position [716, 0]
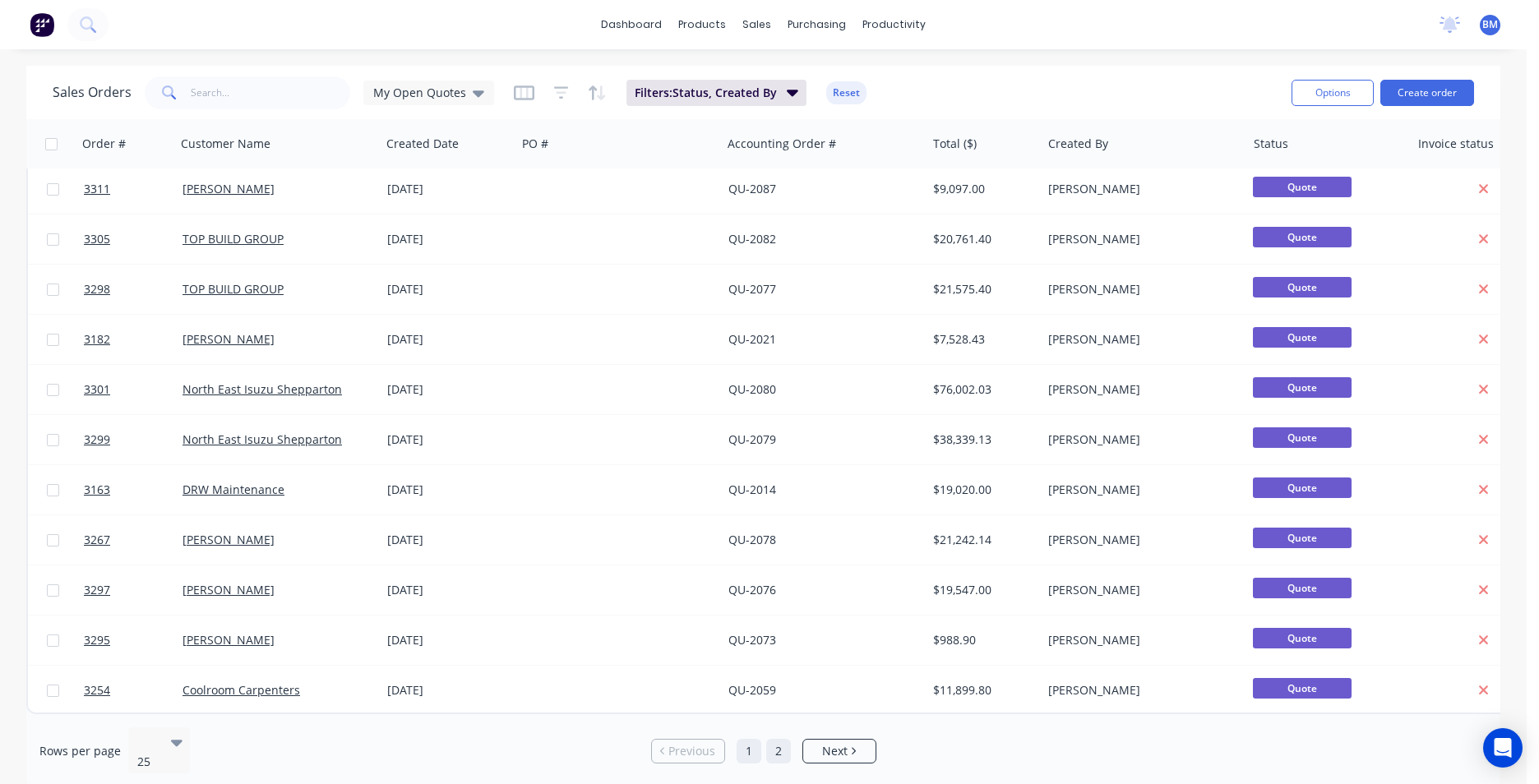
click at [776, 745] on link "2" at bounding box center [779, 752] width 25 height 25
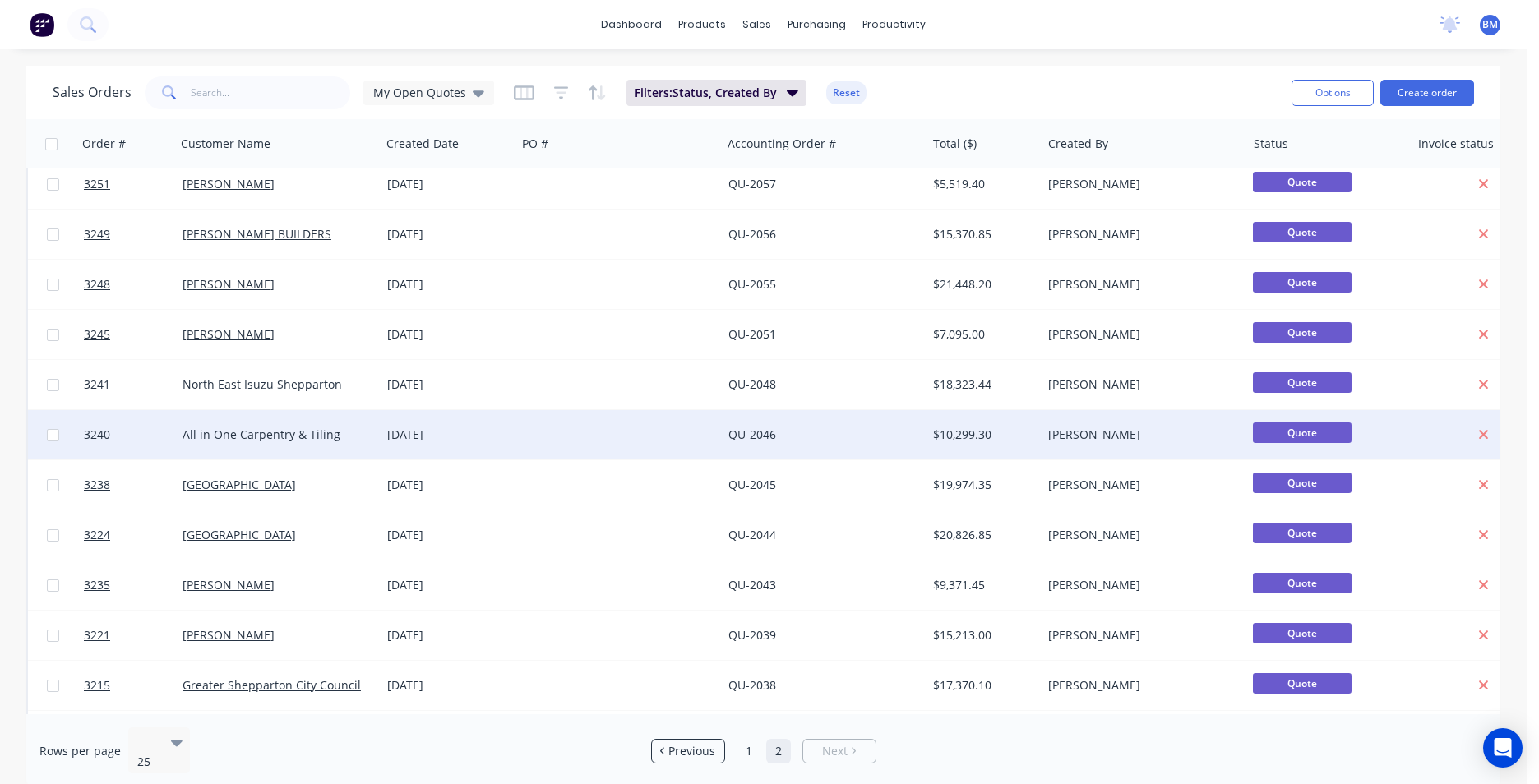
scroll to position [82, 0]
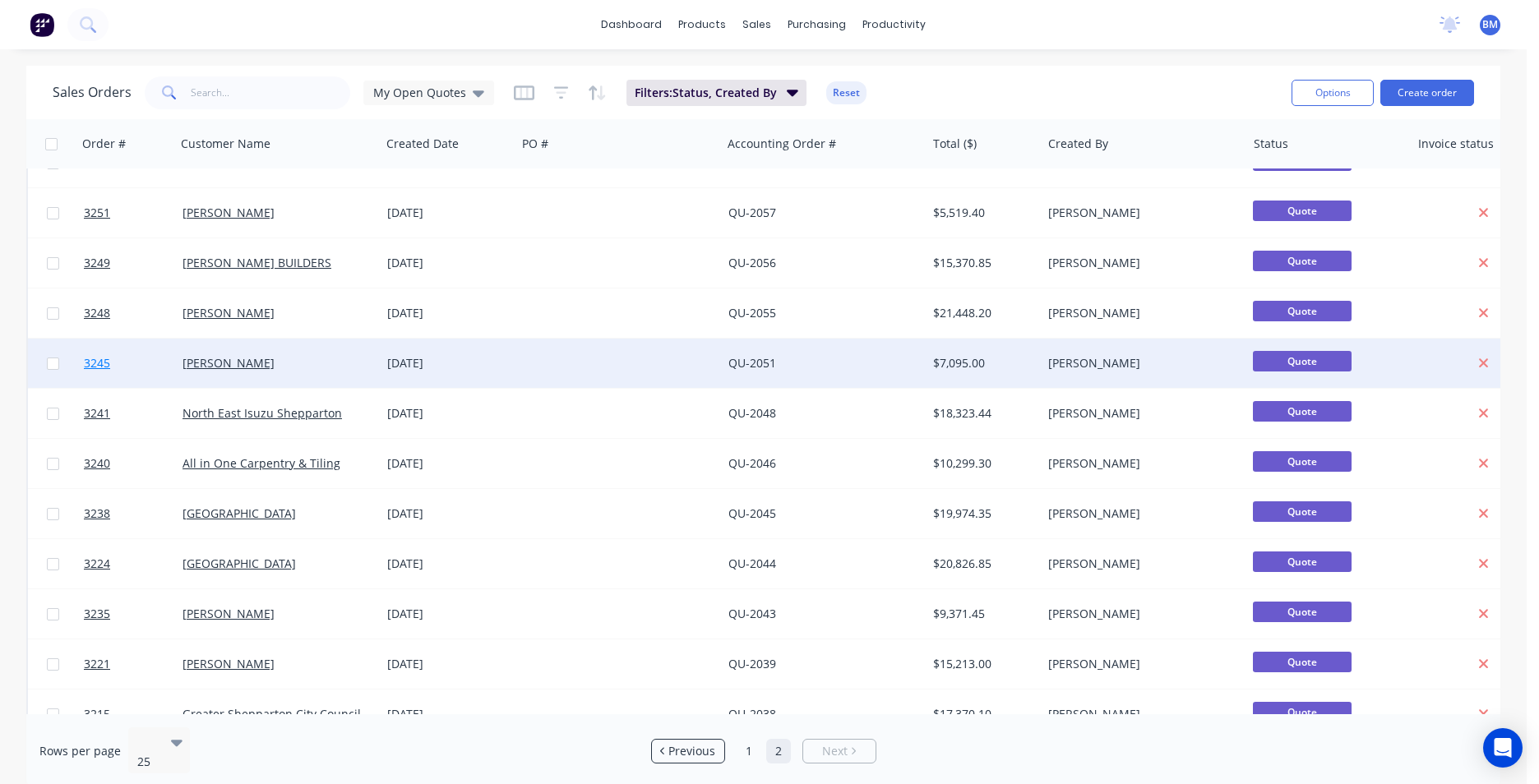
click at [98, 361] on span "3245" at bounding box center [96, 363] width 26 height 16
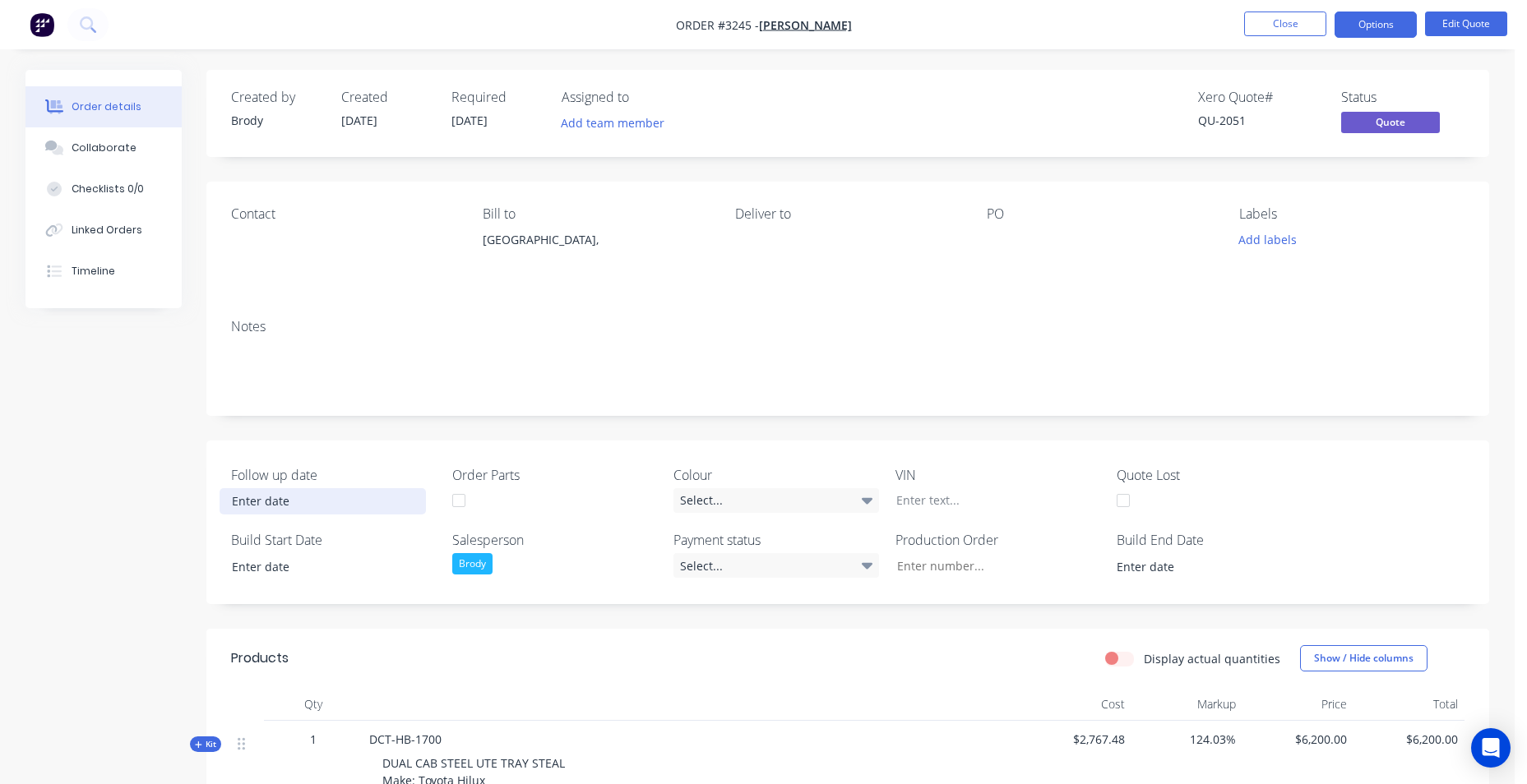
click at [281, 501] on input at bounding box center [323, 502] width 205 height 25
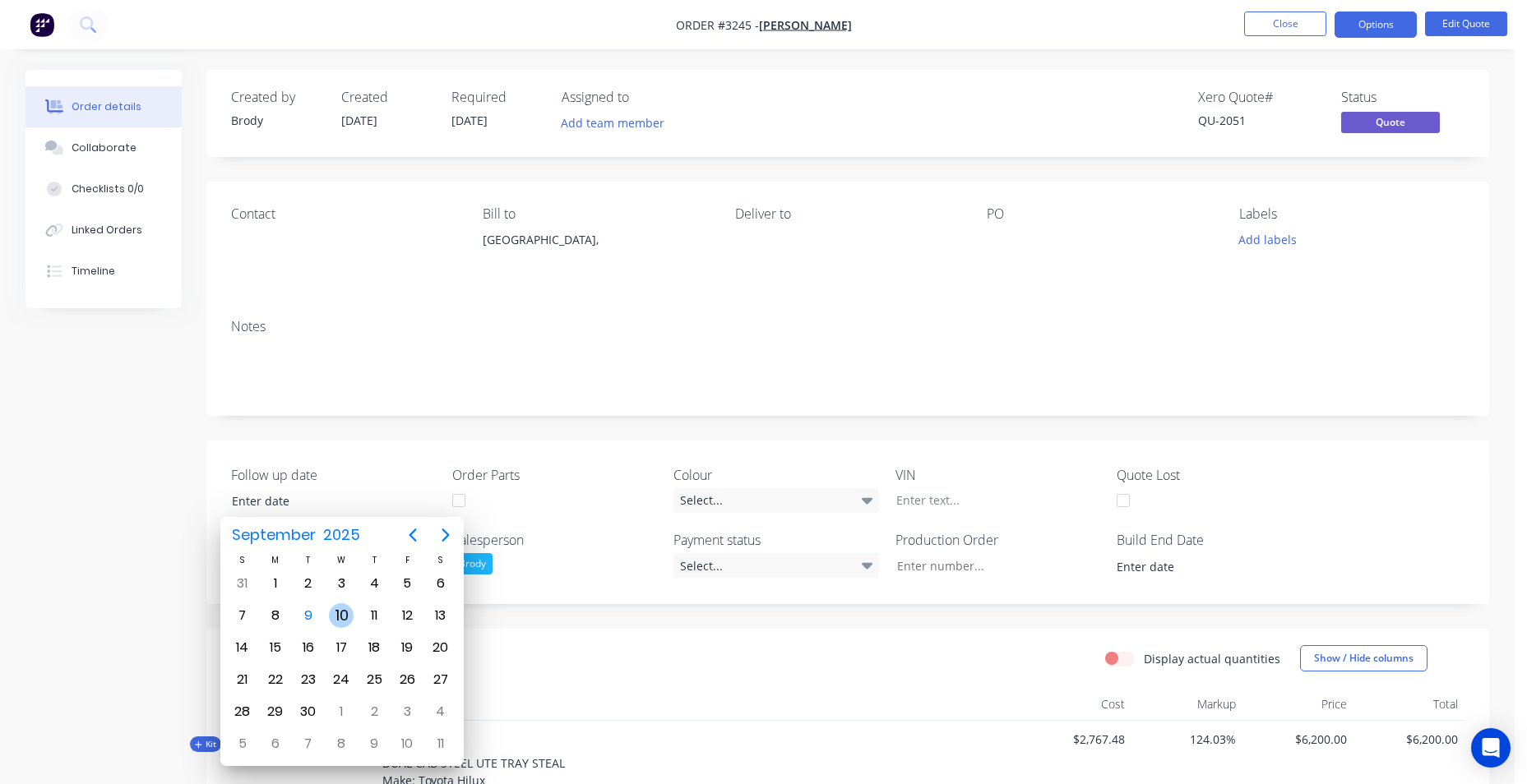
click at [342, 616] on div "10" at bounding box center [341, 616] width 25 height 25
type input "[DATE]"
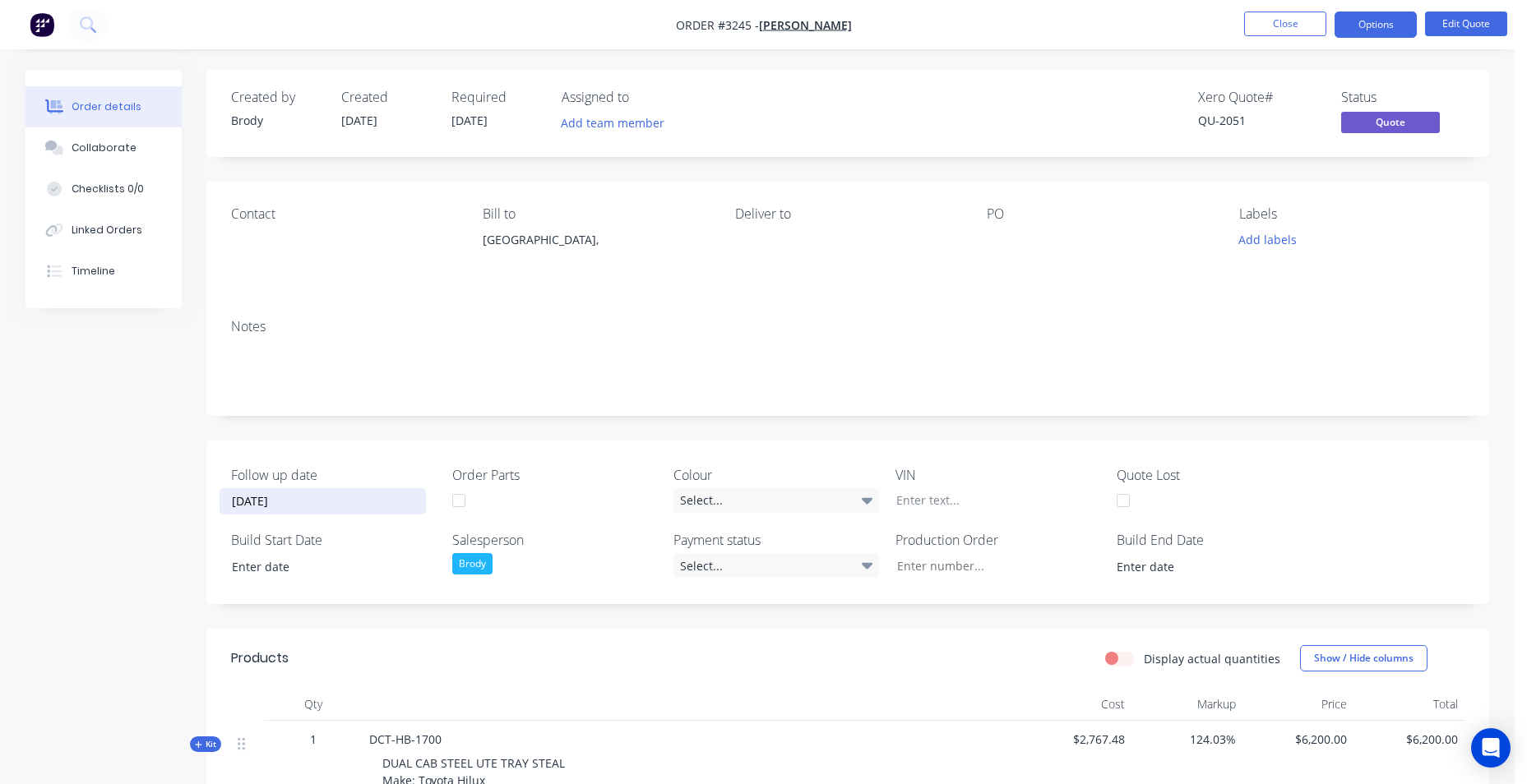
click at [365, 461] on div "Follow up date [DATE] Order Parts Colour Select... VIN Quote Lost Build Start D…" at bounding box center [848, 521] width 1283 height 163
click at [1287, 26] on button "Close" at bounding box center [1286, 24] width 82 height 25
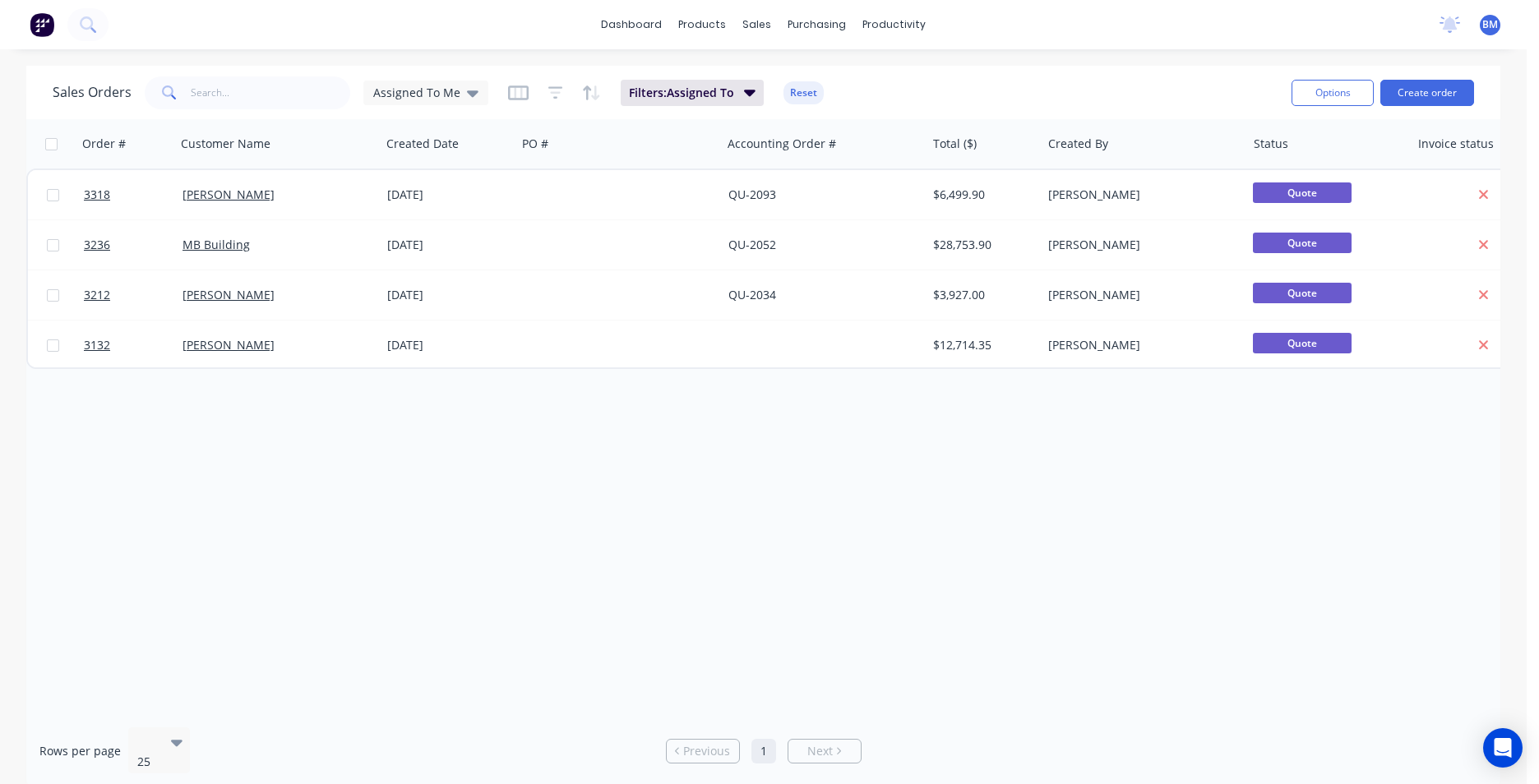
click at [413, 108] on div "Sales Orders Assigned To Me" at bounding box center [271, 93] width 436 height 33
click at [418, 96] on span "Assigned To Me" at bounding box center [417, 92] width 88 height 17
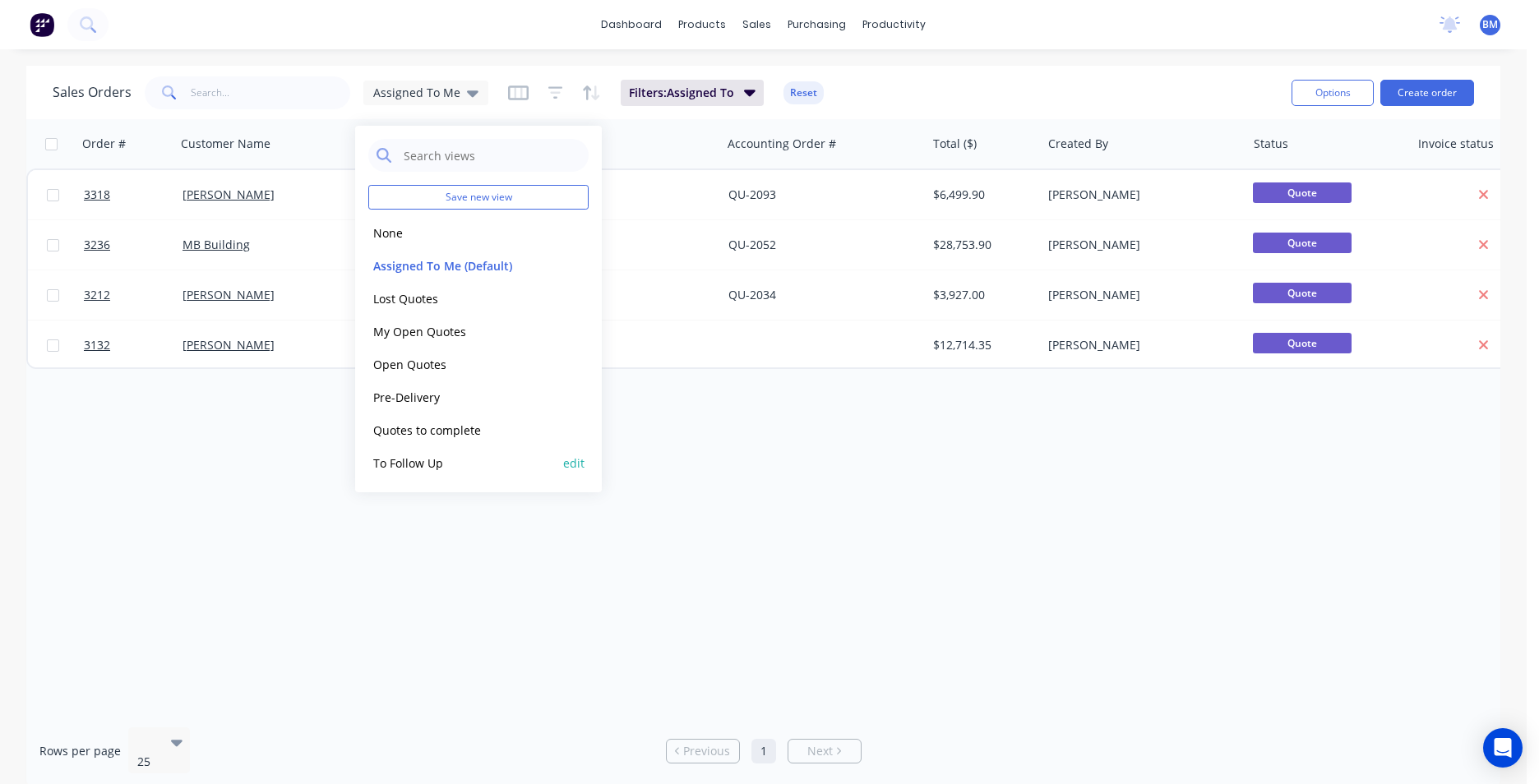
click at [449, 465] on button "To Follow Up" at bounding box center [462, 463] width 188 height 19
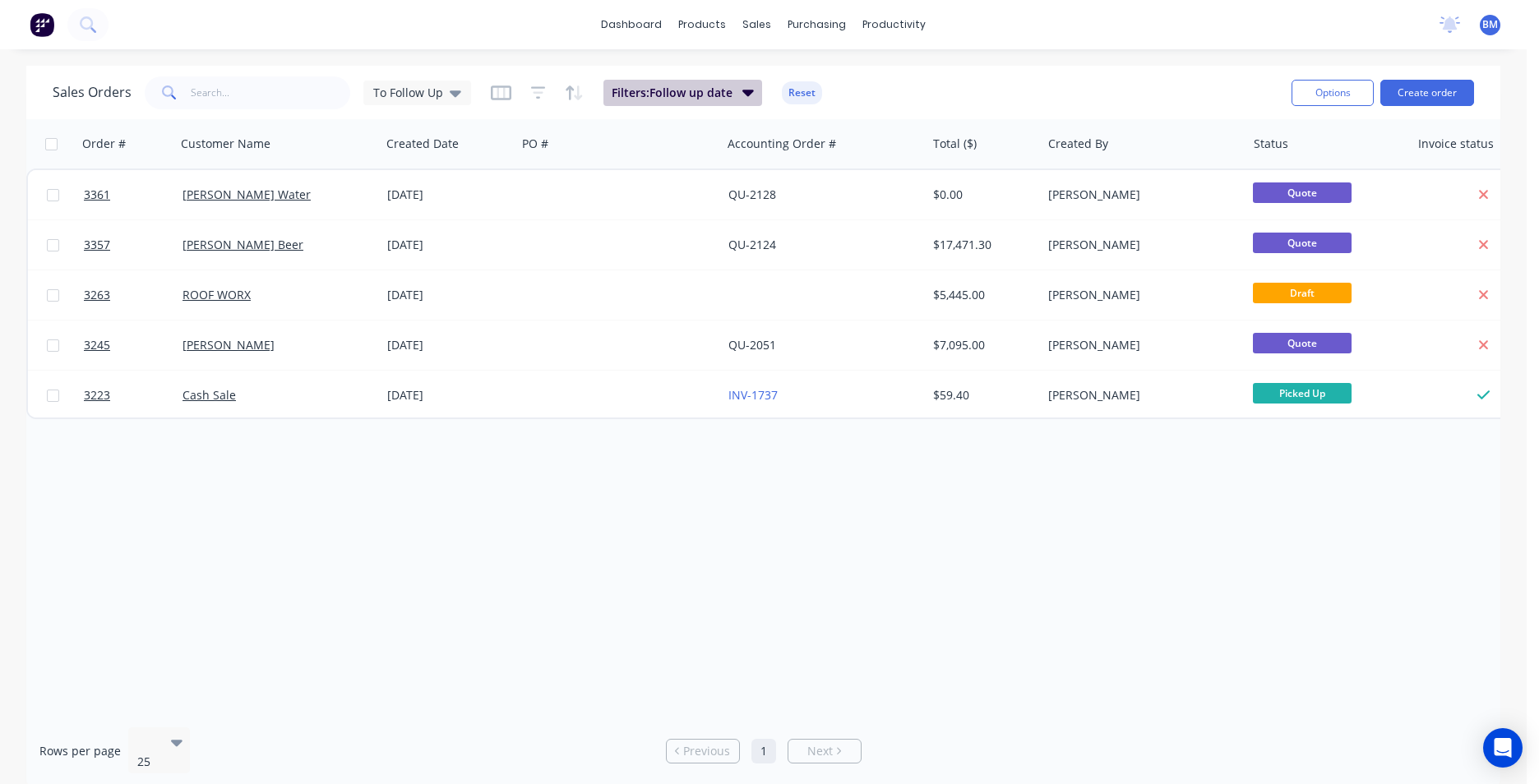
click at [714, 96] on span "Filters: Follow up date" at bounding box center [672, 93] width 121 height 16
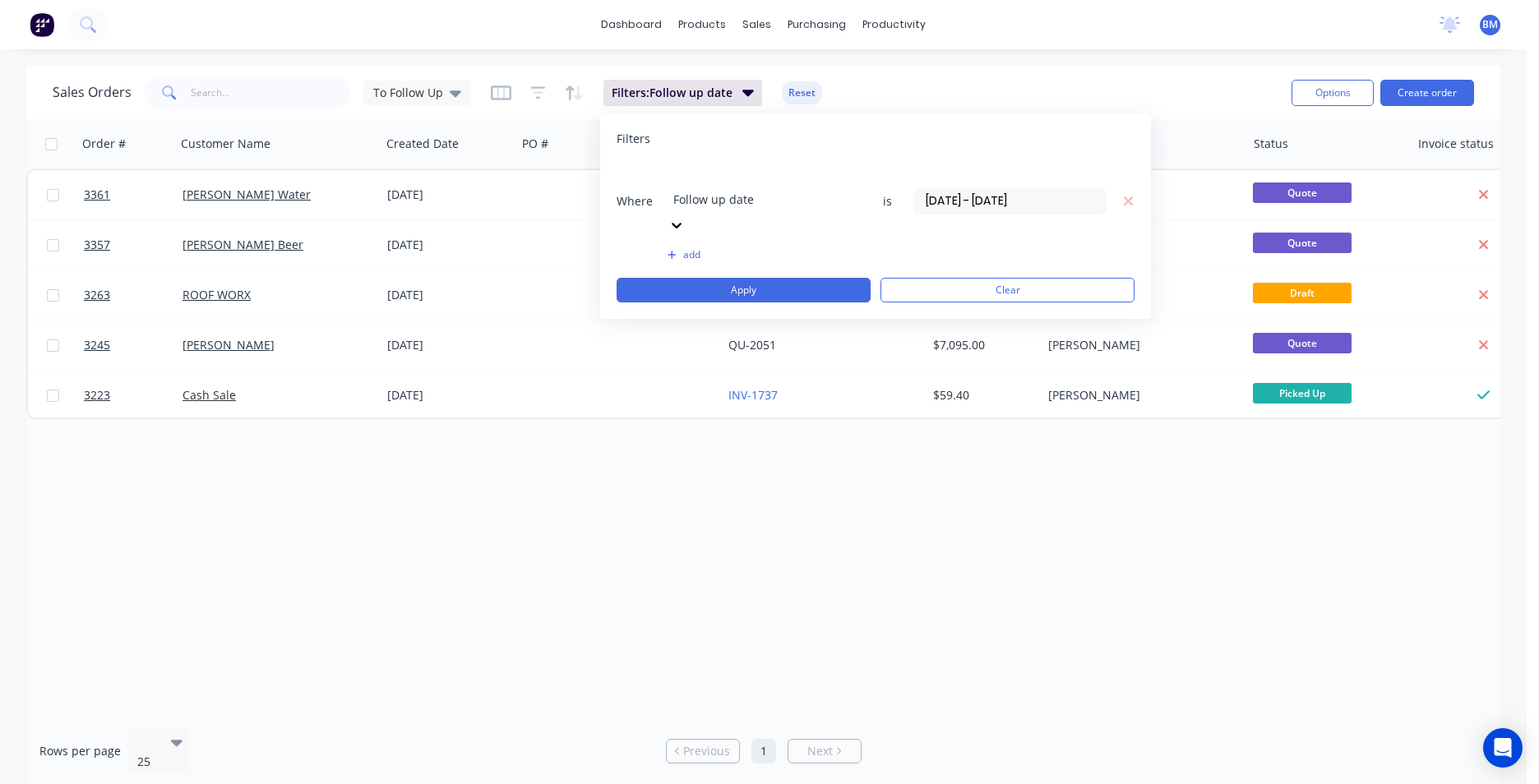
click at [1006, 189] on input "[DATE] - [DATE]" at bounding box center [1010, 202] width 191 height 25
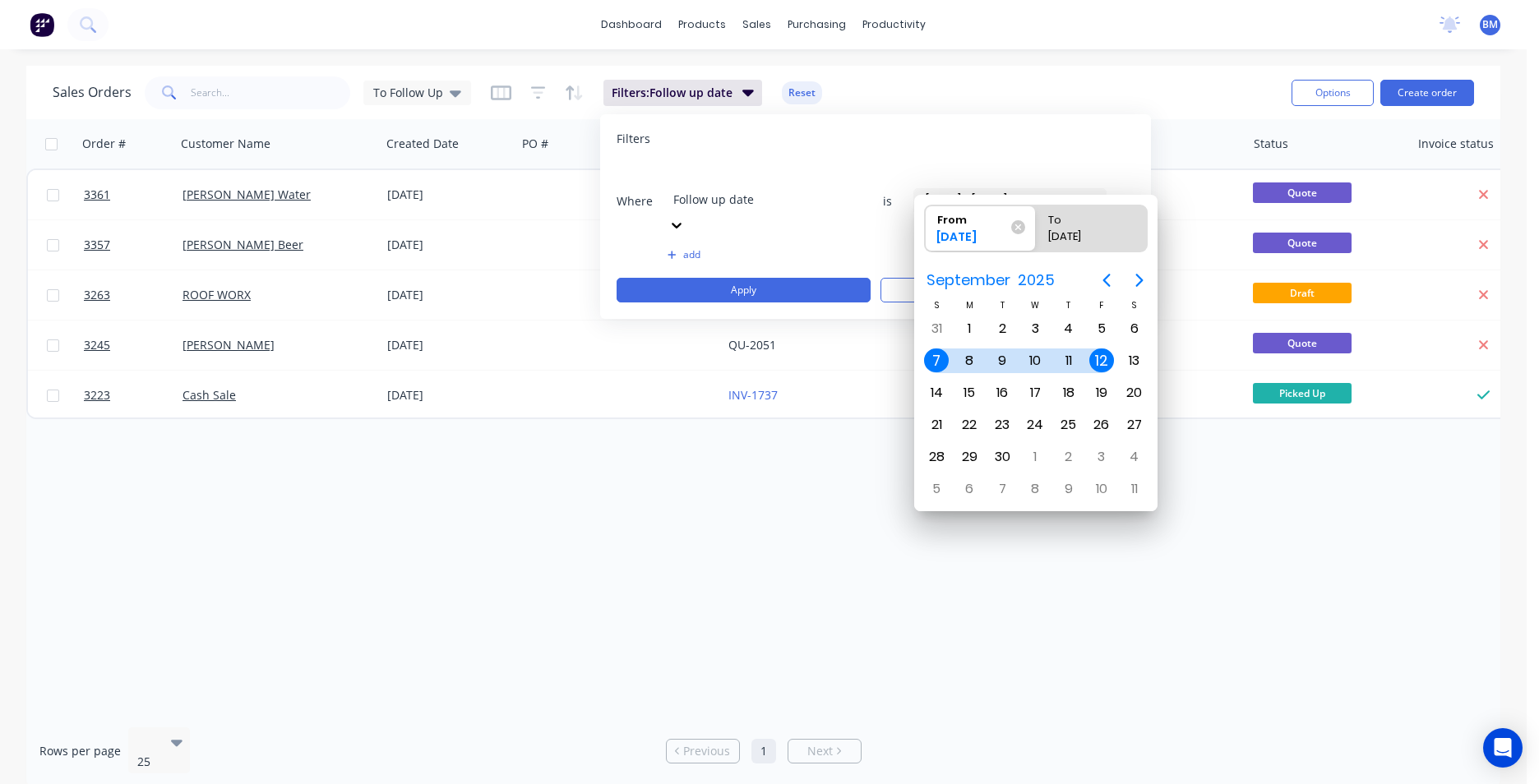
click at [1117, 123] on div "Filters Where Follow up date is [DATE] - [DATE] add Apply Clear" at bounding box center [875, 216] width 551 height 204
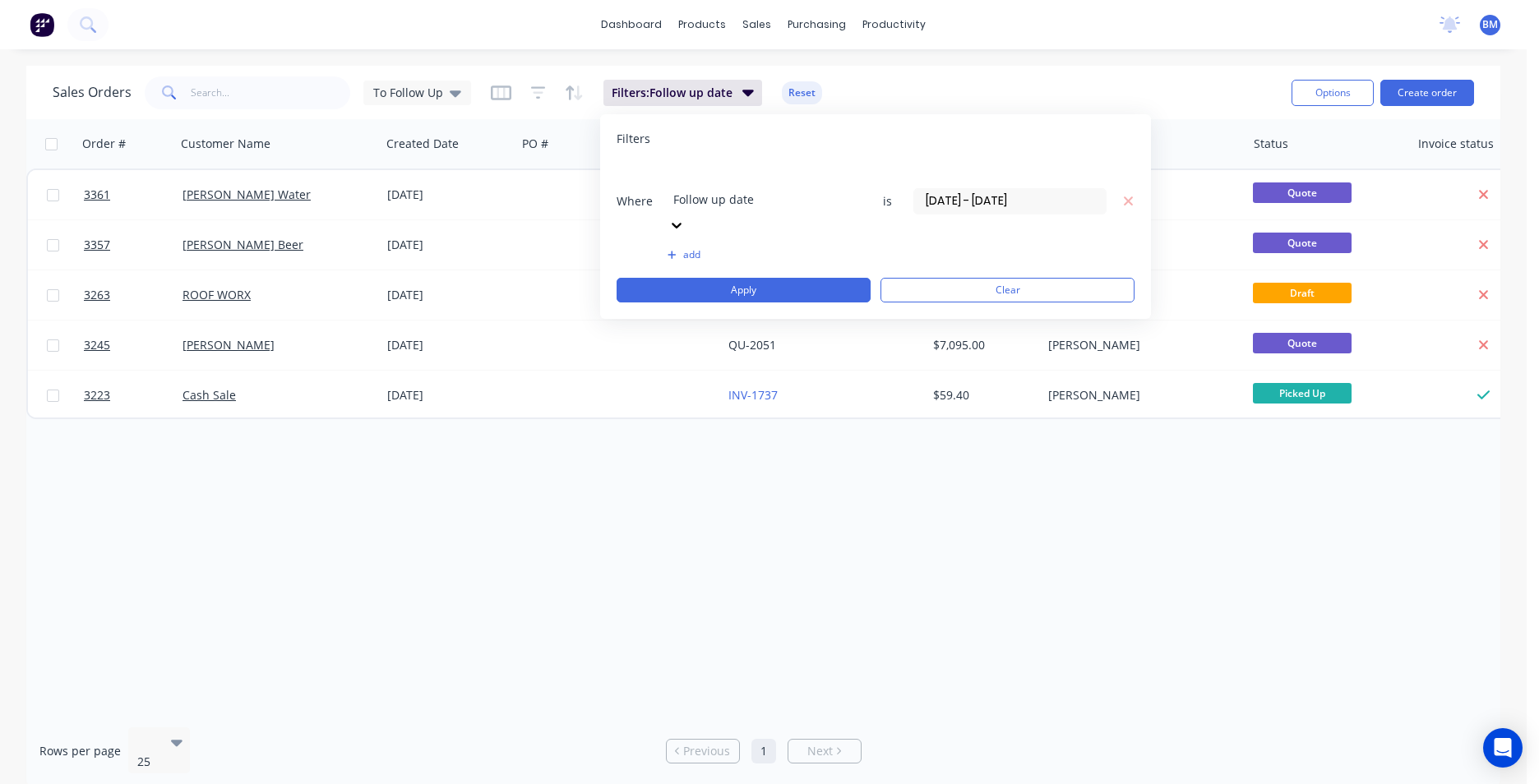
click at [1019, 189] on input "[DATE] - [DATE]" at bounding box center [1010, 202] width 191 height 25
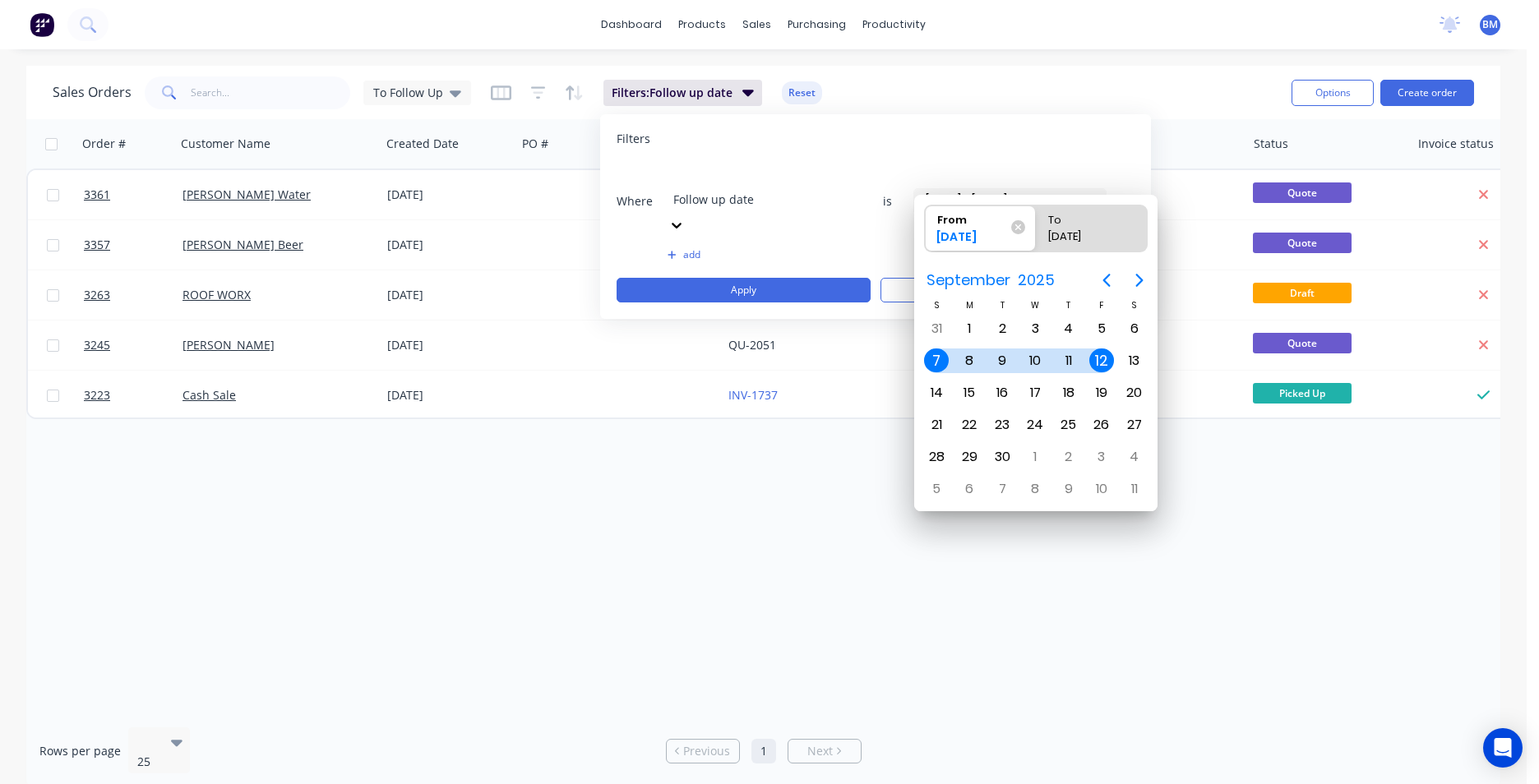
click at [1105, 100] on div "Sales Orders To Follow Up Filters: Follow up date Reset" at bounding box center [665, 92] width 1226 height 40
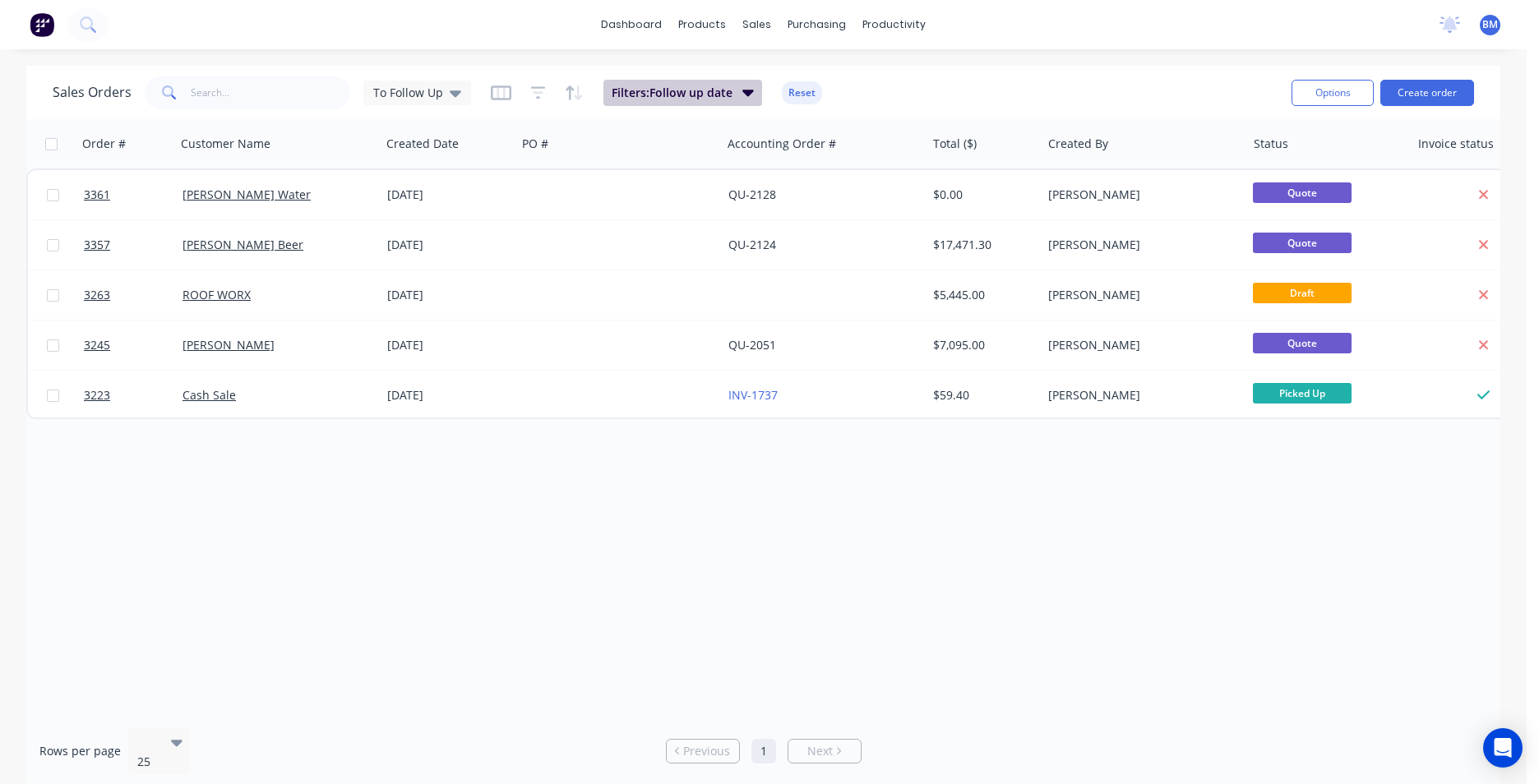
click at [730, 89] on button "Filters: Follow up date" at bounding box center [683, 92] width 159 height 26
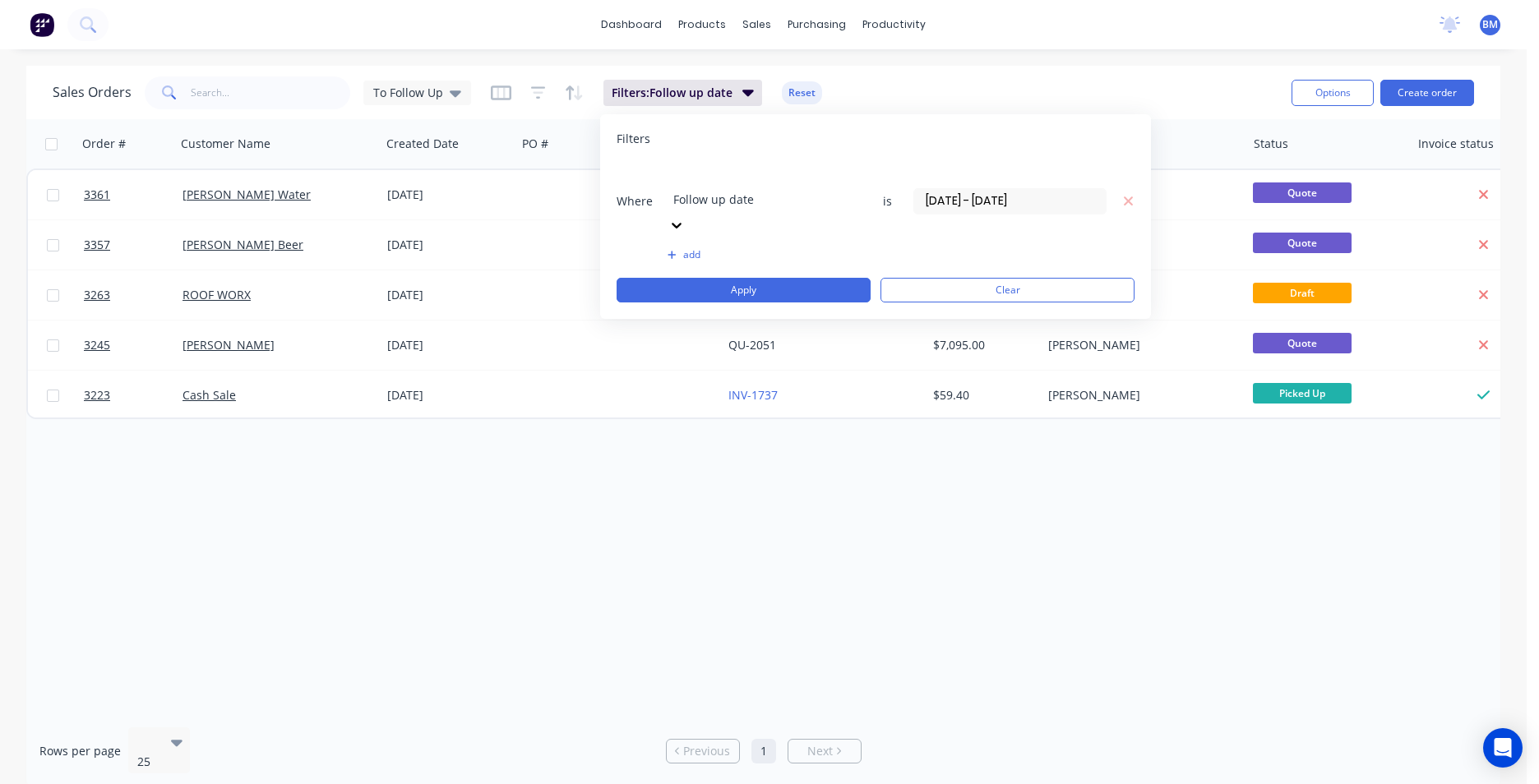
click at [1040, 189] on input "[DATE] - [DATE]" at bounding box center [1010, 202] width 191 height 25
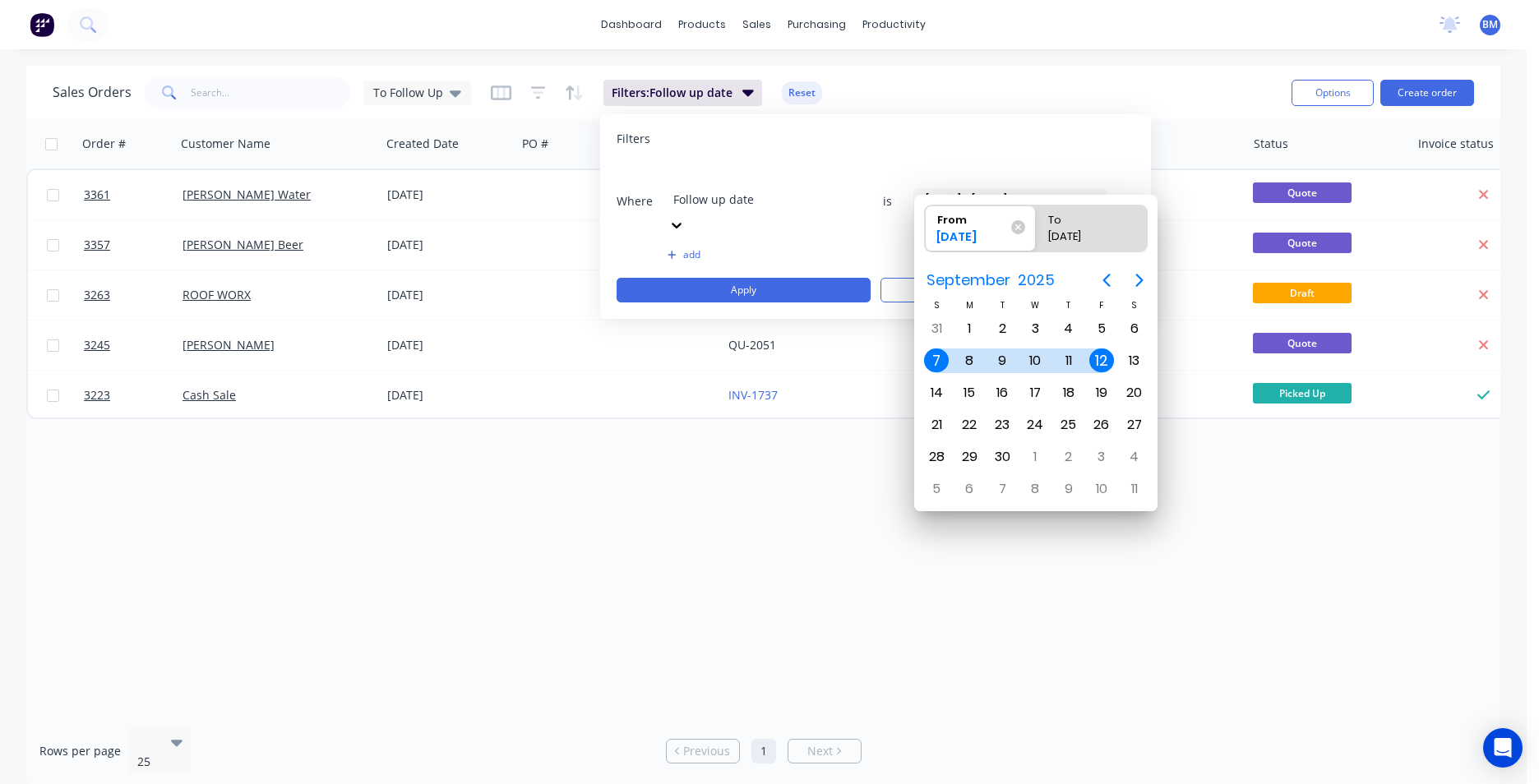
click at [1066, 76] on div "Sales Orders To Follow Up Filters: Follow up date Reset" at bounding box center [665, 92] width 1226 height 40
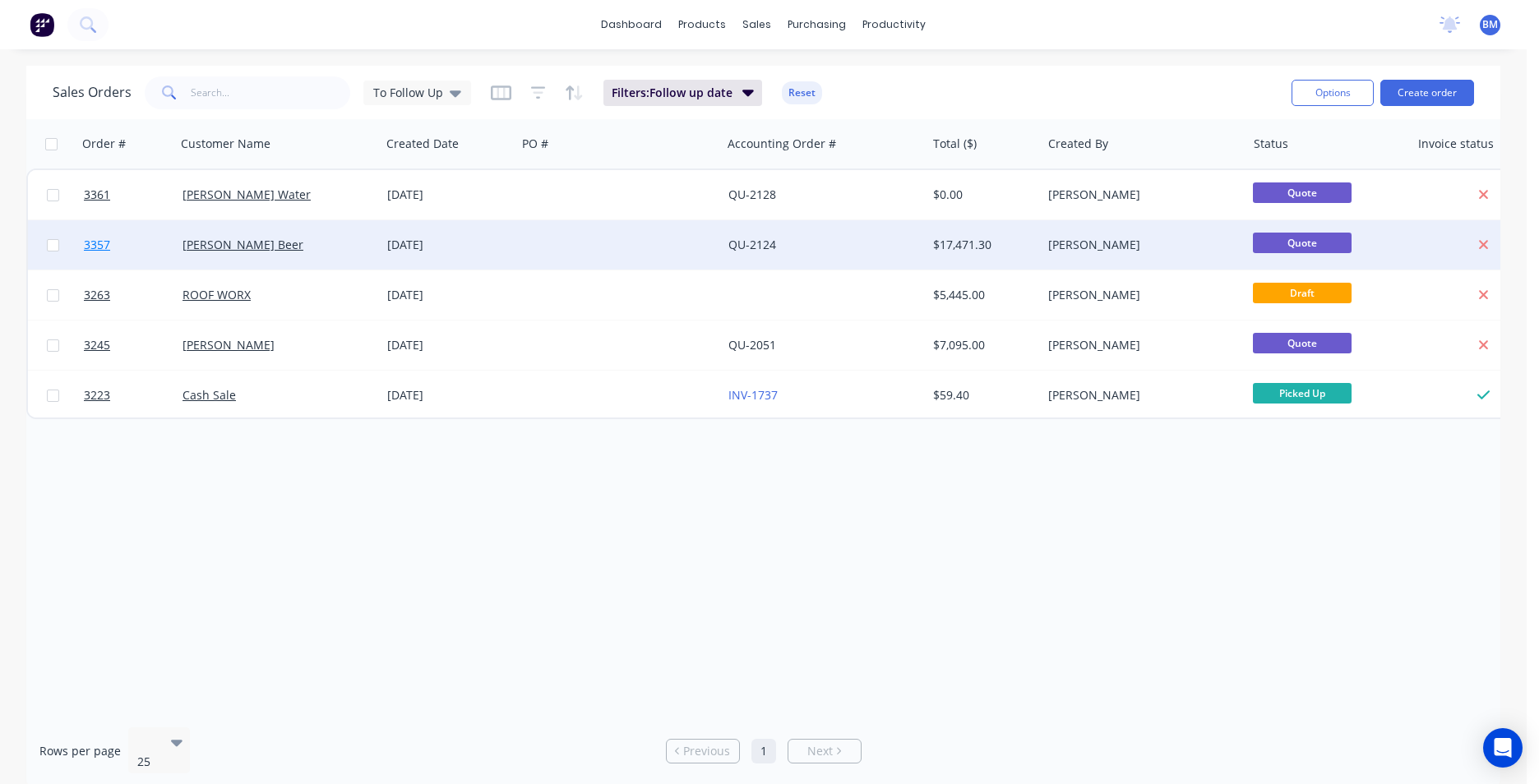
click at [100, 243] on span "3357" at bounding box center [96, 245] width 26 height 16
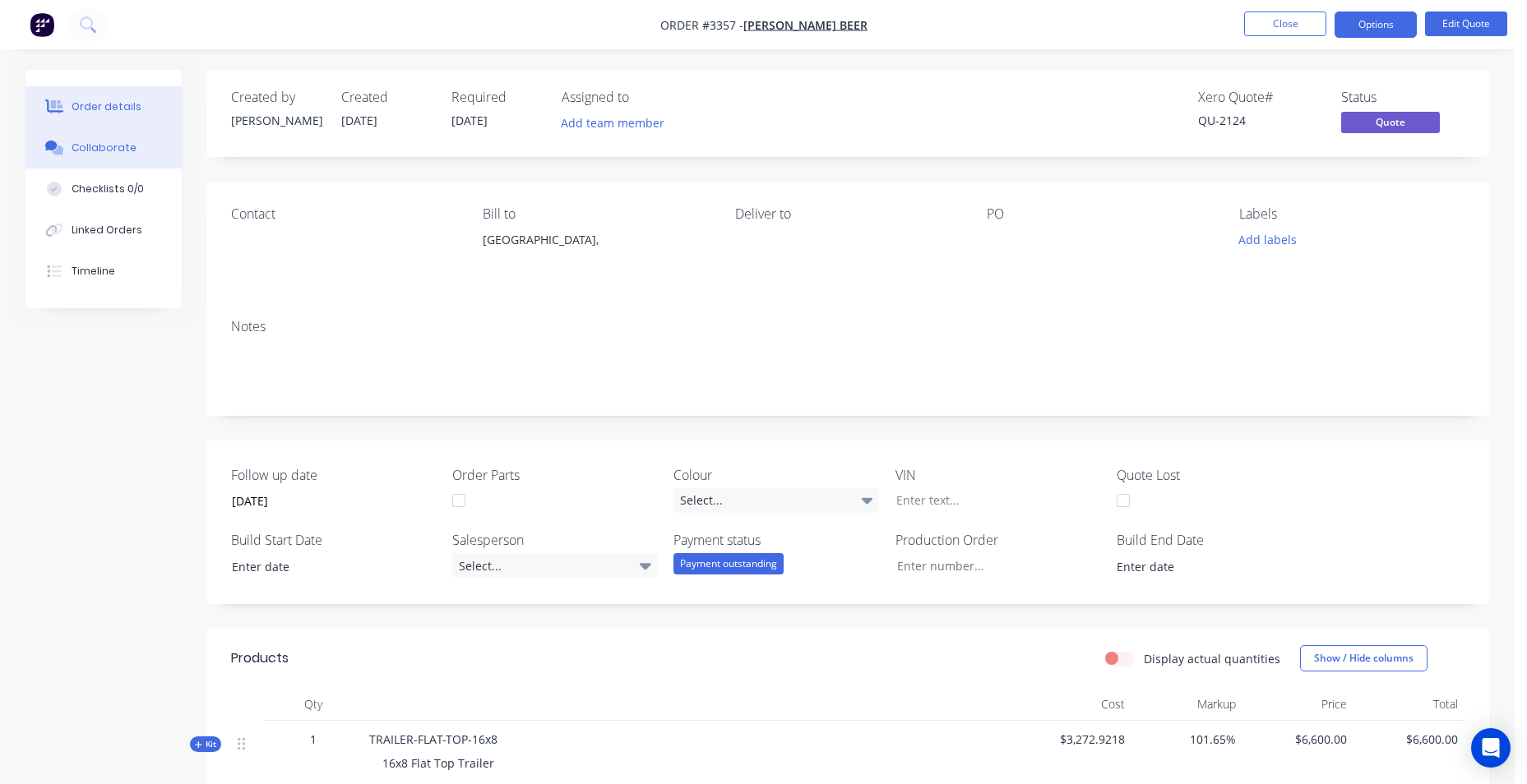
click at [112, 149] on div "Collaborate" at bounding box center [104, 147] width 65 height 15
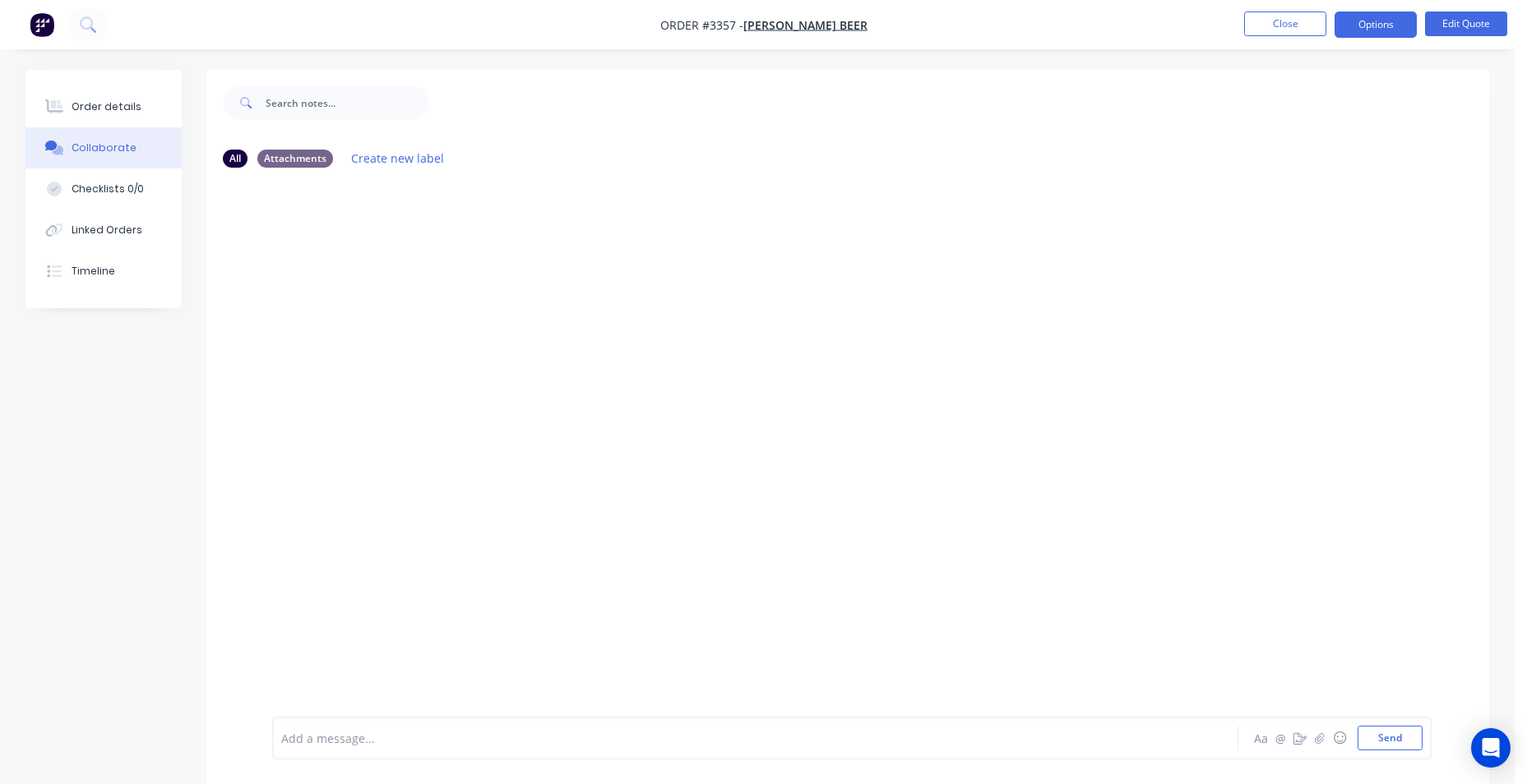
click at [575, 744] on div at bounding box center [709, 738] width 855 height 17
click at [1310, 19] on button "Close" at bounding box center [1286, 24] width 82 height 25
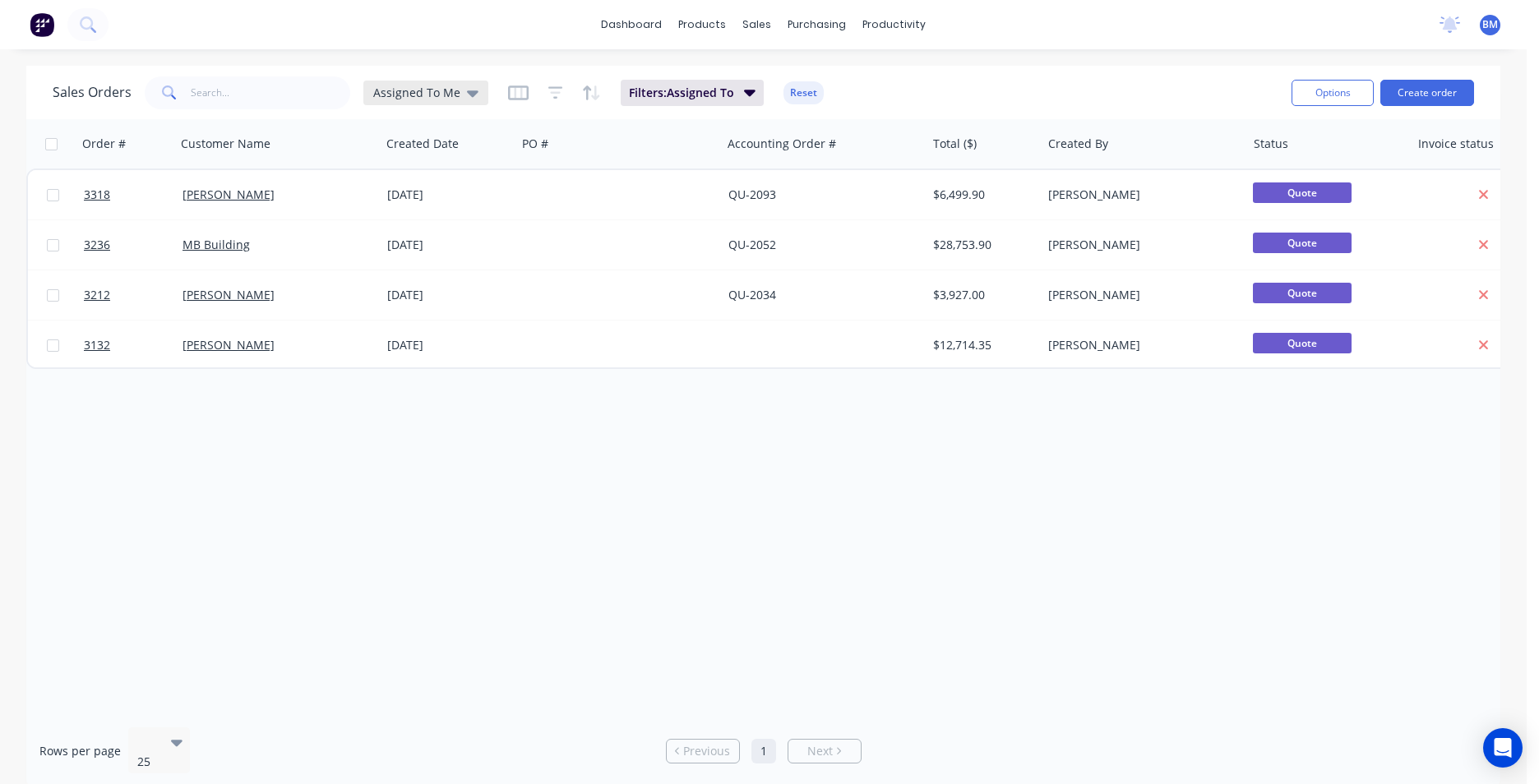
click at [473, 80] on div "Assigned To Me" at bounding box center [426, 93] width 125 height 25
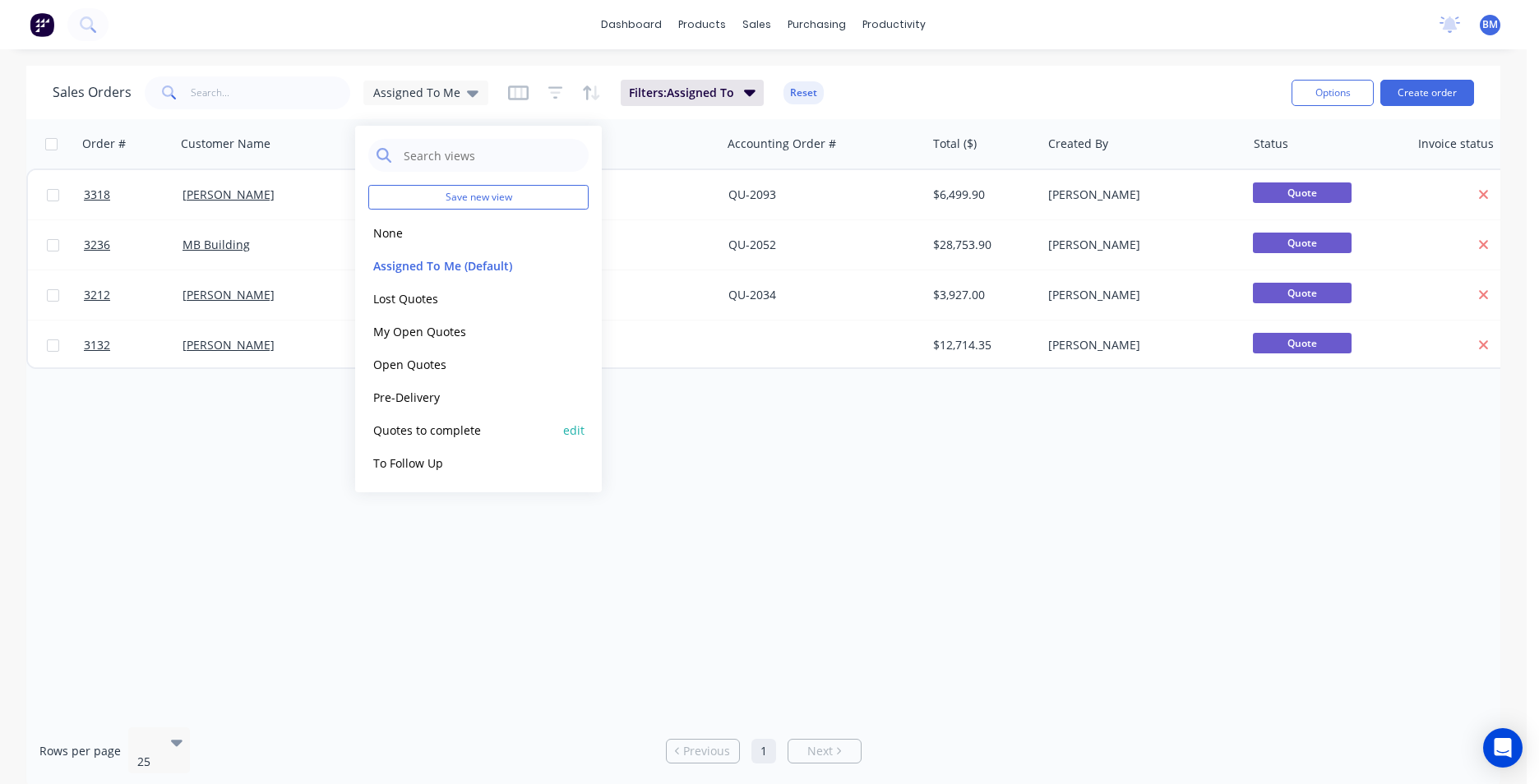
click at [465, 434] on button "Quotes to complete" at bounding box center [462, 430] width 188 height 19
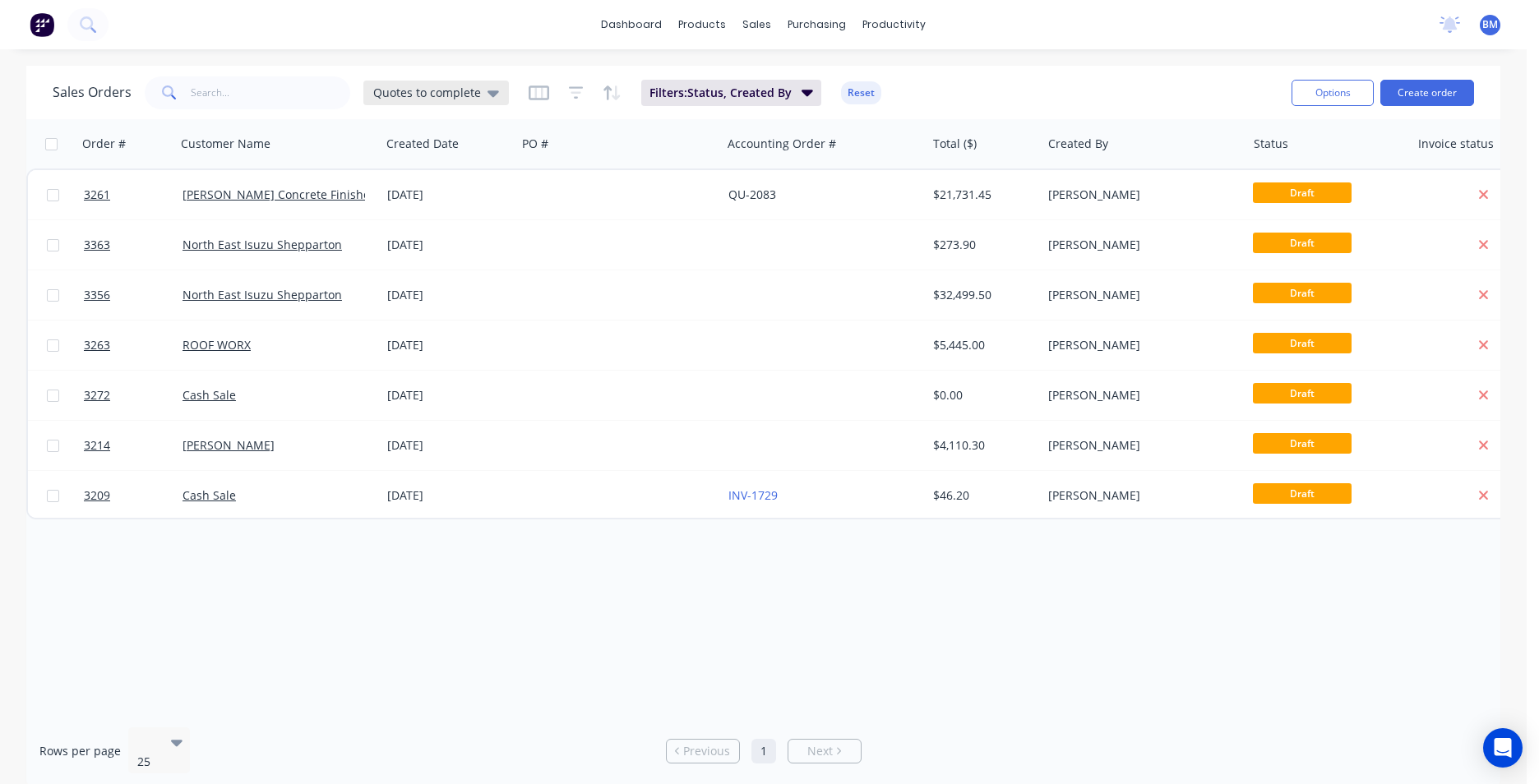
drag, startPoint x: 474, startPoint y: 92, endPoint x: 467, endPoint y: 87, distance: 8.6
click at [471, 88] on span "Quotes to complete" at bounding box center [427, 92] width 108 height 17
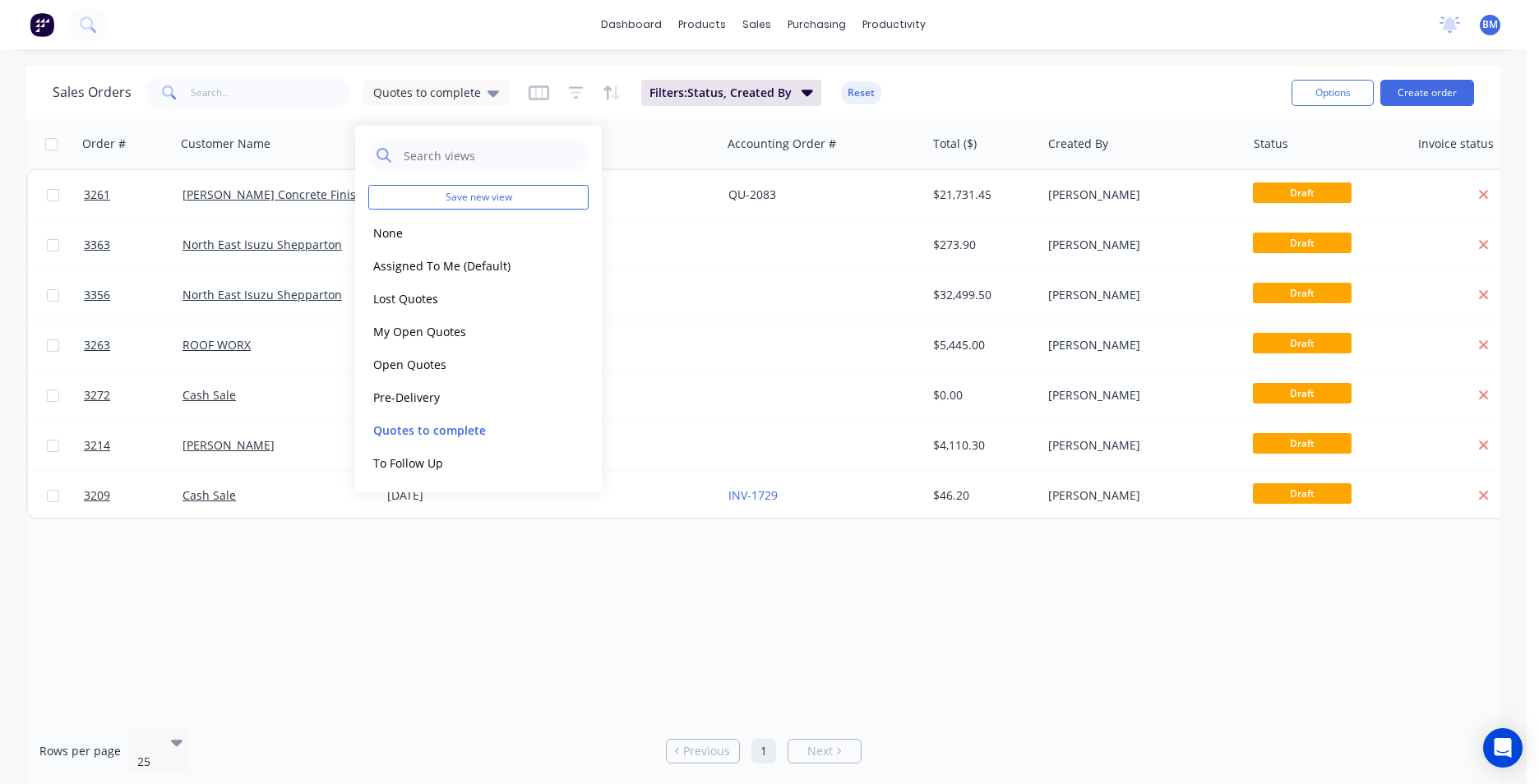
click at [516, 578] on div "Order # Customer Name Created Date PO # Accounting Order # Total ($) Created By…" at bounding box center [763, 416] width 1475 height 595
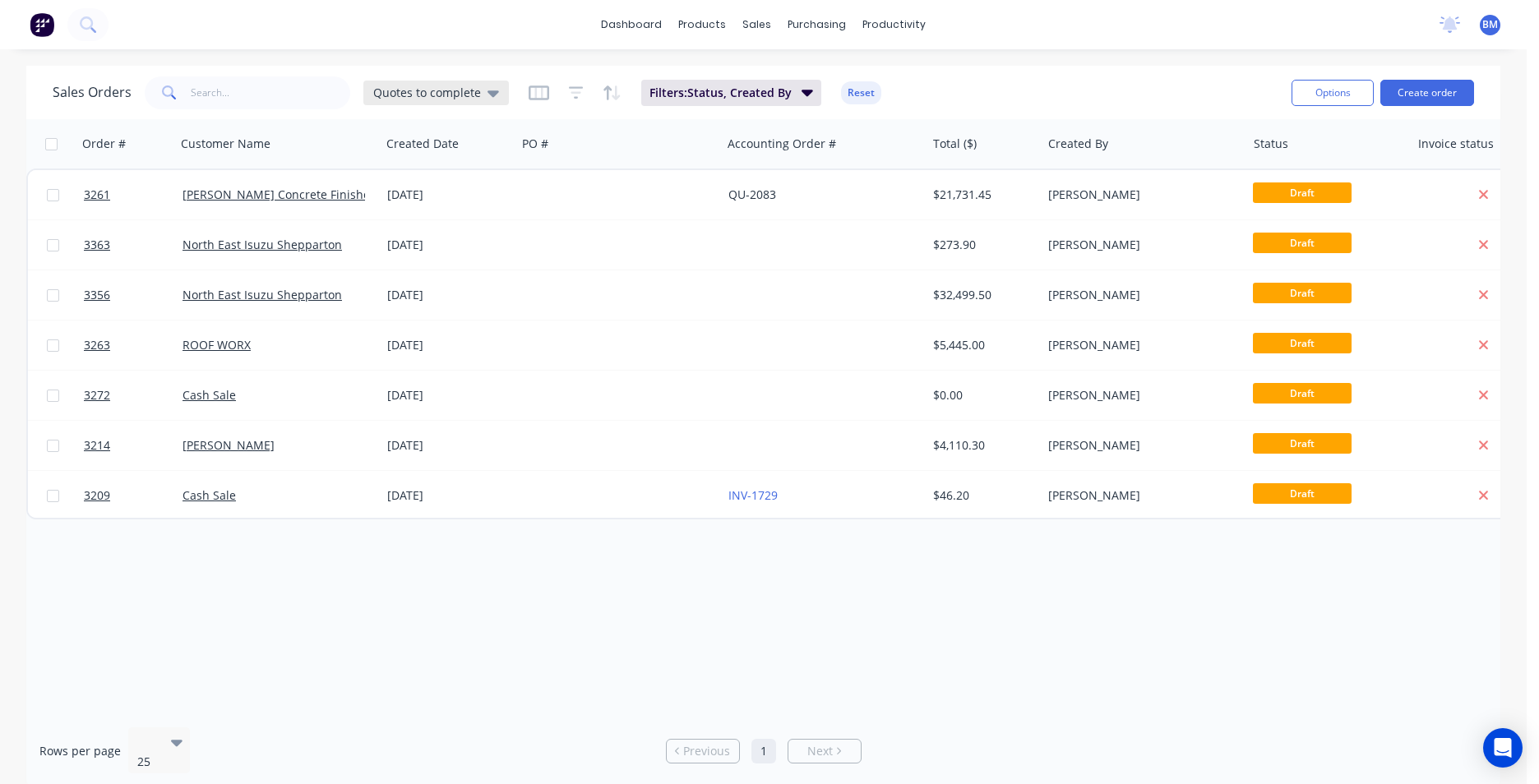
click at [493, 88] on icon at bounding box center [493, 93] width 12 height 18
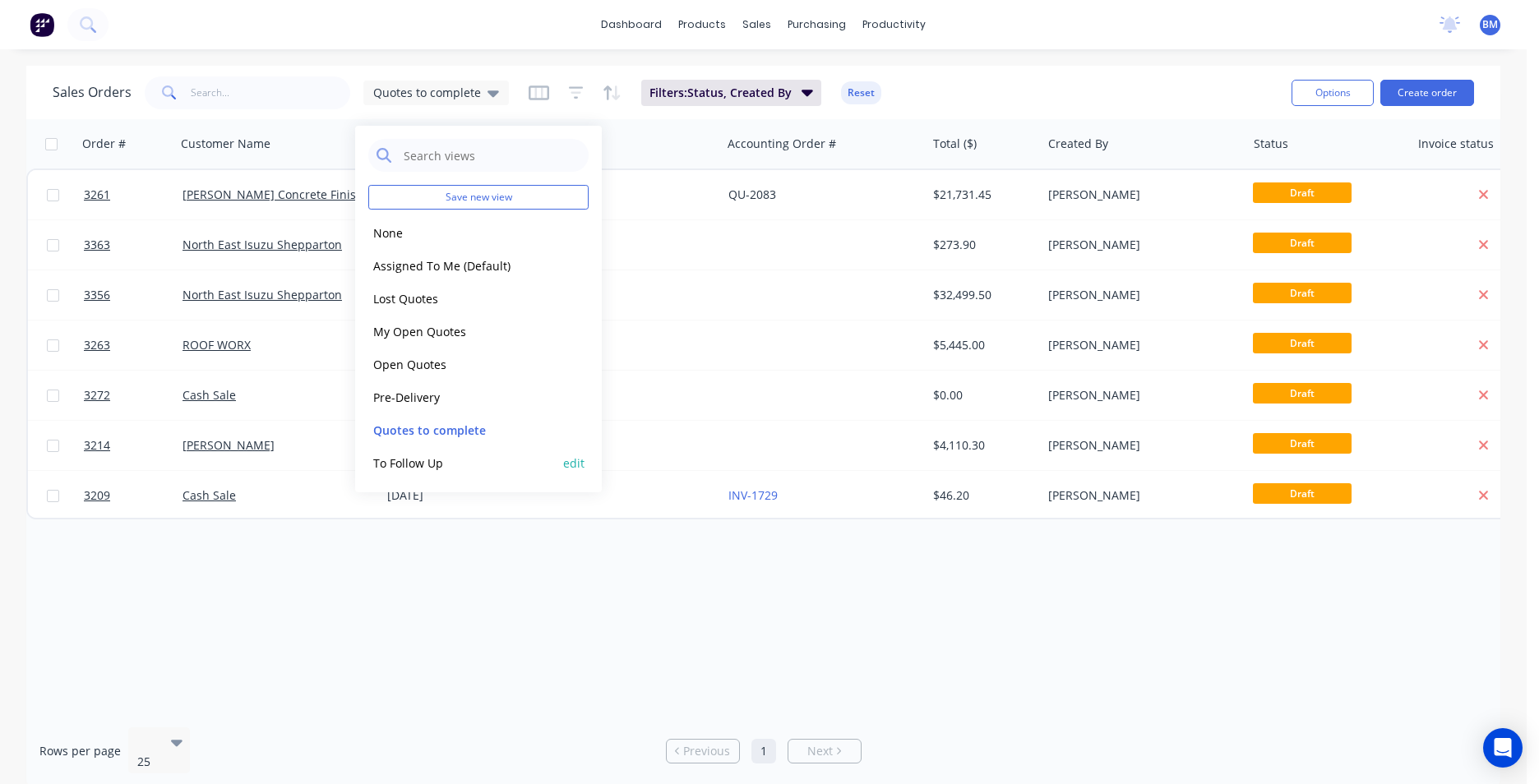
click at [431, 463] on button "To Follow Up" at bounding box center [462, 463] width 188 height 19
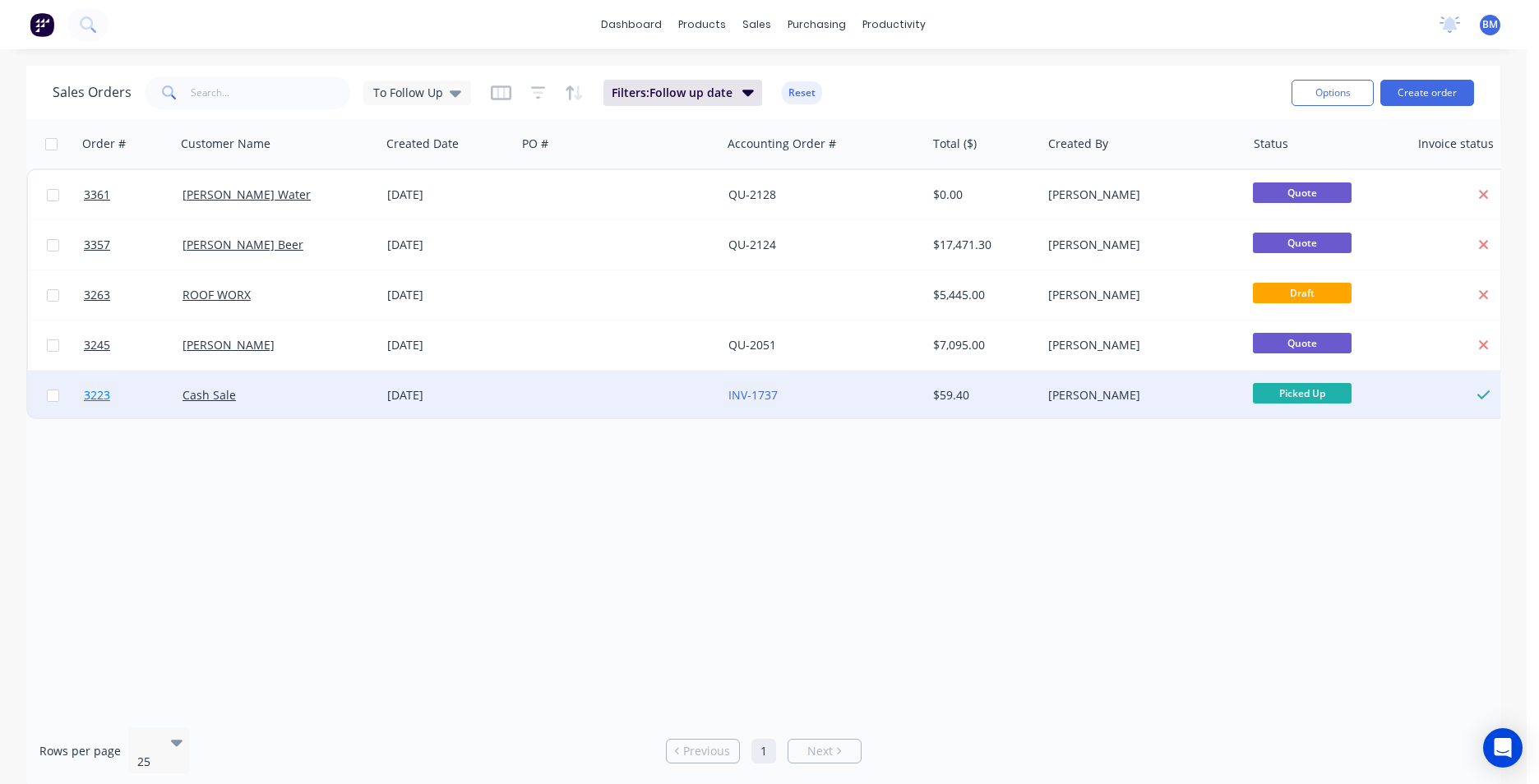
click at [106, 393] on span "3223" at bounding box center [96, 396] width 26 height 16
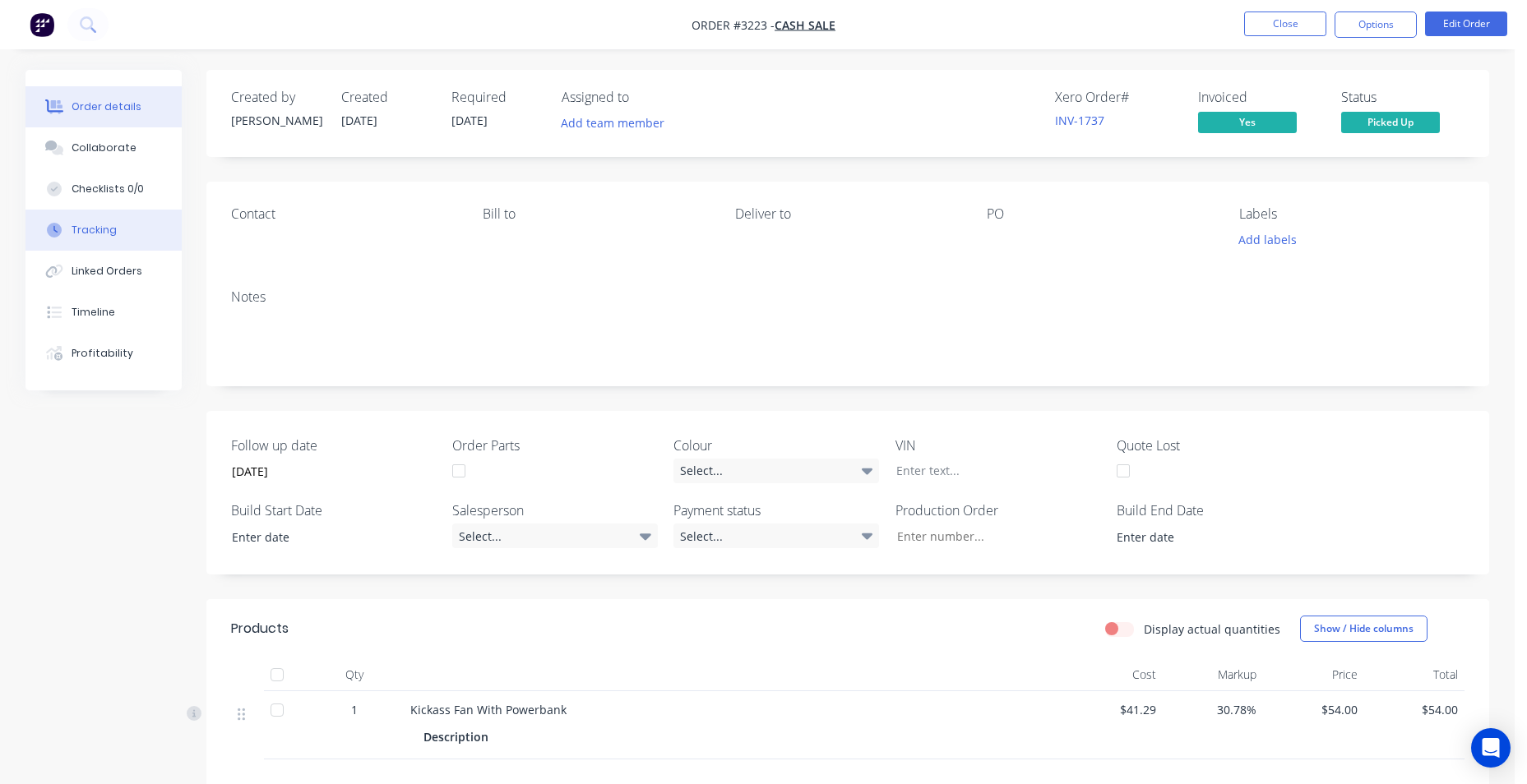
click at [92, 229] on div "Tracking" at bounding box center [94, 229] width 46 height 15
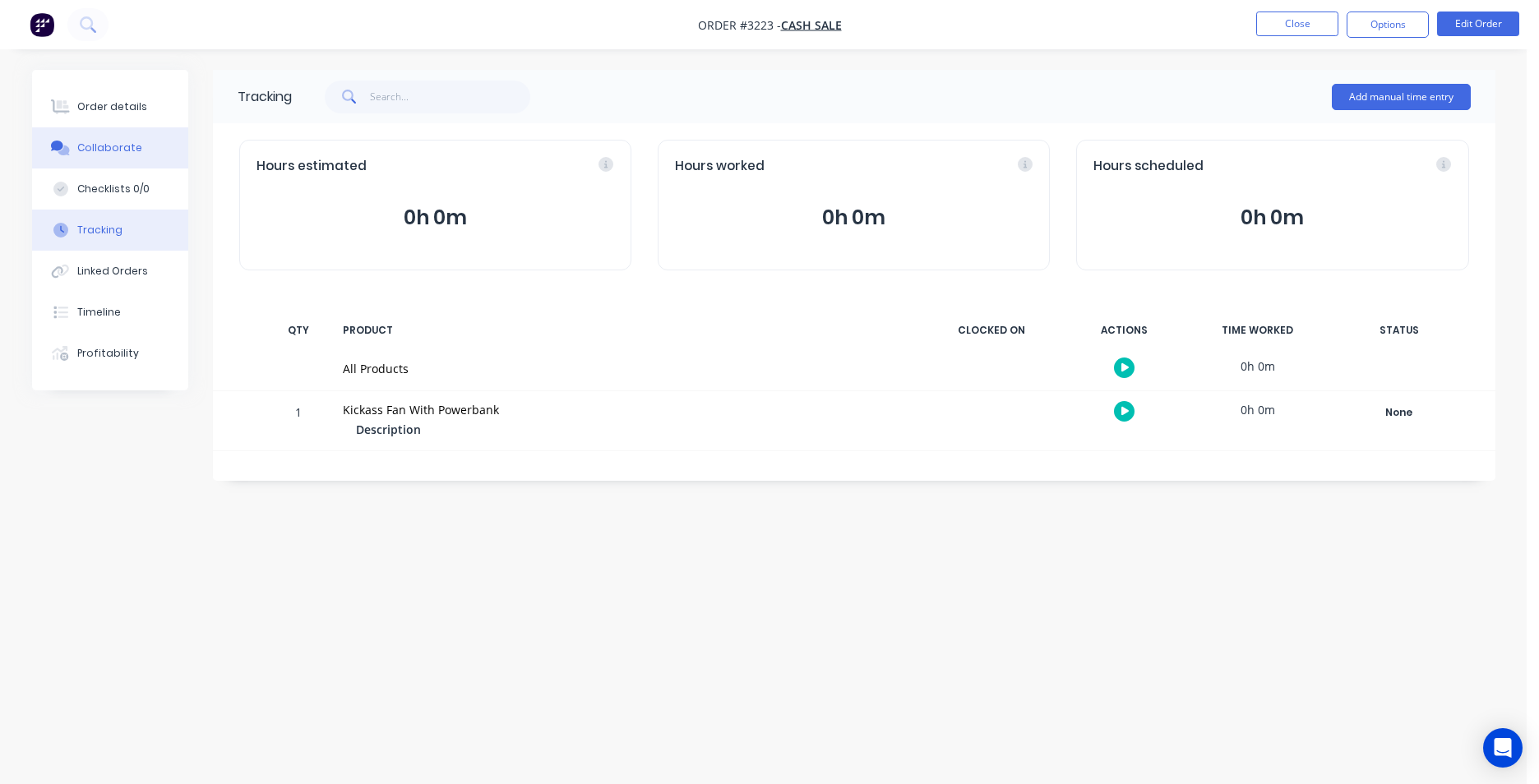
click at [121, 150] on div "Collaborate" at bounding box center [110, 147] width 65 height 15
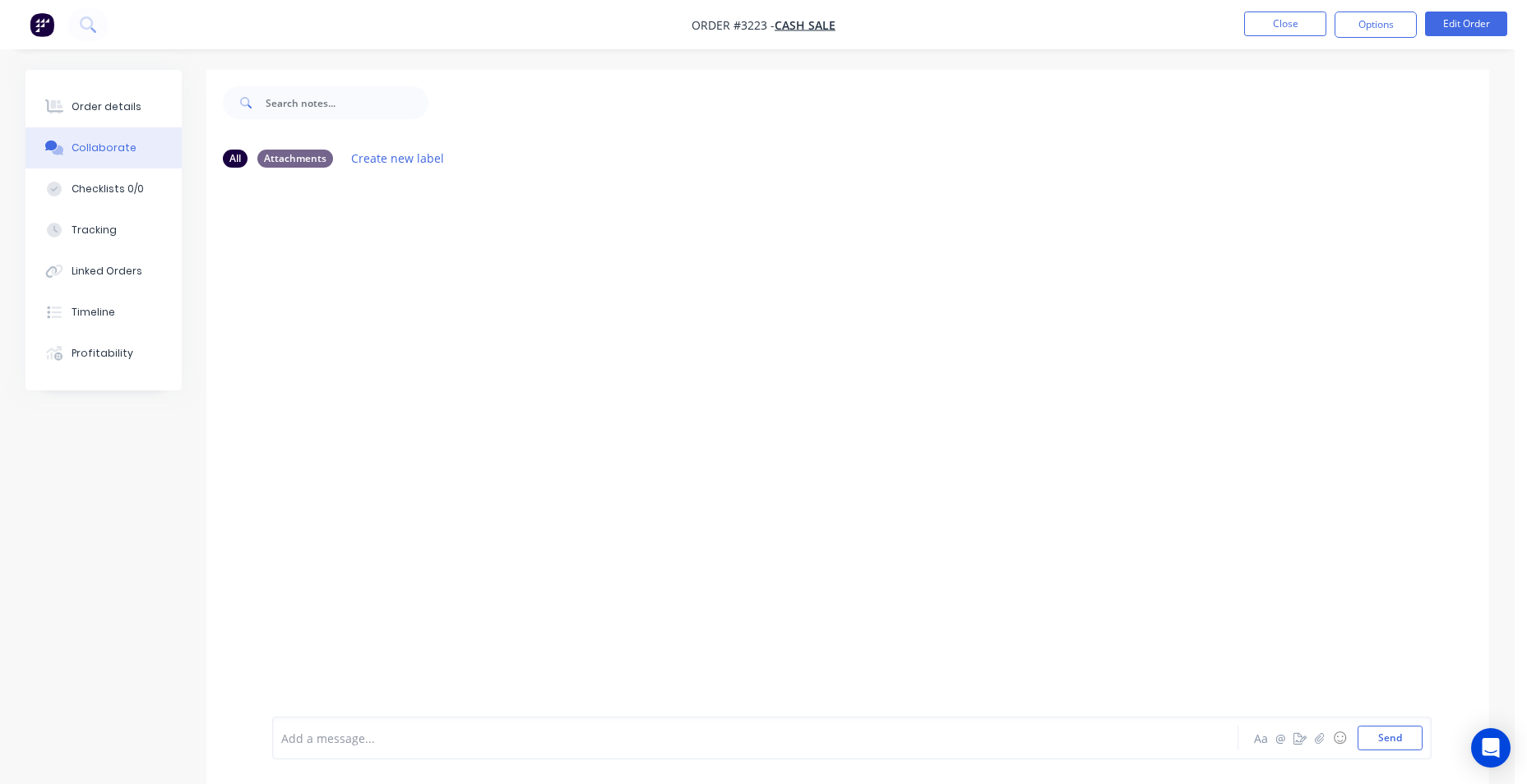
click at [425, 739] on div at bounding box center [709, 738] width 855 height 17
click at [1268, 21] on button "Close" at bounding box center [1286, 24] width 82 height 25
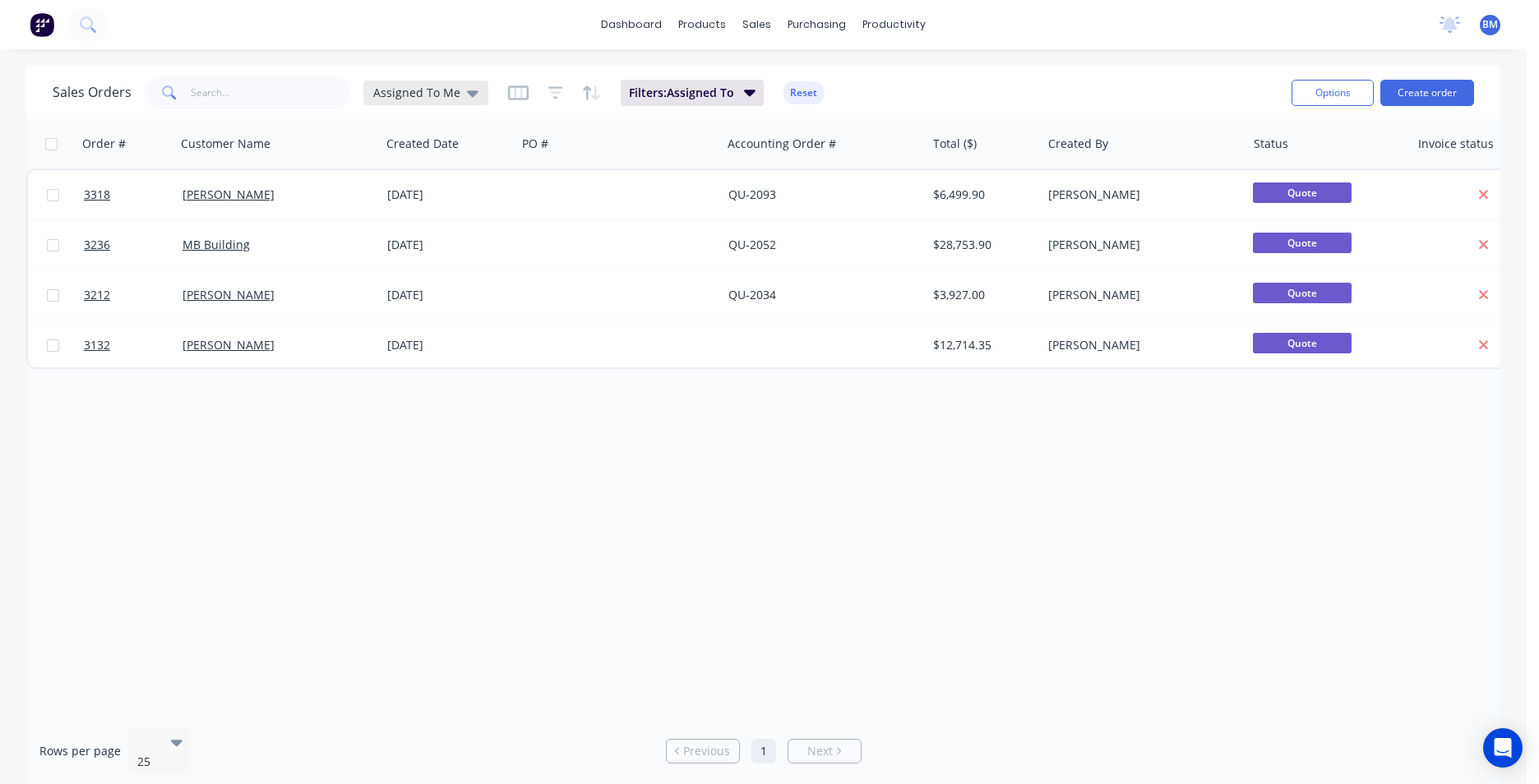
click at [422, 100] on div "Assigned To Me" at bounding box center [426, 93] width 125 height 25
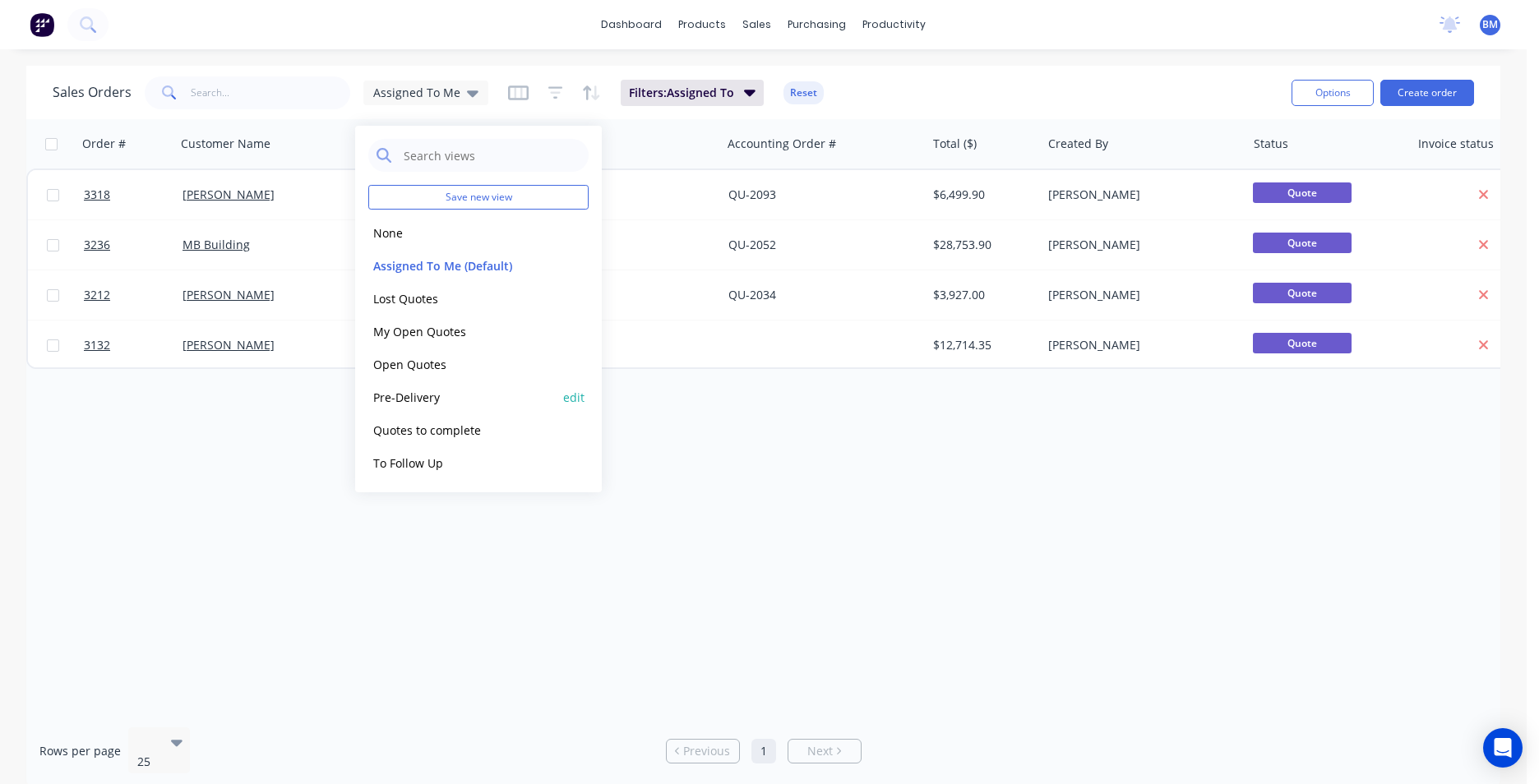
click at [447, 399] on button "Pre-Delivery" at bounding box center [462, 396] width 188 height 19
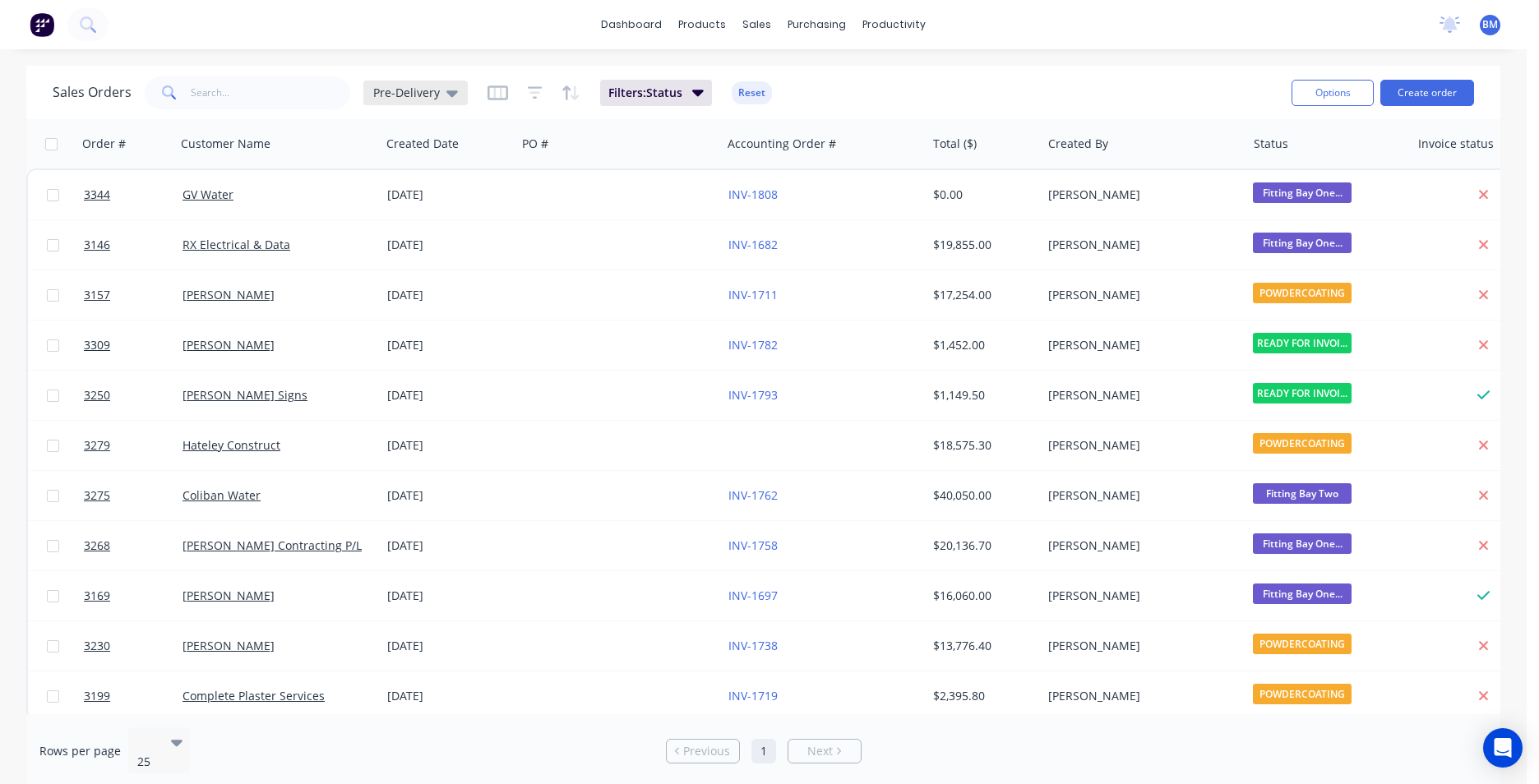
click at [422, 98] on span "Pre-Delivery" at bounding box center [406, 92] width 67 height 17
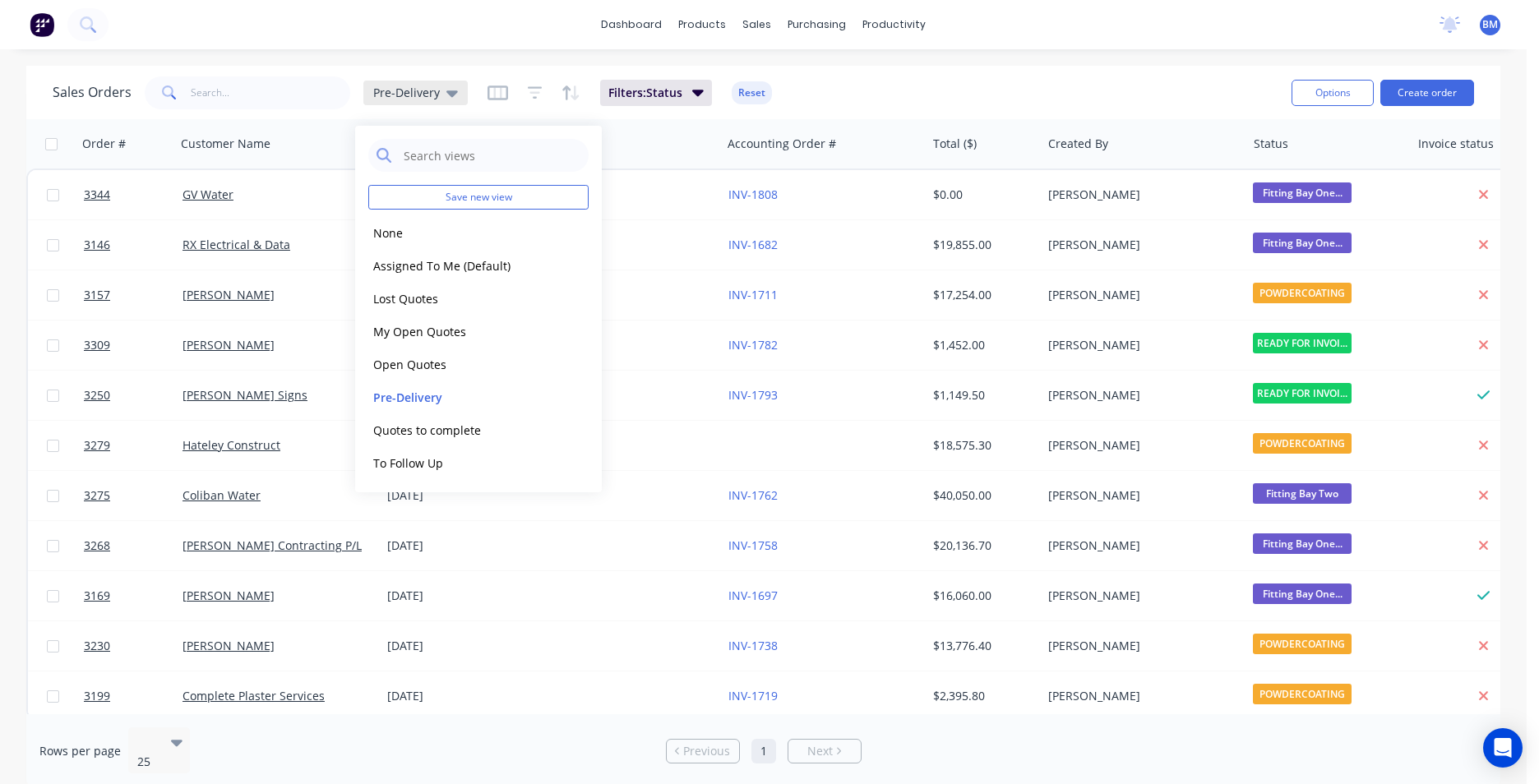
click at [422, 98] on span "Pre-Delivery" at bounding box center [406, 92] width 67 height 17
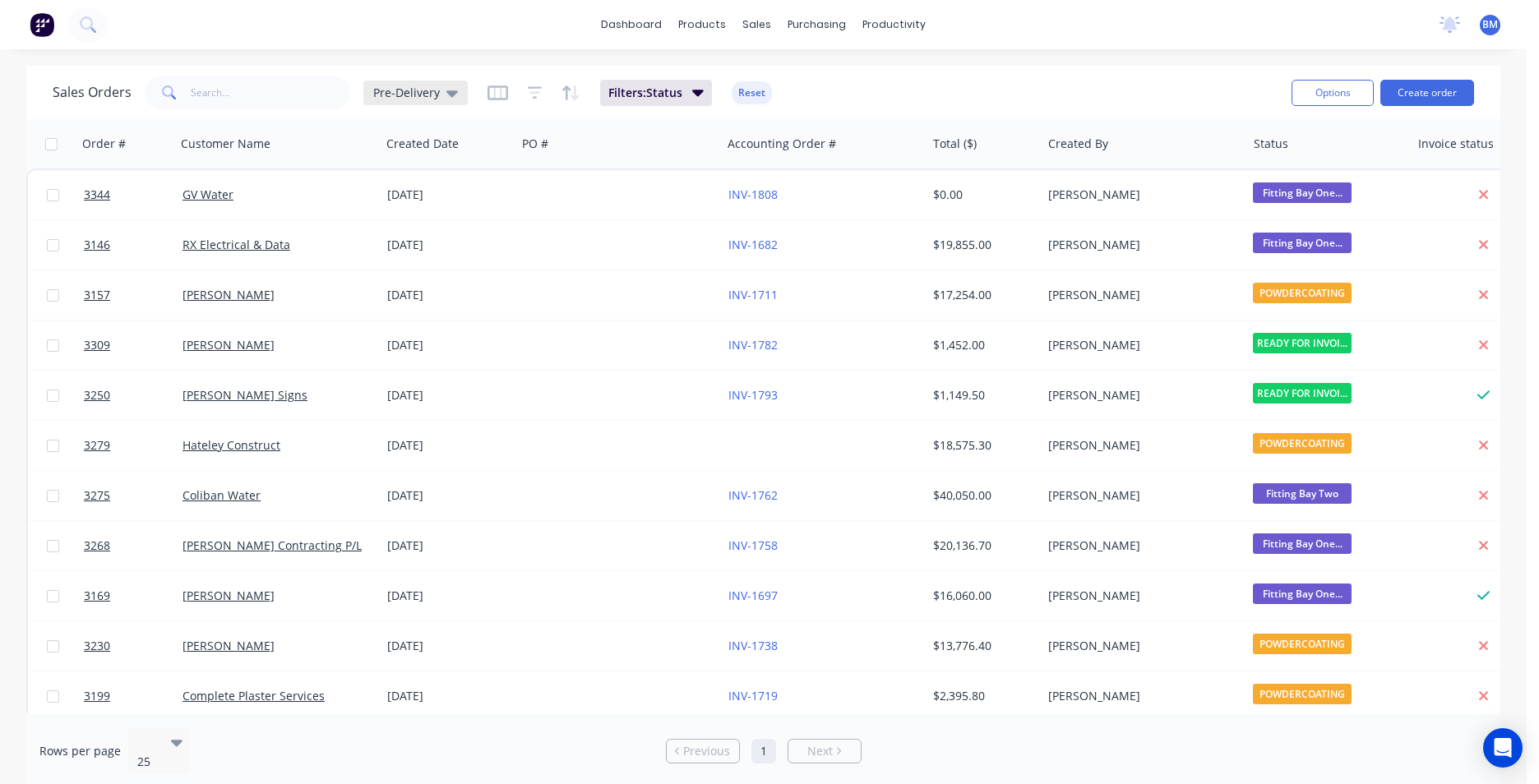
click at [400, 99] on span "Pre-Delivery" at bounding box center [406, 92] width 67 height 17
click at [702, 96] on button "Filters: Status" at bounding box center [656, 92] width 112 height 26
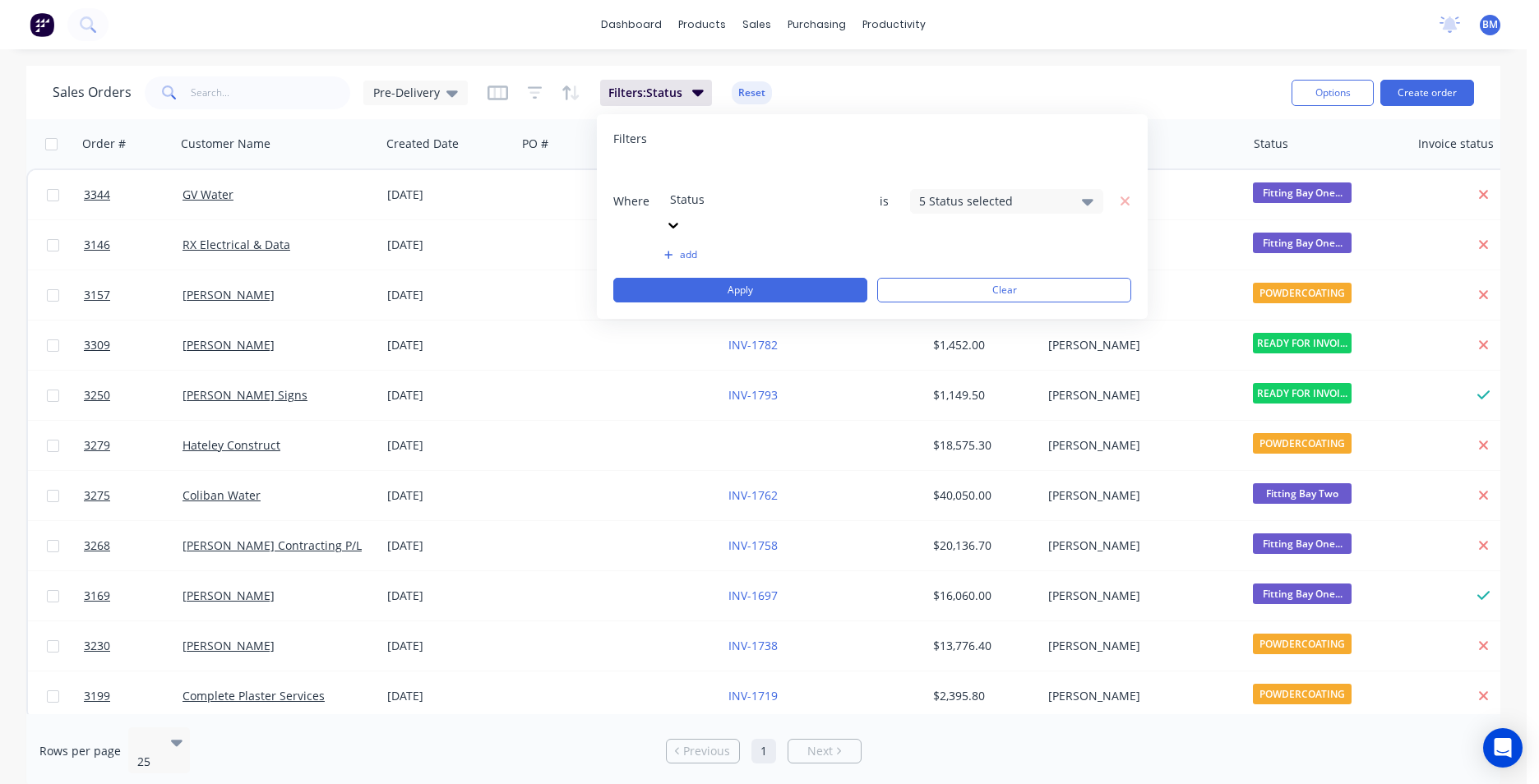
click at [985, 192] on div "5 Status selected" at bounding box center [993, 200] width 149 height 17
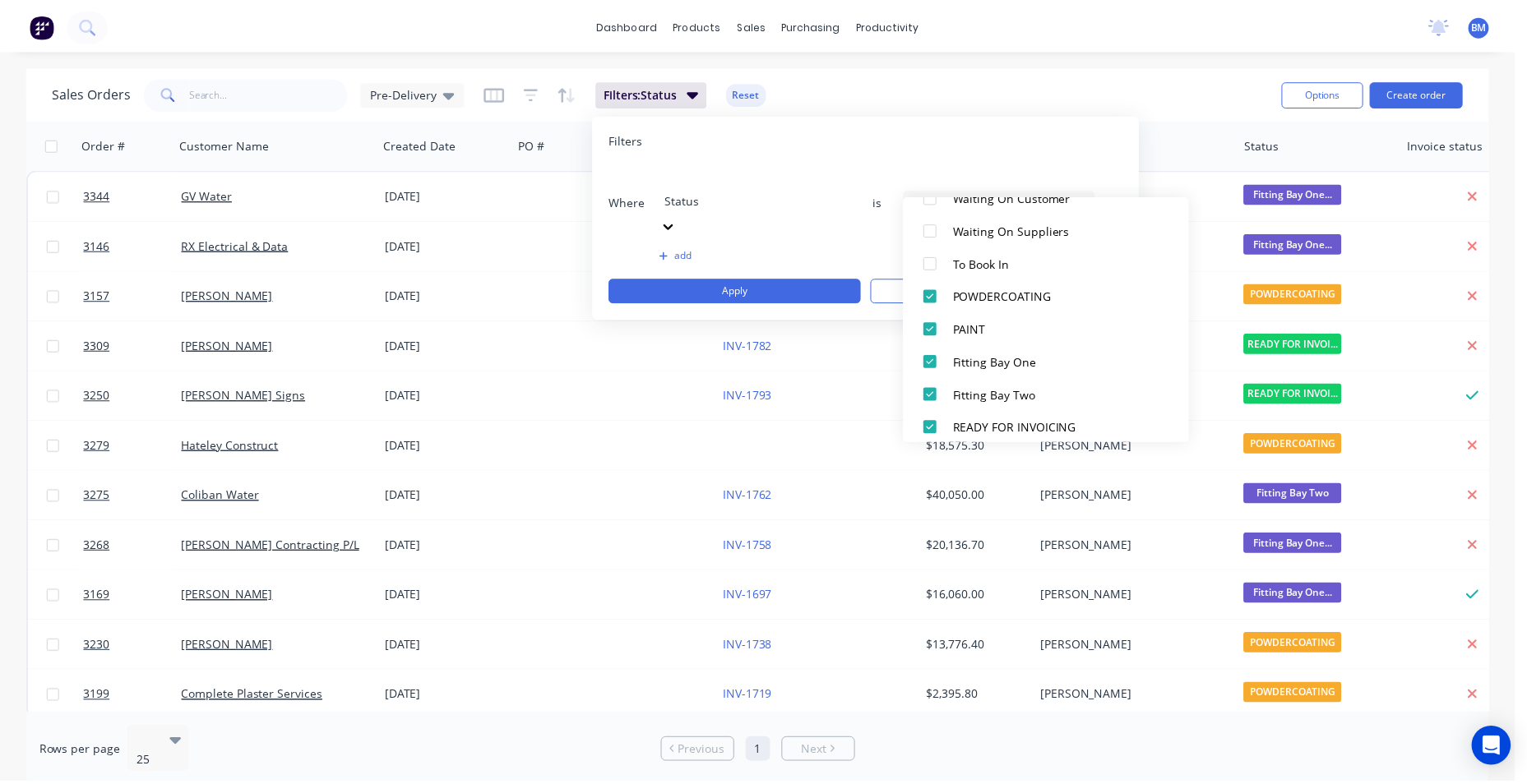
scroll to position [641, 0]
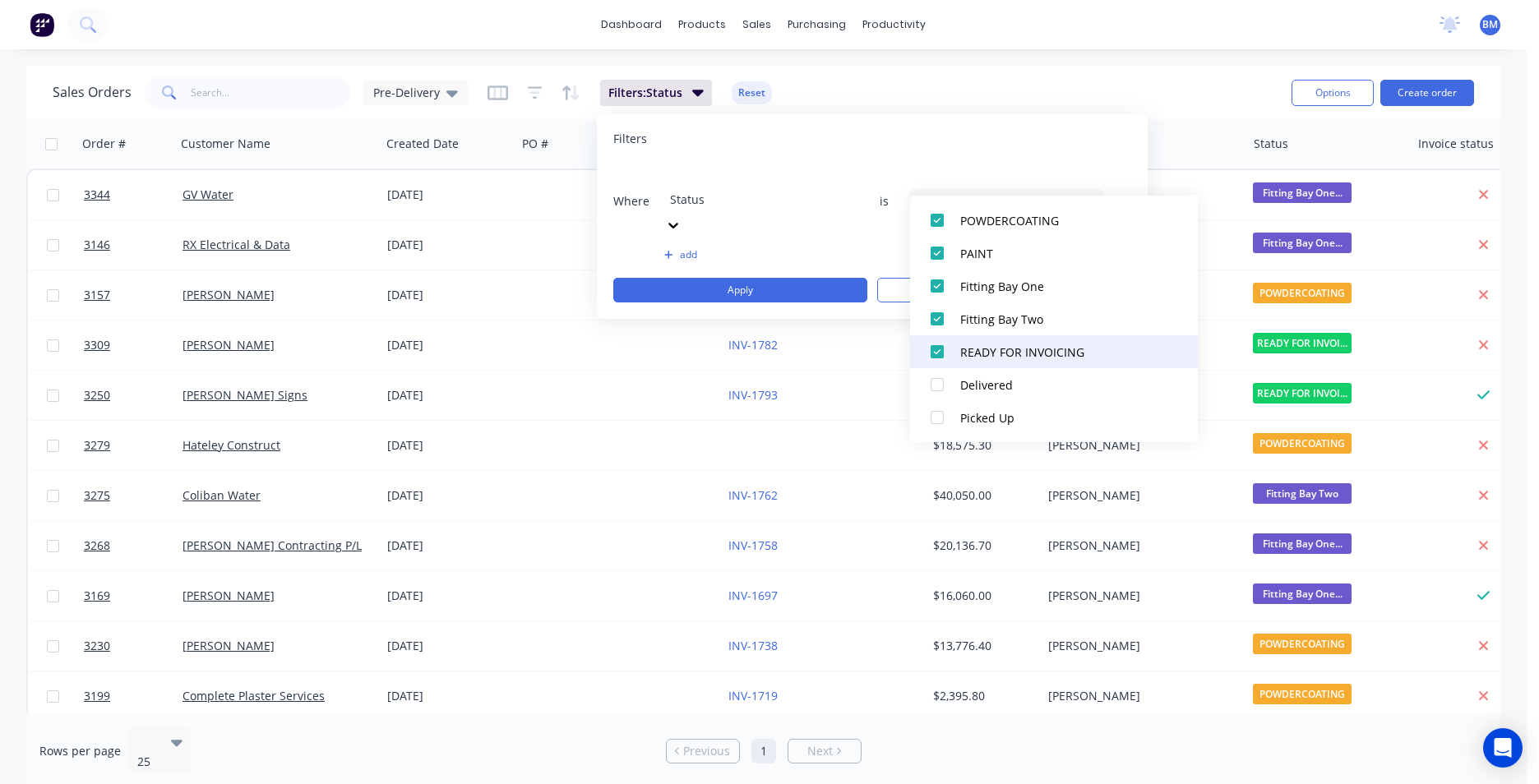
click at [937, 348] on div at bounding box center [937, 352] width 33 height 33
click at [809, 278] on button "Apply" at bounding box center [740, 290] width 254 height 25
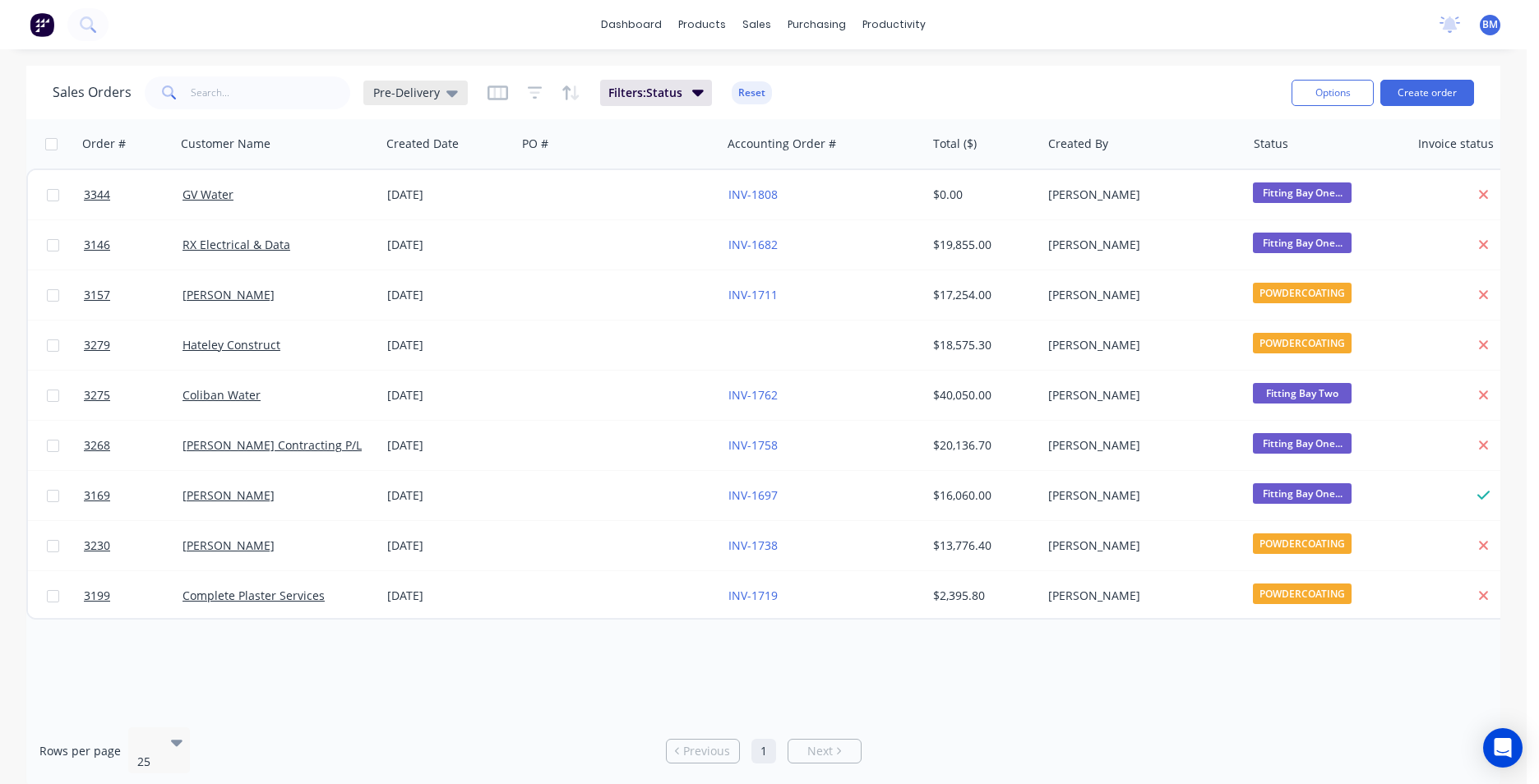
click at [421, 89] on span "Pre-Delivery" at bounding box center [406, 92] width 67 height 17
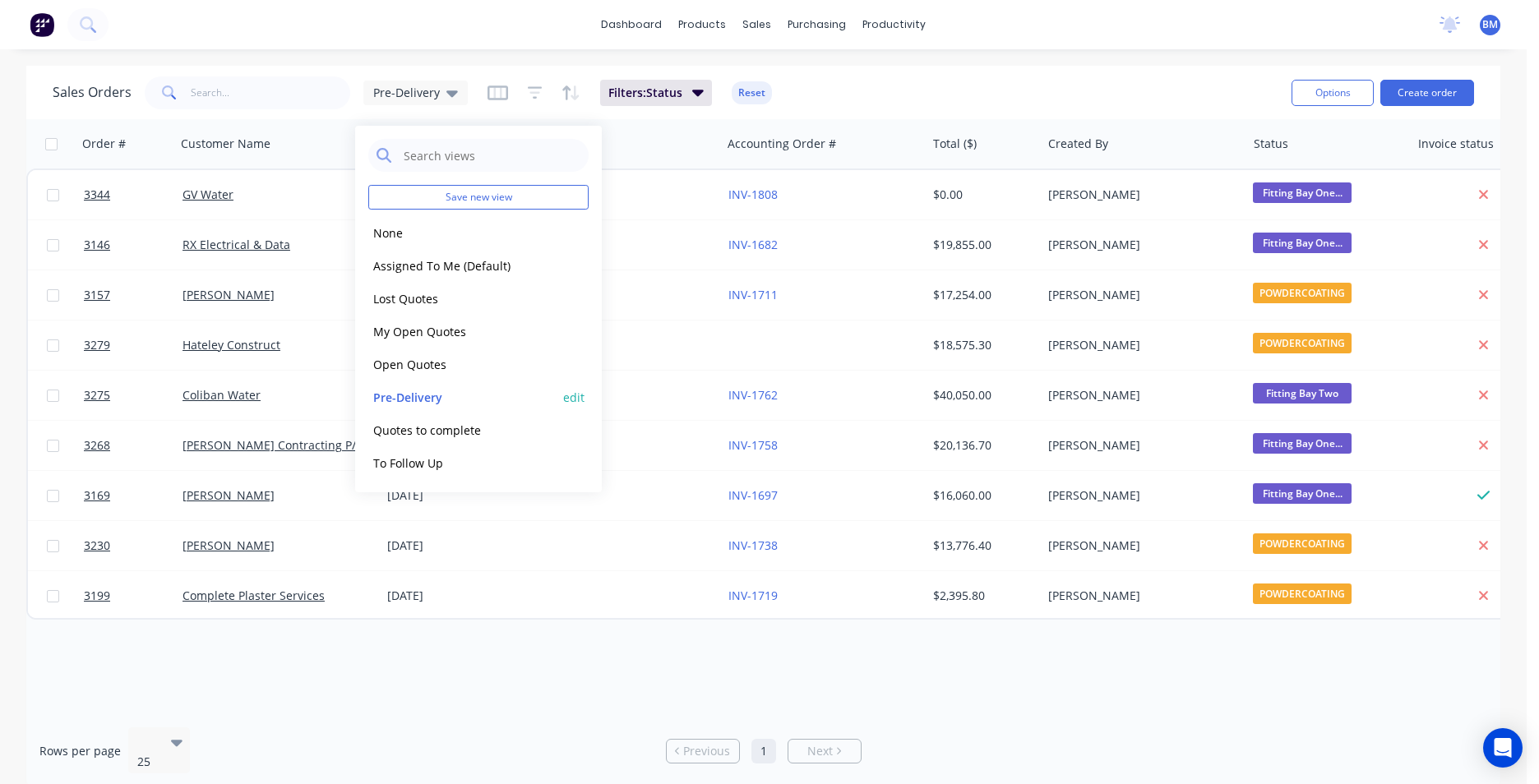
click at [575, 398] on button "edit" at bounding box center [574, 396] width 21 height 17
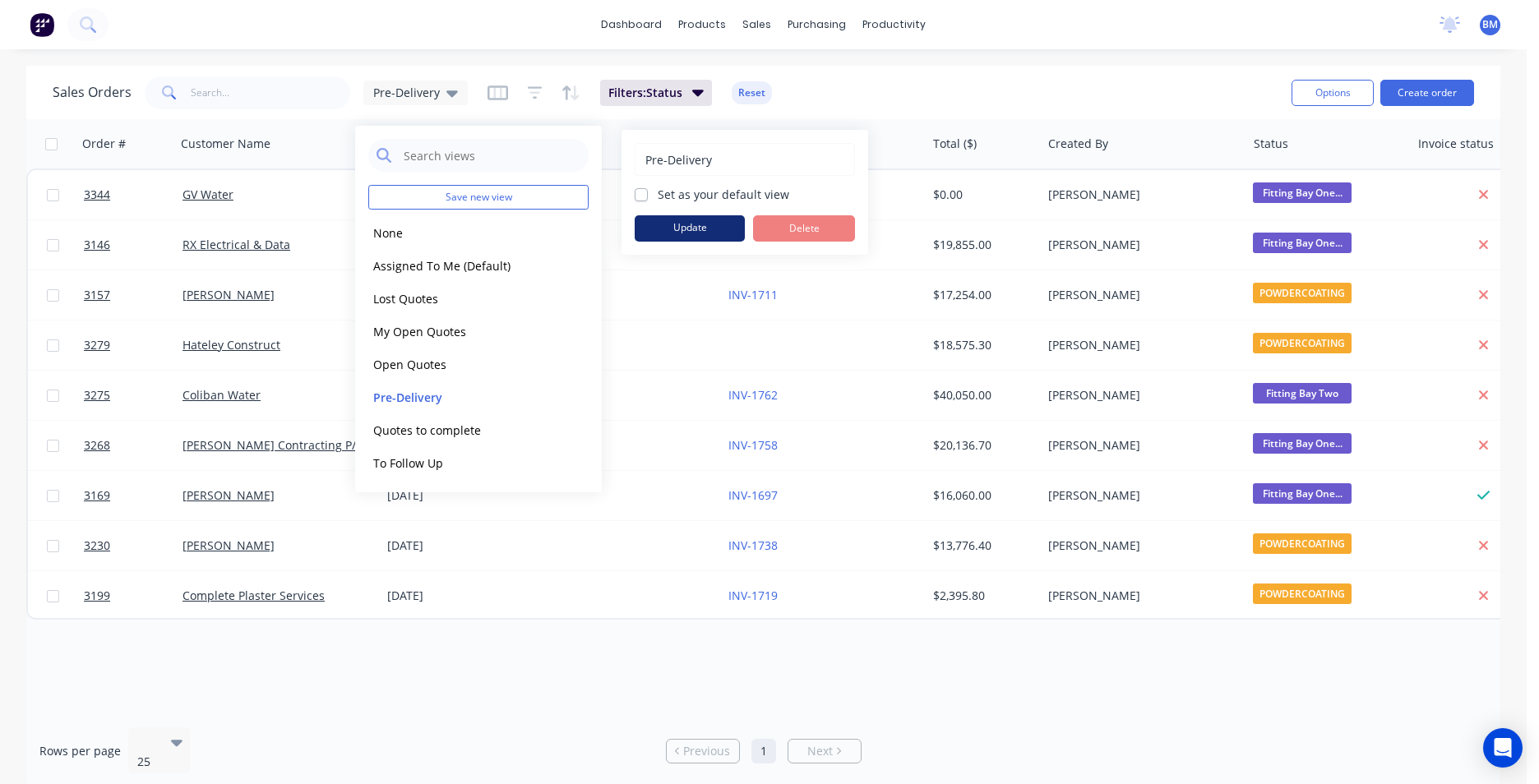
click at [726, 215] on button "Update" at bounding box center [690, 228] width 110 height 26
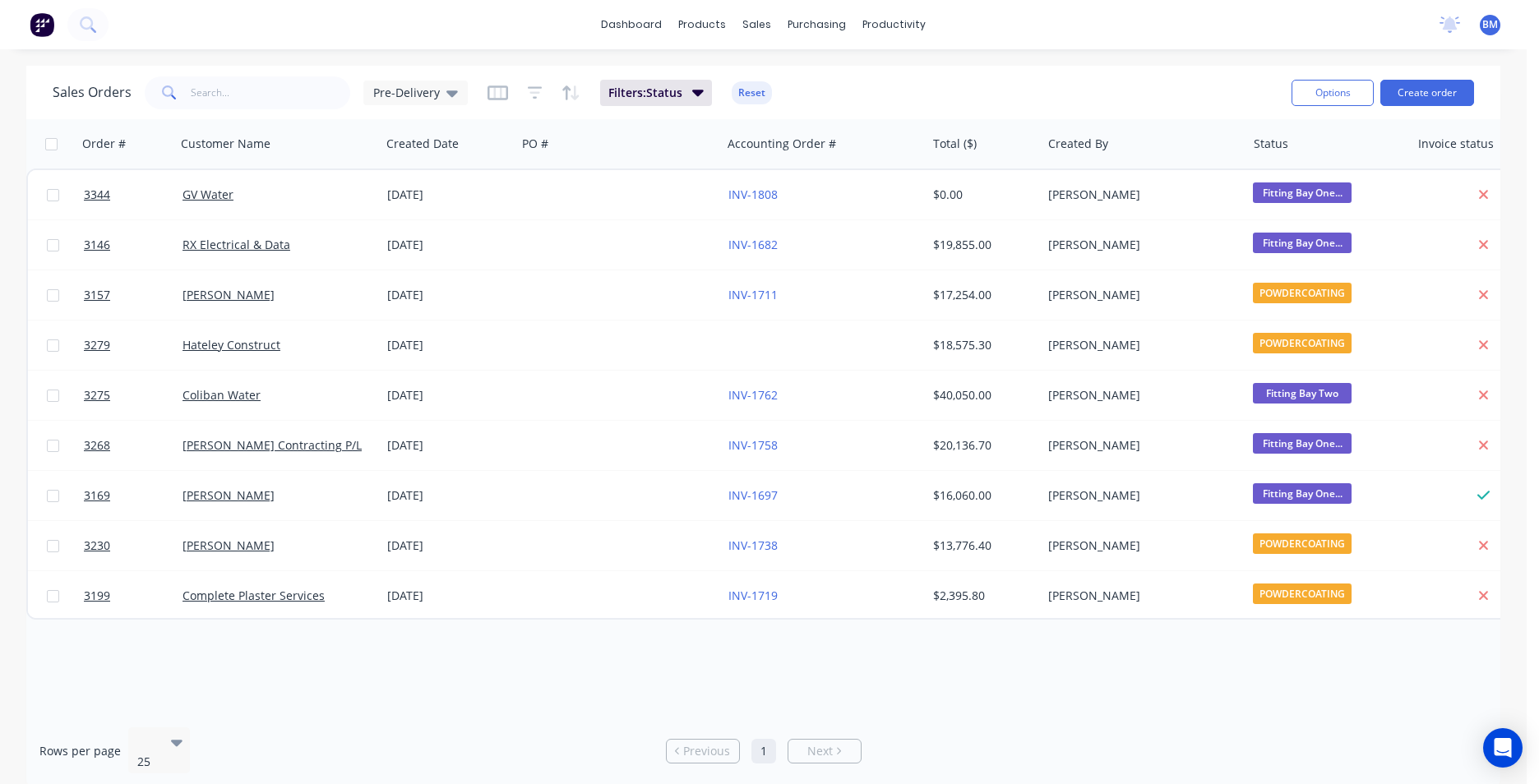
click at [923, 71] on div "Sales Orders Pre-Delivery Filters: Status Reset Options Create order" at bounding box center [763, 93] width 1475 height 54
click at [699, 88] on icon "button" at bounding box center [698, 92] width 12 height 18
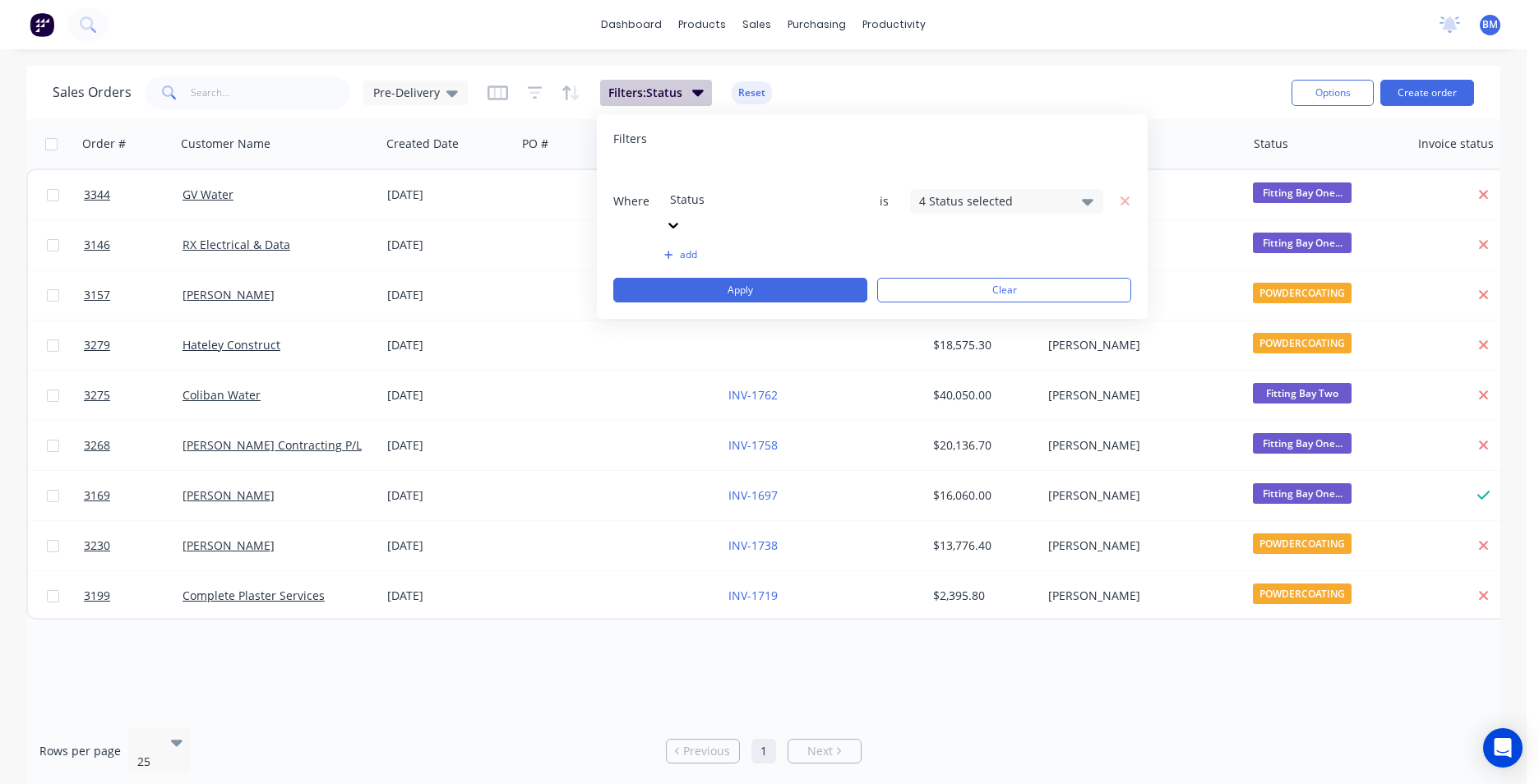
click at [699, 88] on icon "button" at bounding box center [698, 92] width 12 height 18
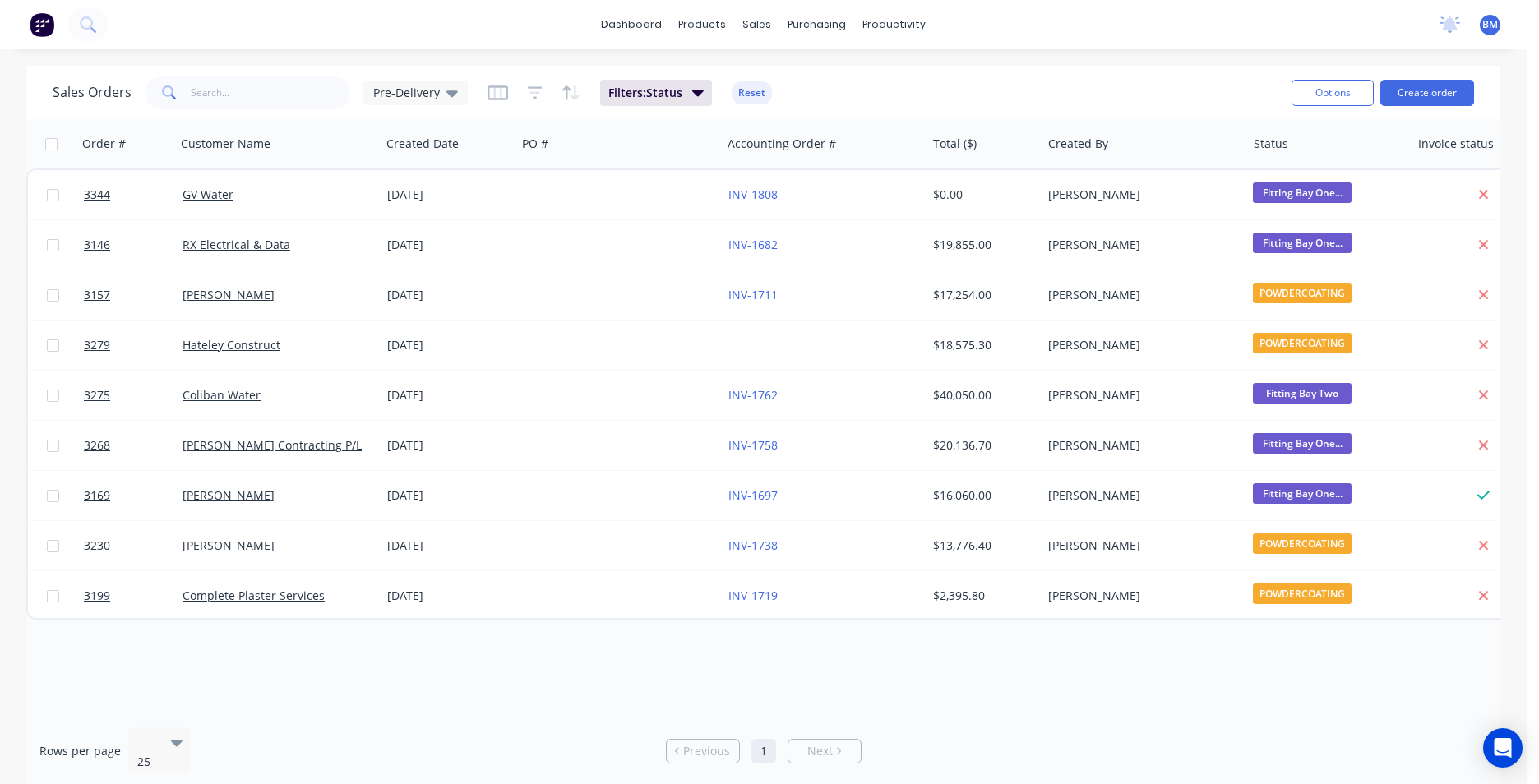
click at [467, 90] on div "Sales Orders Pre-Delivery Filters: Status Reset" at bounding box center [665, 92] width 1226 height 40
click at [456, 91] on div "Pre-Delivery" at bounding box center [415, 93] width 105 height 25
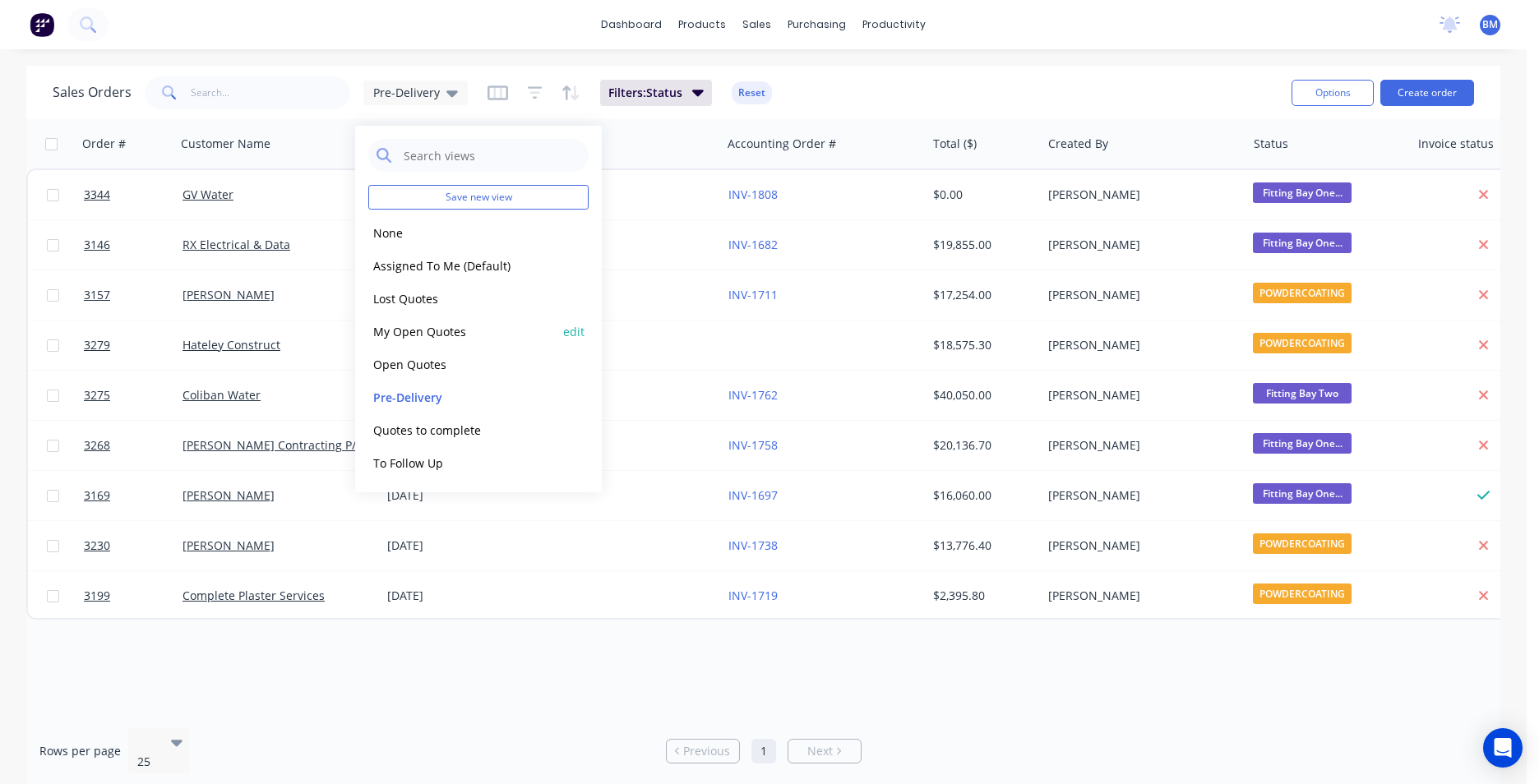
click at [426, 333] on button "My Open Quotes" at bounding box center [462, 331] width 188 height 19
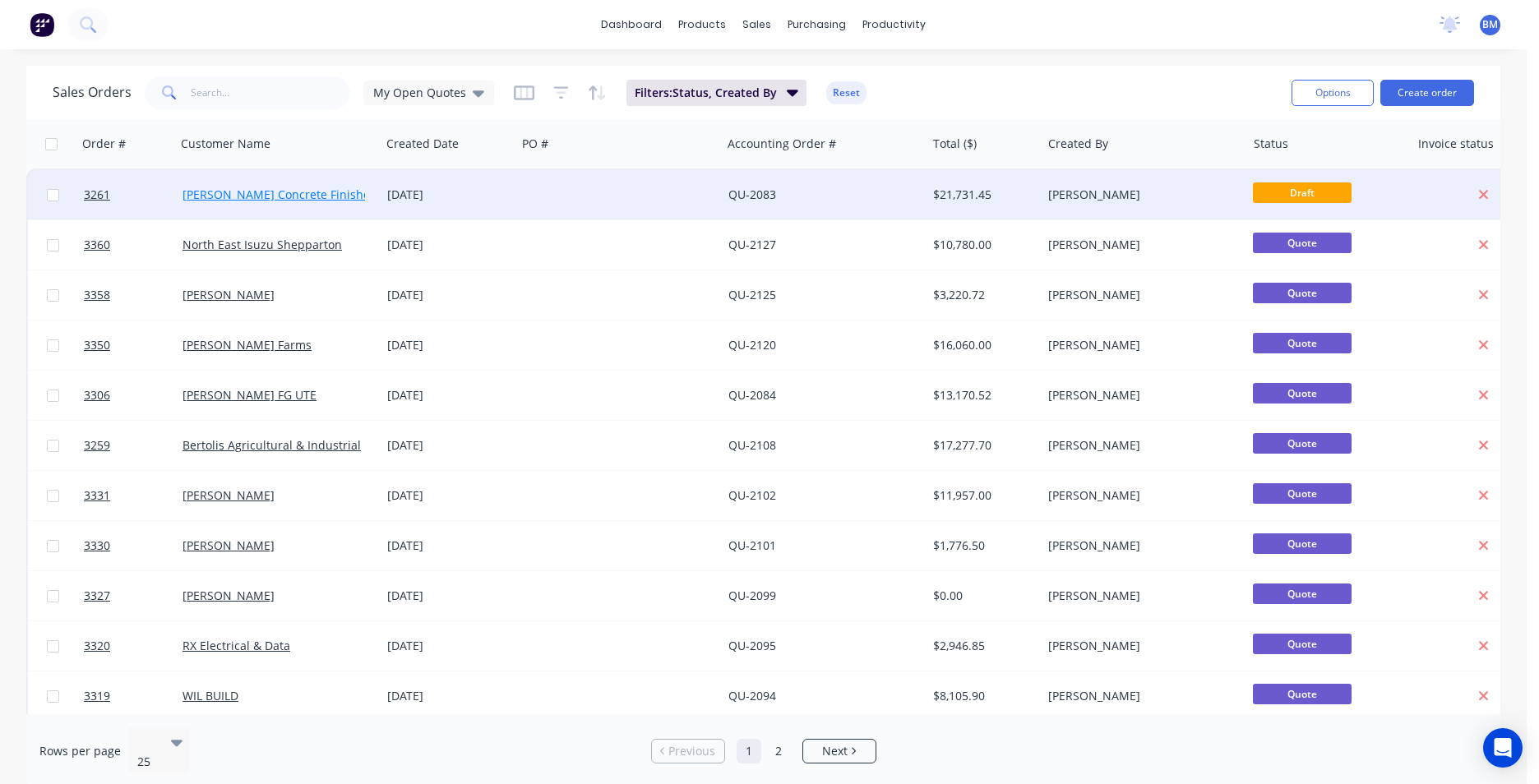
click at [330, 196] on link "[PERSON_NAME] Concrete Finishes" at bounding box center [279, 194] width 193 height 15
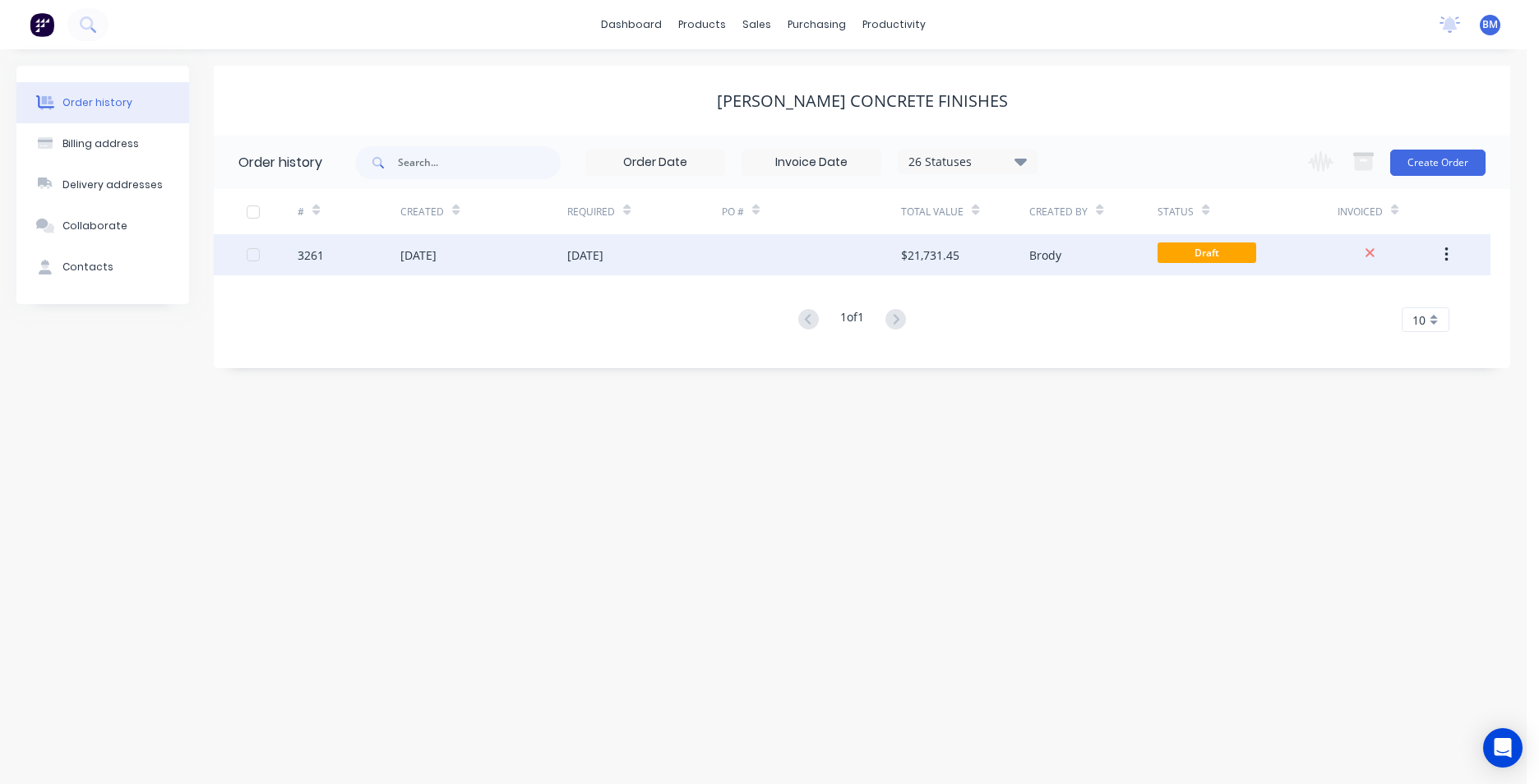
click at [437, 263] on div "[DATE]" at bounding box center [418, 254] width 37 height 17
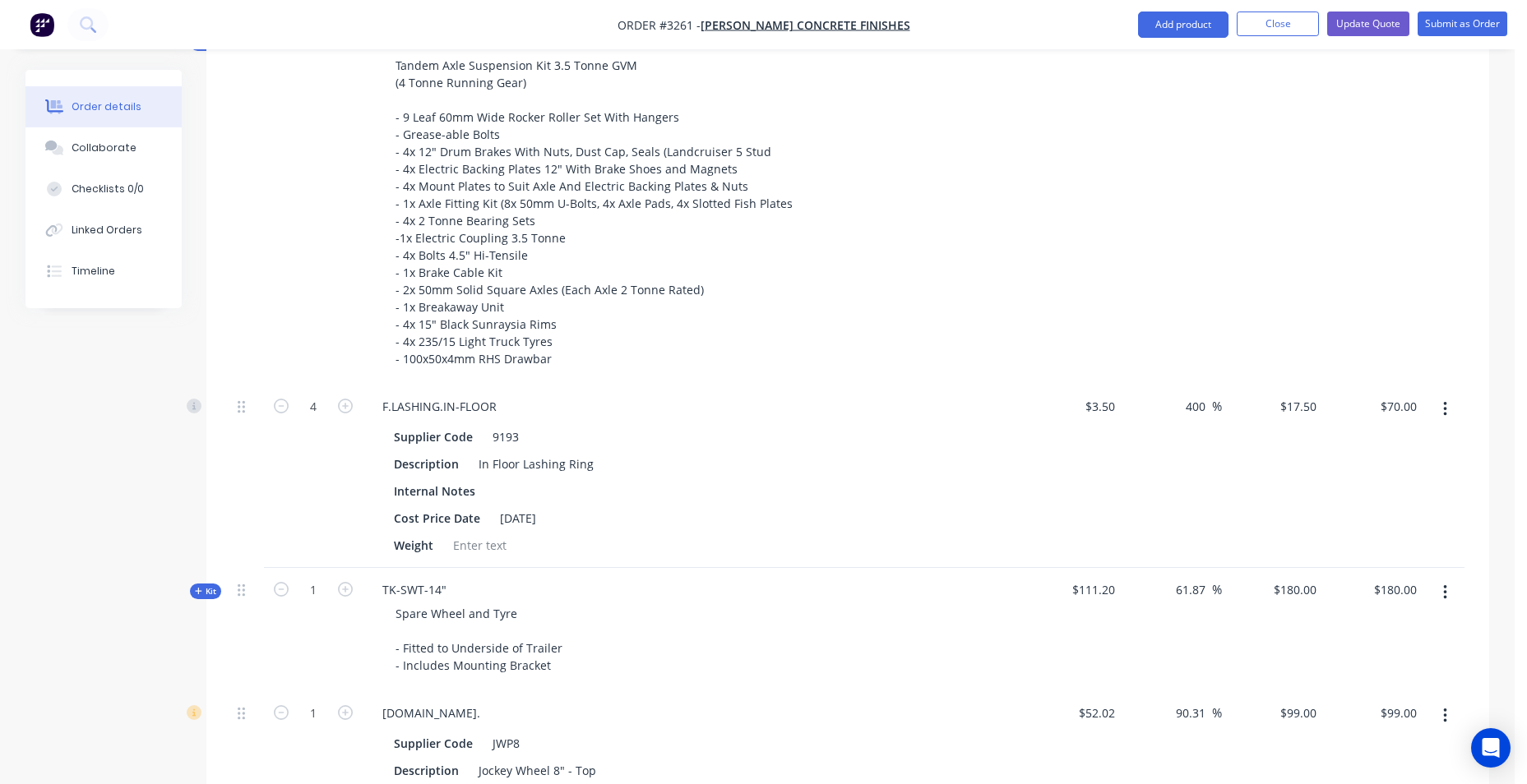
scroll to position [1069, 0]
click at [1441, 405] on button "button" at bounding box center [1445, 408] width 38 height 29
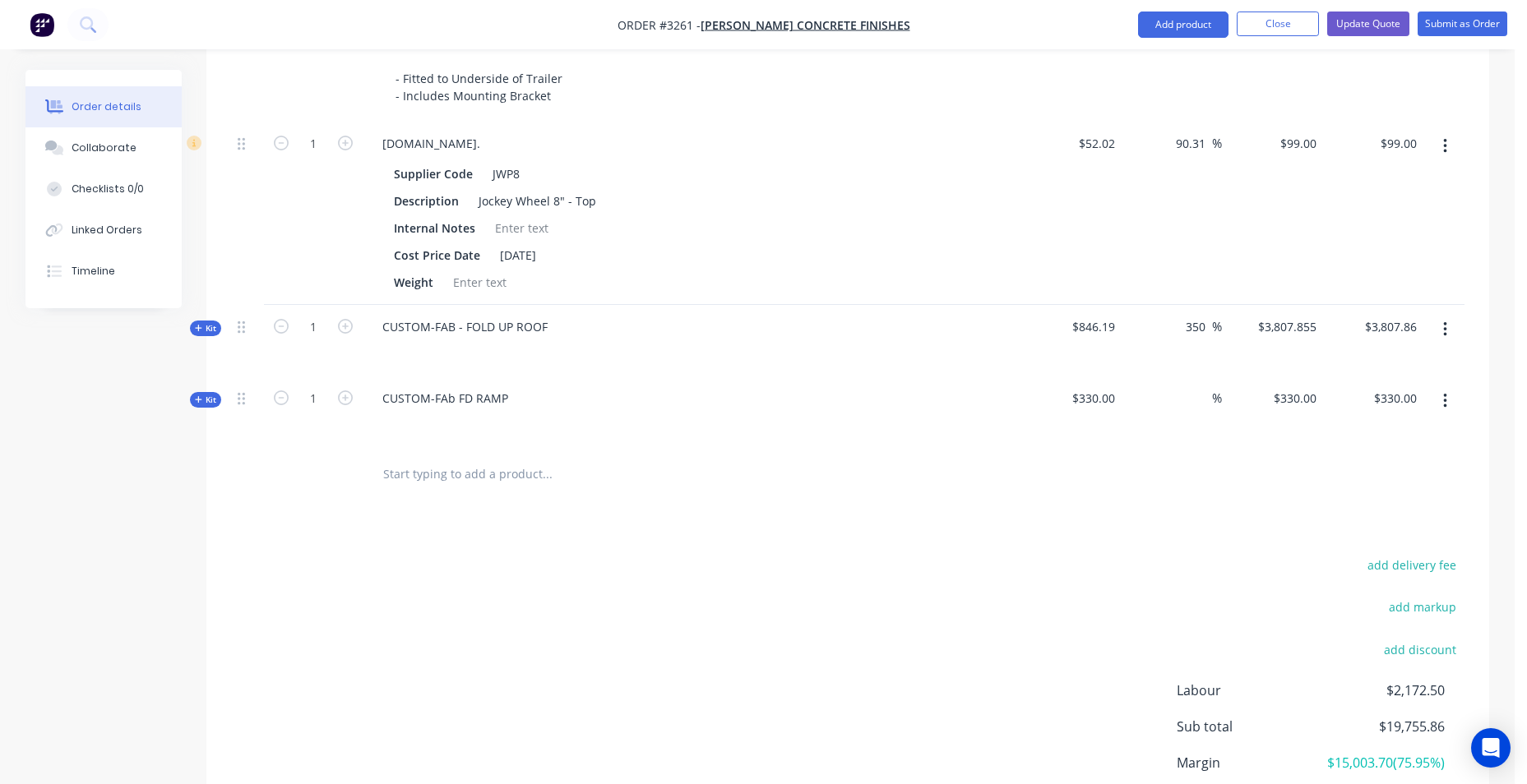
scroll to position [1644, 0]
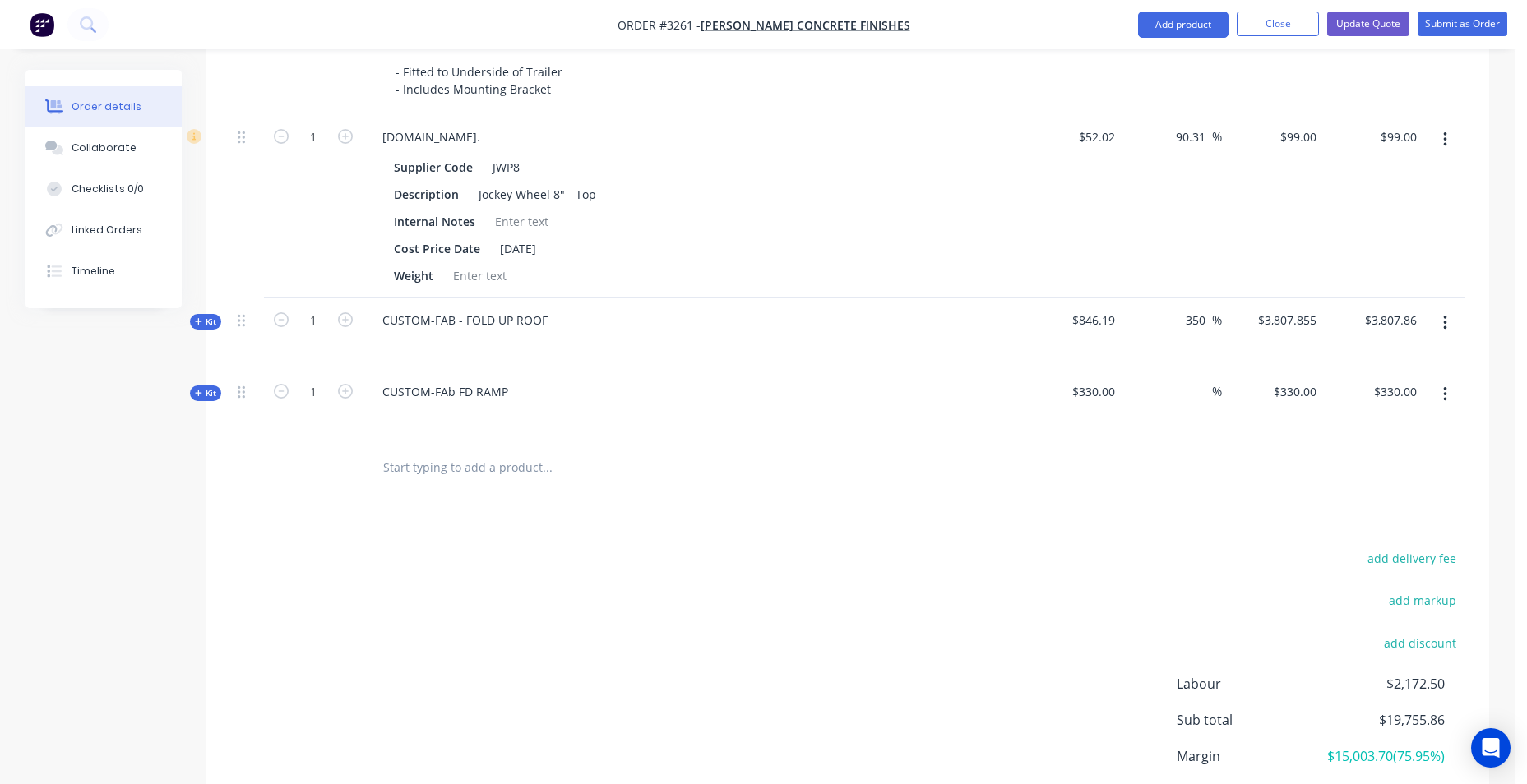
click at [206, 395] on span "Kit" at bounding box center [206, 394] width 21 height 13
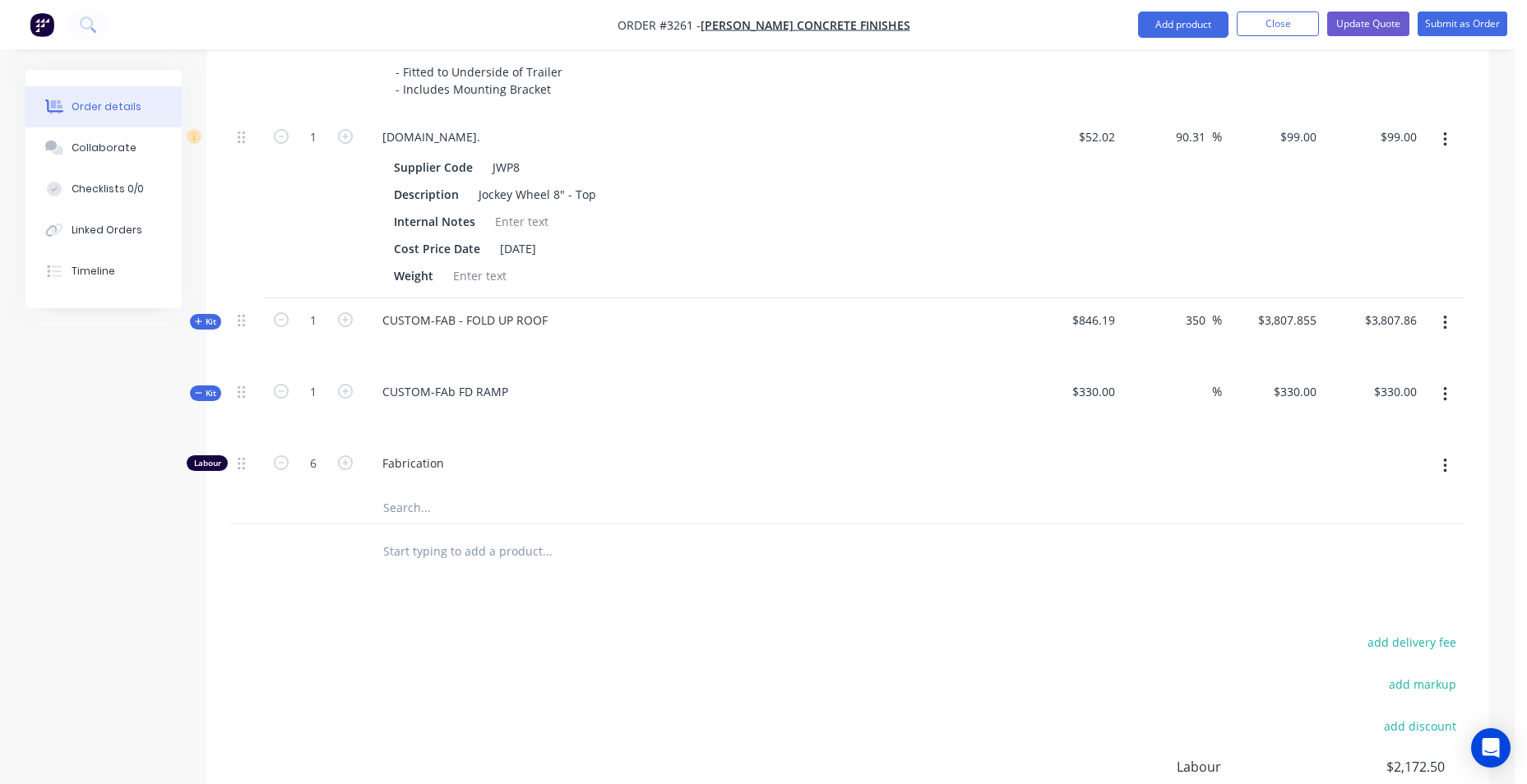
click at [1444, 398] on icon "button" at bounding box center [1446, 395] width 4 height 18
click at [1414, 432] on div "Add product to kit" at bounding box center [1387, 438] width 127 height 24
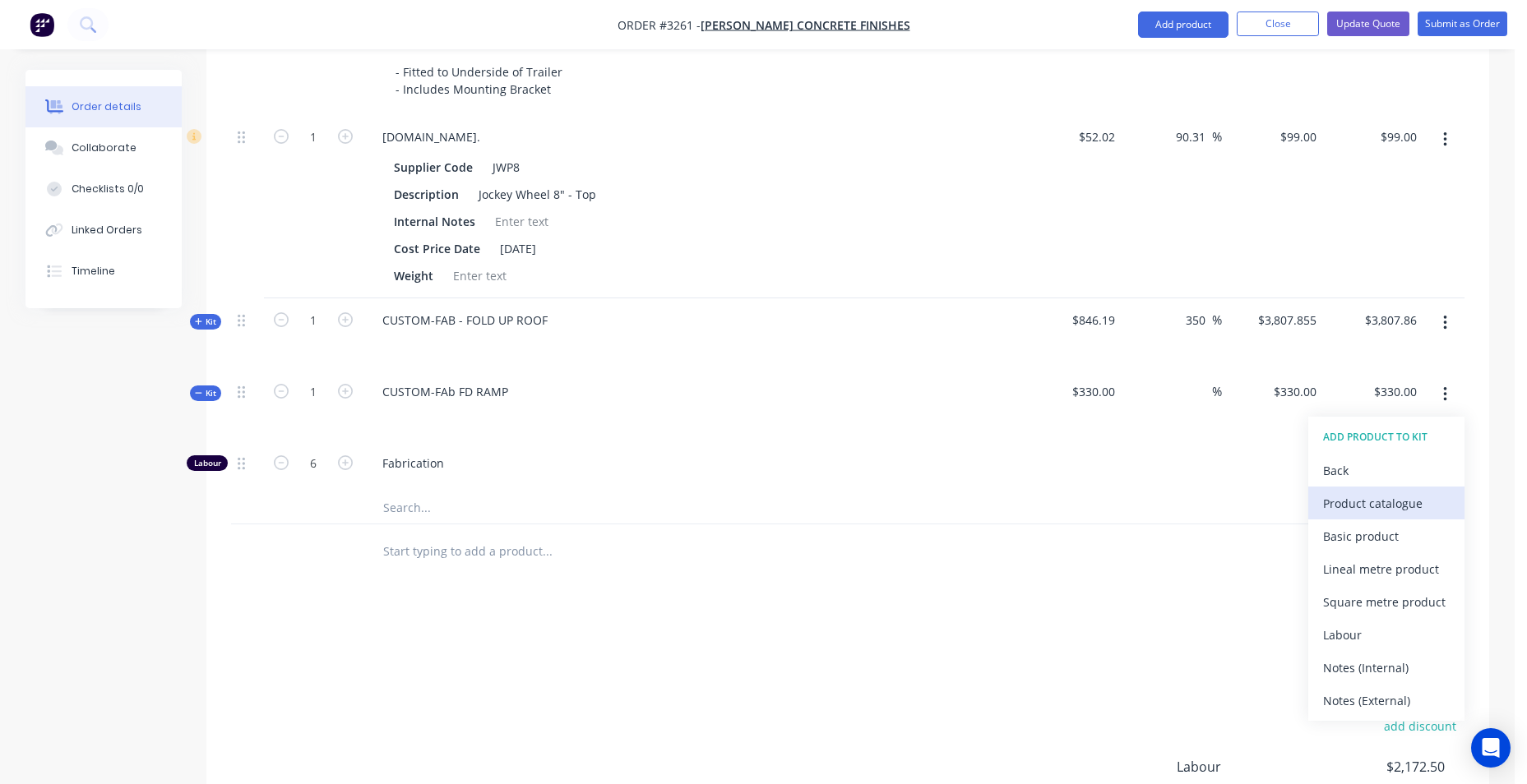
click at [1381, 512] on div "Product catalogue" at bounding box center [1387, 503] width 127 height 24
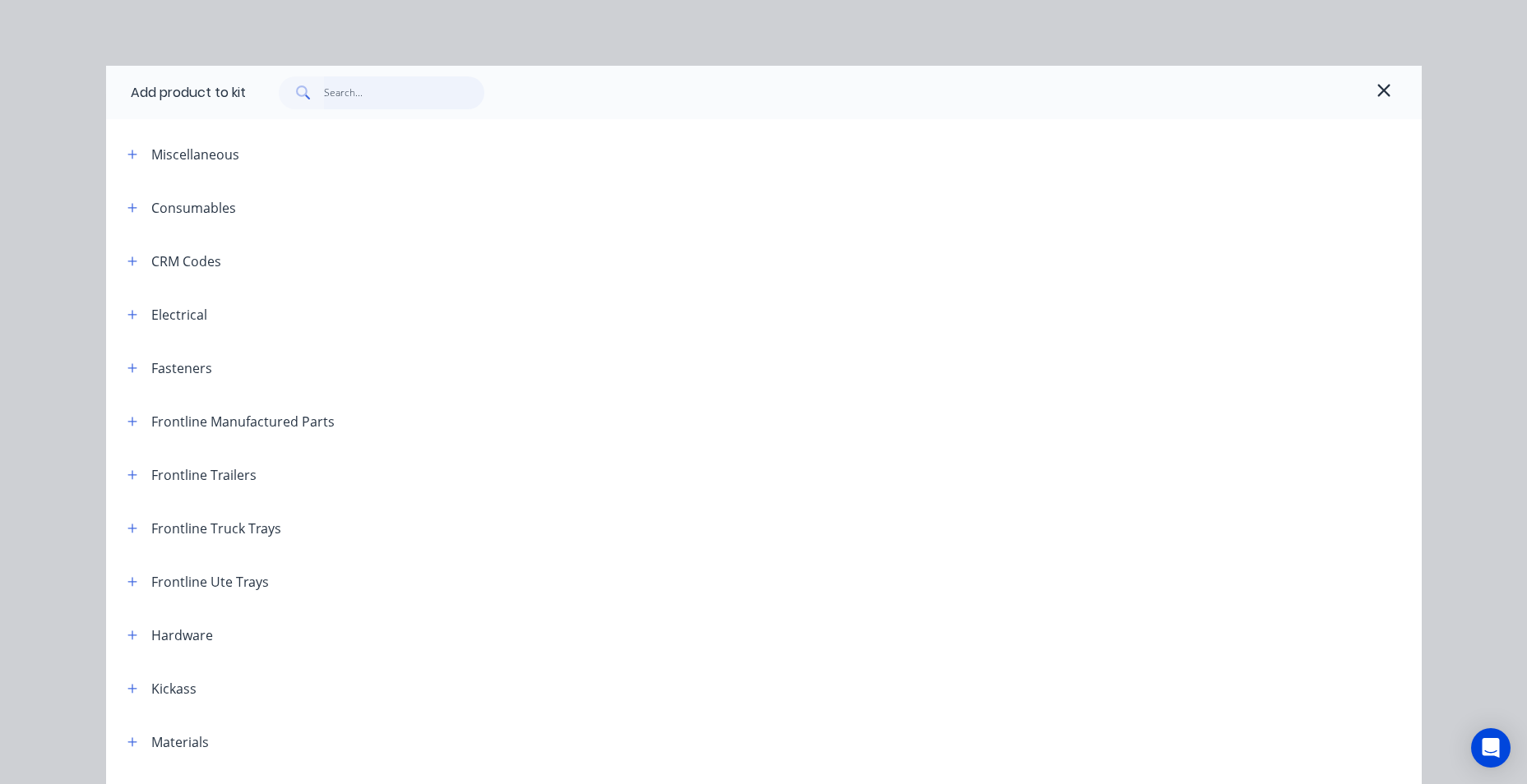
click at [362, 96] on input "text" at bounding box center [405, 93] width 161 height 33
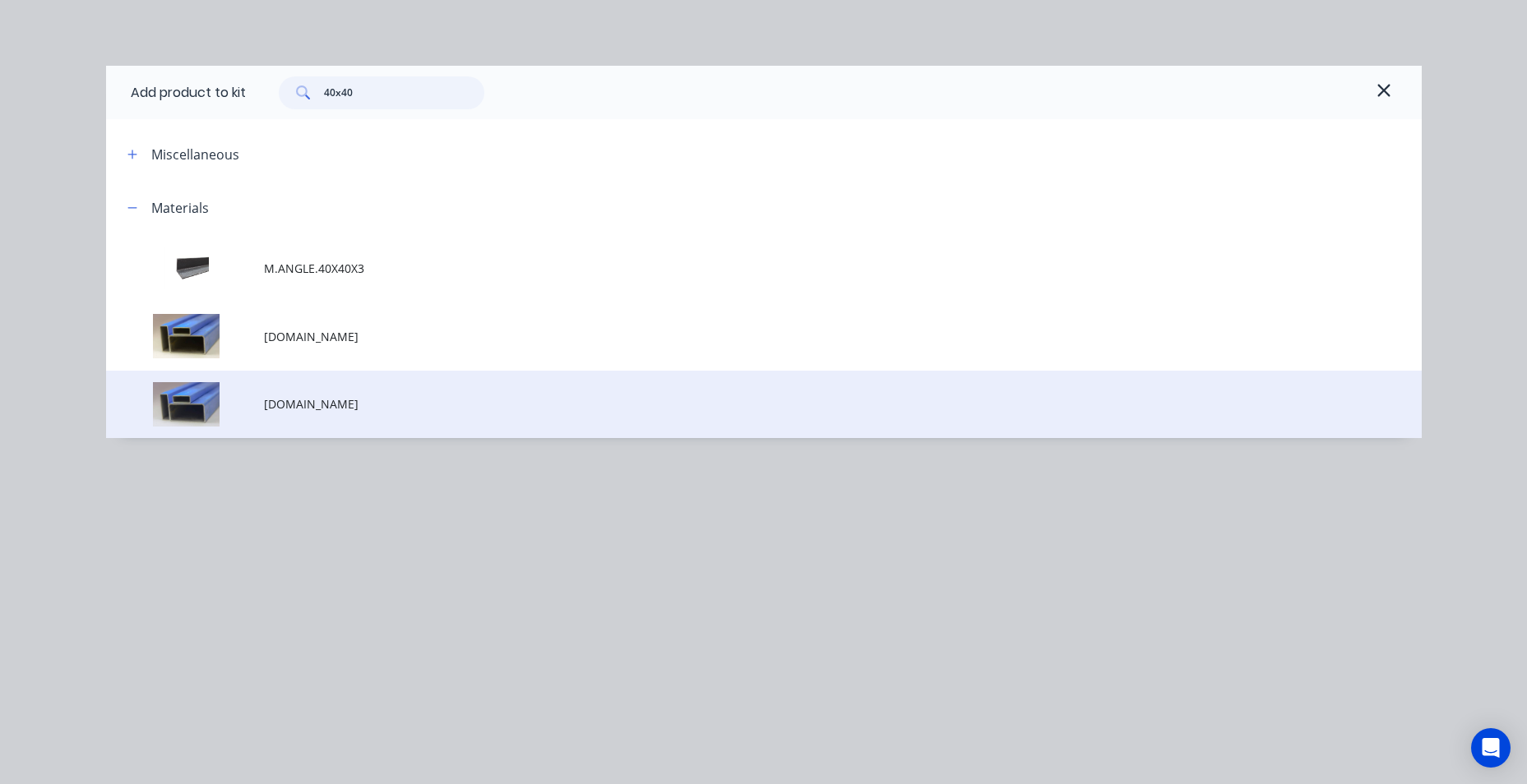
type input "40x40"
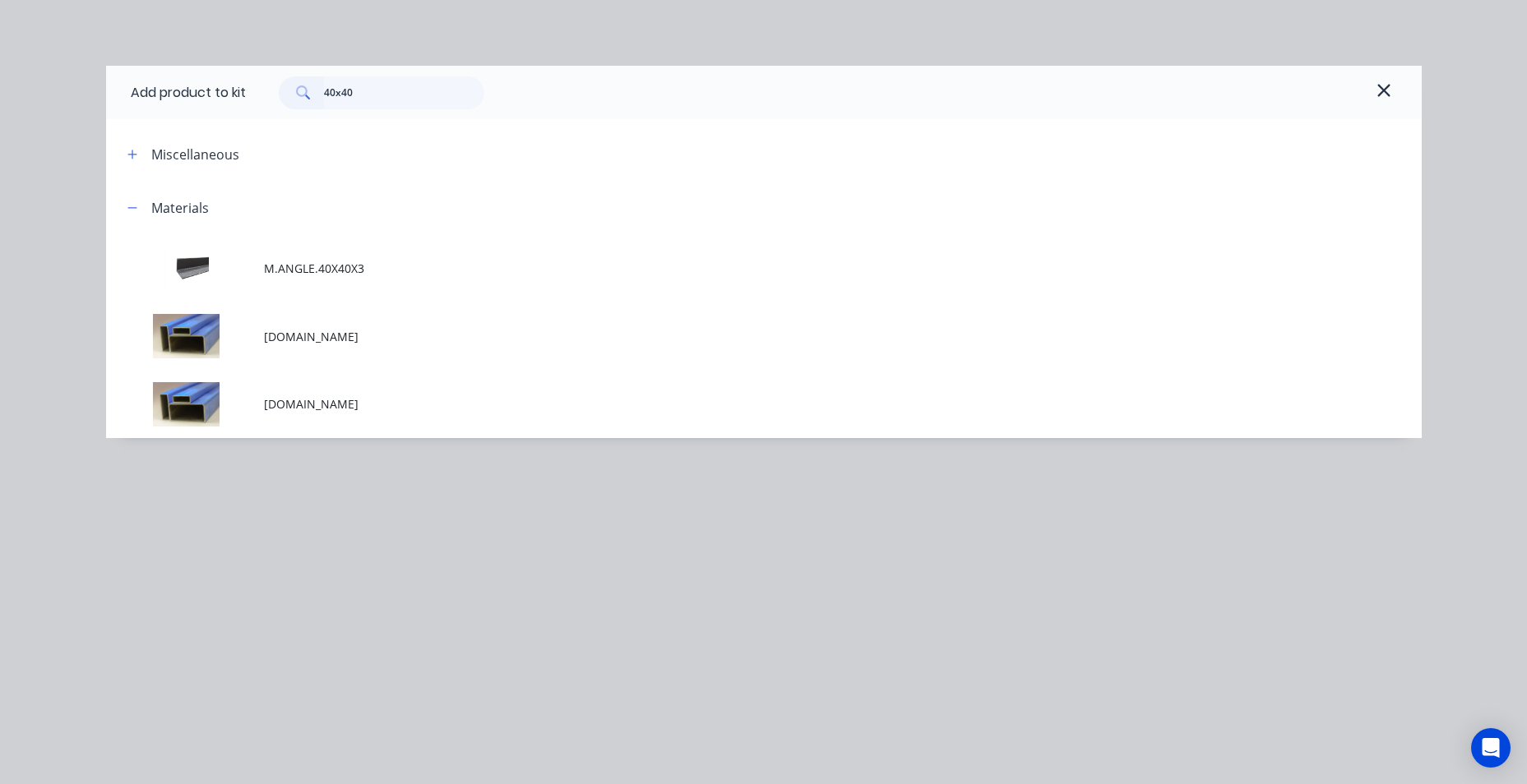
drag, startPoint x: 365, startPoint y: 403, endPoint x: 420, endPoint y: 440, distance: 66.3
click at [415, 438] on td "[DOMAIN_NAME]" at bounding box center [843, 405] width 1158 height 68
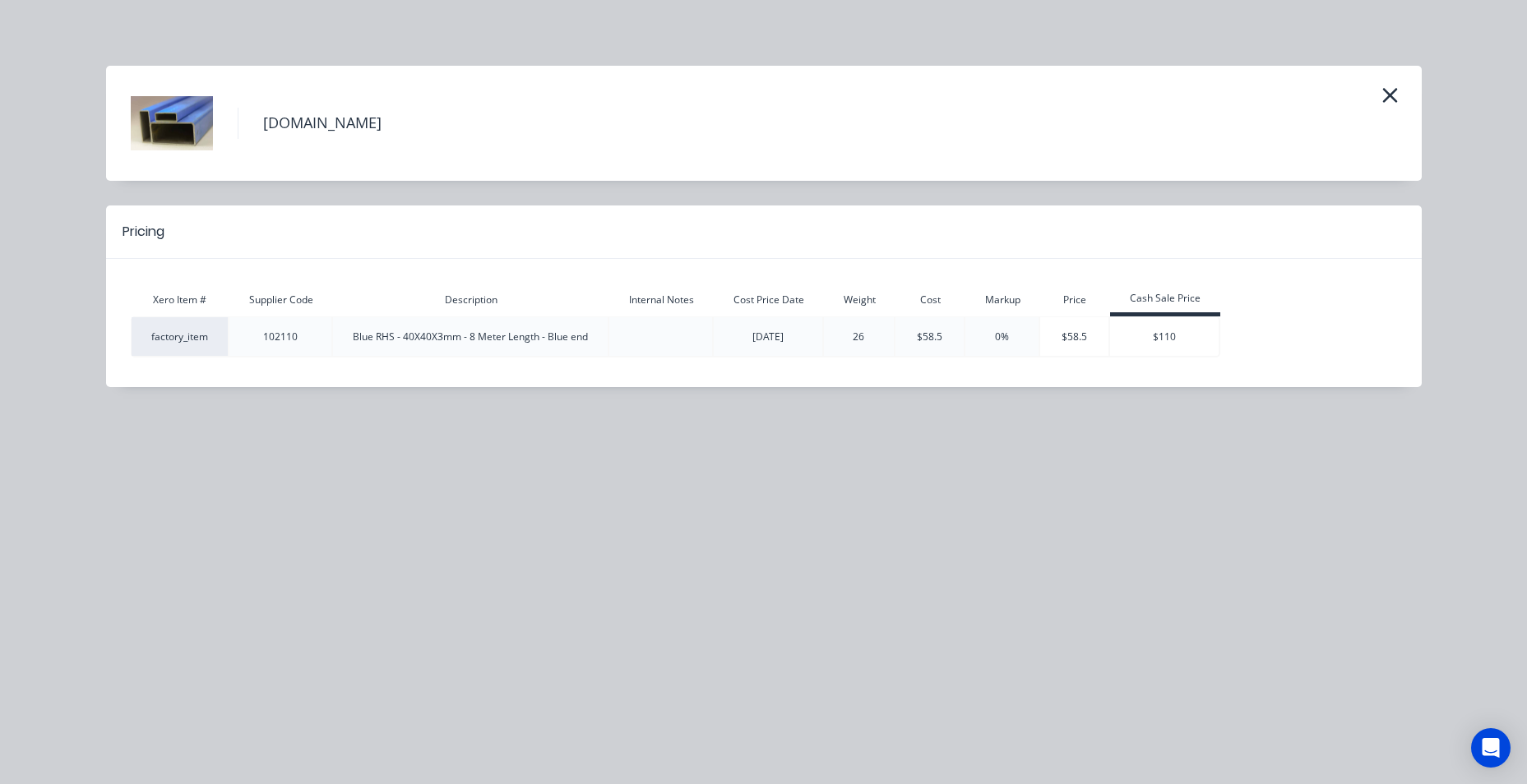
type input "$388.50"
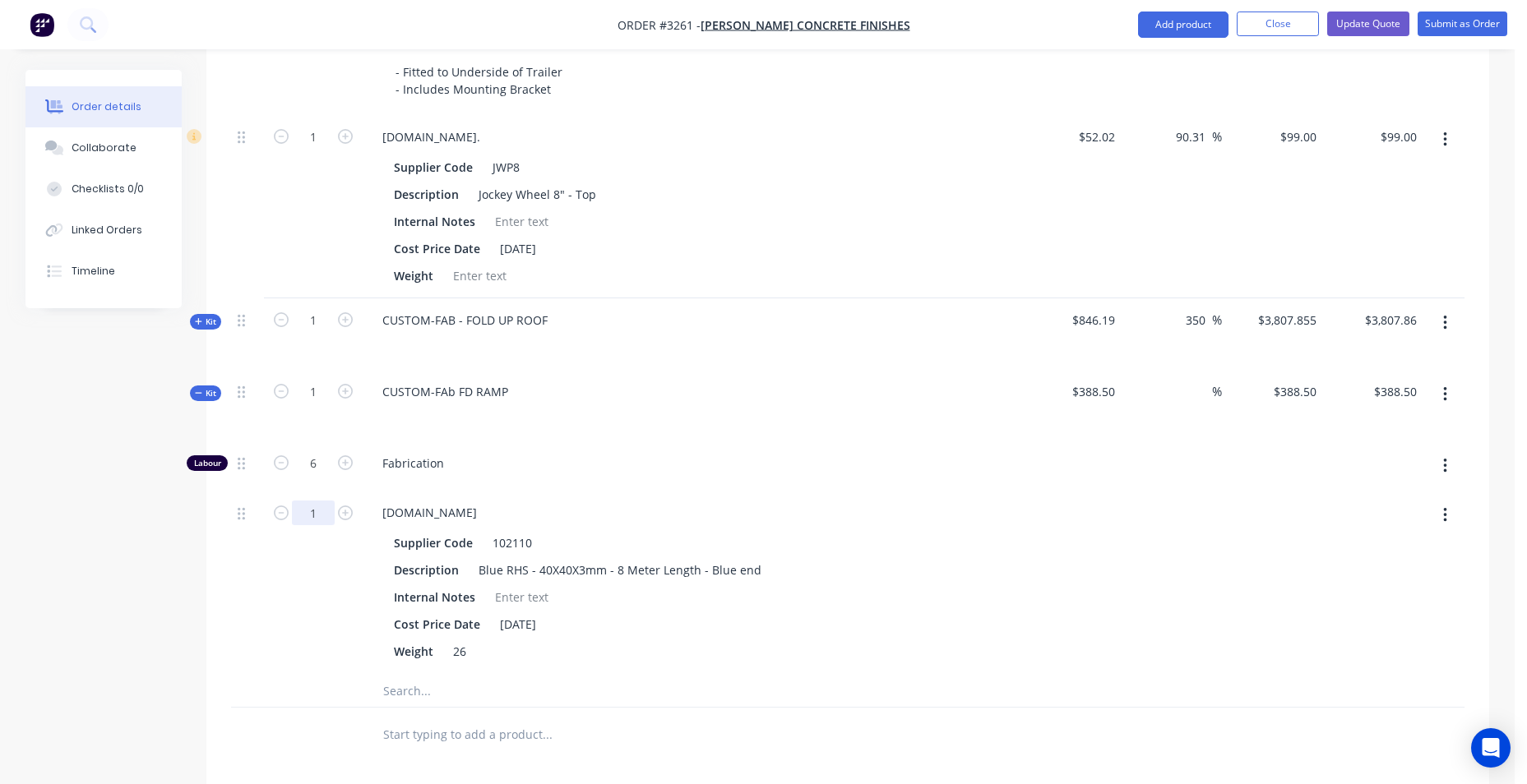
click at [315, 513] on input "1" at bounding box center [314, 513] width 43 height 25
type input "1.5"
click at [648, 445] on div "Fabrication" at bounding box center [692, 466] width 658 height 50
type input "$417.75"
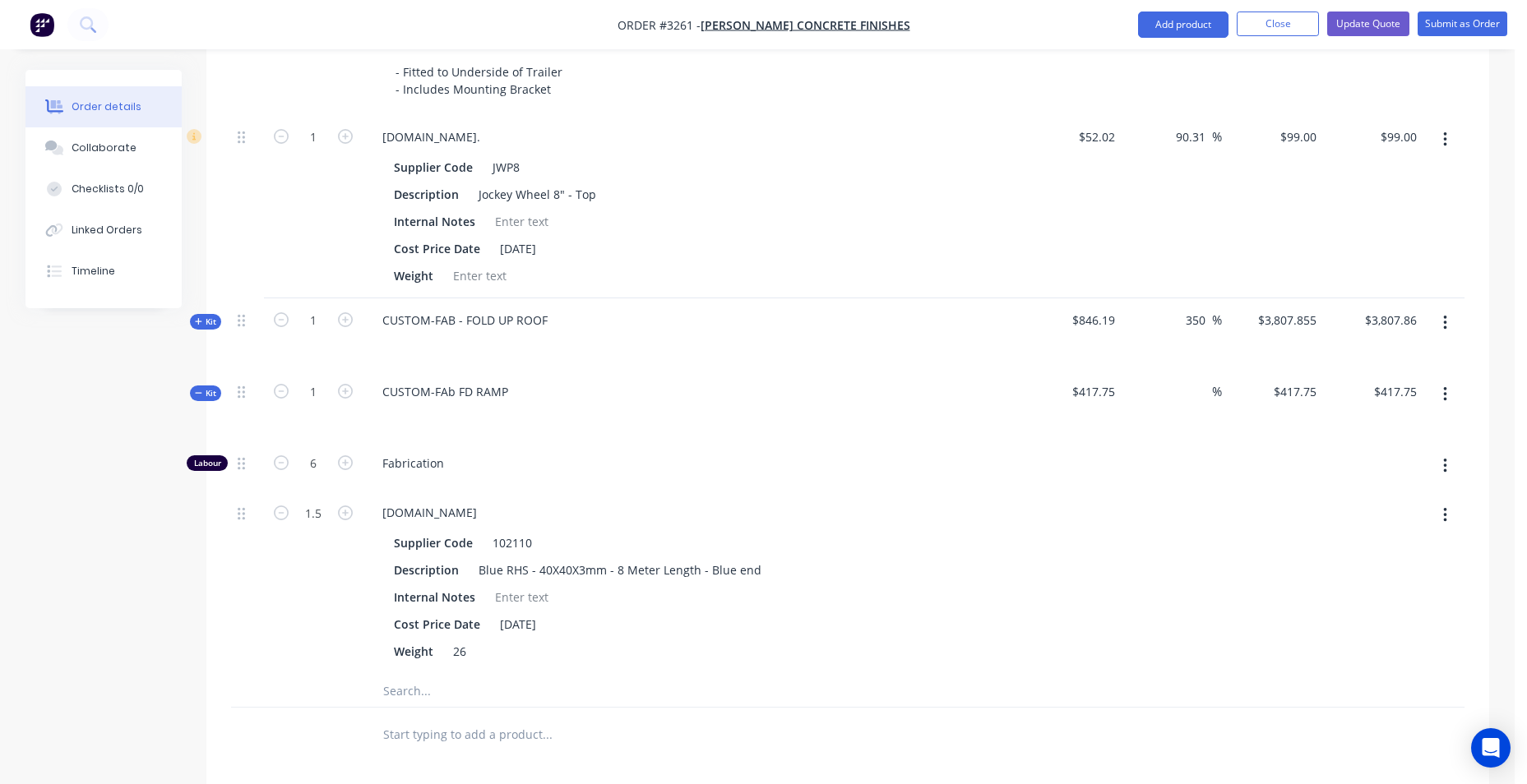
click at [1444, 321] on icon "button" at bounding box center [1446, 323] width 4 height 18
click at [1407, 374] on div "Add product to kit" at bounding box center [1387, 366] width 127 height 24
drag, startPoint x: 1145, startPoint y: 474, endPoint x: 1516, endPoint y: 338, distance: 395.1
click at [1146, 474] on div at bounding box center [1172, 466] width 101 height 50
click at [1449, 392] on button "button" at bounding box center [1445, 394] width 38 height 29
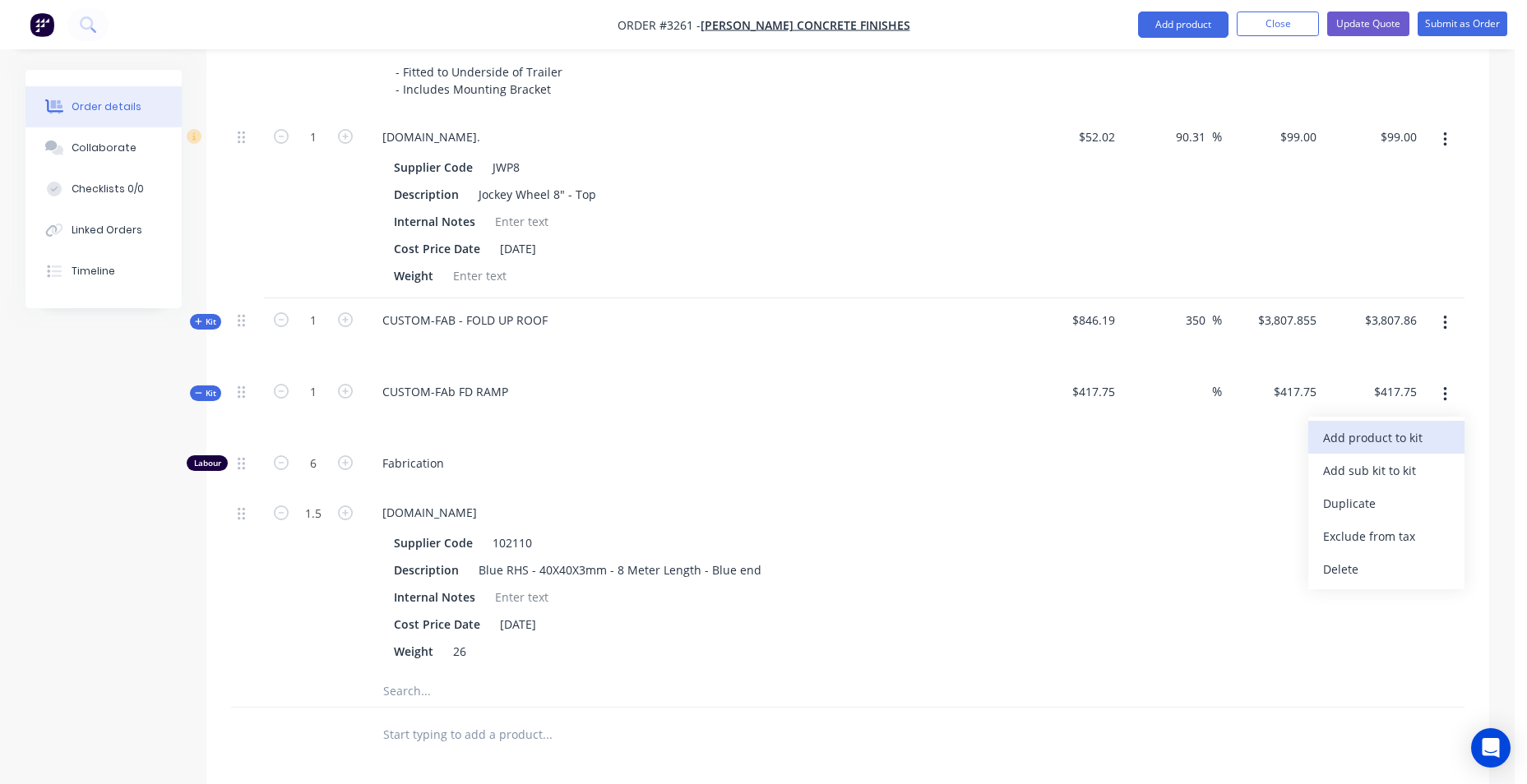
click at [1379, 444] on div "Add product to kit" at bounding box center [1387, 438] width 127 height 24
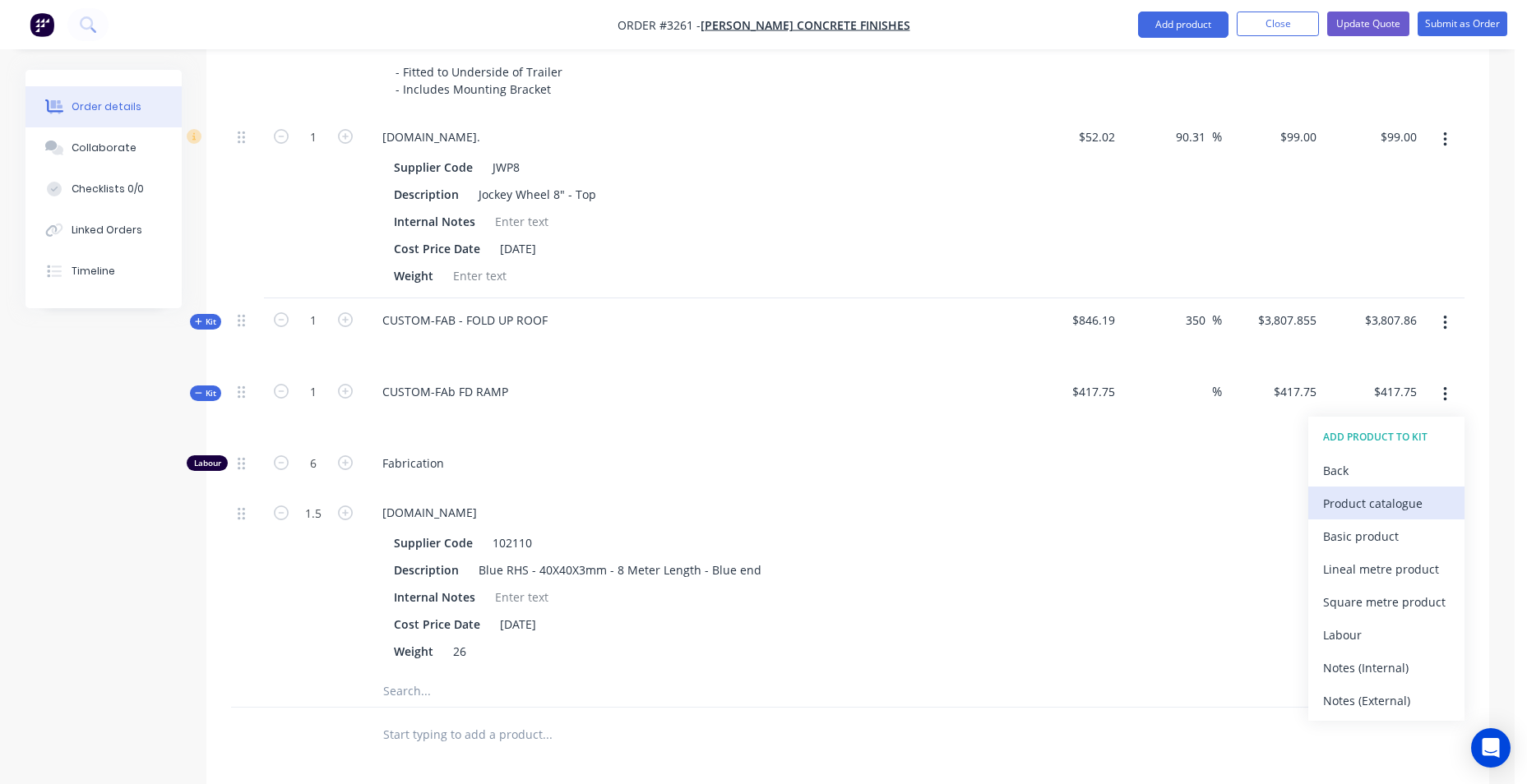
click at [1382, 508] on div "Product catalogue" at bounding box center [1387, 503] width 127 height 24
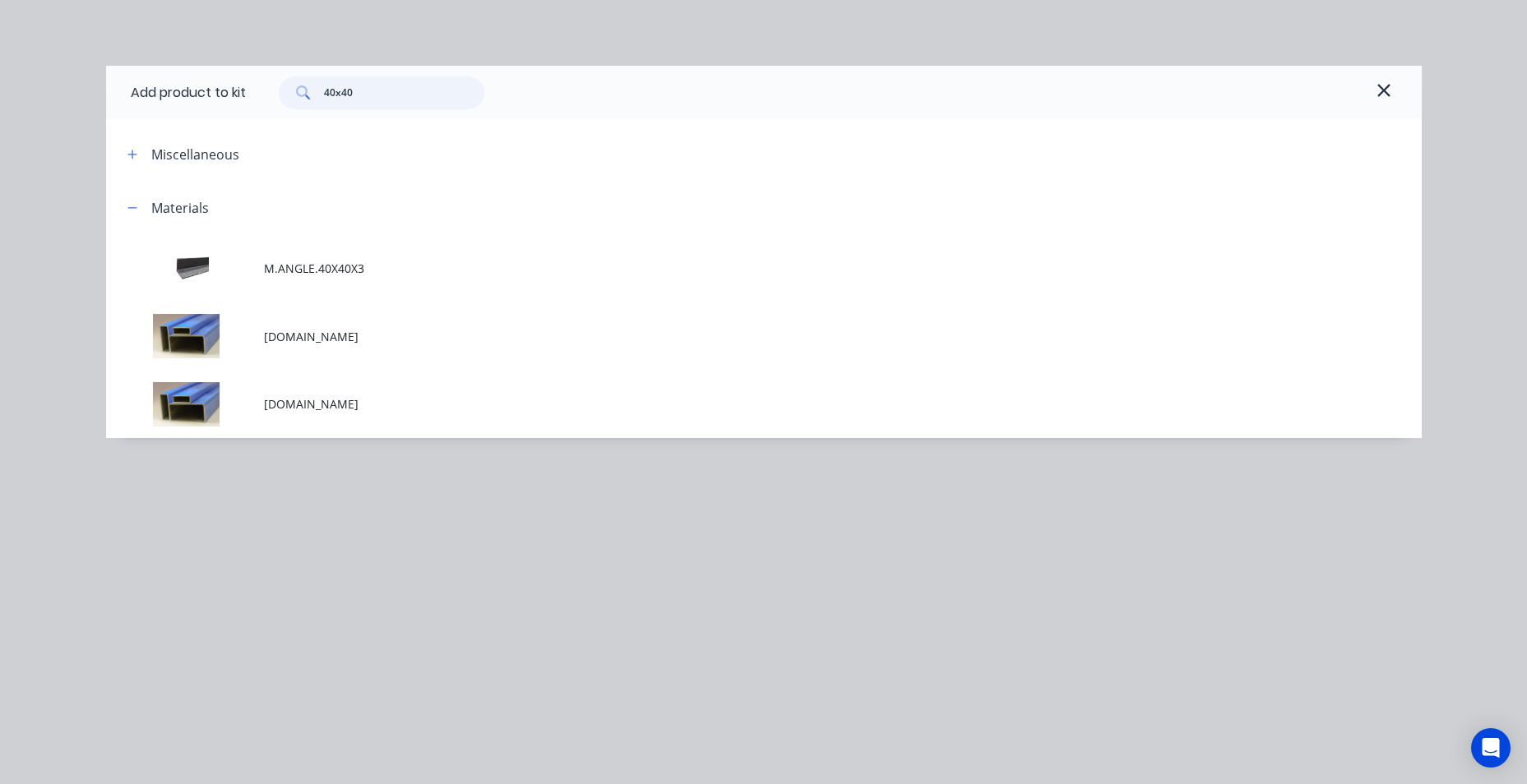
drag, startPoint x: 353, startPoint y: 94, endPoint x: 285, endPoint y: 100, distance: 68.3
click at [287, 102] on div "40x40" at bounding box center [382, 93] width 206 height 33
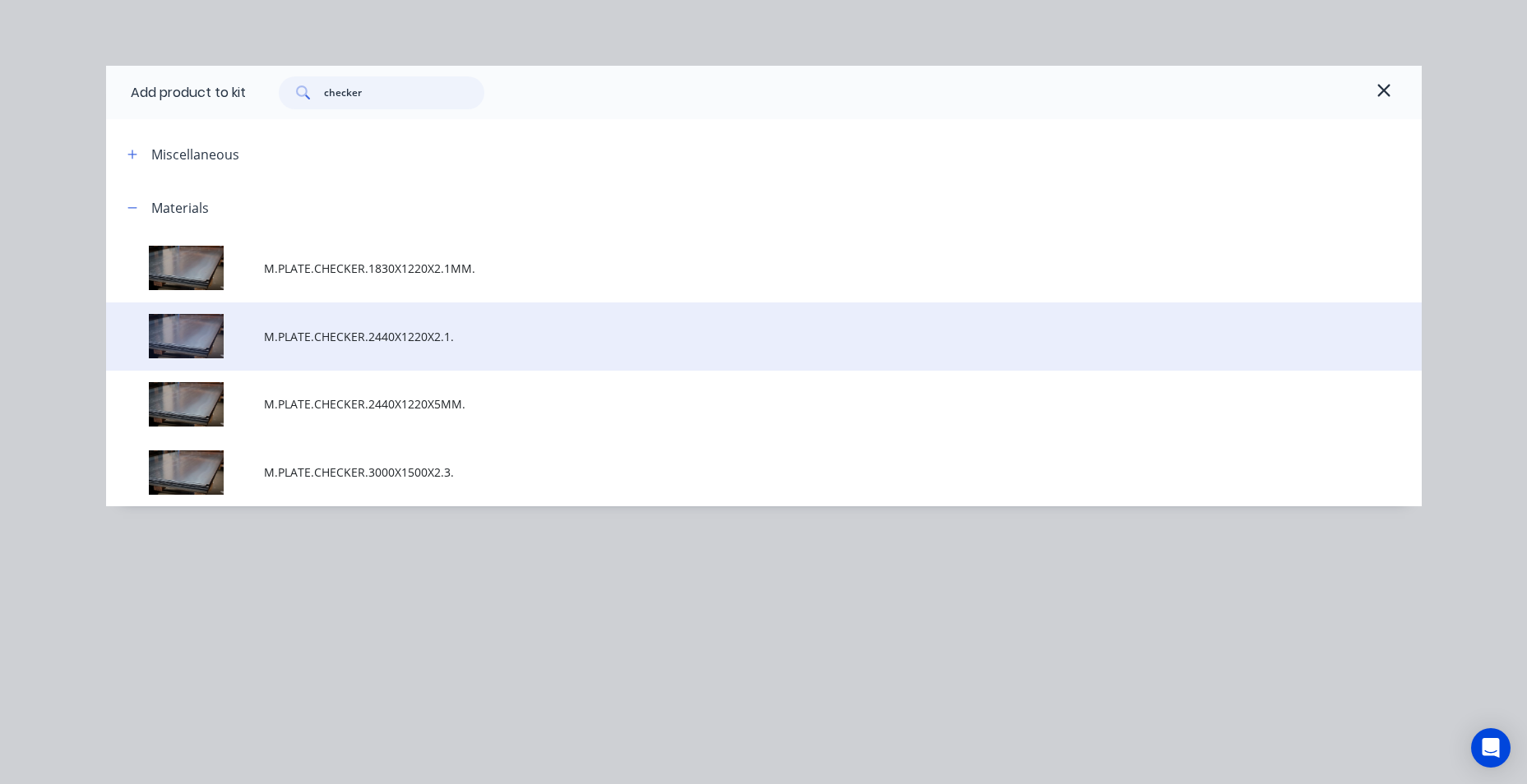
type input "checker"
click at [411, 348] on td "M.PLATE.CHECKER.2440X1220X2.1." at bounding box center [843, 337] width 1158 height 68
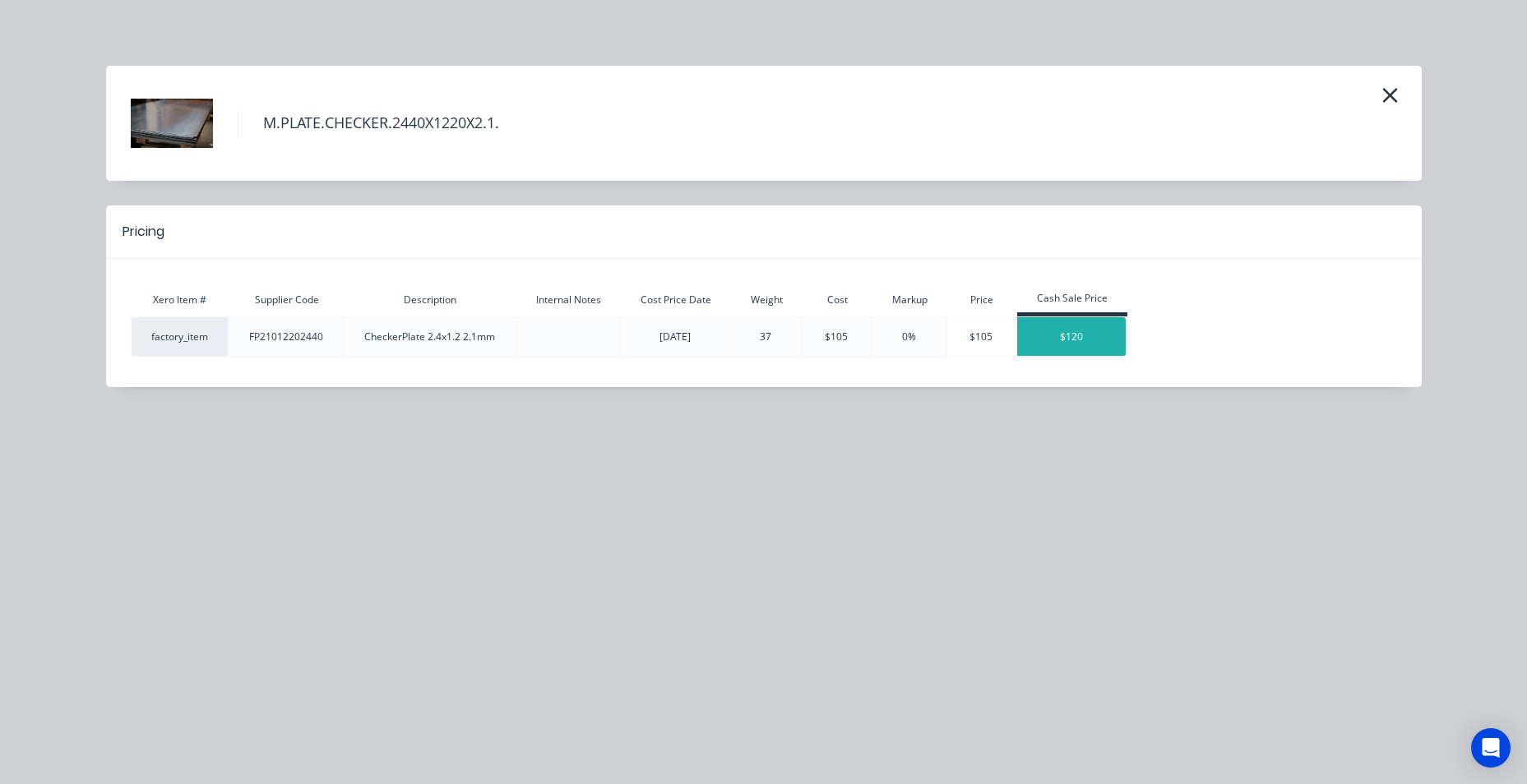
type input "$522.75"
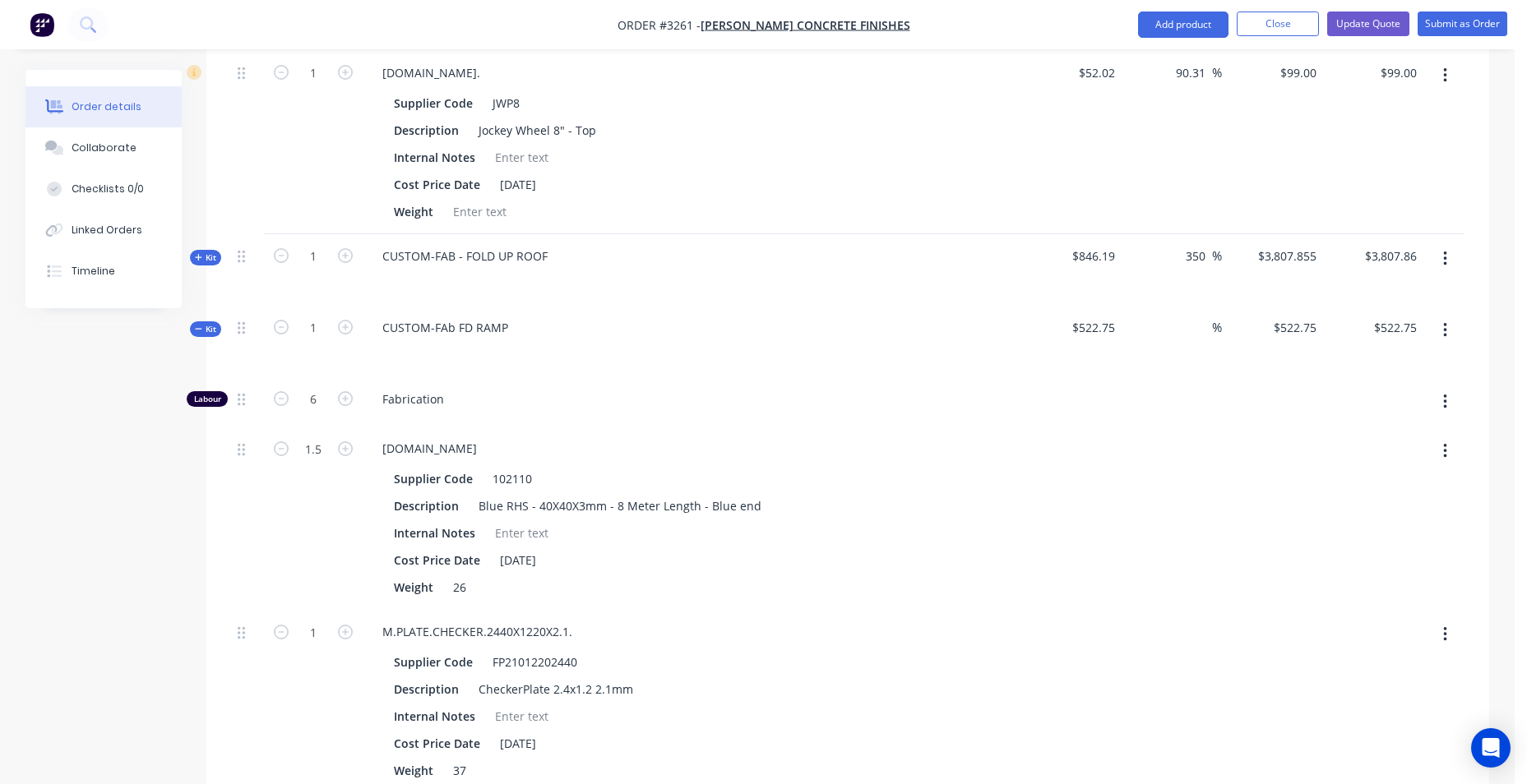
scroll to position [1890, 0]
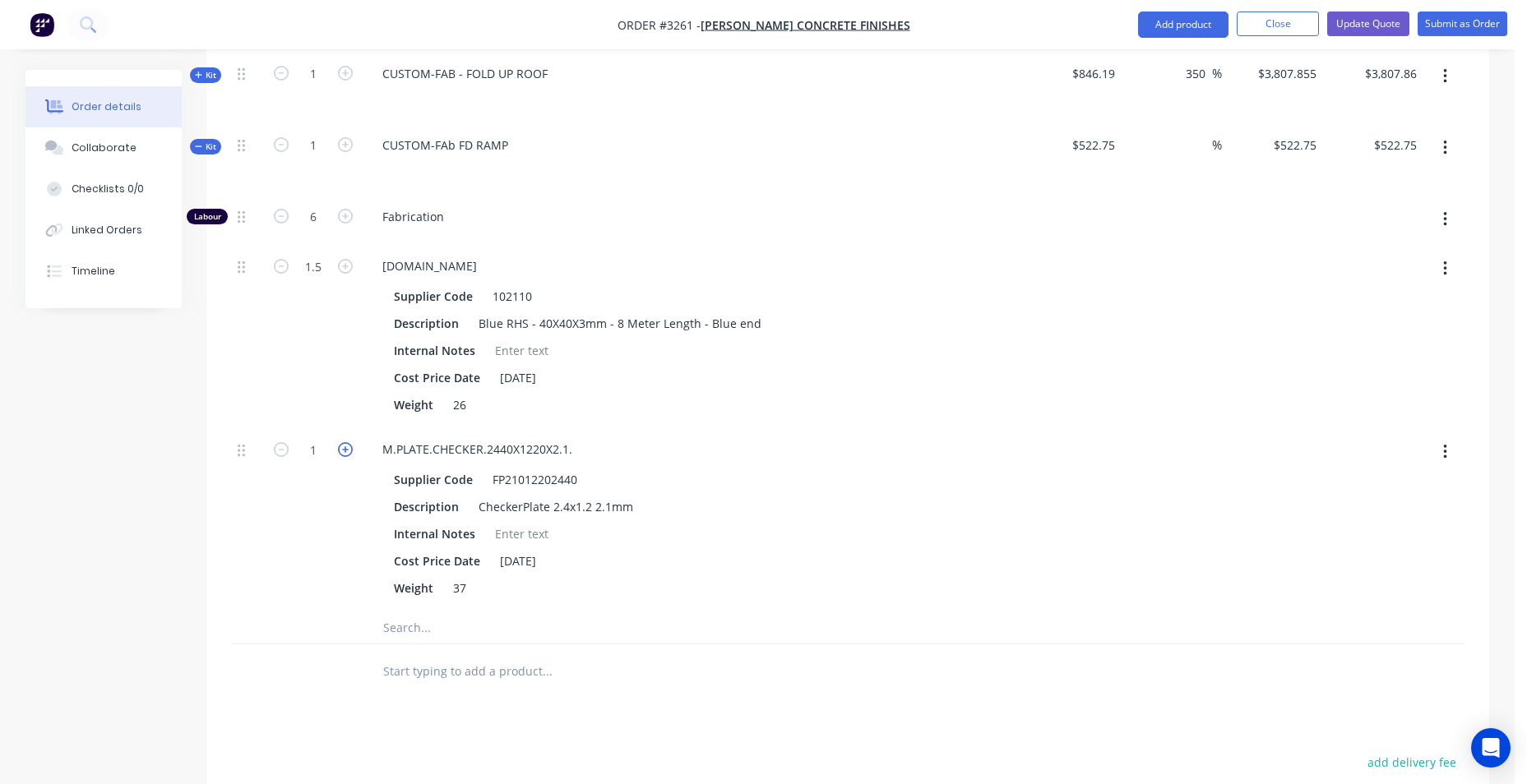
click at [345, 454] on icon "button" at bounding box center [345, 449] width 15 height 15
type input "$627.75"
type input "2"
drag, startPoint x: 290, startPoint y: 626, endPoint x: 280, endPoint y: 612, distance: 17.2
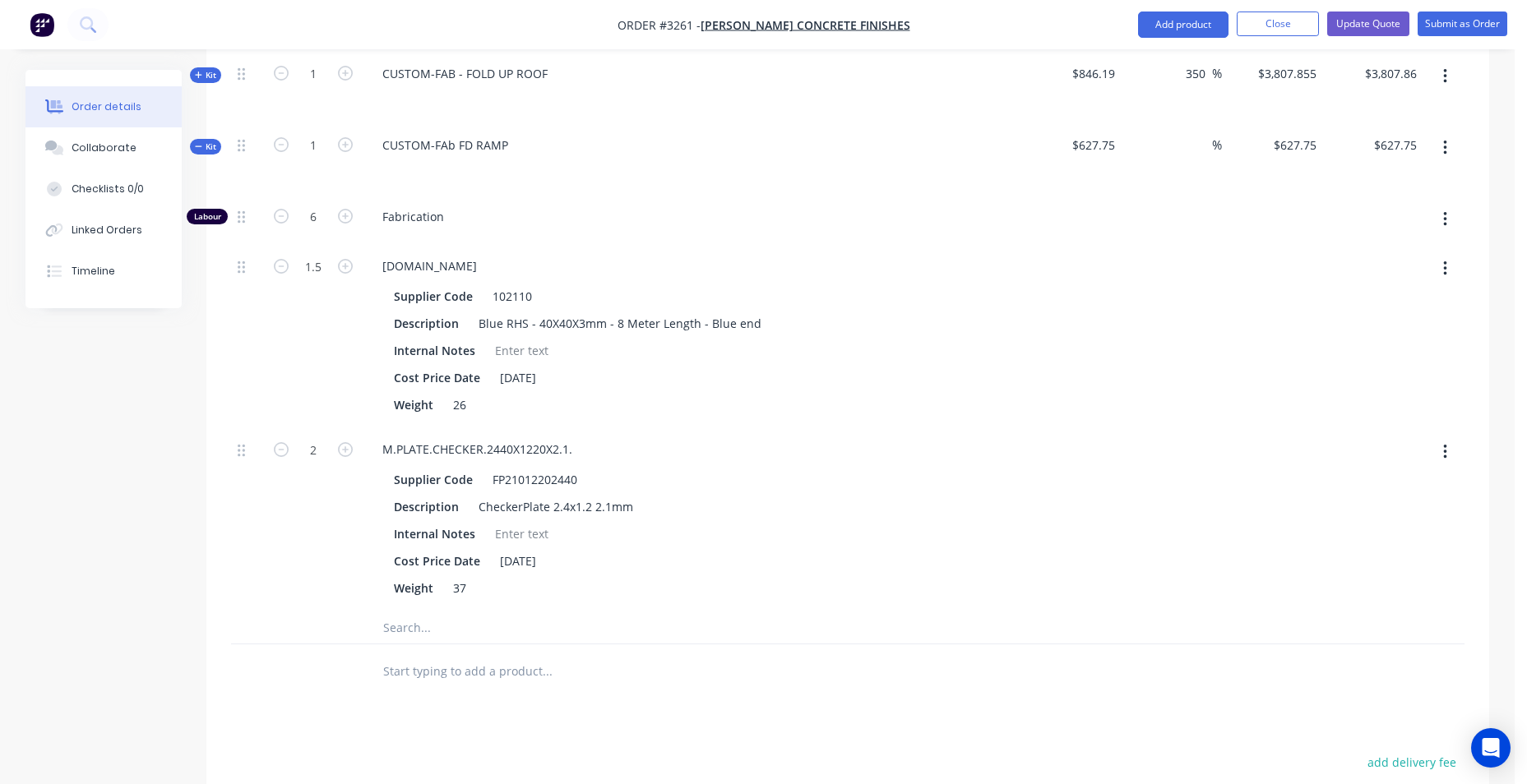
click at [289, 625] on div at bounding box center [313, 627] width 98 height 33
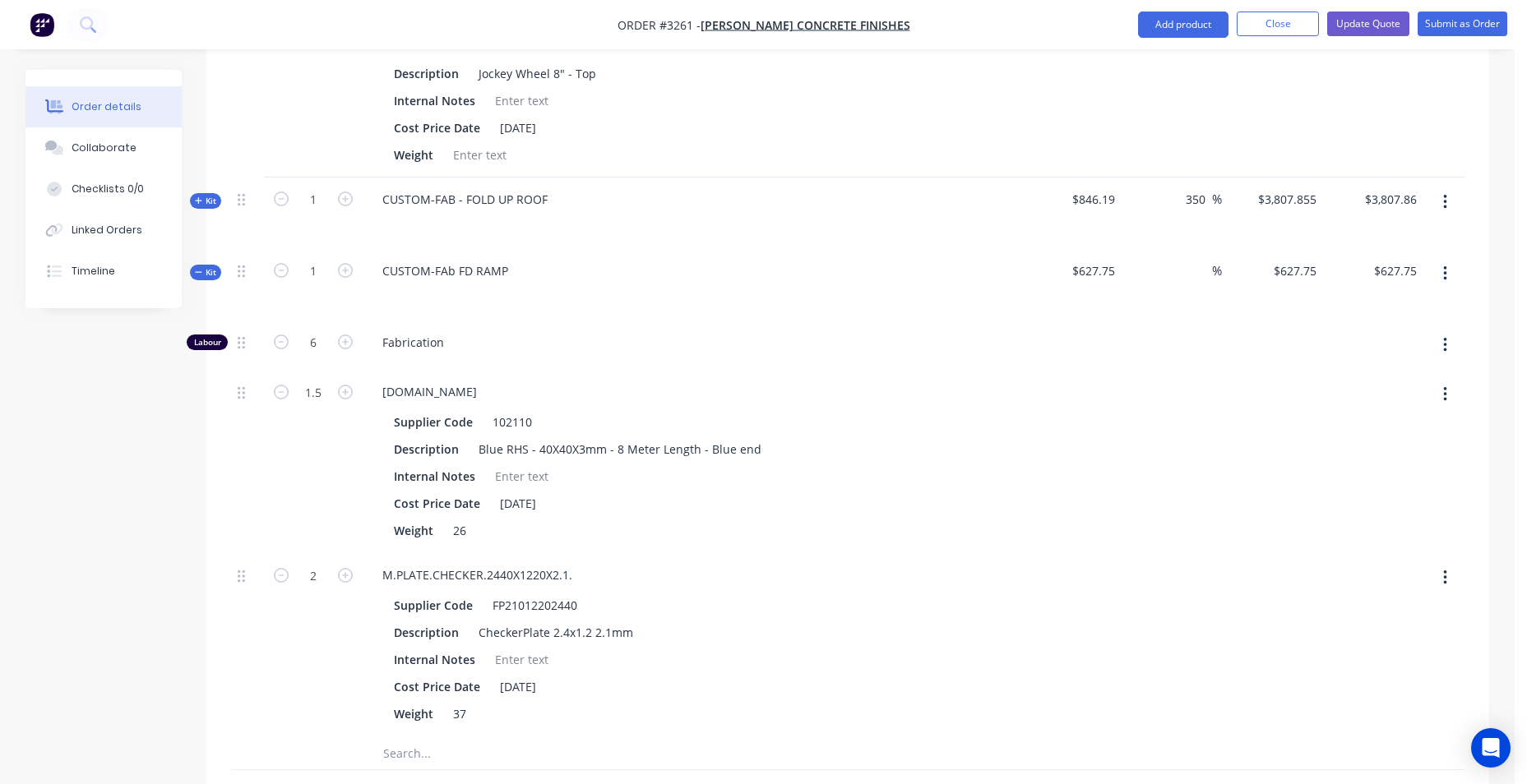
scroll to position [1726, 0]
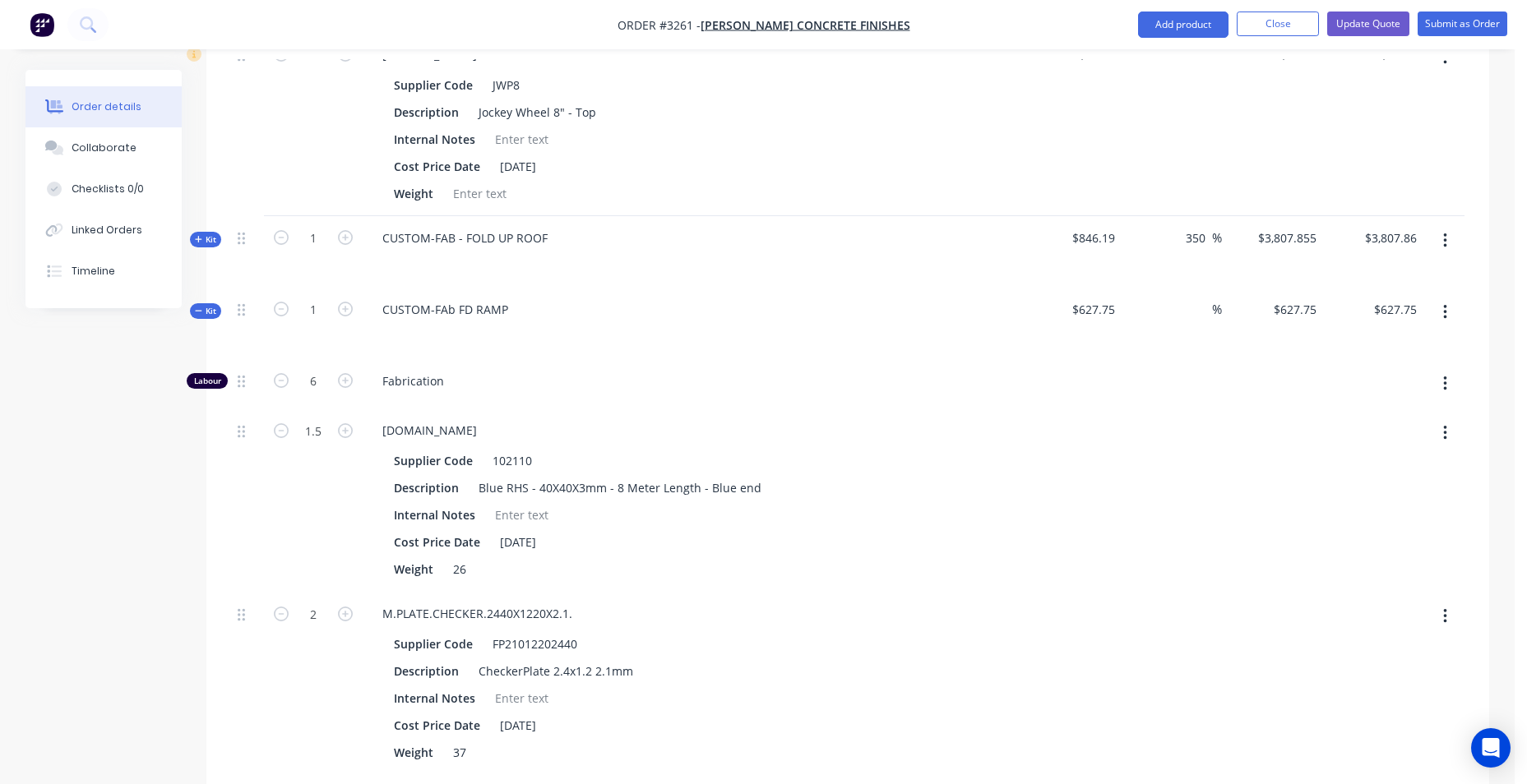
click at [1444, 241] on icon "button" at bounding box center [1446, 241] width 4 height 18
click at [1395, 274] on div "Add product to kit" at bounding box center [1387, 284] width 127 height 24
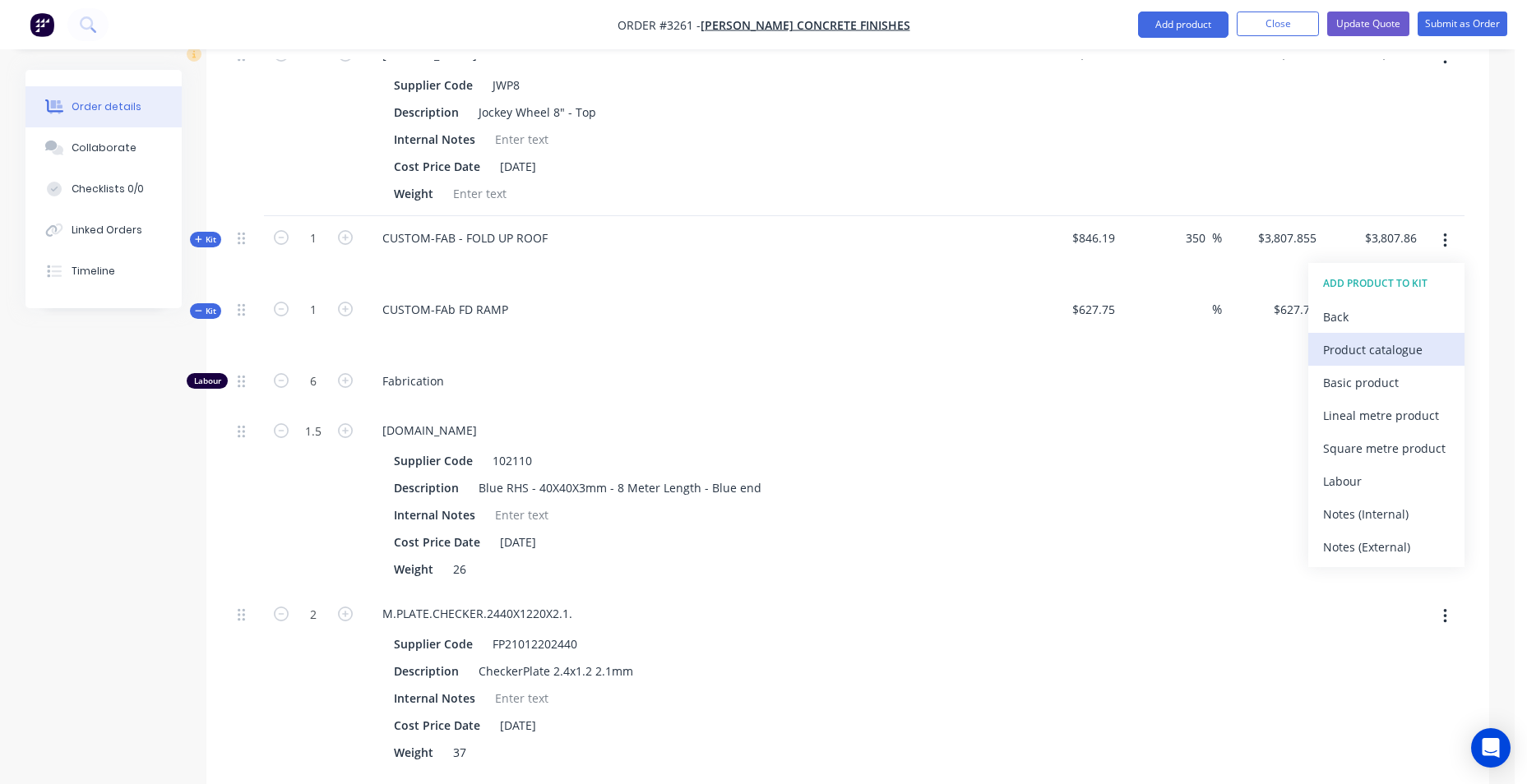
click at [1375, 354] on div "Product catalogue" at bounding box center [1387, 349] width 127 height 24
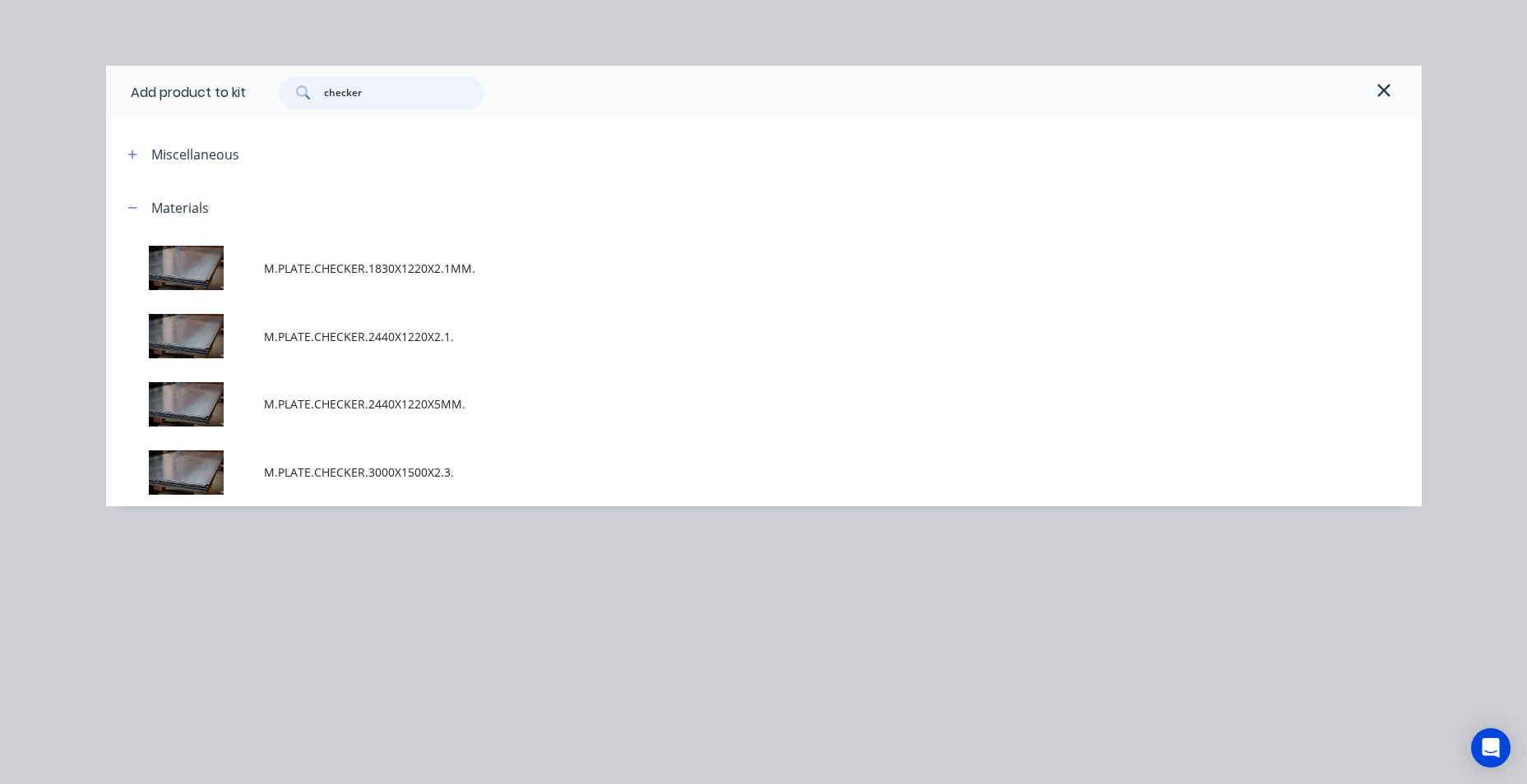
drag, startPoint x: 387, startPoint y: 88, endPoint x: 208, endPoint y: 102, distance: 179.5
click at [208, 102] on div "Add product to kit checker" at bounding box center [764, 93] width 1316 height 54
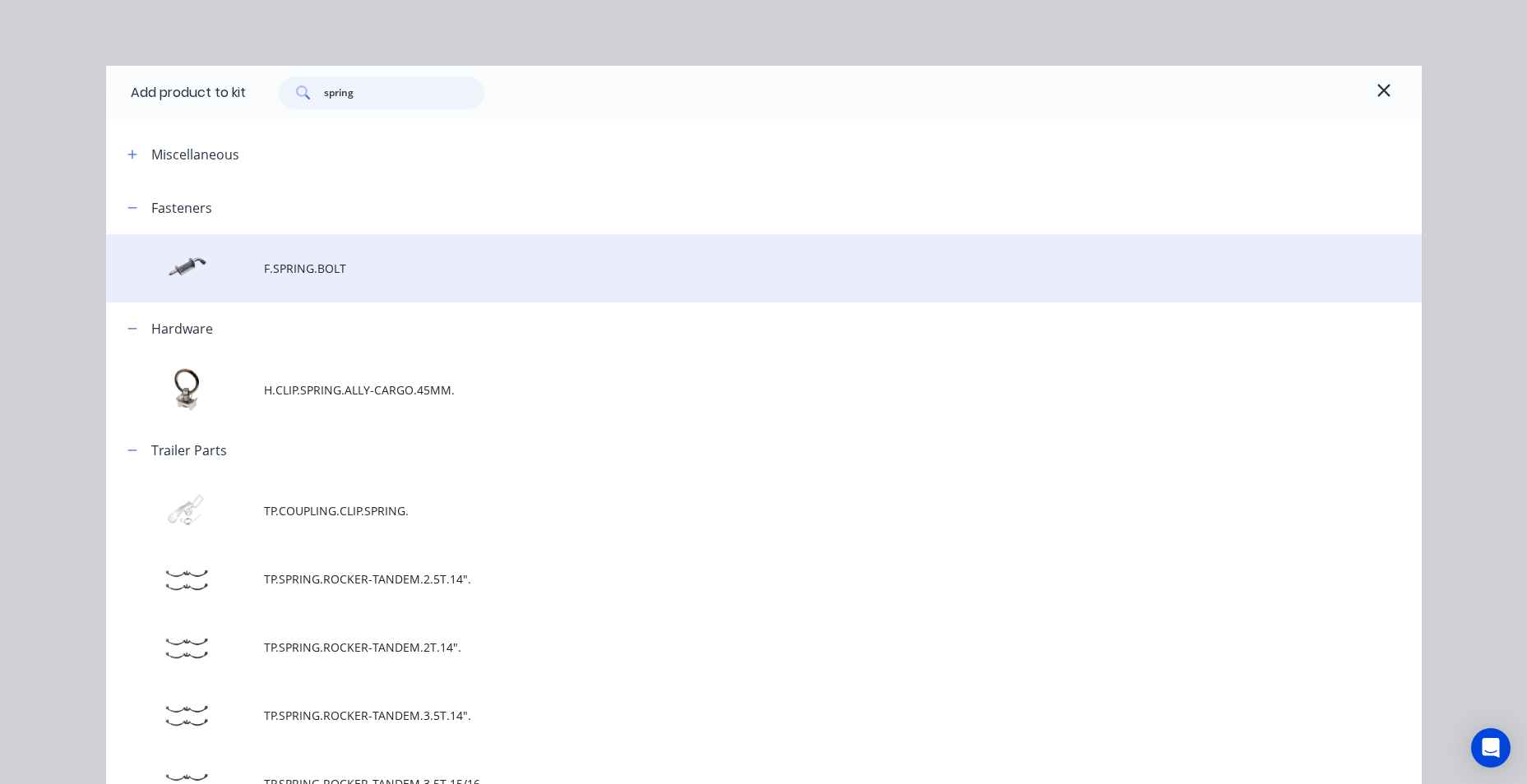
type input "spring"
click at [253, 269] on td at bounding box center [185, 268] width 158 height 68
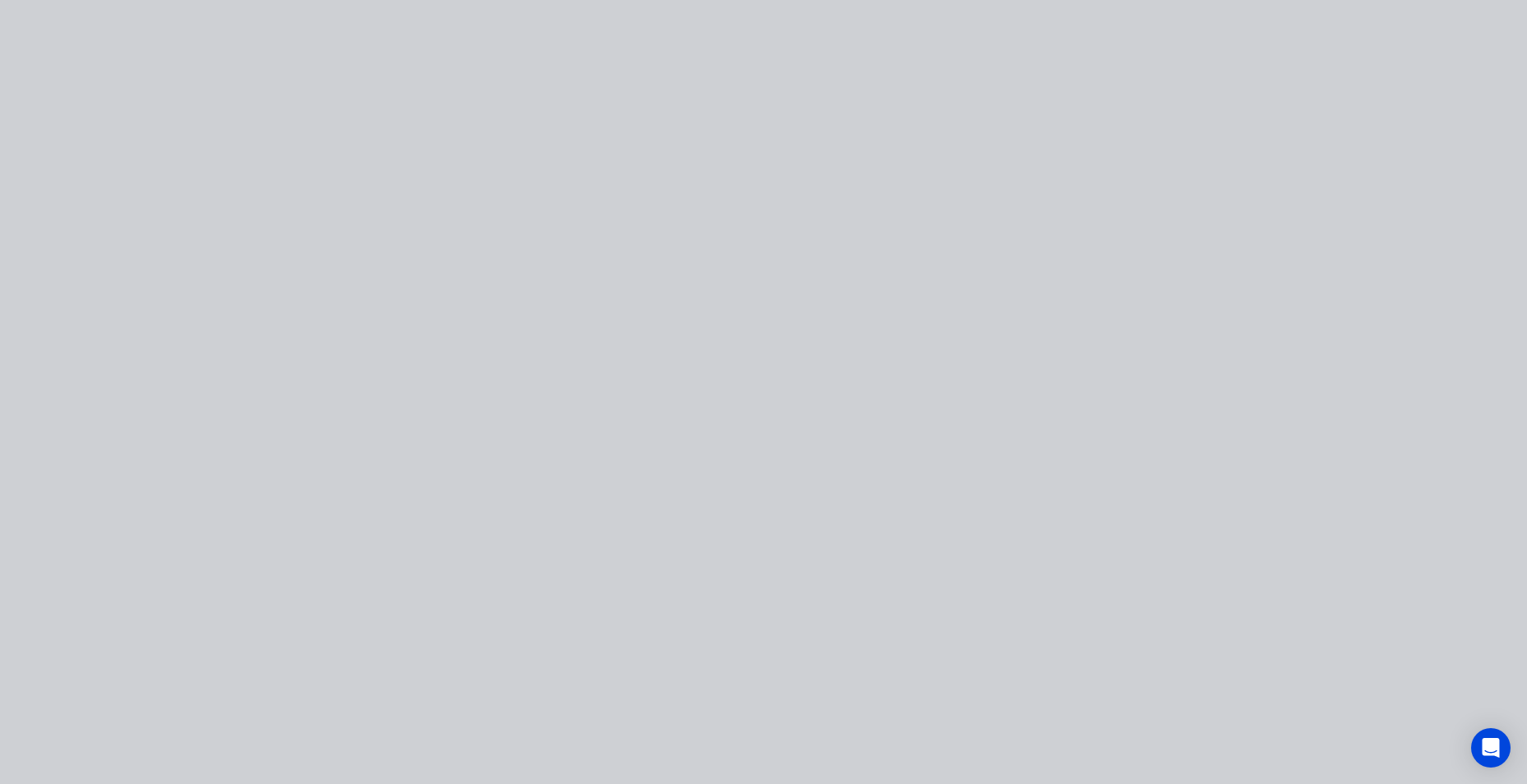
type input "$3,821.355"
type input "$3,821.36"
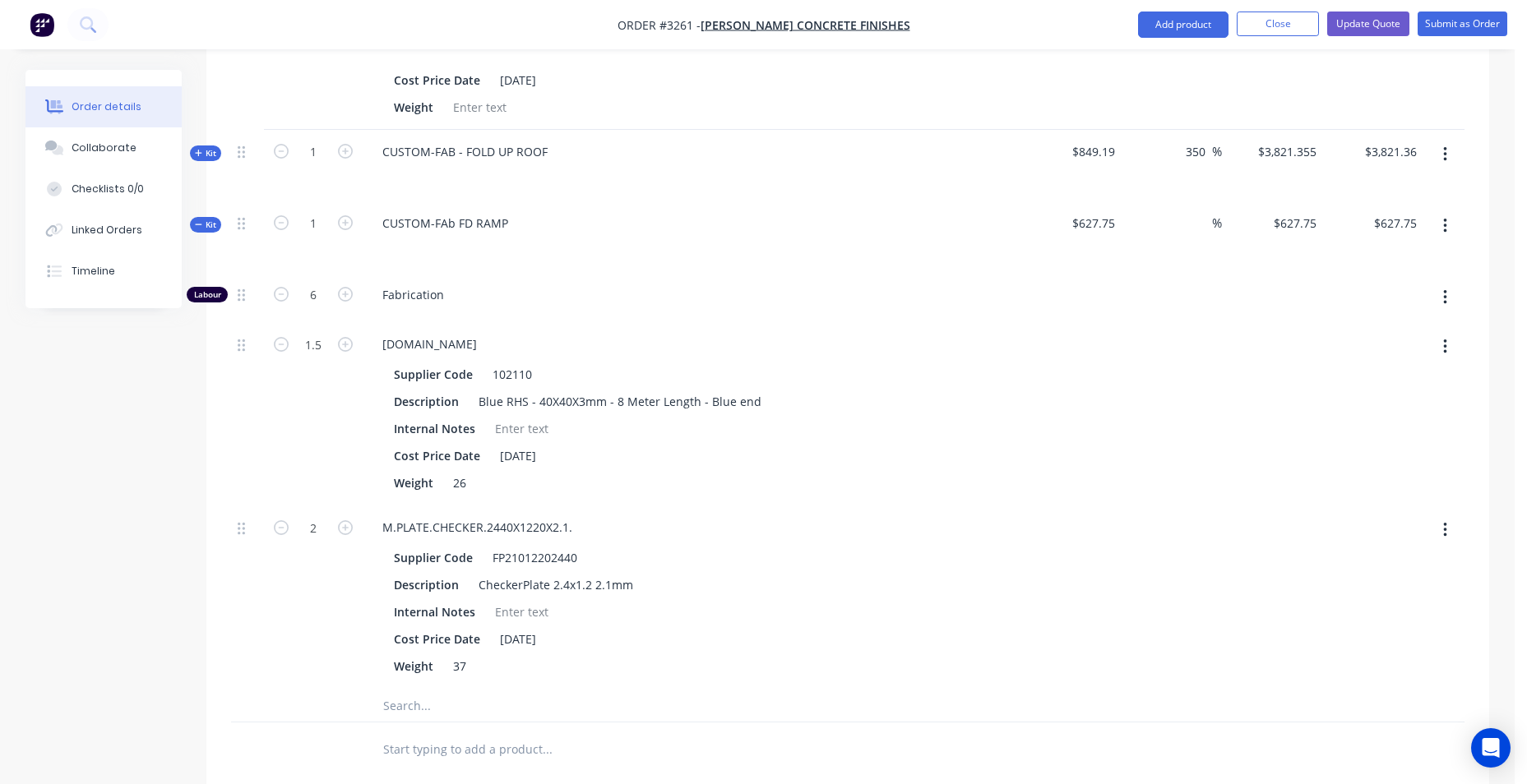
scroll to position [1808, 0]
click at [1444, 161] on icon "button" at bounding box center [1446, 159] width 4 height 18
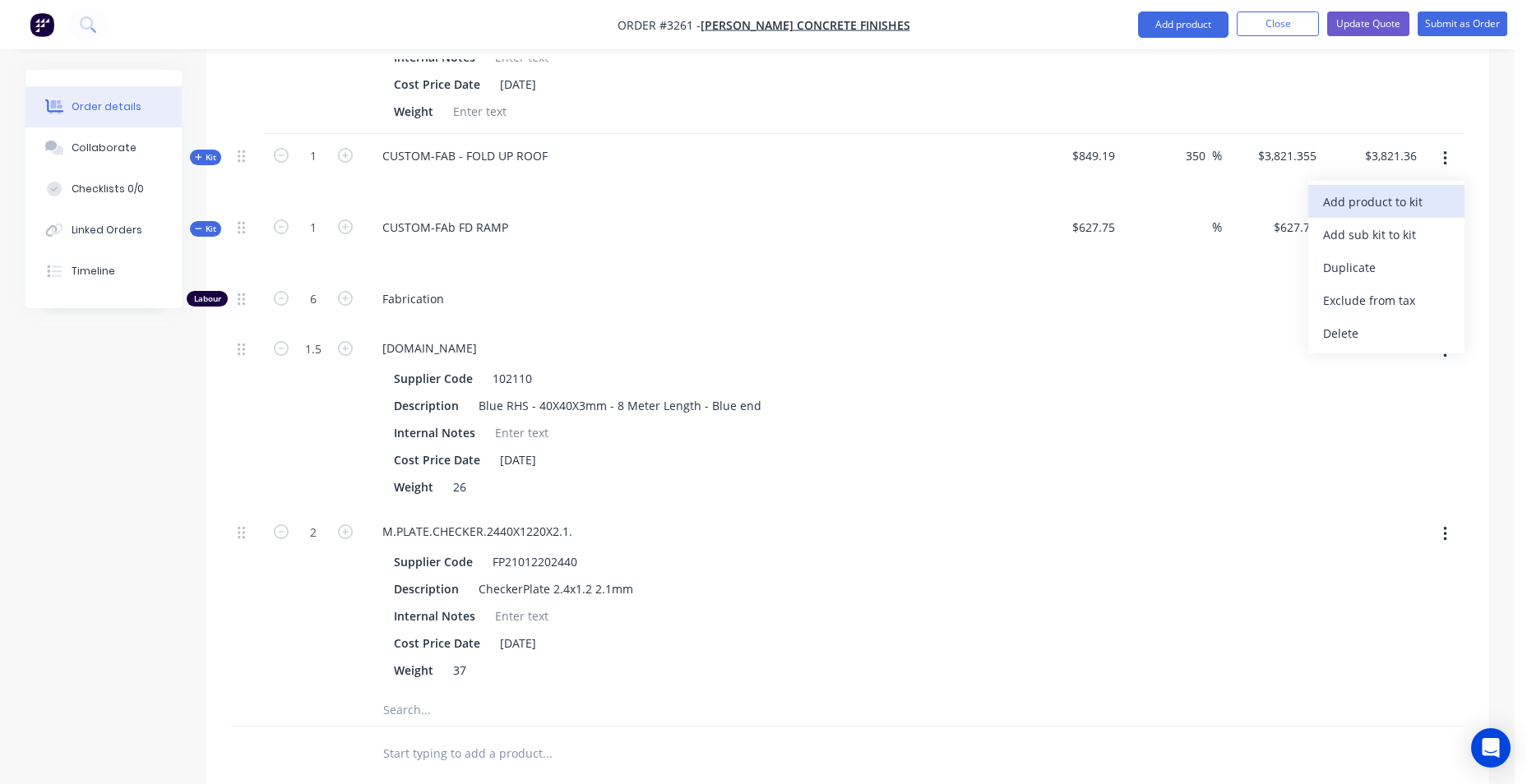
click at [1422, 196] on div "Add product to kit" at bounding box center [1387, 202] width 127 height 24
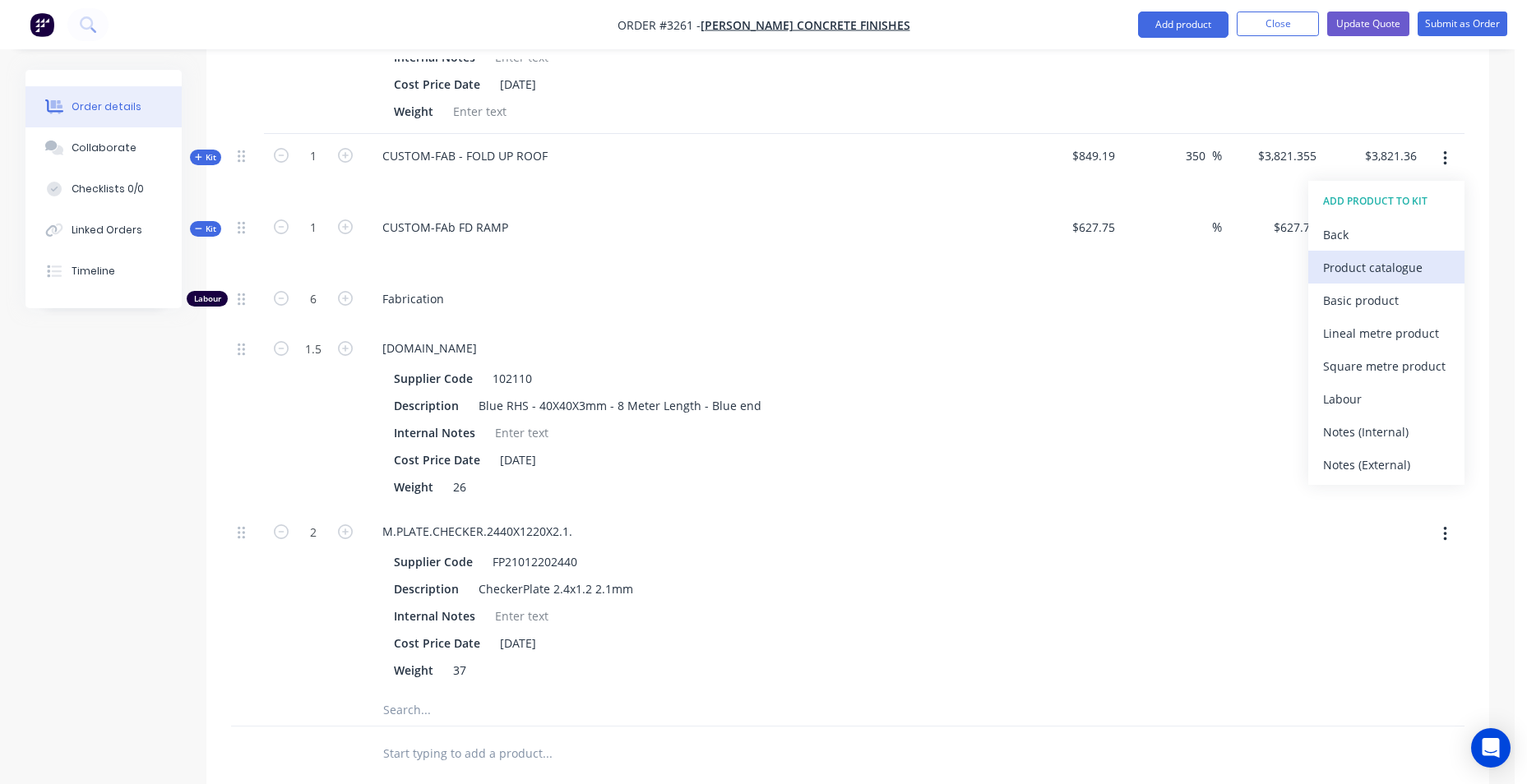
click at [1372, 274] on div "Product catalogue" at bounding box center [1387, 267] width 127 height 24
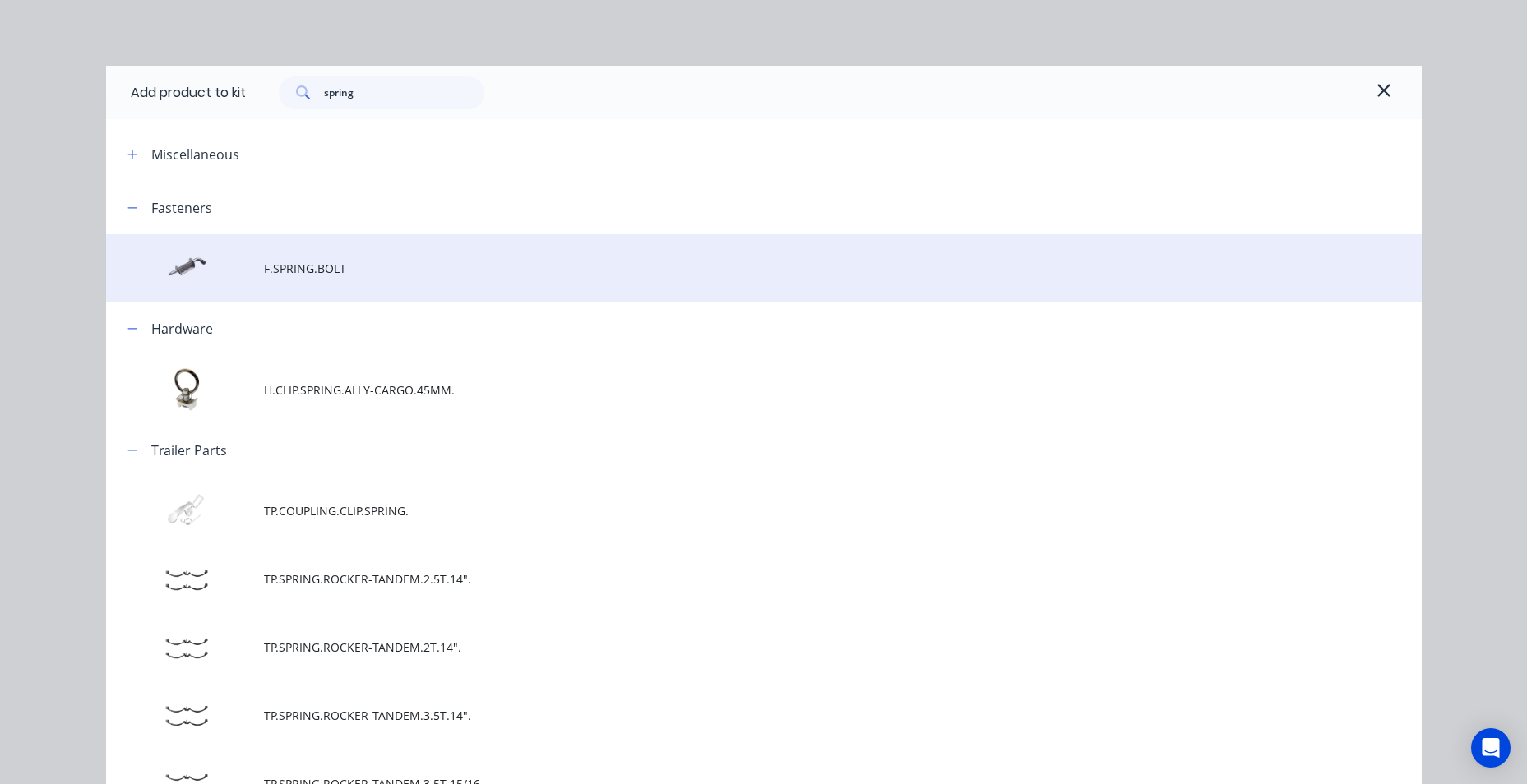
click at [305, 273] on span "F.SPRING.BOLT" at bounding box center [726, 268] width 927 height 17
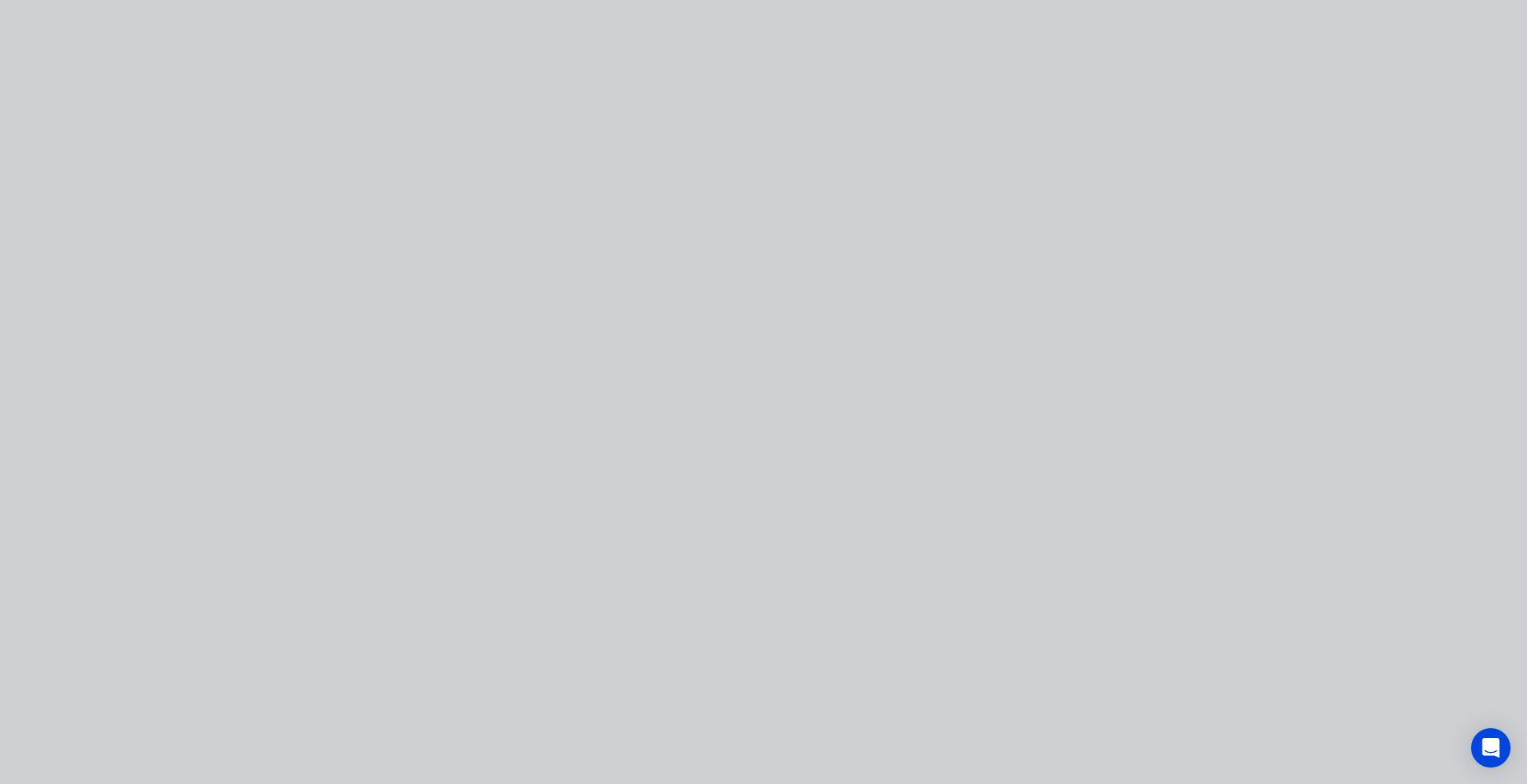
type input "$3,834.855"
type input "$3,834.86"
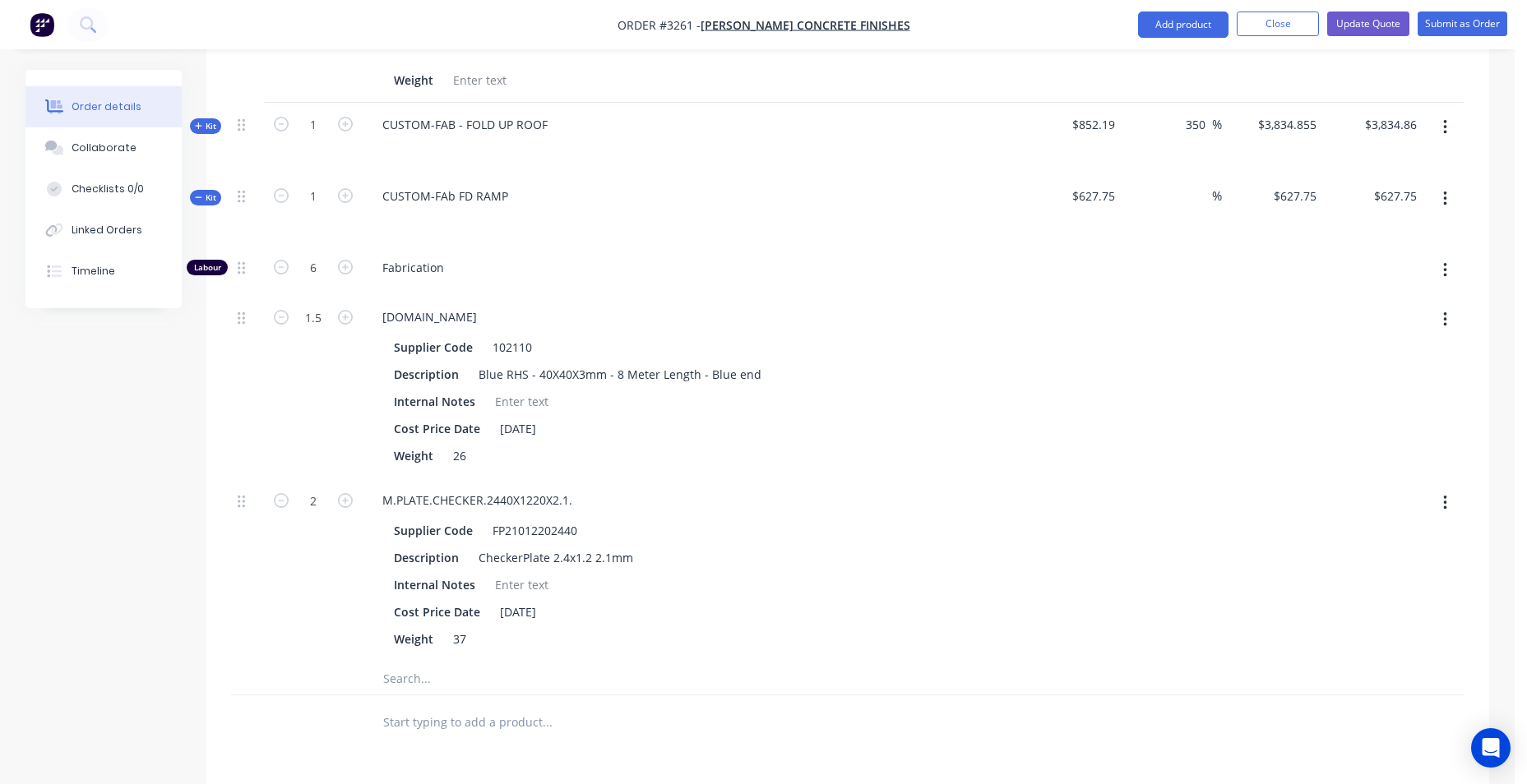
scroll to position [1832, 0]
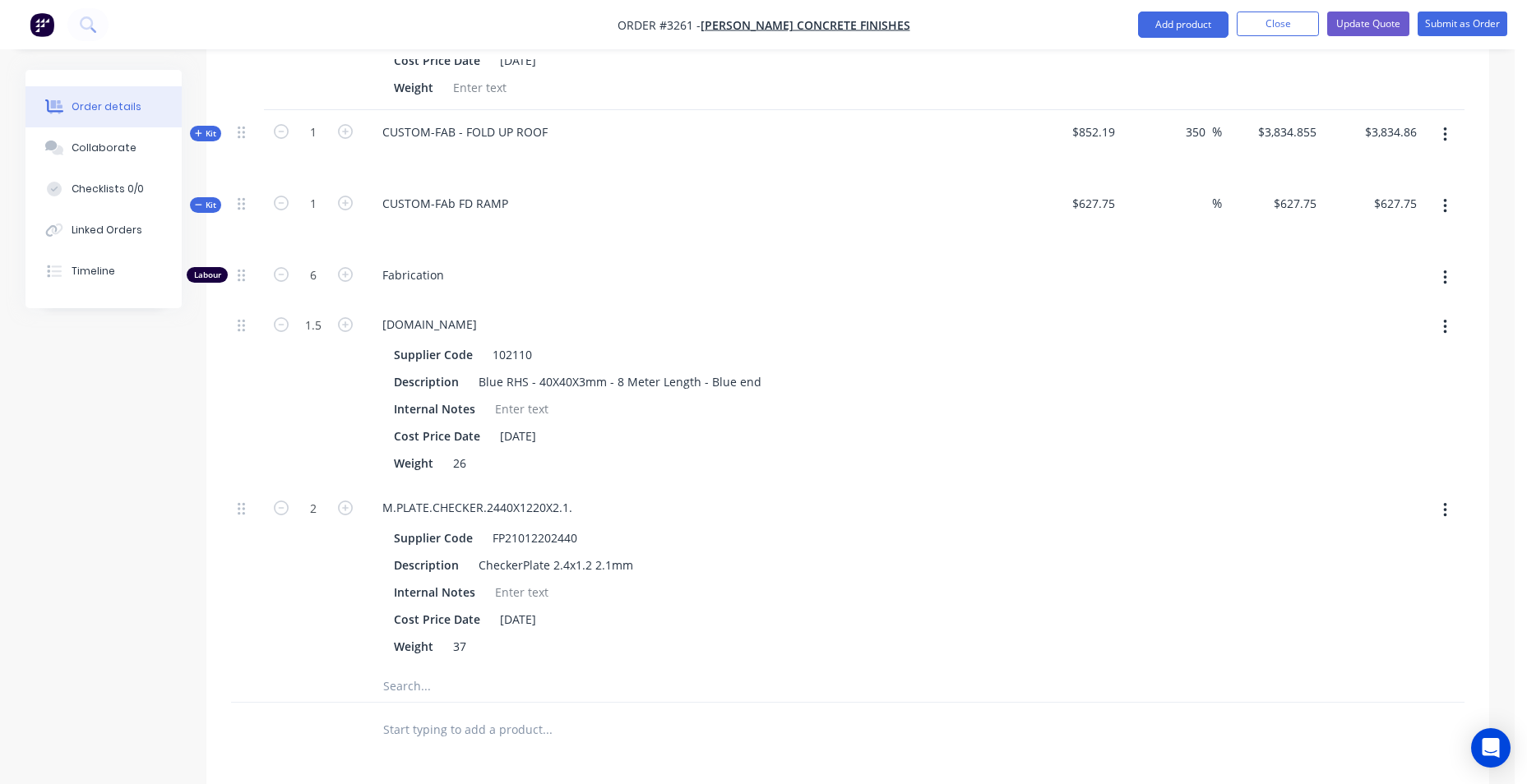
click at [1448, 124] on button "button" at bounding box center [1445, 134] width 38 height 29
click at [1447, 129] on button "button" at bounding box center [1445, 134] width 38 height 29
click at [206, 137] on span "Kit" at bounding box center [206, 134] width 21 height 13
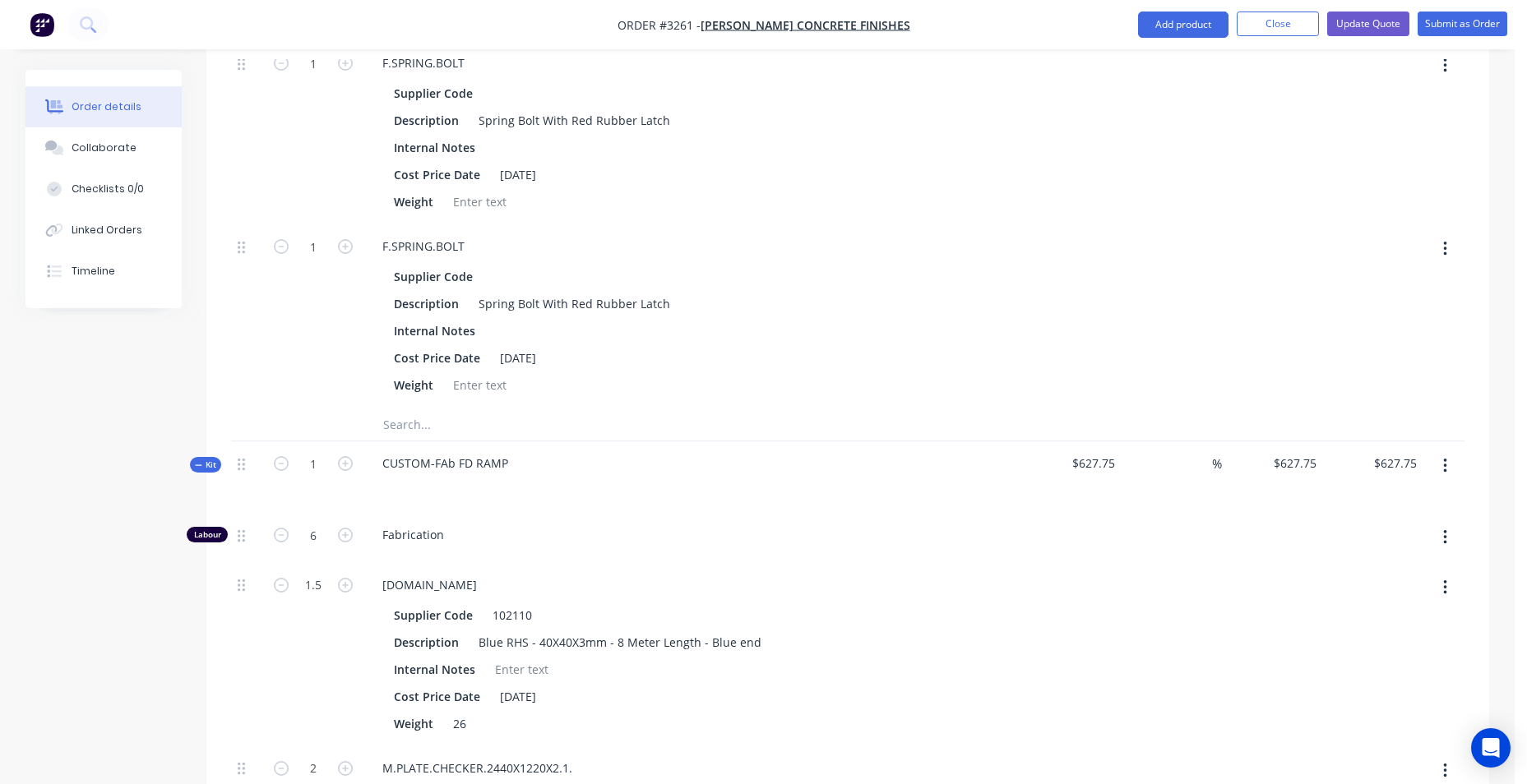
scroll to position [2490, 0]
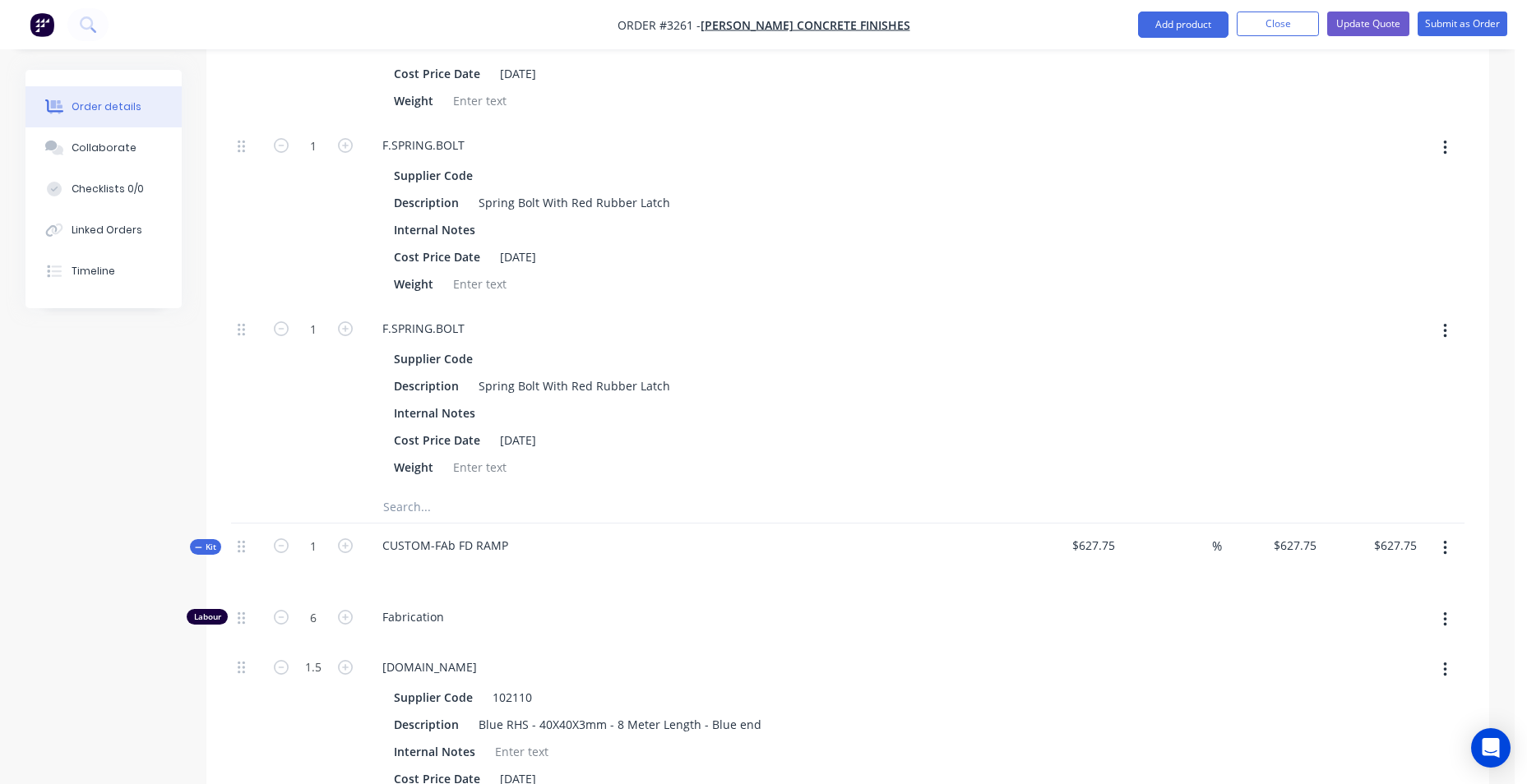
click at [1446, 326] on icon "button" at bounding box center [1446, 331] width 4 height 15
click at [1394, 434] on div "Delete" at bounding box center [1387, 440] width 127 height 24
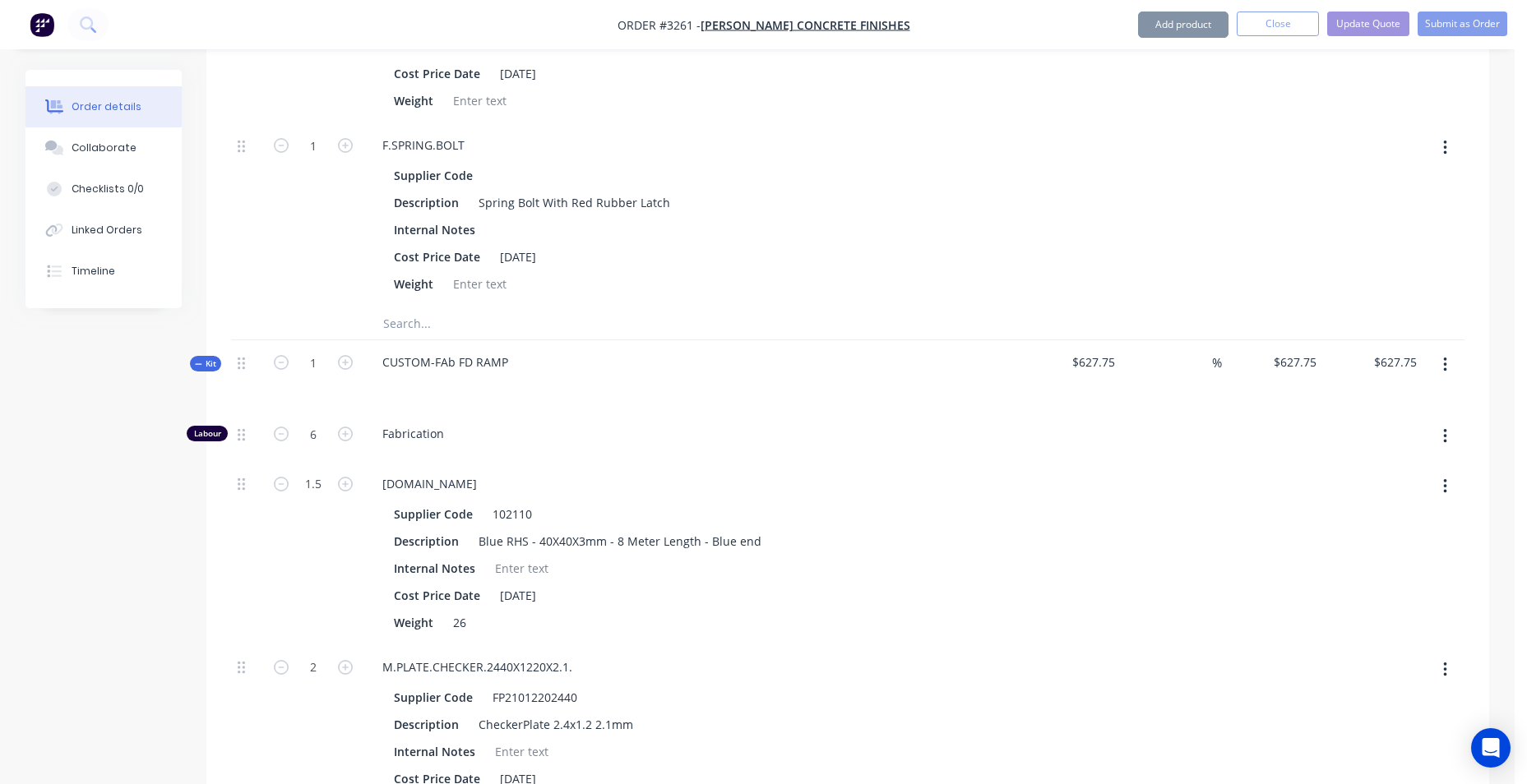
type input "$3,821.355"
type input "$3,821.36"
click at [1444, 154] on icon "button" at bounding box center [1446, 147] width 4 height 15
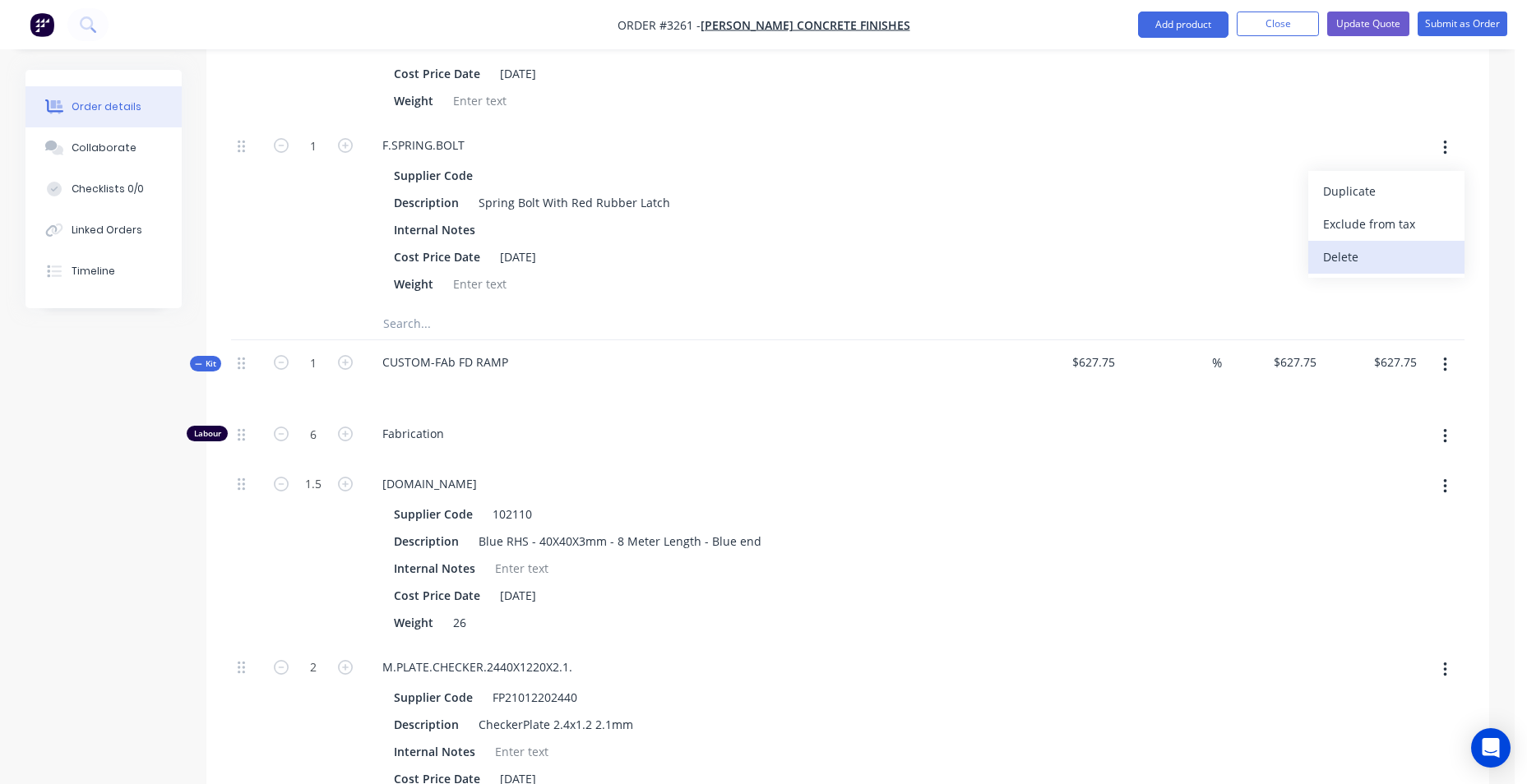
click at [1422, 254] on div "Delete" at bounding box center [1387, 256] width 127 height 24
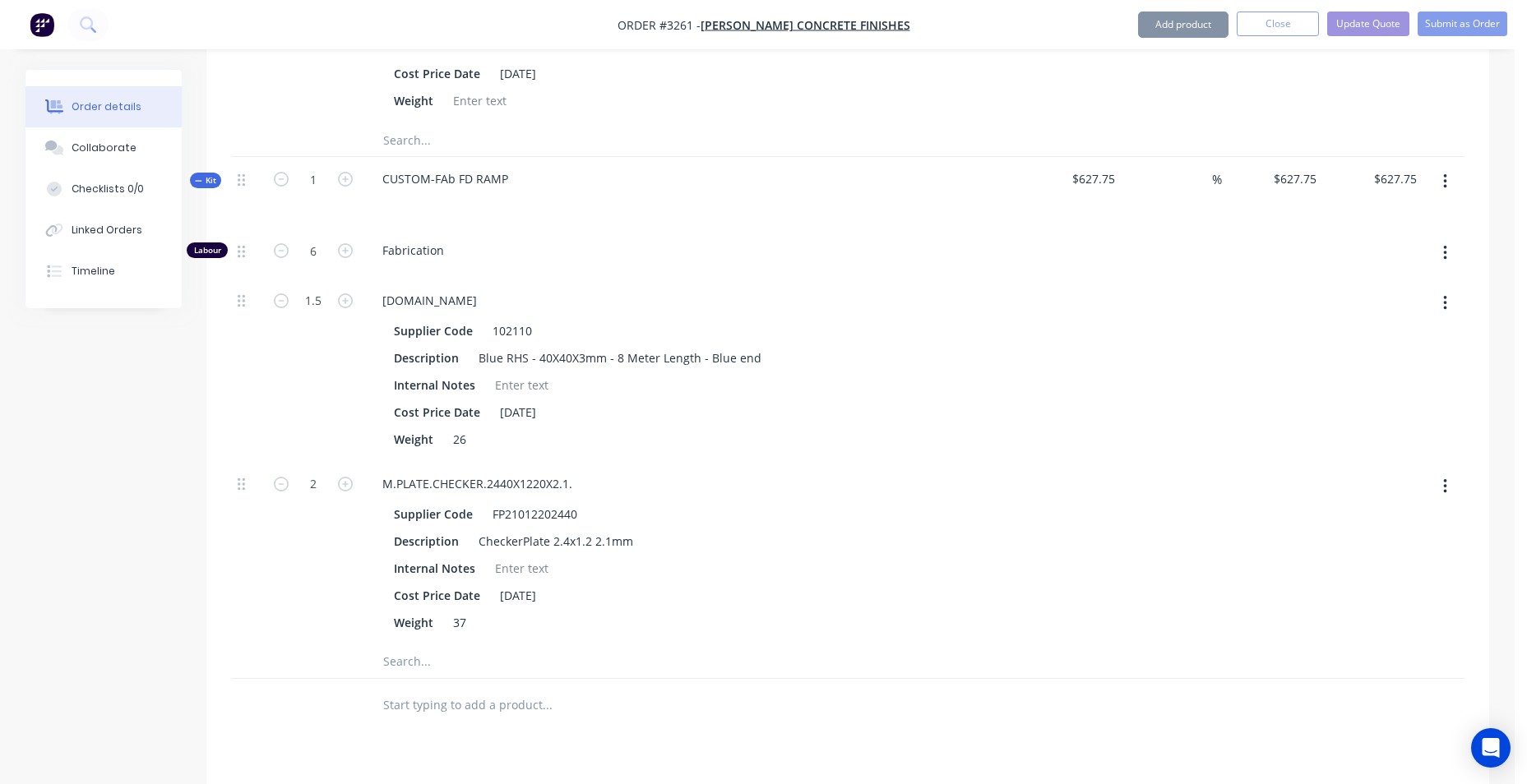
type input "$3,807.855"
type input "$3,807.86"
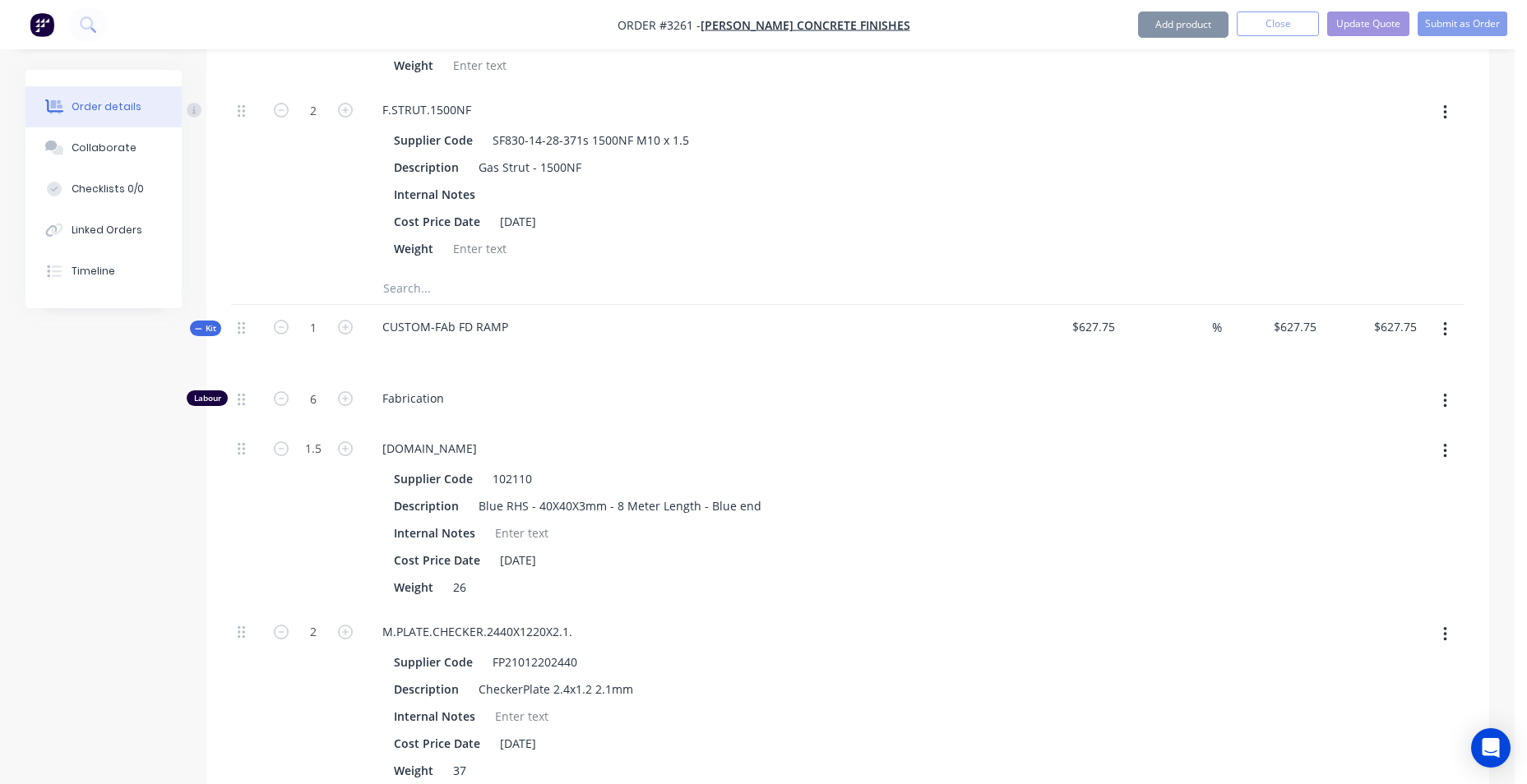
scroll to position [2325, 0]
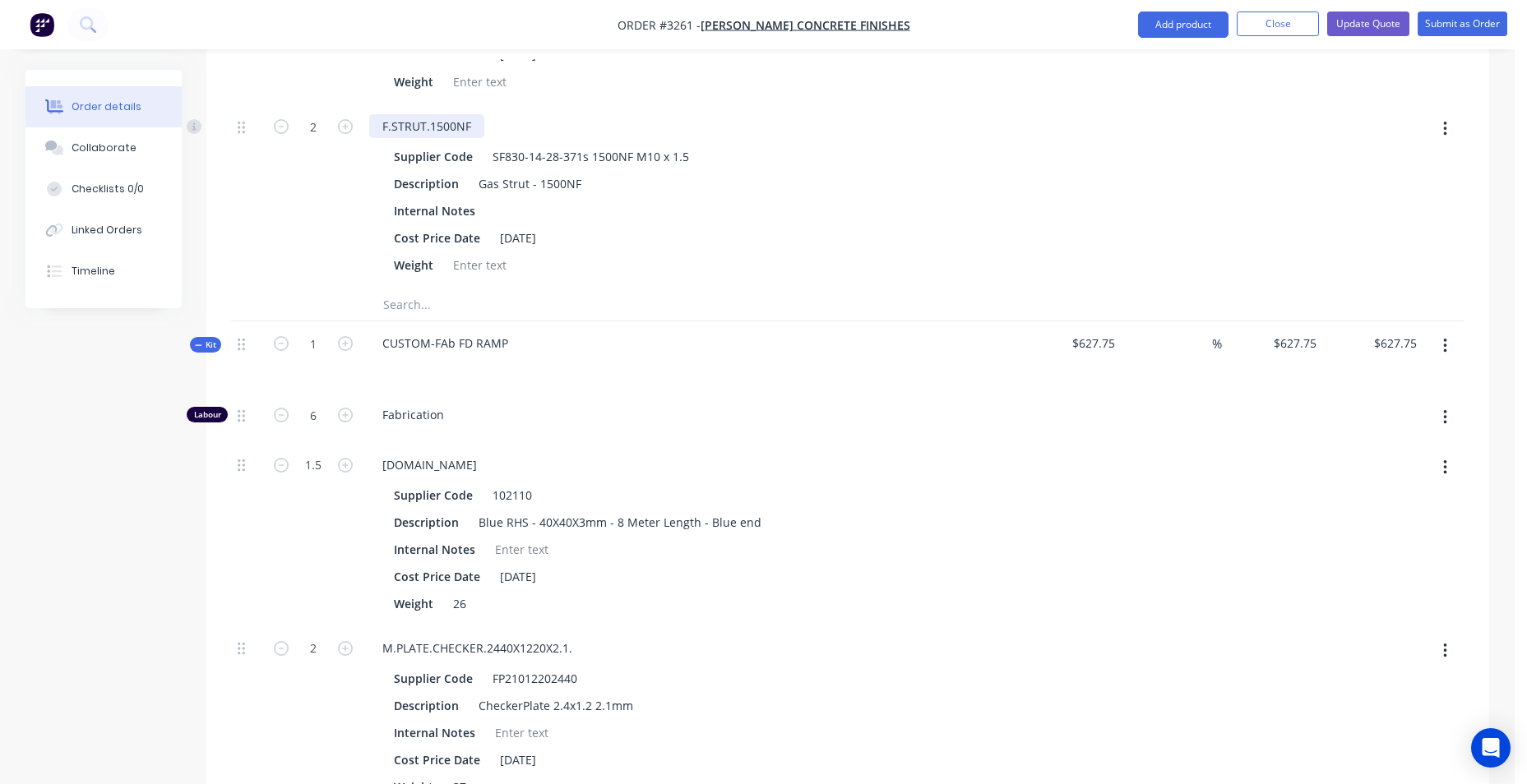
click at [422, 122] on div "F.STRUT.1500NF" at bounding box center [426, 126] width 115 height 24
click at [1441, 130] on button "button" at bounding box center [1445, 129] width 38 height 29
click at [871, 424] on div "Fabrication" at bounding box center [692, 418] width 658 height 50
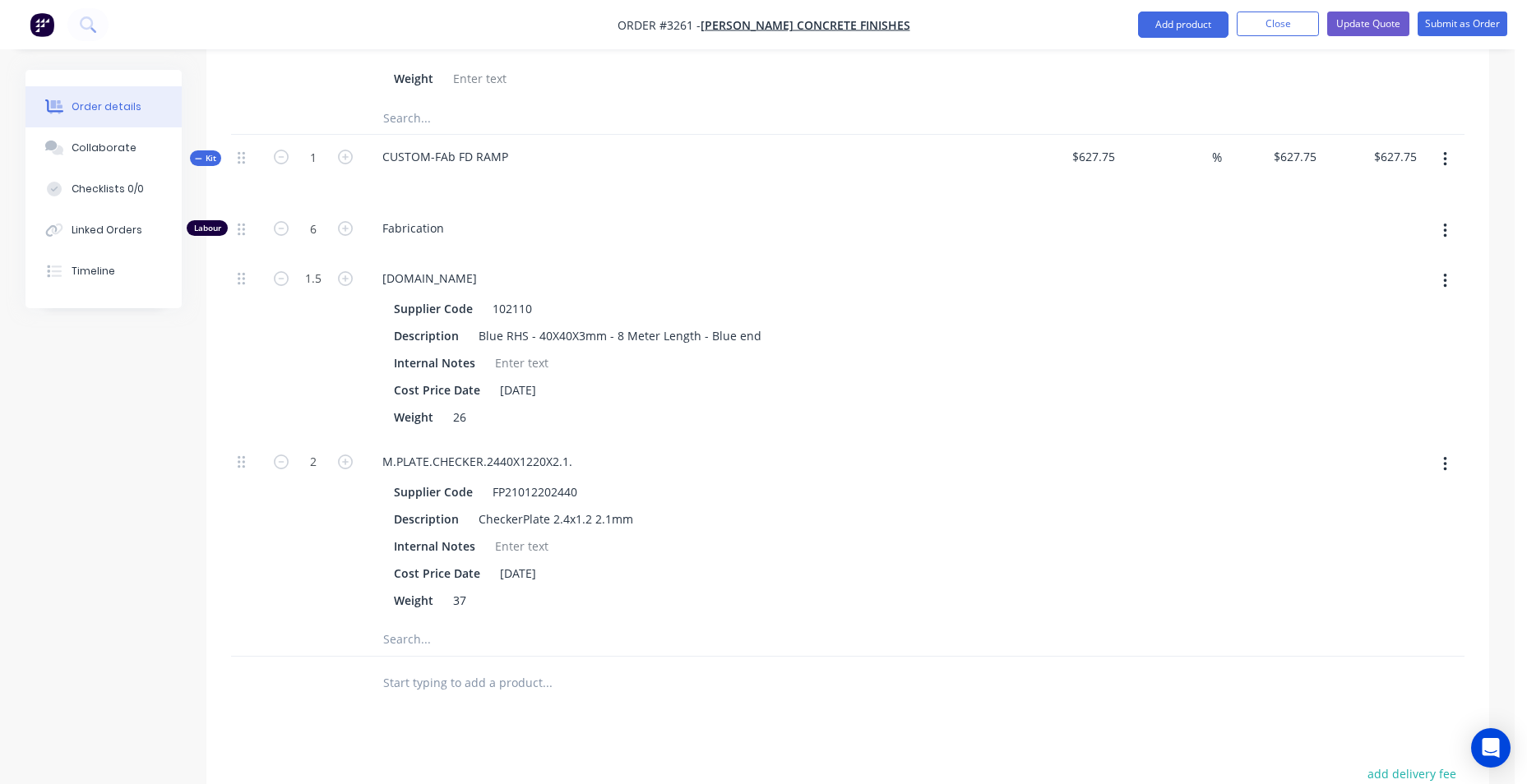
scroll to position [2466, 0]
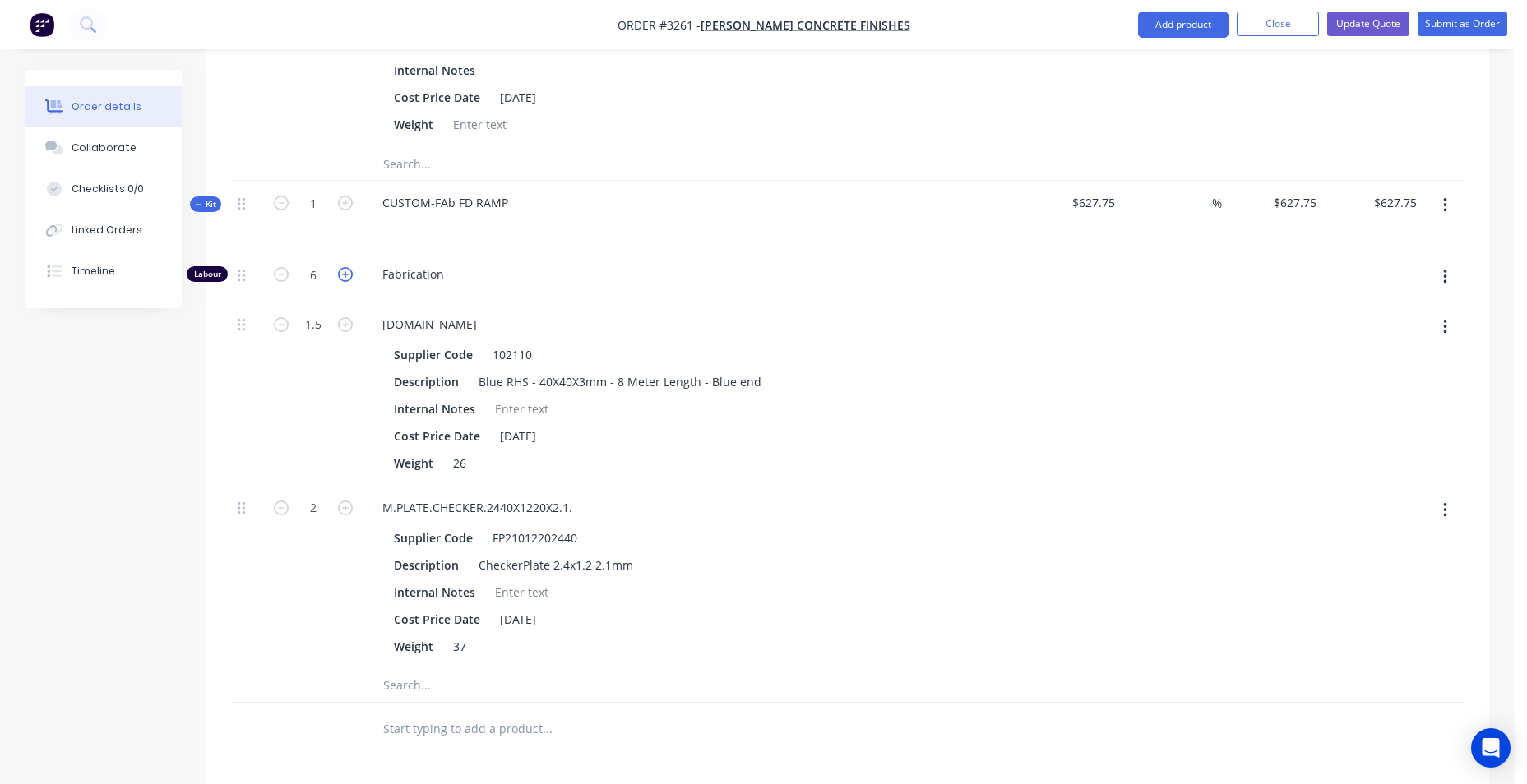
click at [344, 273] on icon "button" at bounding box center [345, 274] width 15 height 15
type input "$682.75"
type input "7"
click at [284, 281] on icon "button" at bounding box center [281, 274] width 15 height 15
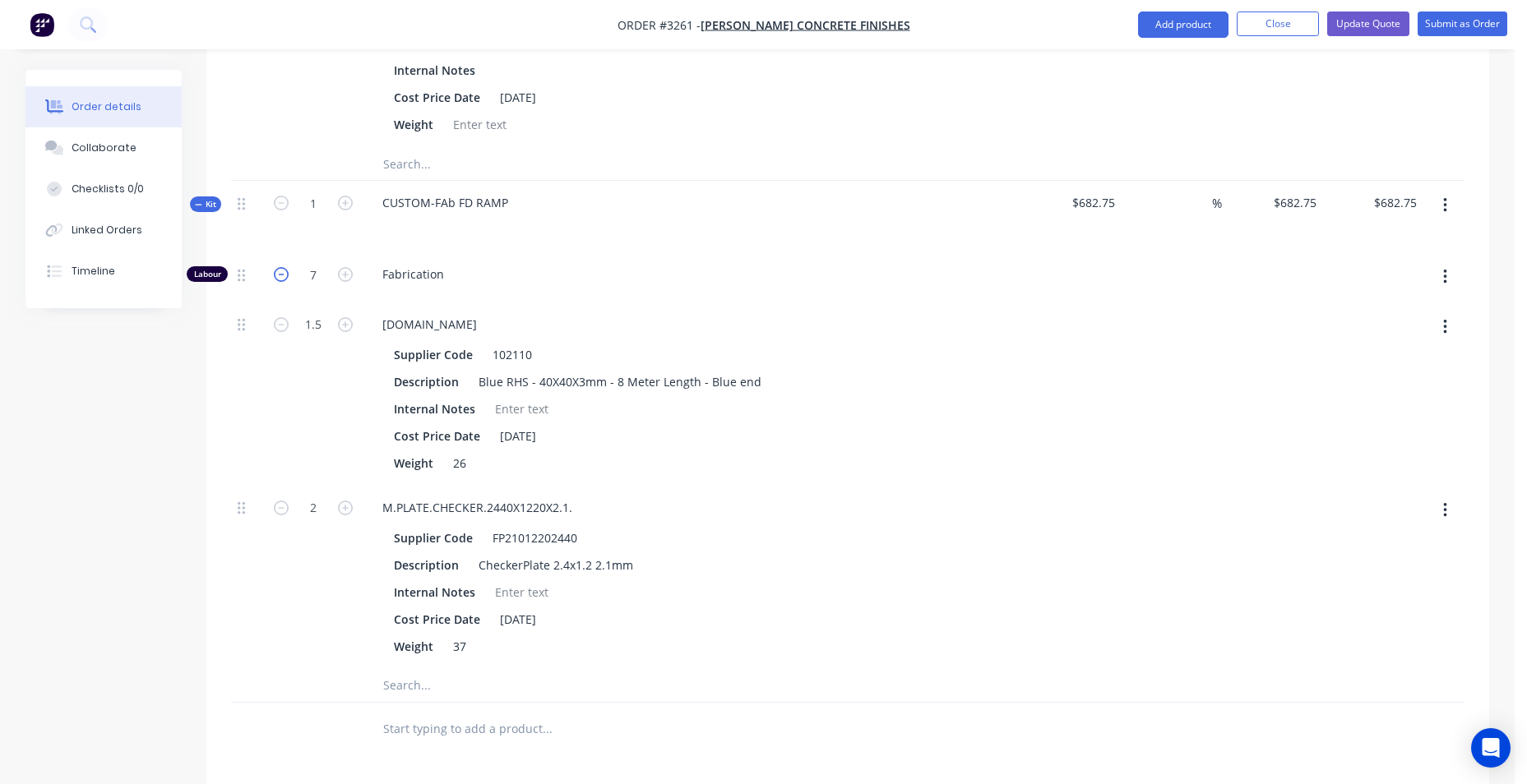
type input "$627.75"
type input "6"
click at [285, 274] on icon "button" at bounding box center [281, 274] width 15 height 15
type input "$572.75"
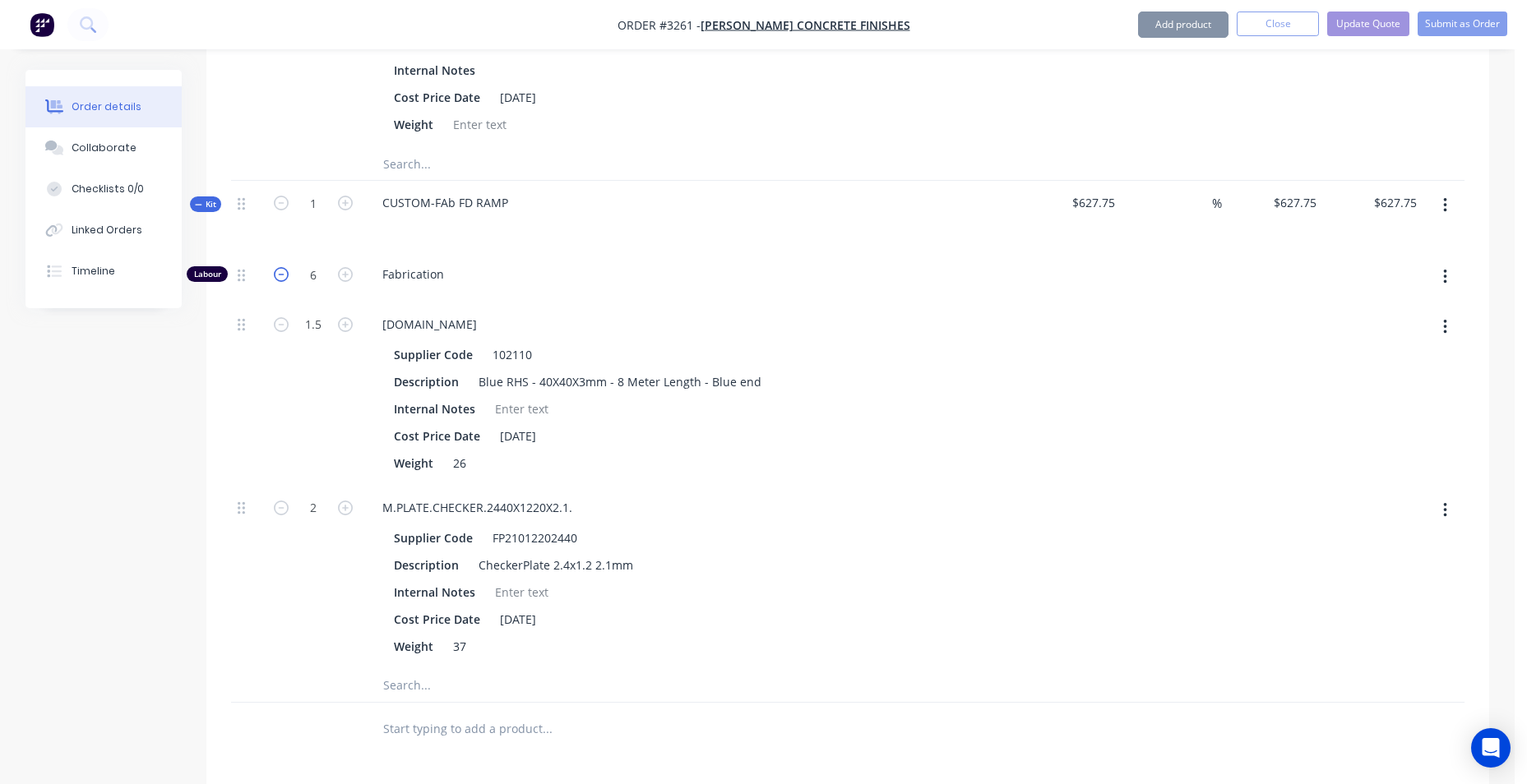
type input "$572.75"
type input "5"
click at [762, 273] on span "Fabrication" at bounding box center [698, 273] width 632 height 17
click at [350, 274] on icon "button" at bounding box center [345, 274] width 15 height 15
type input "$627.75"
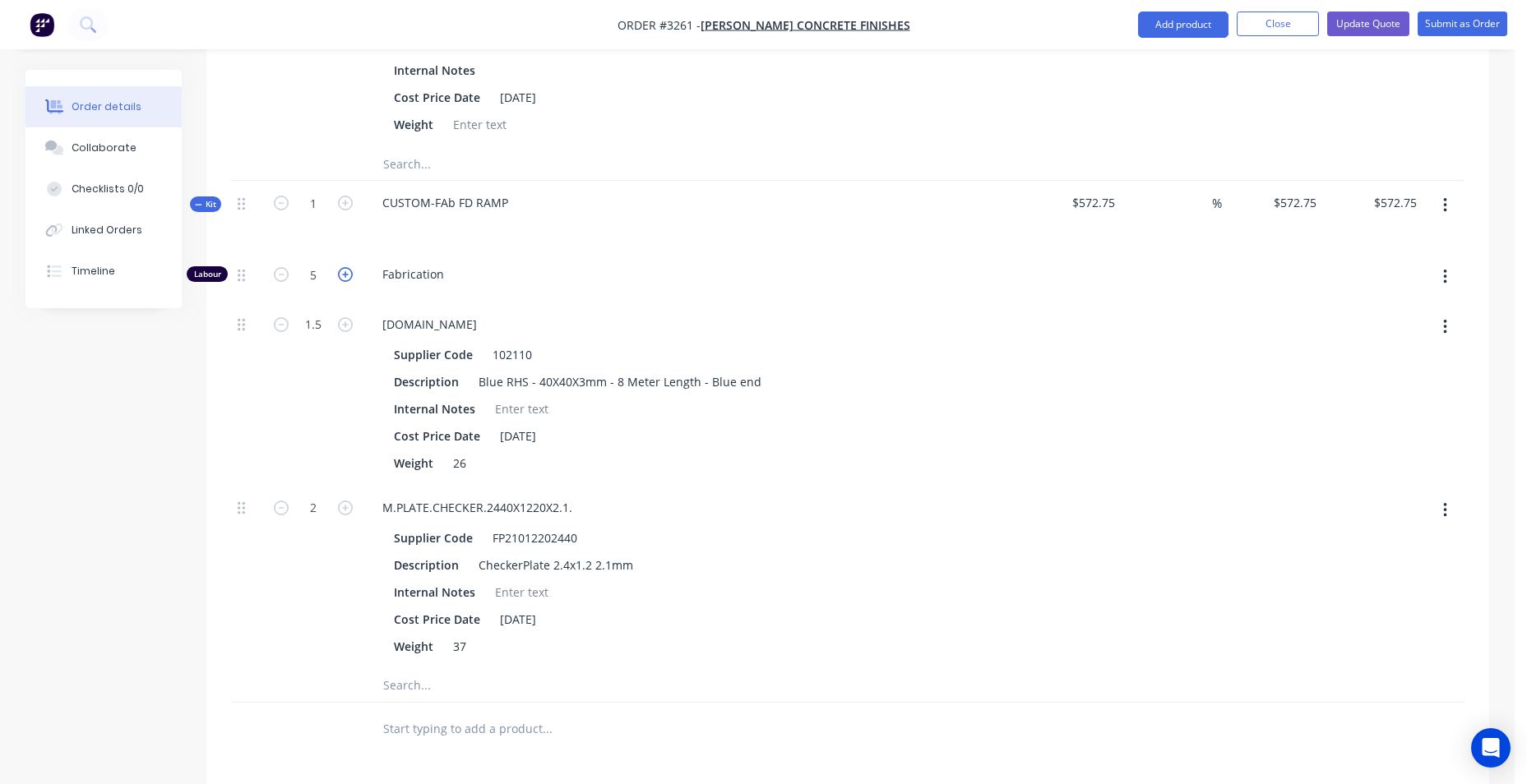
type input "$627.75"
type input "6"
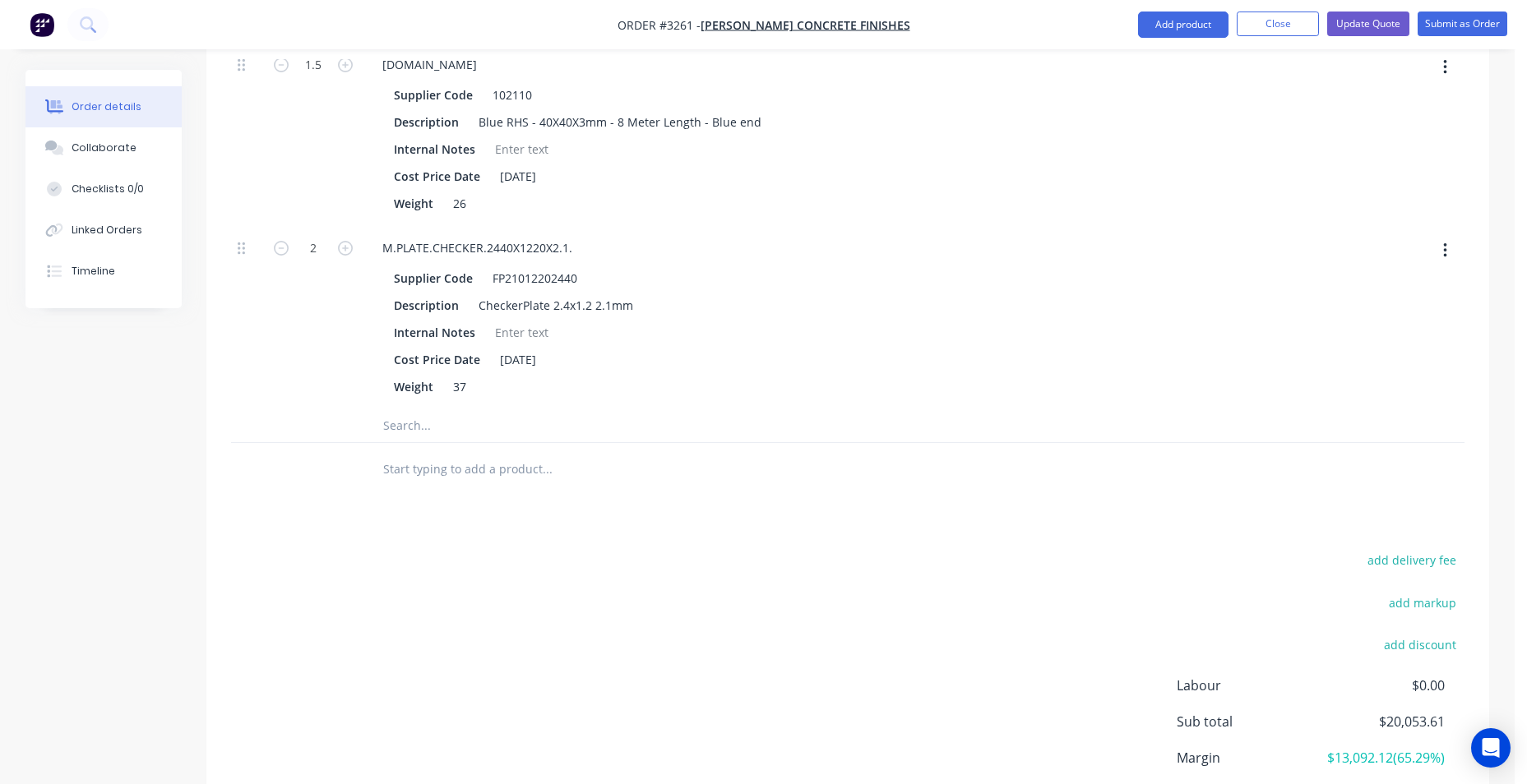
scroll to position [2548, 0]
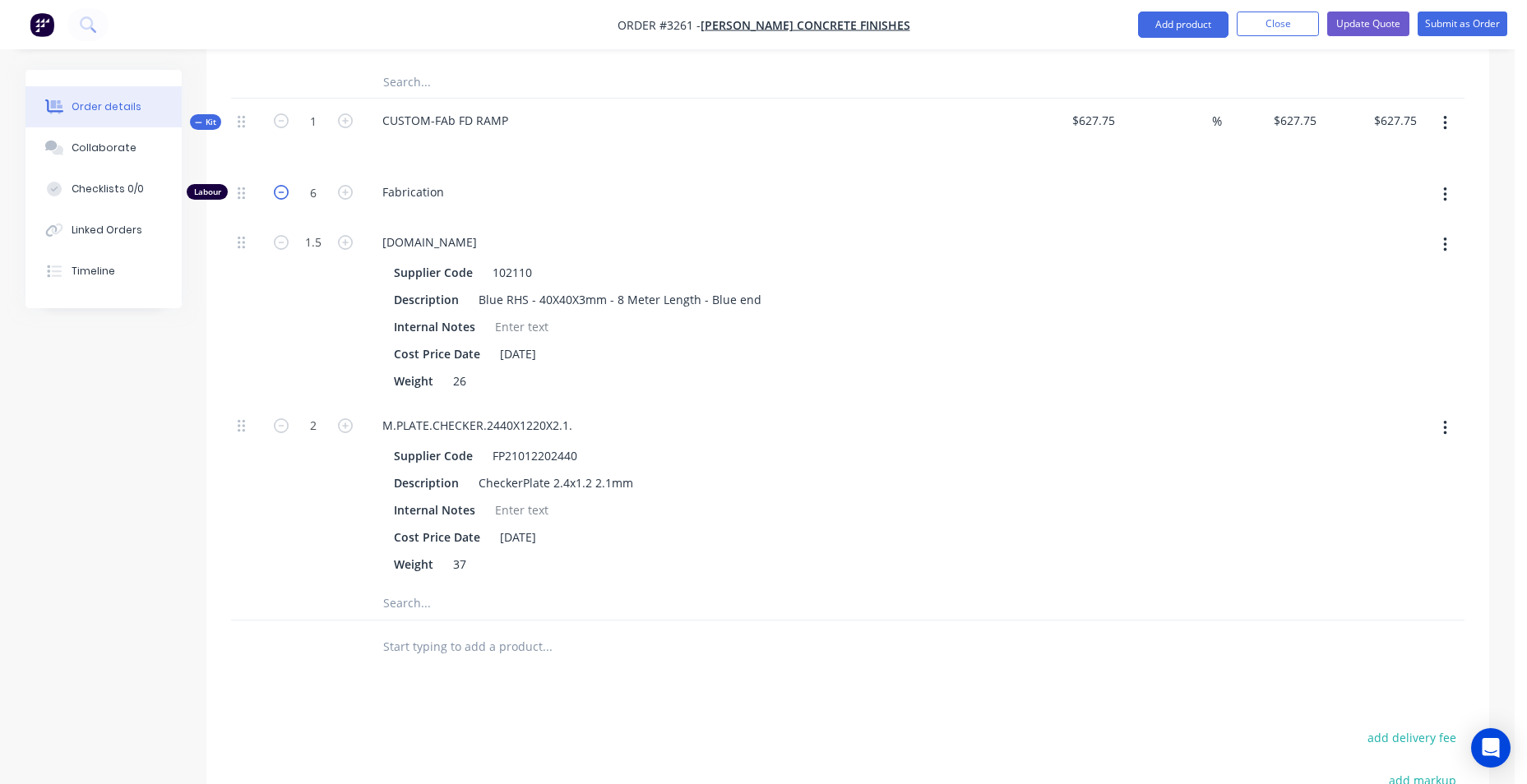
click at [285, 196] on icon "button" at bounding box center [281, 192] width 15 height 15
type input "$572.75"
type input "5"
click at [343, 185] on icon "button" at bounding box center [345, 192] width 15 height 15
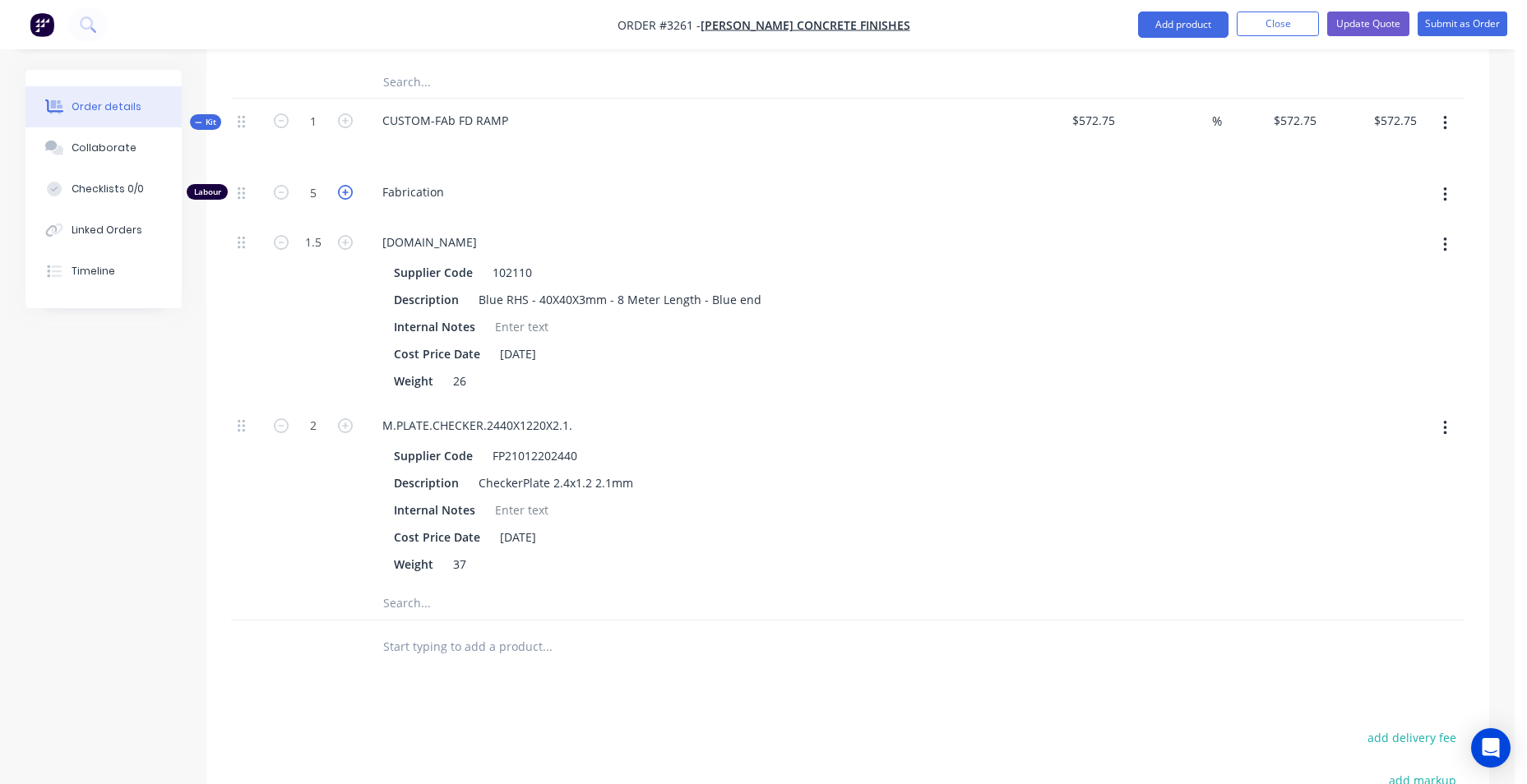
type input "$627.75"
type input "6"
click at [1452, 195] on button "button" at bounding box center [1445, 195] width 38 height 29
click at [1248, 280] on div at bounding box center [1272, 312] width 101 height 183
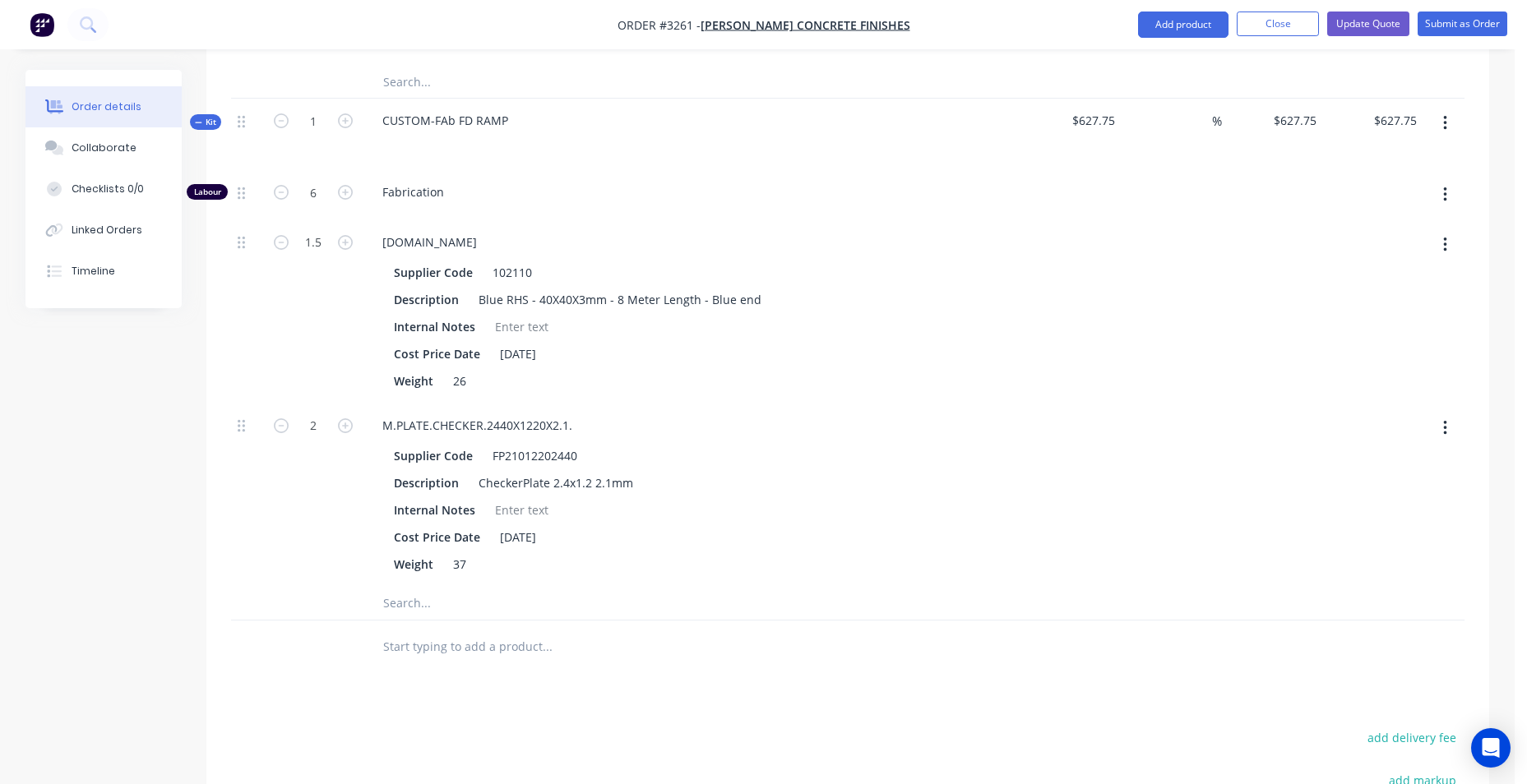
click at [1449, 129] on button "button" at bounding box center [1445, 123] width 38 height 29
click at [1422, 171] on div "Add product to kit" at bounding box center [1387, 166] width 127 height 24
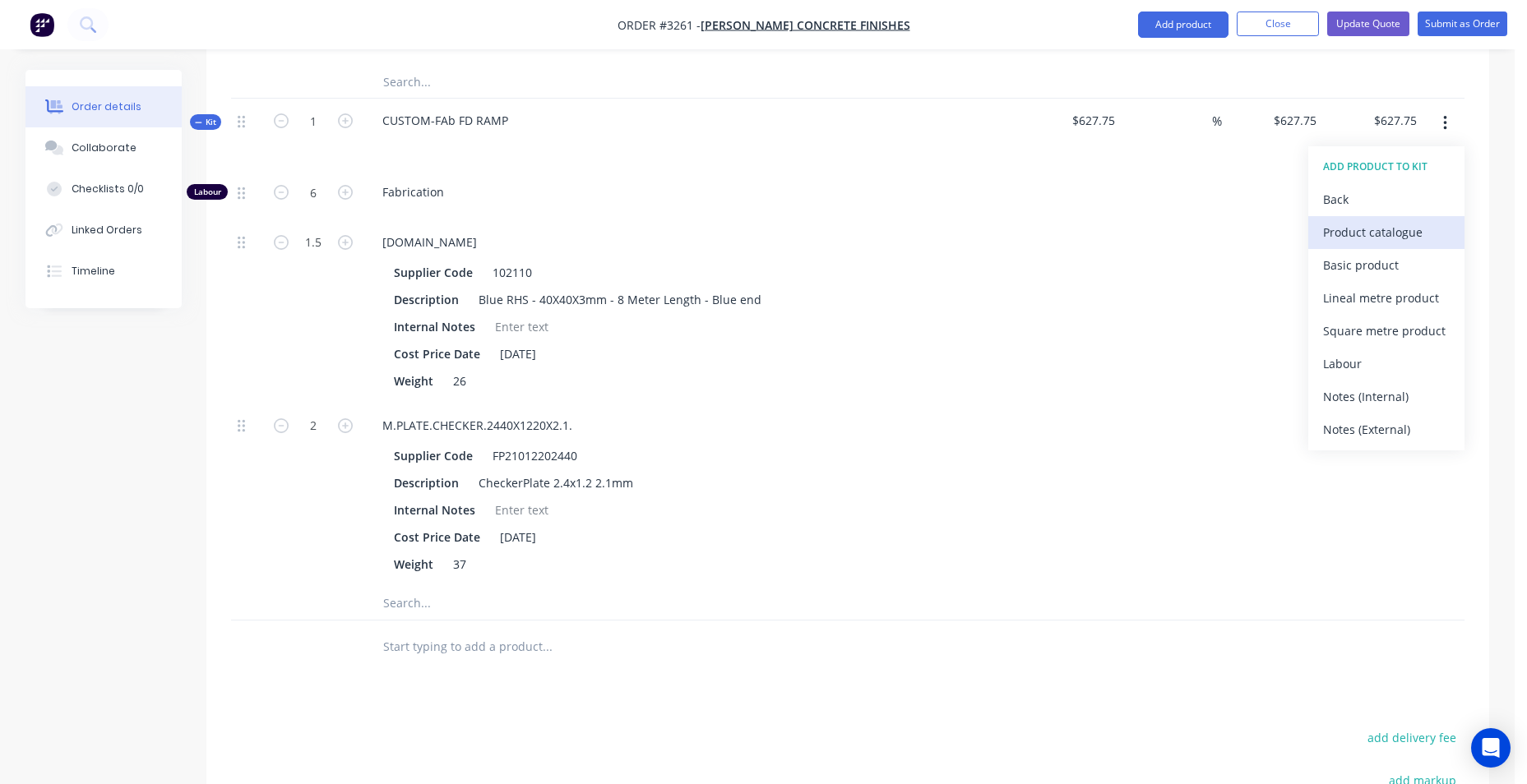
click at [1360, 237] on div "Product catalogue" at bounding box center [1387, 232] width 127 height 24
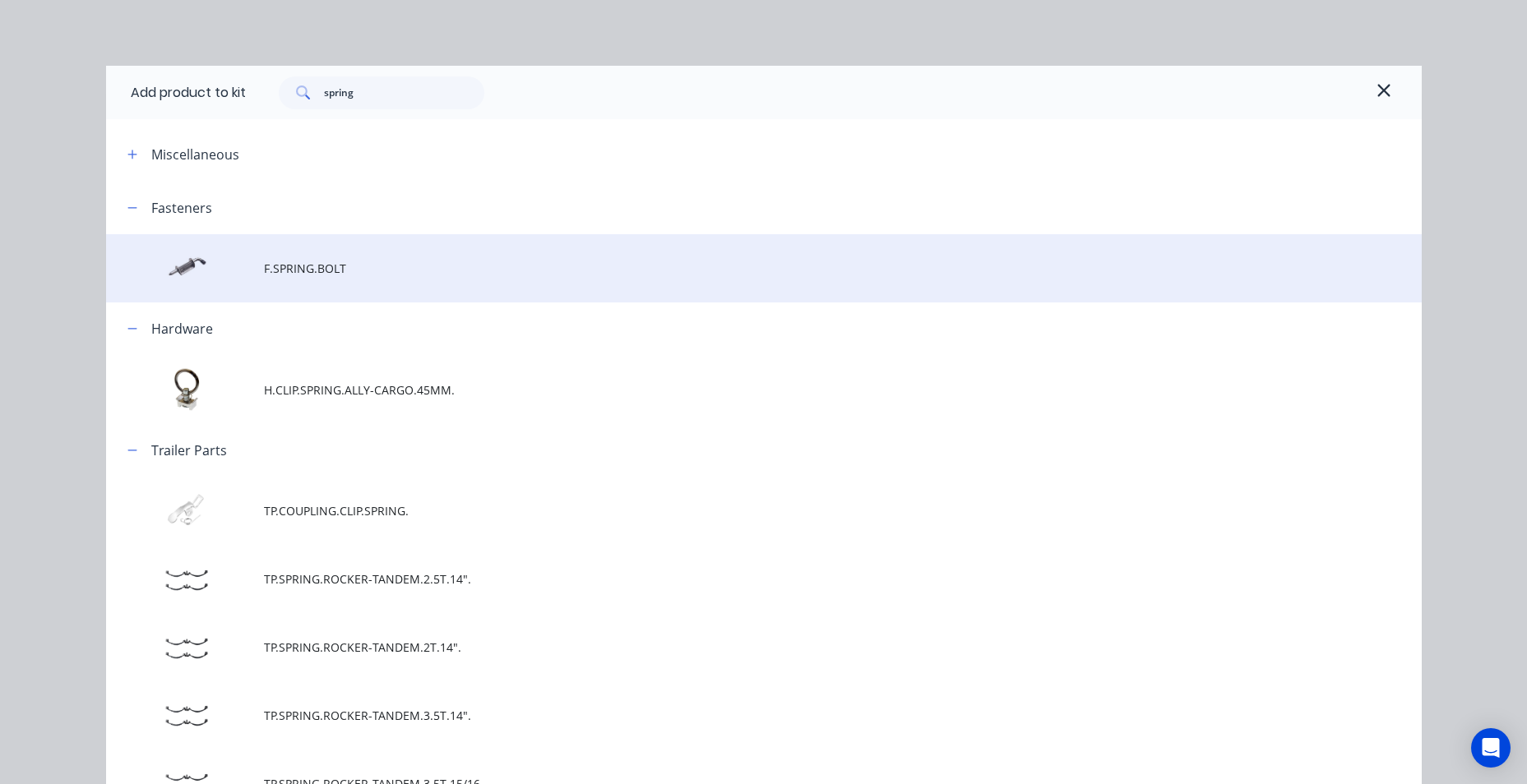
click at [292, 271] on span "F.SPRING.BOLT" at bounding box center [726, 268] width 927 height 17
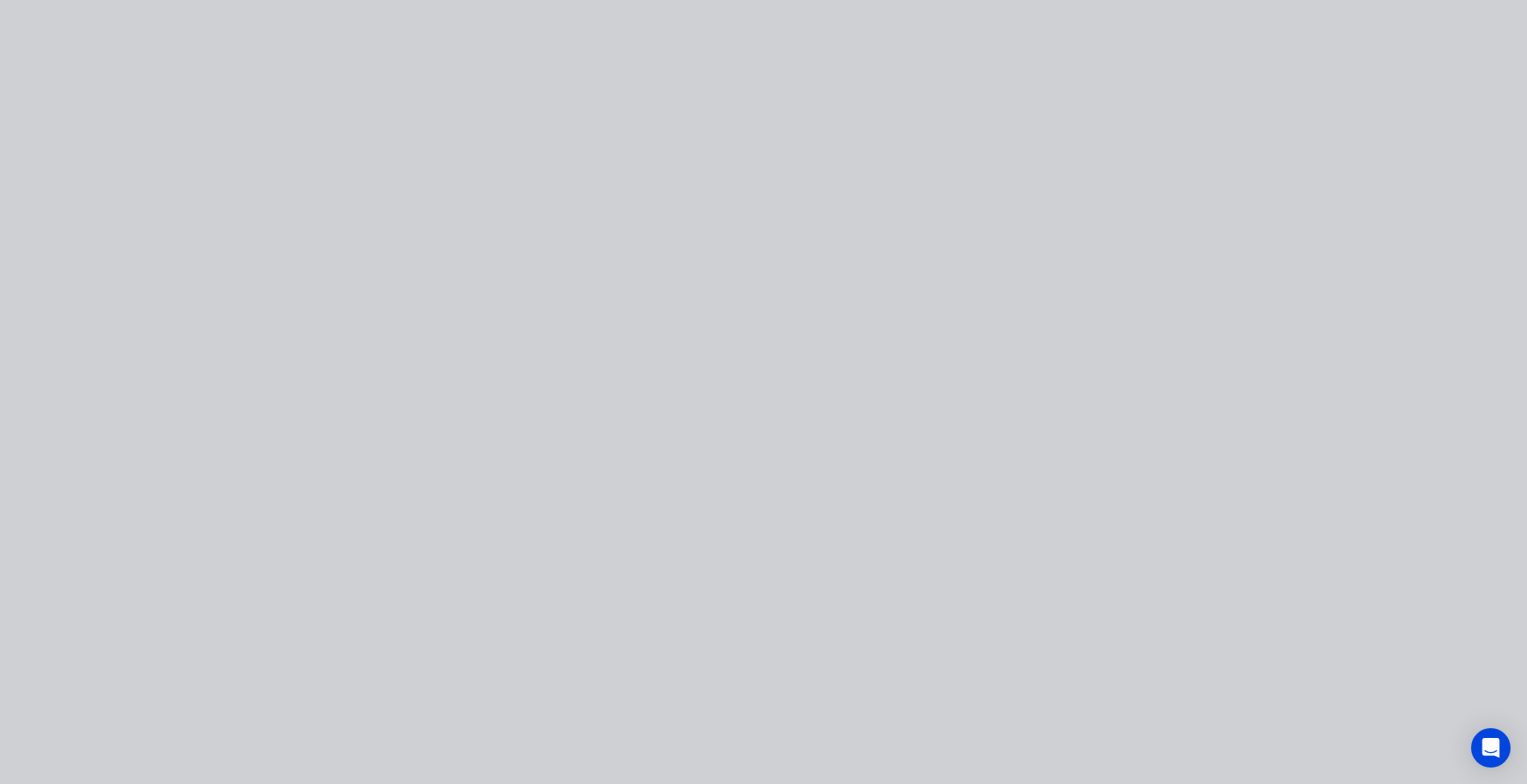
type input "$630.75"
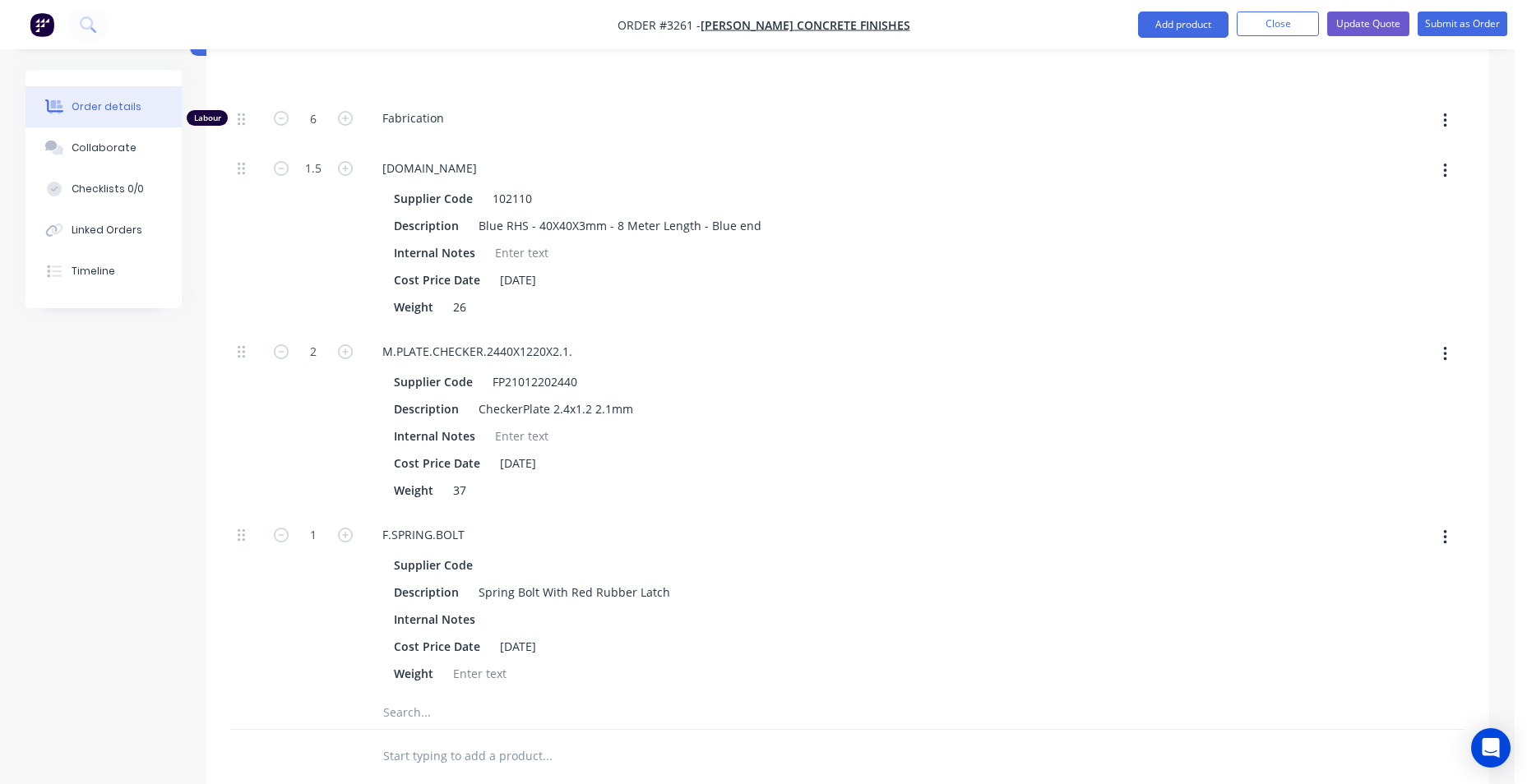
scroll to position [2959, 0]
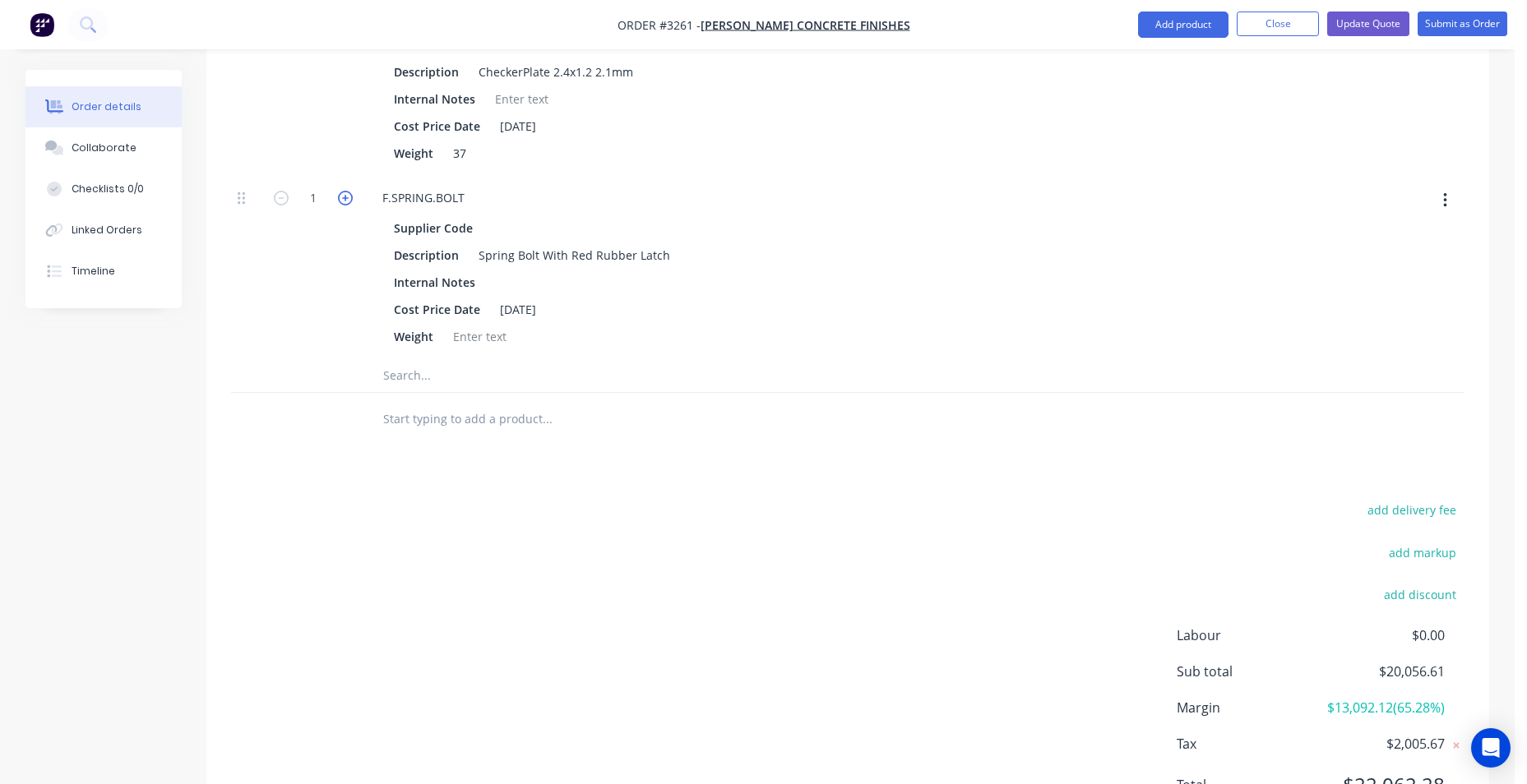
click at [348, 195] on icon "button" at bounding box center [345, 198] width 15 height 15
type input "$633.75"
type input "2"
click at [479, 433] on input "text" at bounding box center [547, 419] width 329 height 33
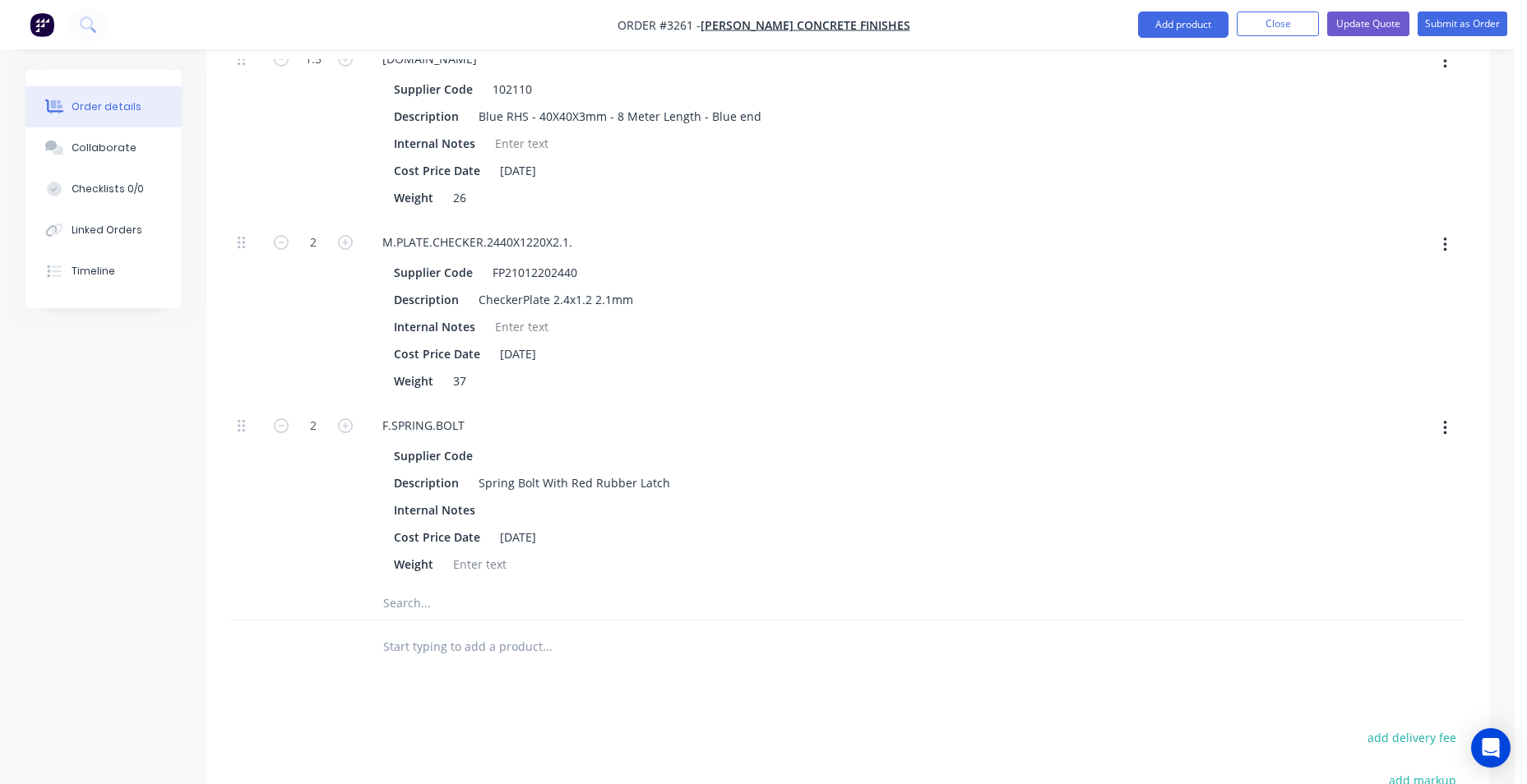
scroll to position [3060, 0]
